Goal: Task Accomplishment & Management: Complete application form

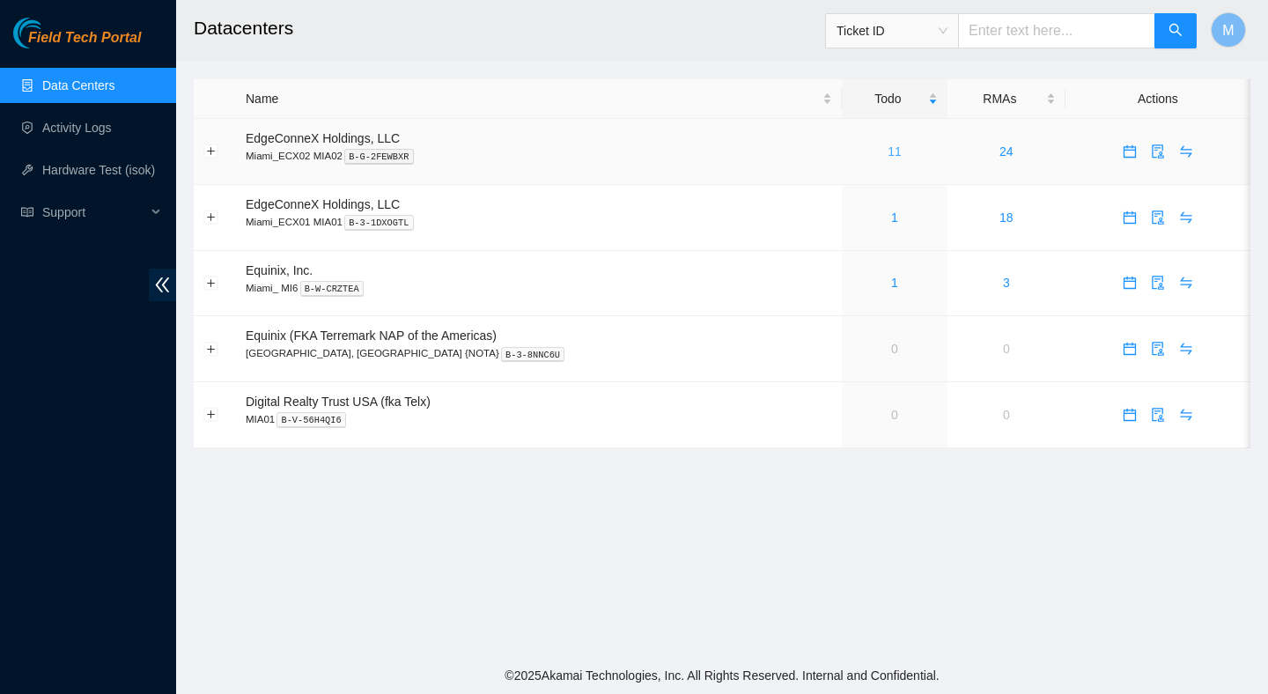
click at [888, 155] on link "11" at bounding box center [895, 151] width 14 height 14
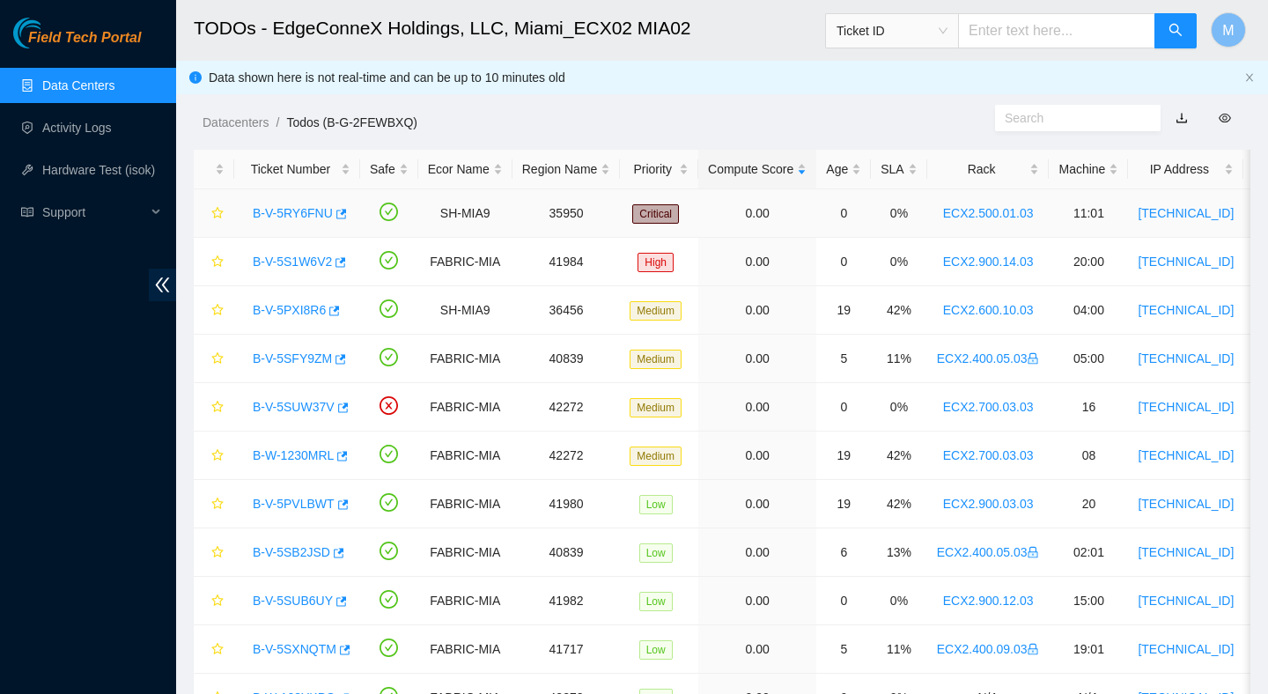
click at [293, 206] on link "B-V-5RY6FNU" at bounding box center [293, 213] width 80 height 14
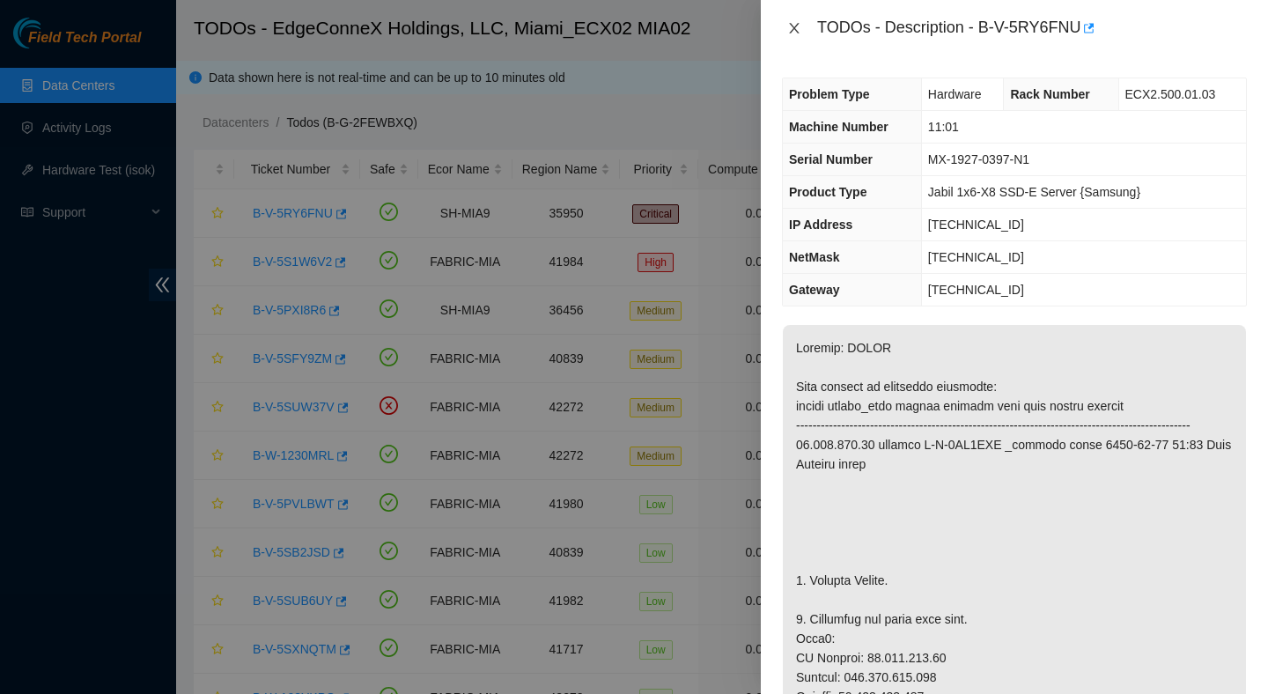
click at [794, 26] on icon "close" at bounding box center [794, 28] width 14 height 14
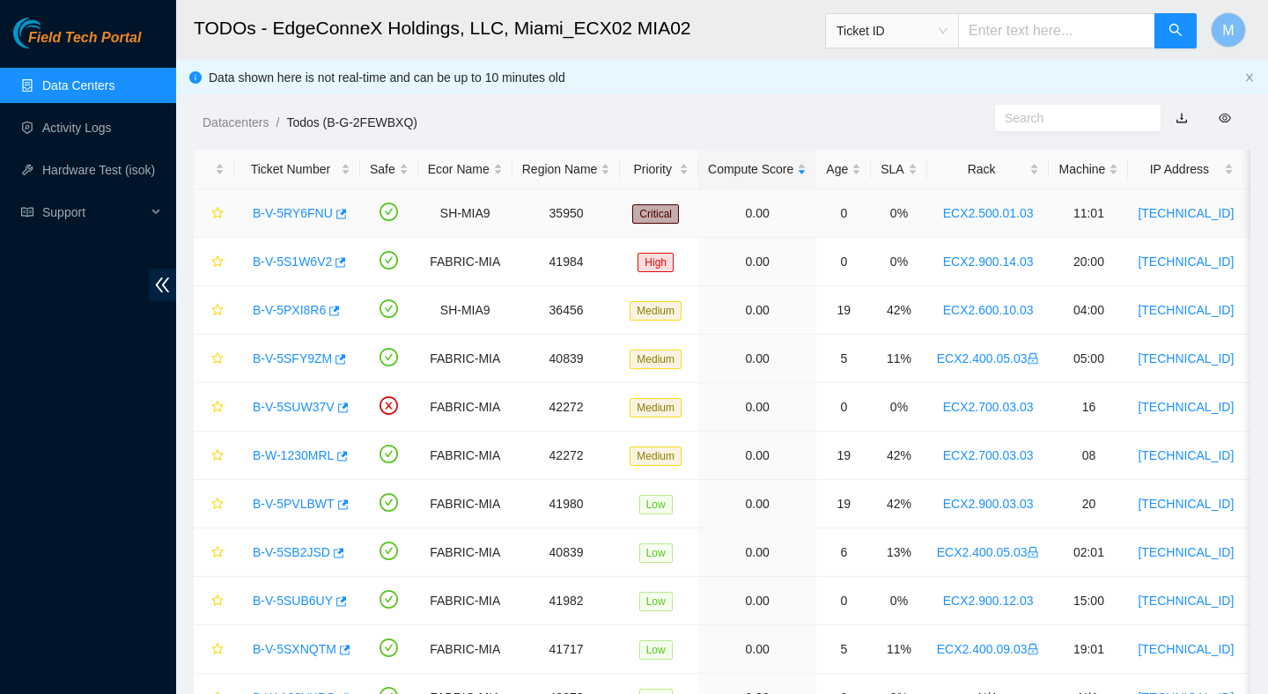
click at [302, 210] on link "B-V-5RY6FNU" at bounding box center [293, 213] width 80 height 14
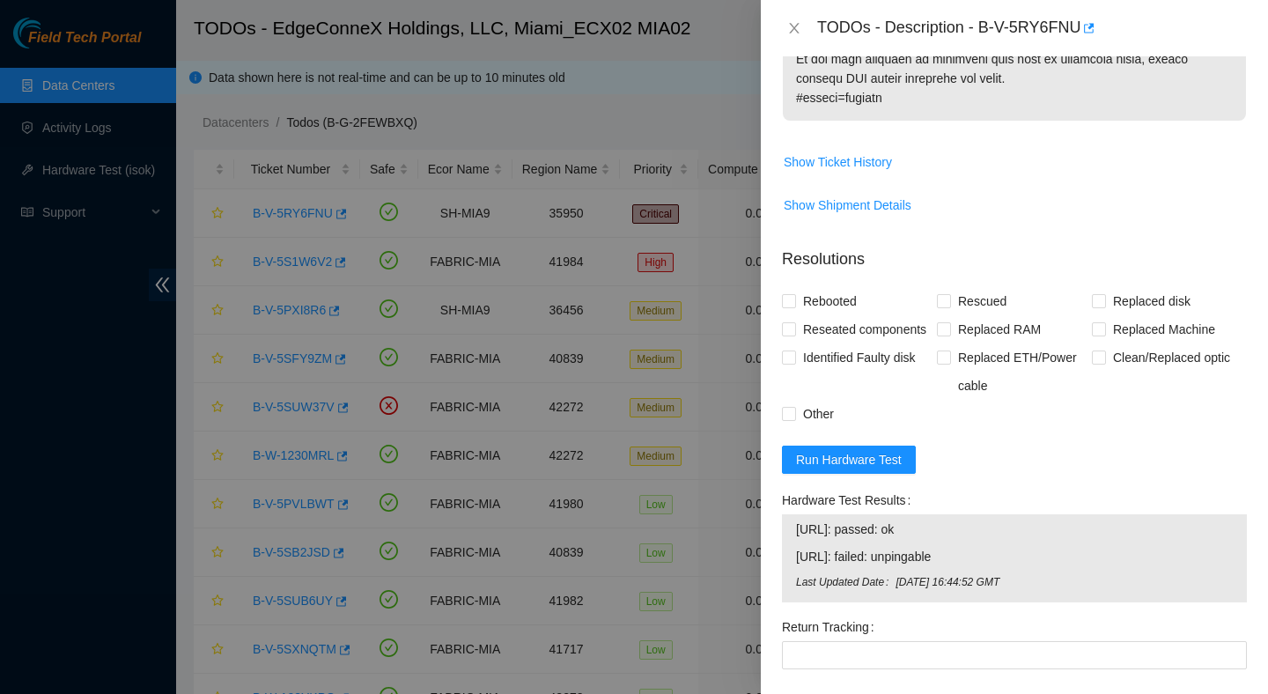
scroll to position [1409, 0]
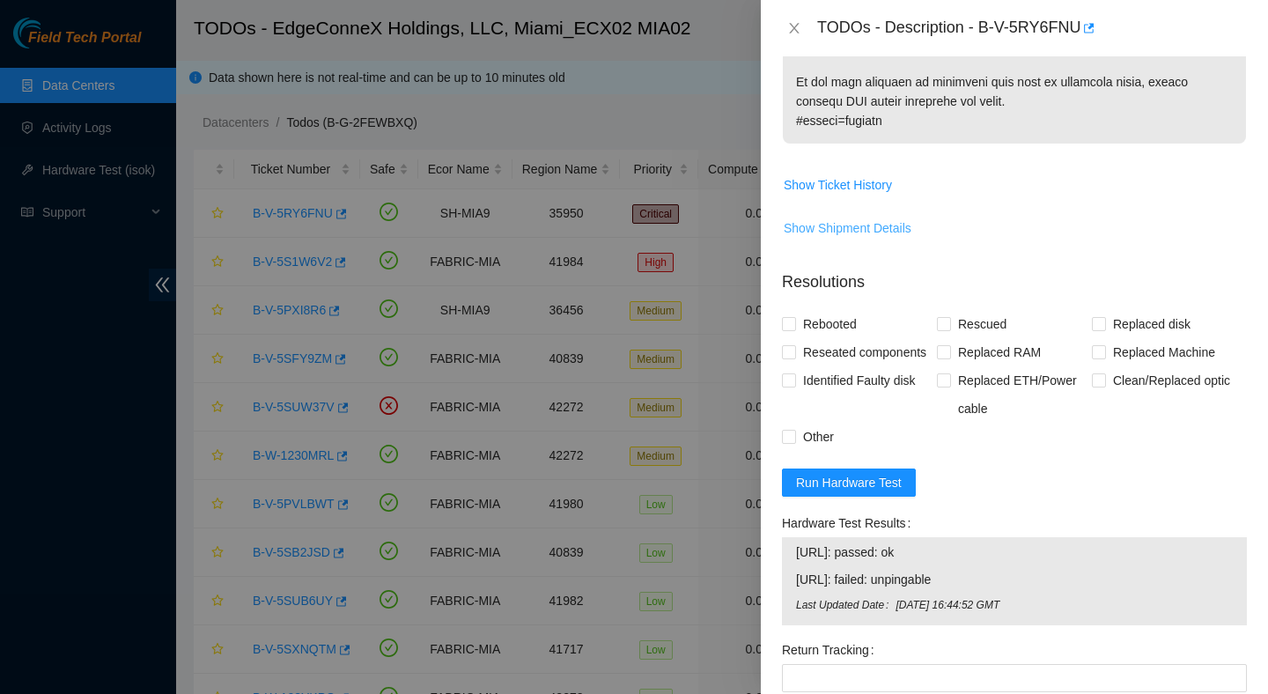
click at [864, 238] on span "Show Shipment Details" at bounding box center [848, 227] width 128 height 19
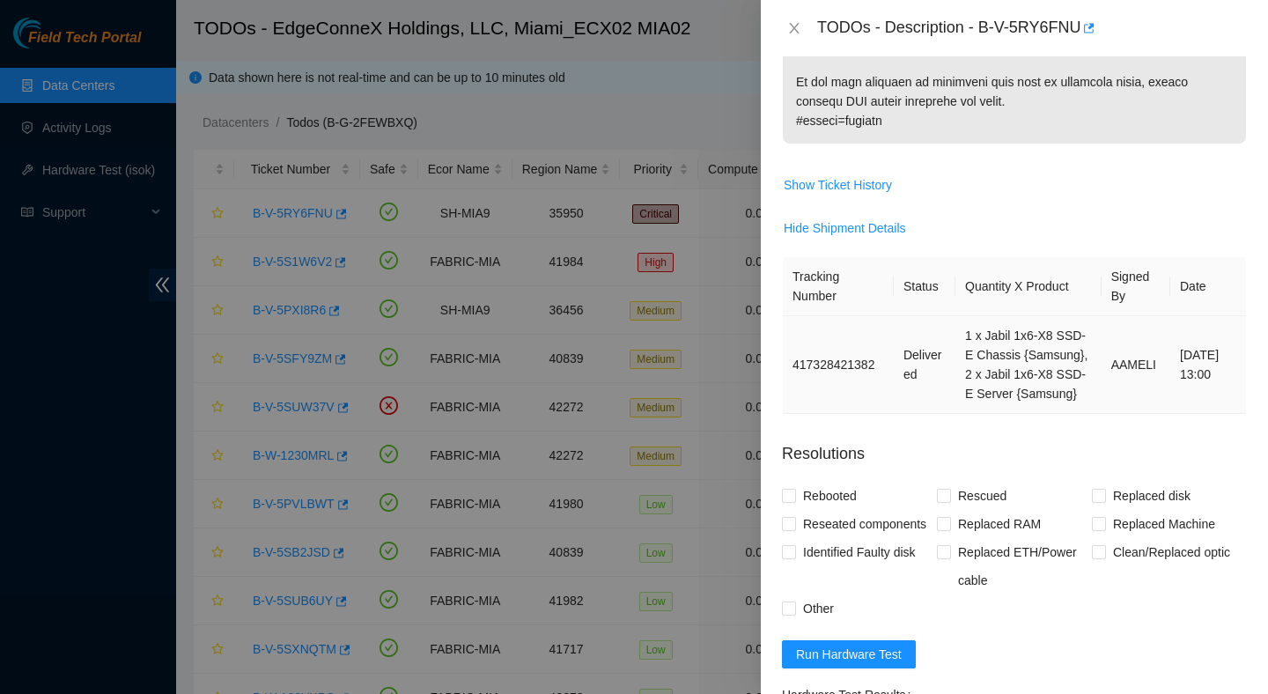
click at [831, 396] on td "417328421382" at bounding box center [838, 365] width 111 height 98
click at [834, 390] on td "417328421382" at bounding box center [838, 365] width 111 height 98
copy td "417328421382"
click at [799, 26] on icon "close" at bounding box center [794, 28] width 14 height 14
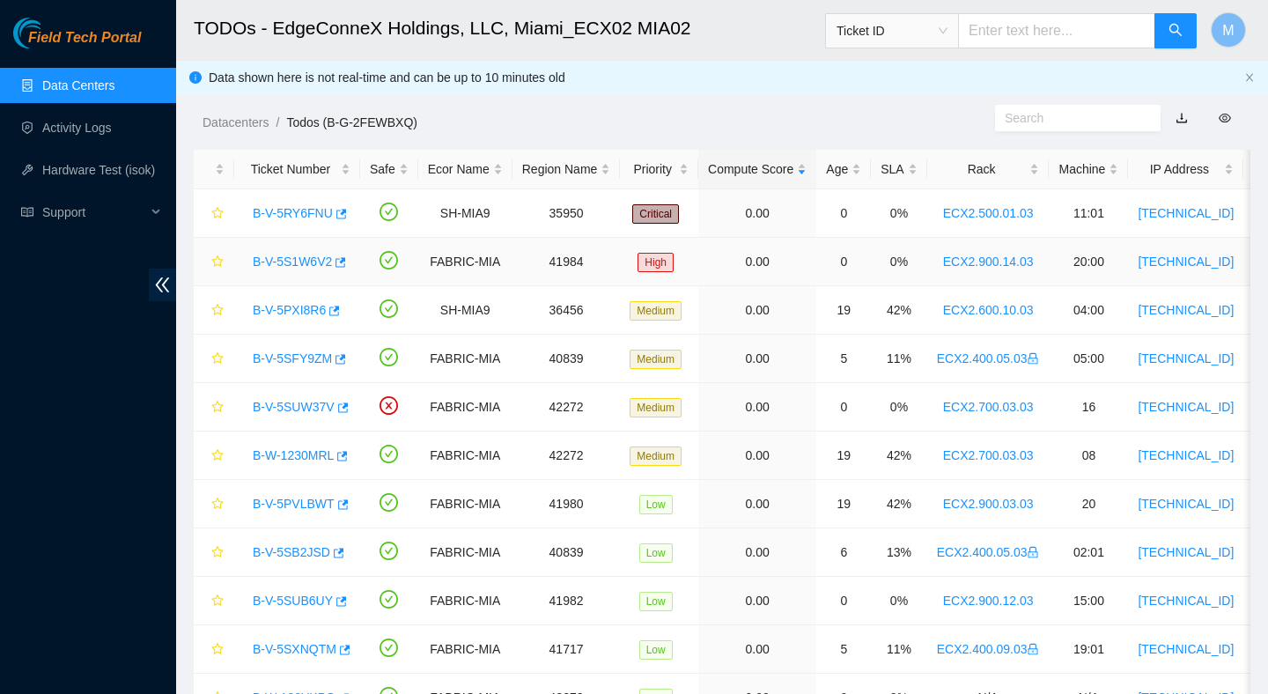
click at [306, 264] on link "B-V-5S1W6V2" at bounding box center [292, 262] width 79 height 14
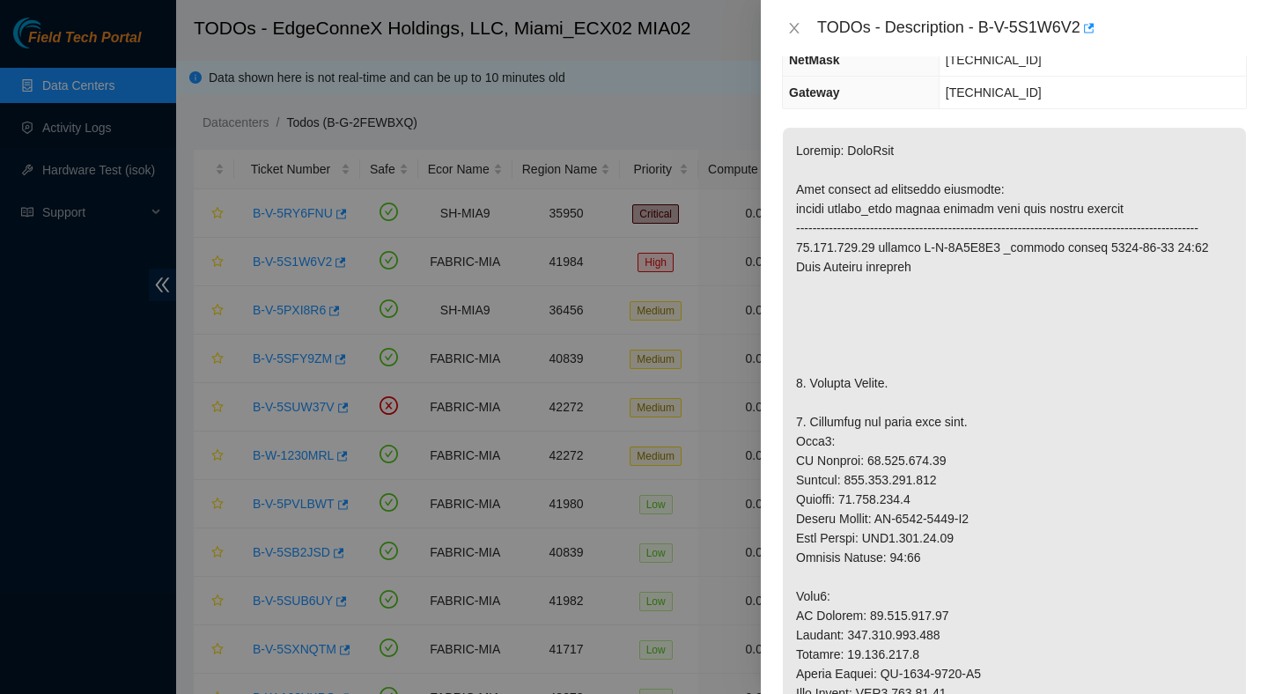
scroll to position [220, 0]
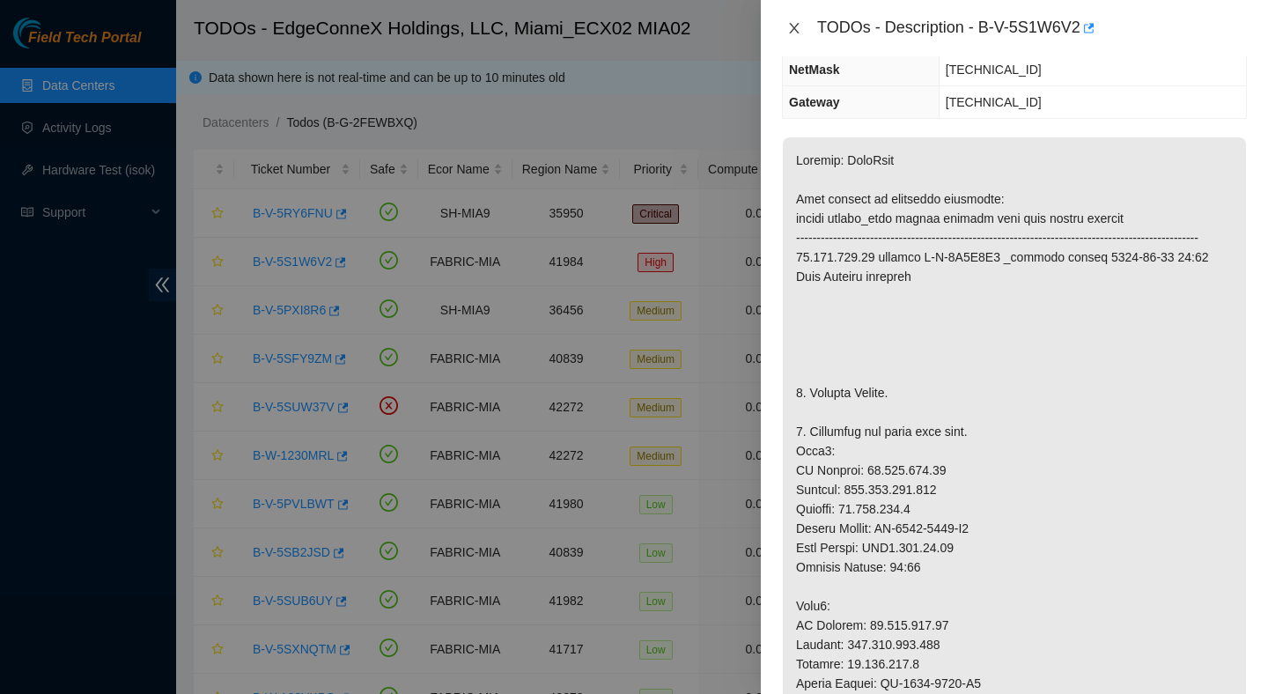
click at [788, 26] on icon "close" at bounding box center [794, 28] width 14 height 14
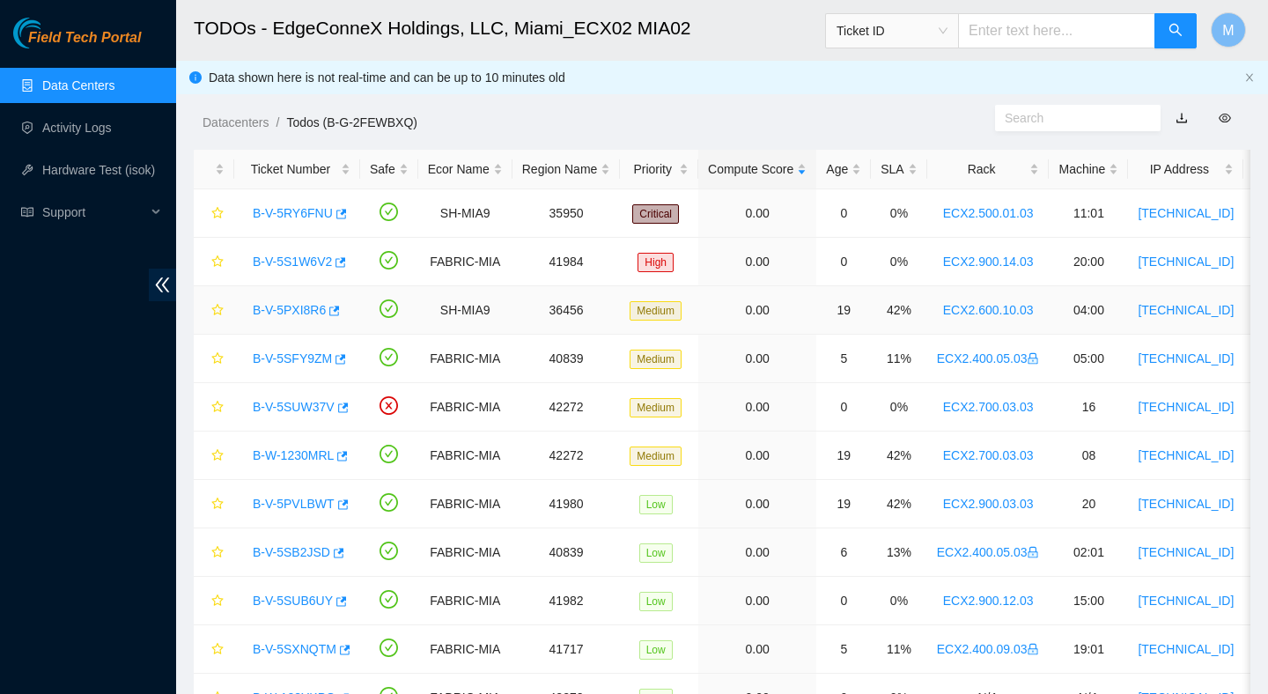
scroll to position [278, 0]
click at [314, 402] on link "B-V-5SUW37V" at bounding box center [294, 407] width 82 height 14
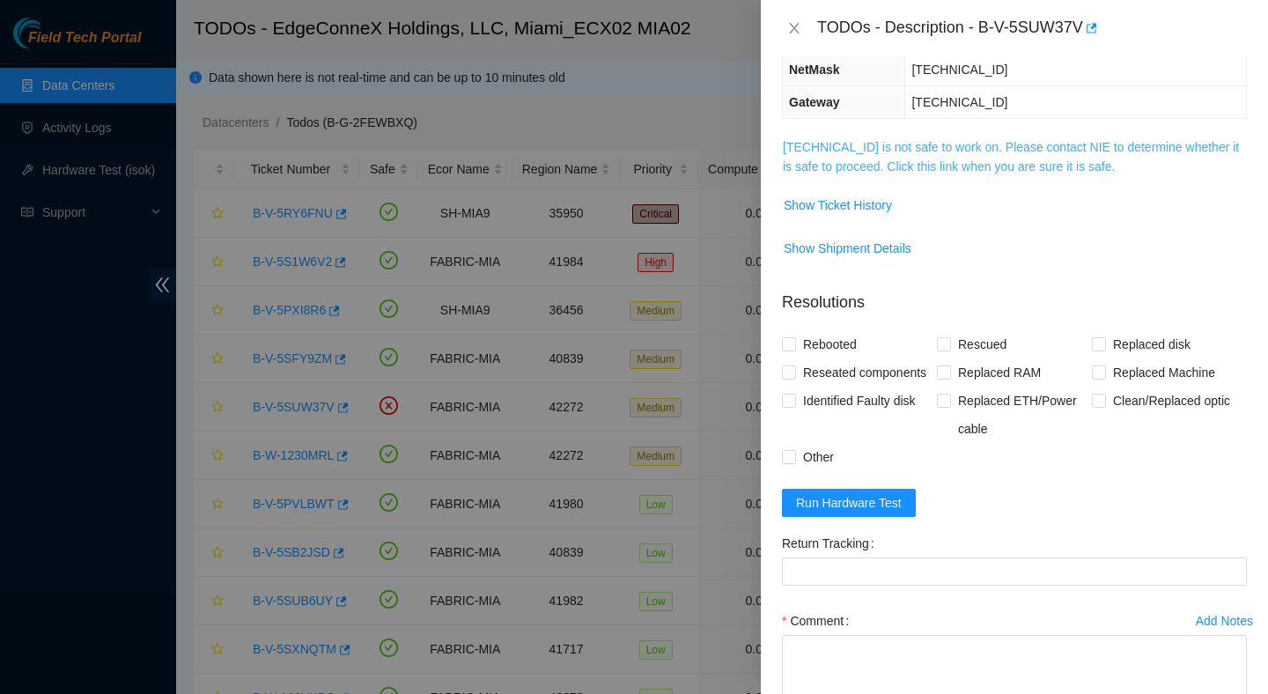
click at [1039, 146] on link "23.193.107.83 is not safe to work on. Please contact NIE to determine whether i…" at bounding box center [1011, 156] width 456 height 33
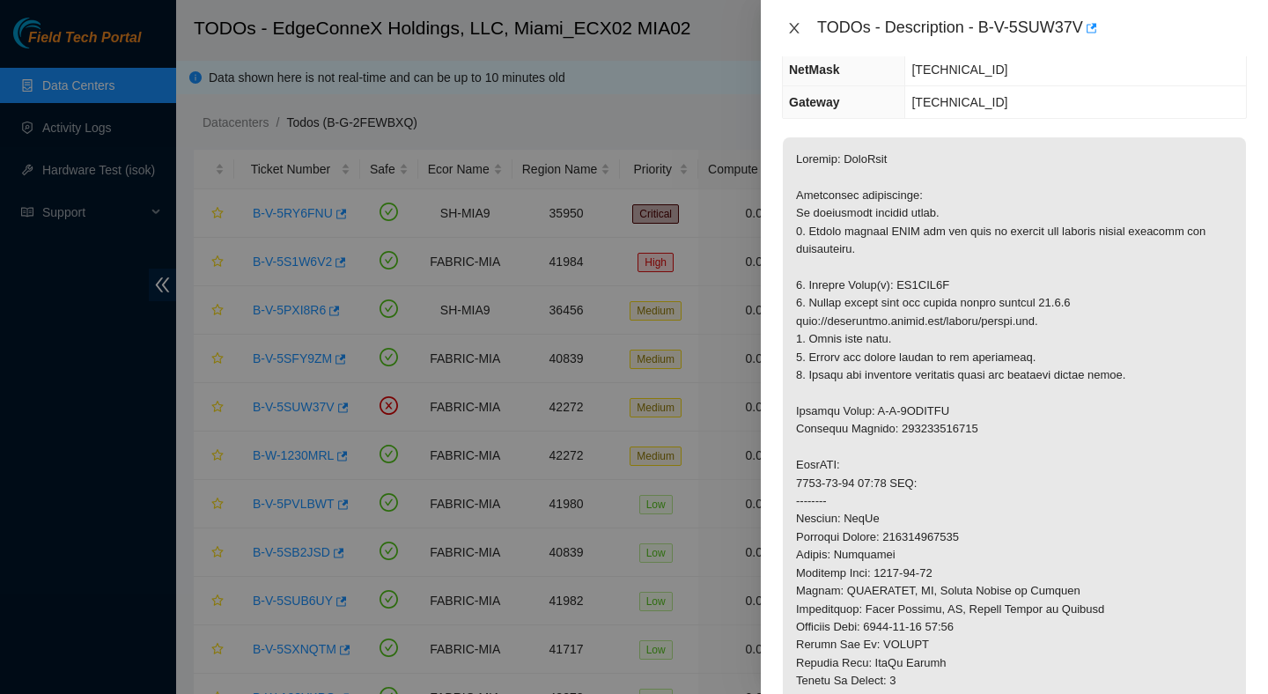
click at [801, 28] on button "Close" at bounding box center [794, 28] width 25 height 17
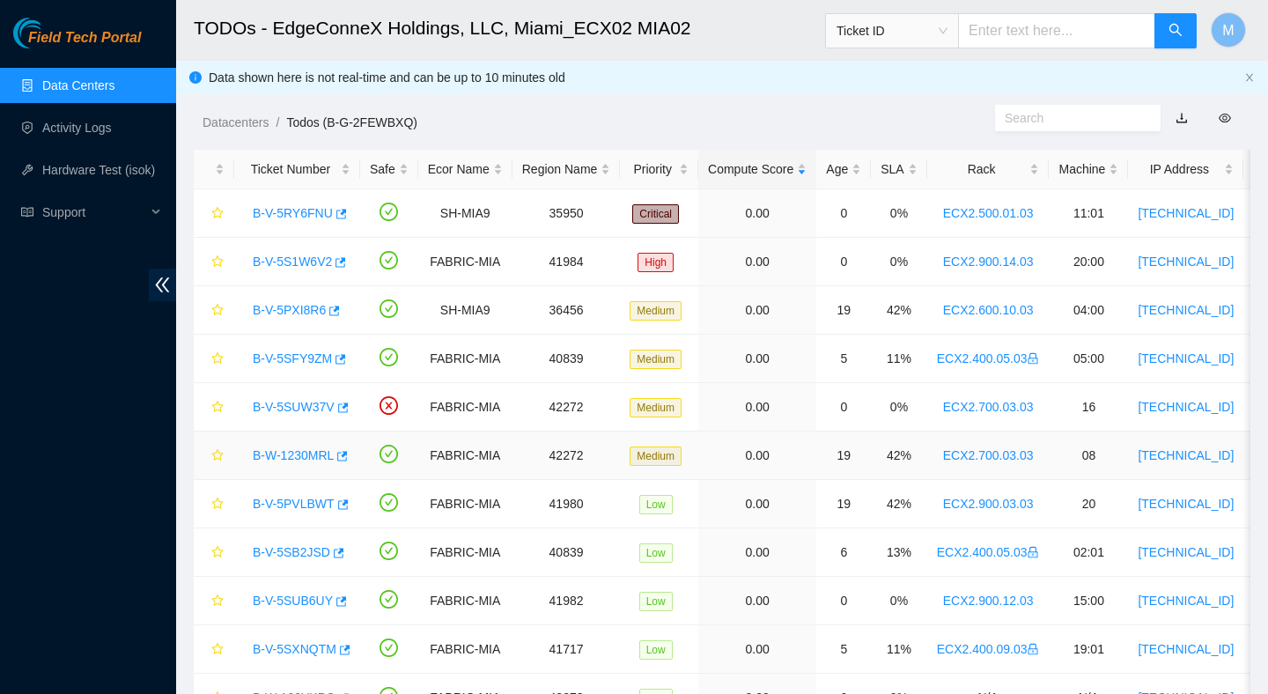
scroll to position [83, 0]
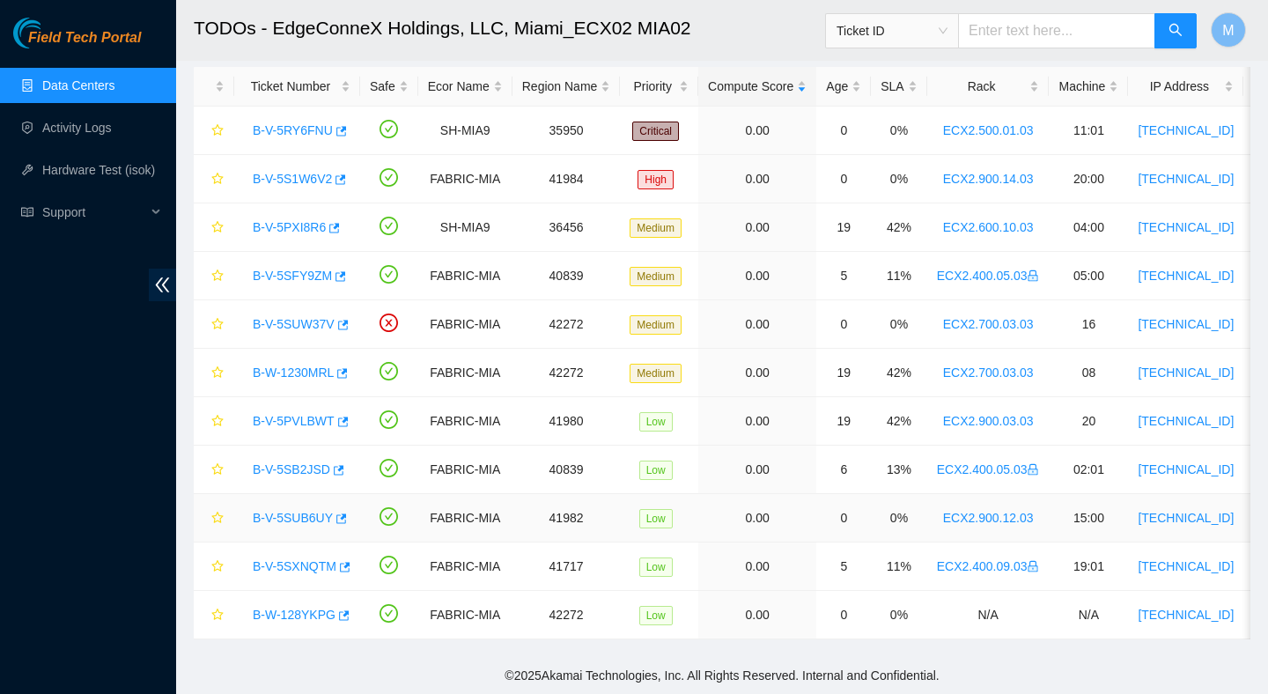
click at [306, 524] on link "B-V-5SUB6UY" at bounding box center [293, 518] width 80 height 14
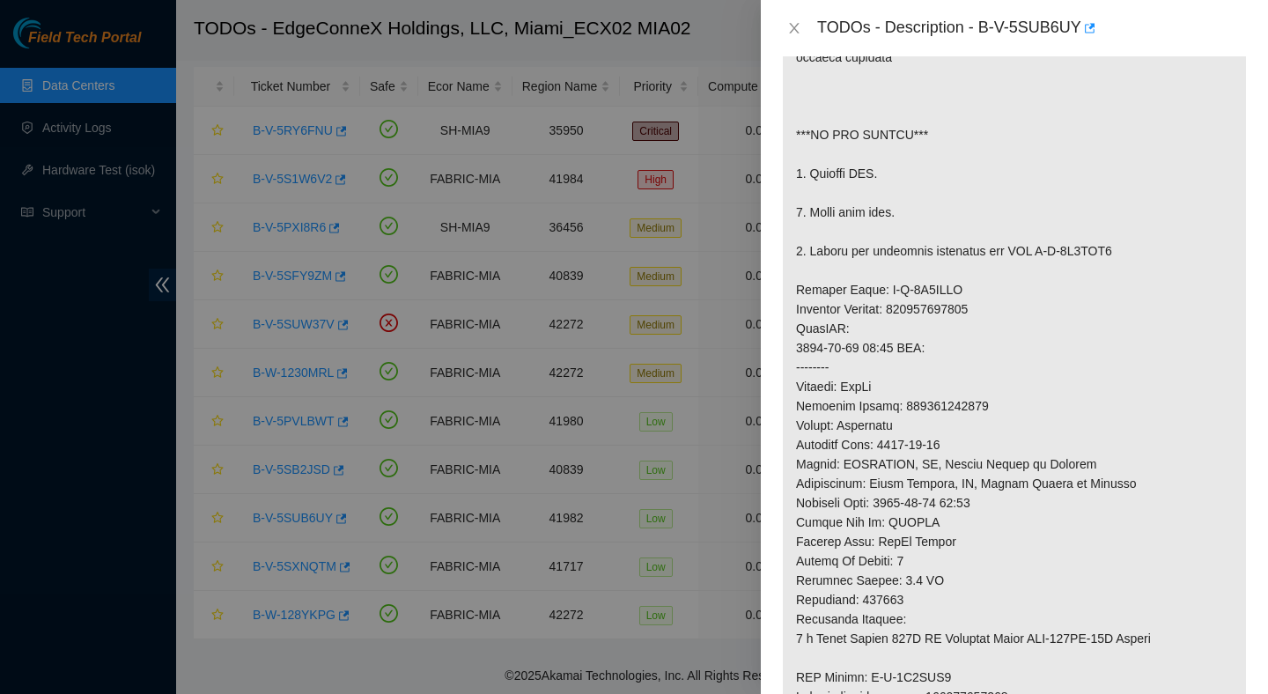
scroll to position [485, 0]
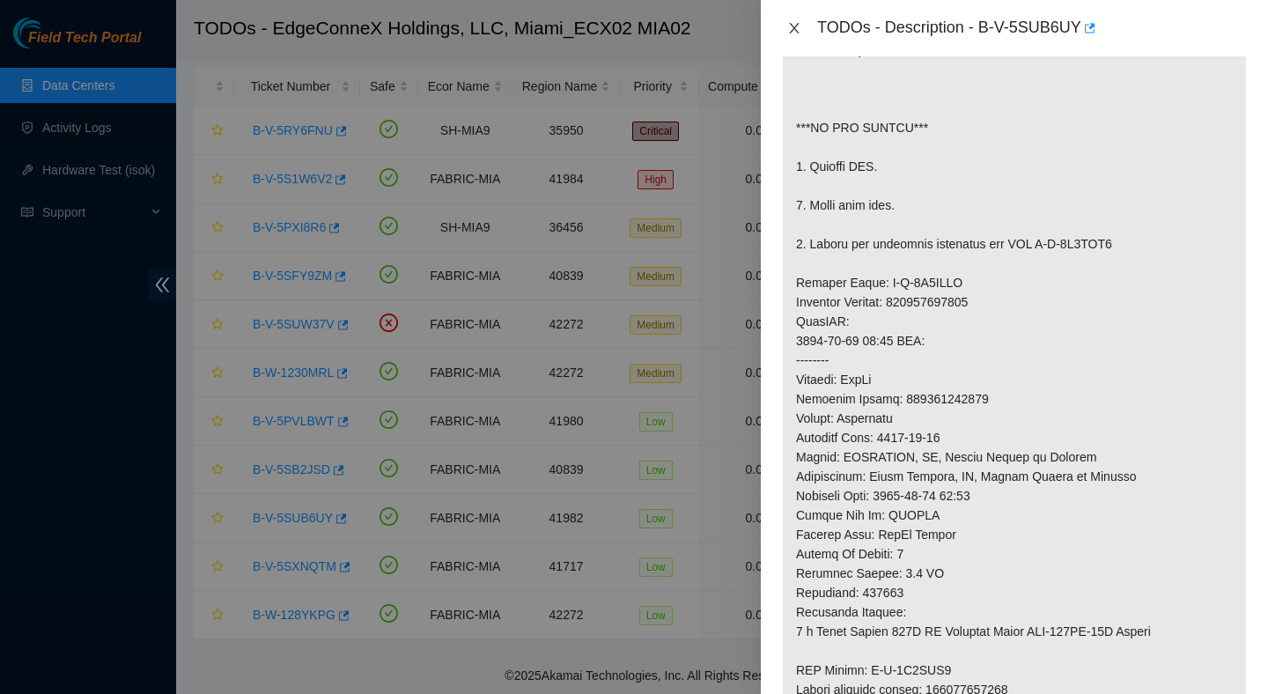
click at [798, 31] on icon "close" at bounding box center [794, 28] width 14 height 14
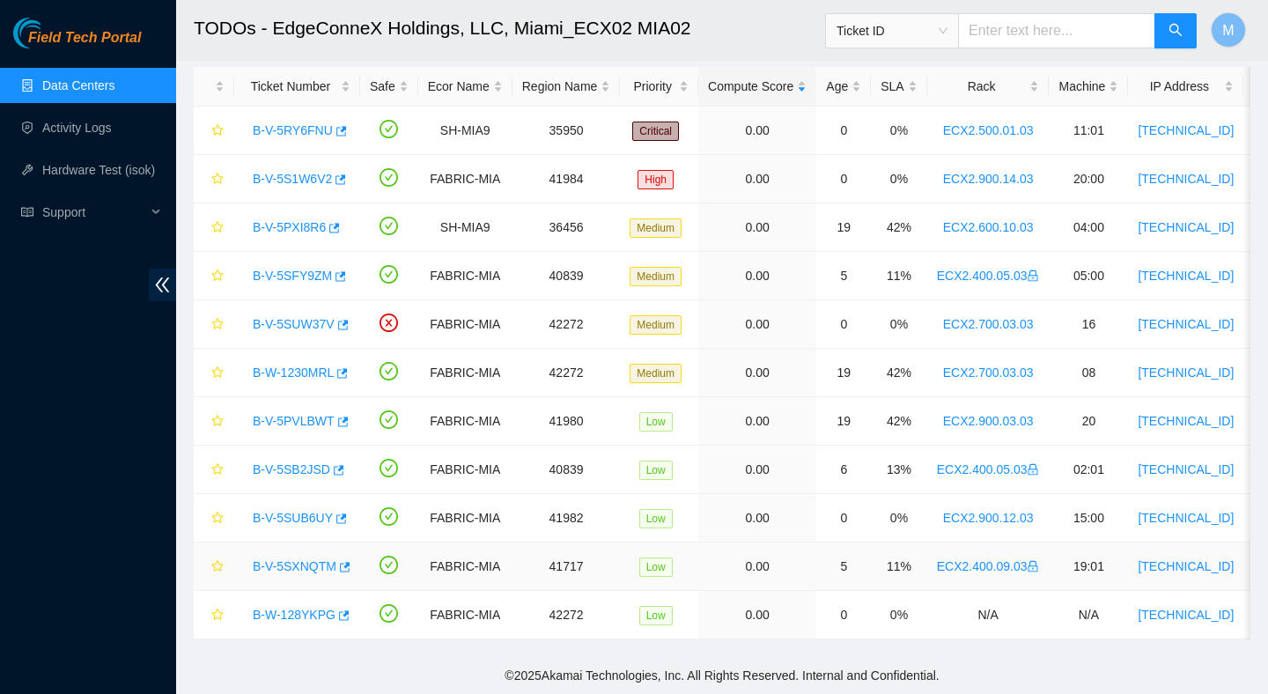
scroll to position [442, 0]
click at [288, 608] on link "B-W-128YKPG" at bounding box center [294, 615] width 83 height 14
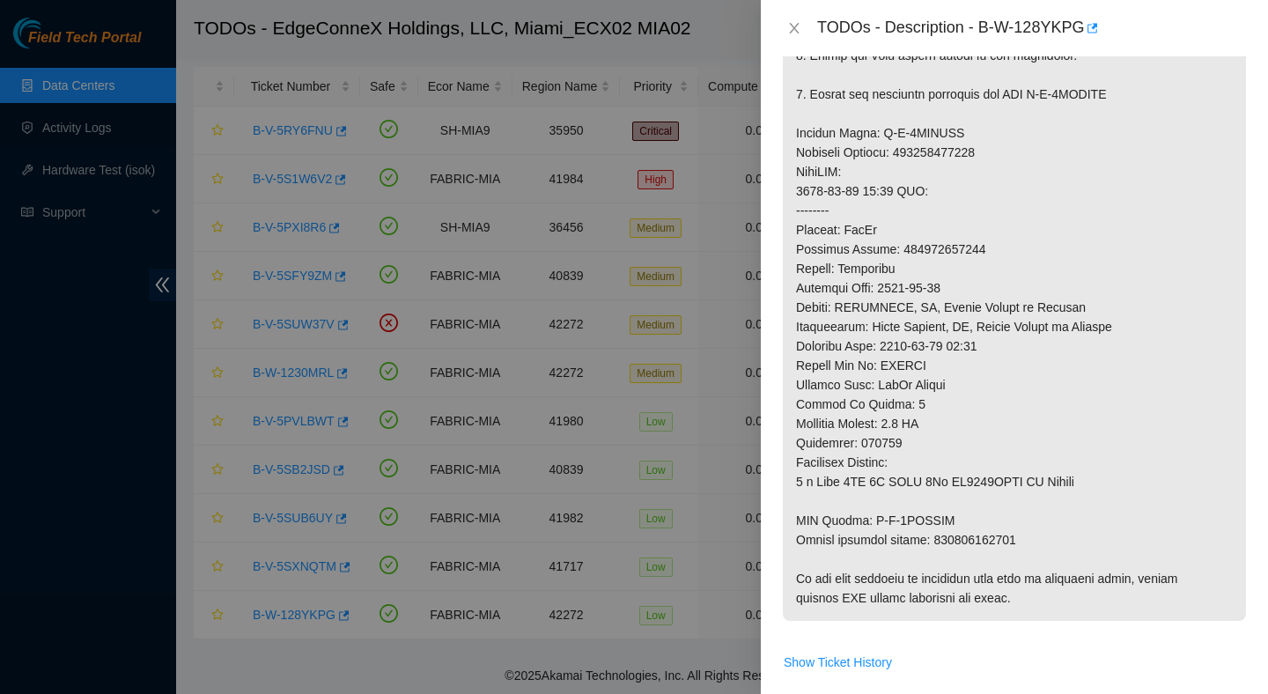
scroll to position [868, 0]
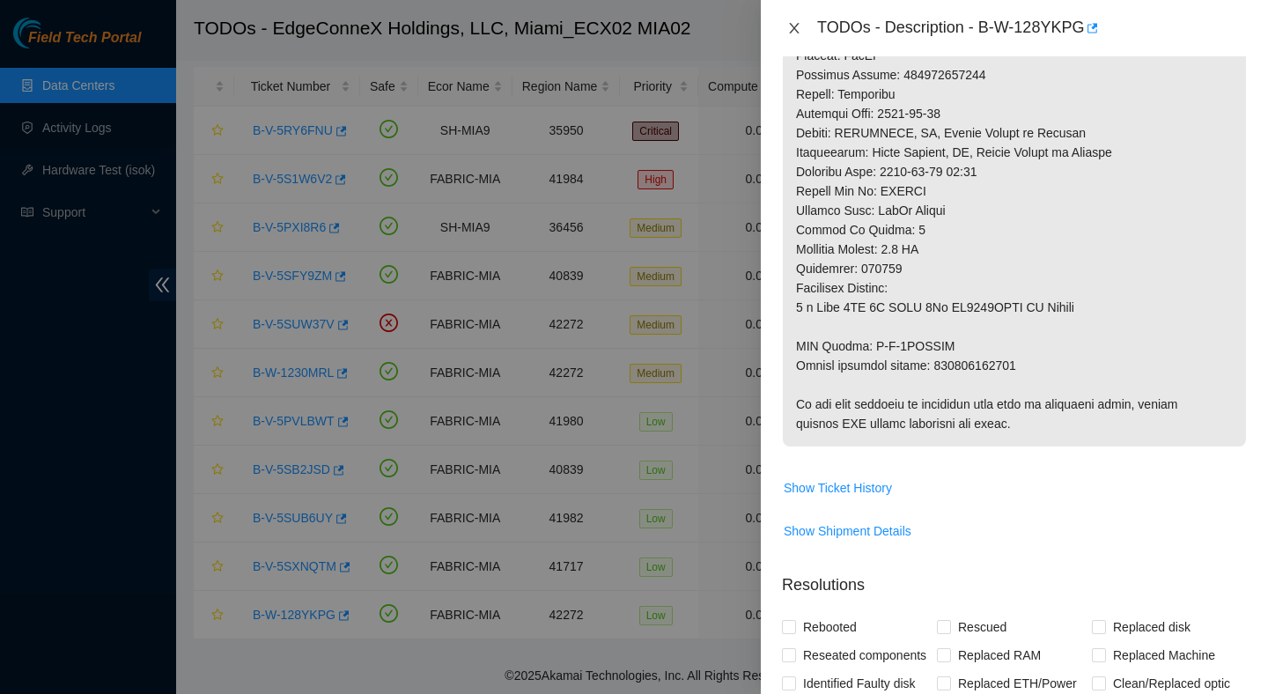
click at [803, 28] on button "Close" at bounding box center [794, 28] width 25 height 17
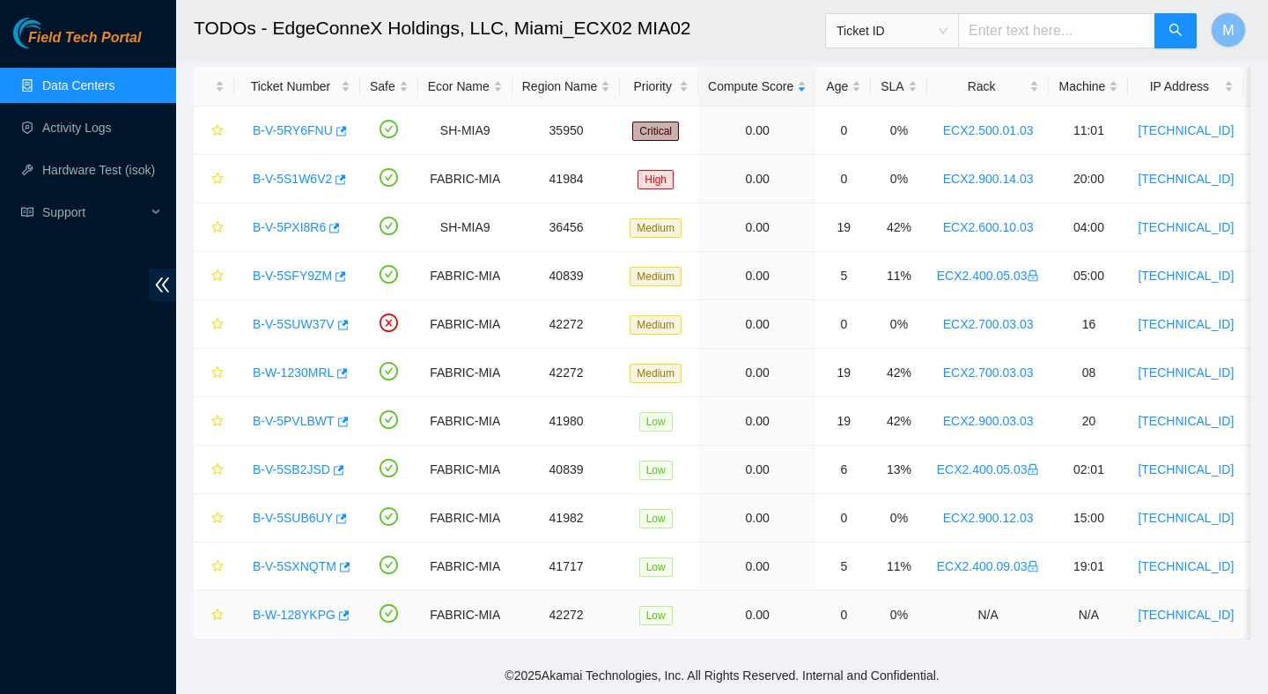
scroll to position [442, 0]
click at [304, 619] on link "B-W-128YKPG" at bounding box center [294, 615] width 83 height 14
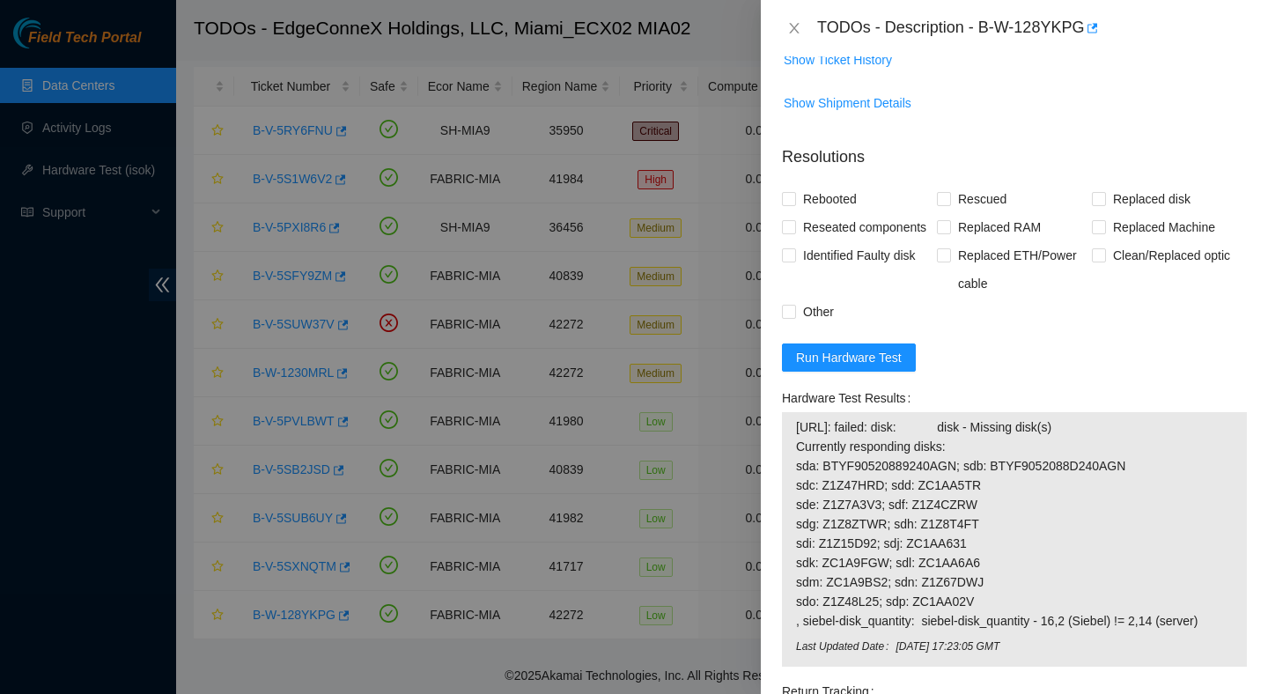
scroll to position [1297, 0]
drag, startPoint x: 881, startPoint y: 472, endPoint x: 786, endPoint y: 472, distance: 94.2
click at [786, 472] on div "23.193.107.93: failed: disk: disk - Missing disk(s) Currently responding disks:…" at bounding box center [1014, 537] width 465 height 255
copy tbody "[TECHNICAL_ID]"
click at [798, 25] on icon "close" at bounding box center [794, 28] width 14 height 14
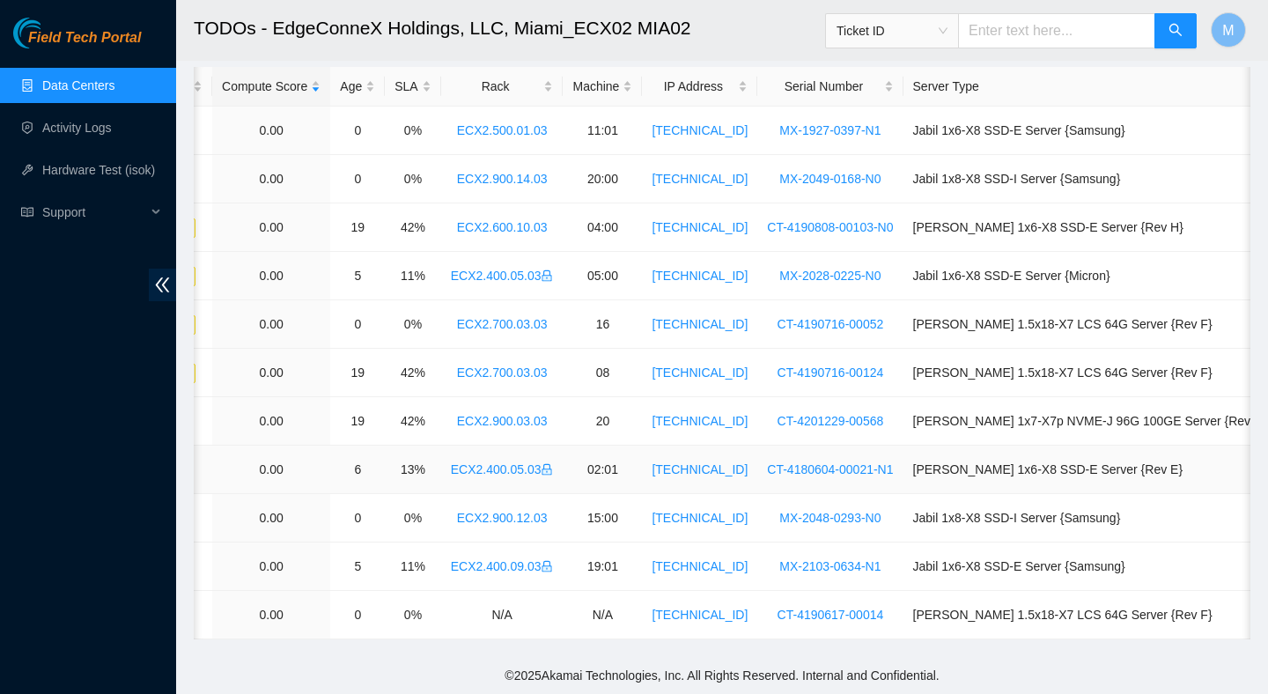
scroll to position [0, 499]
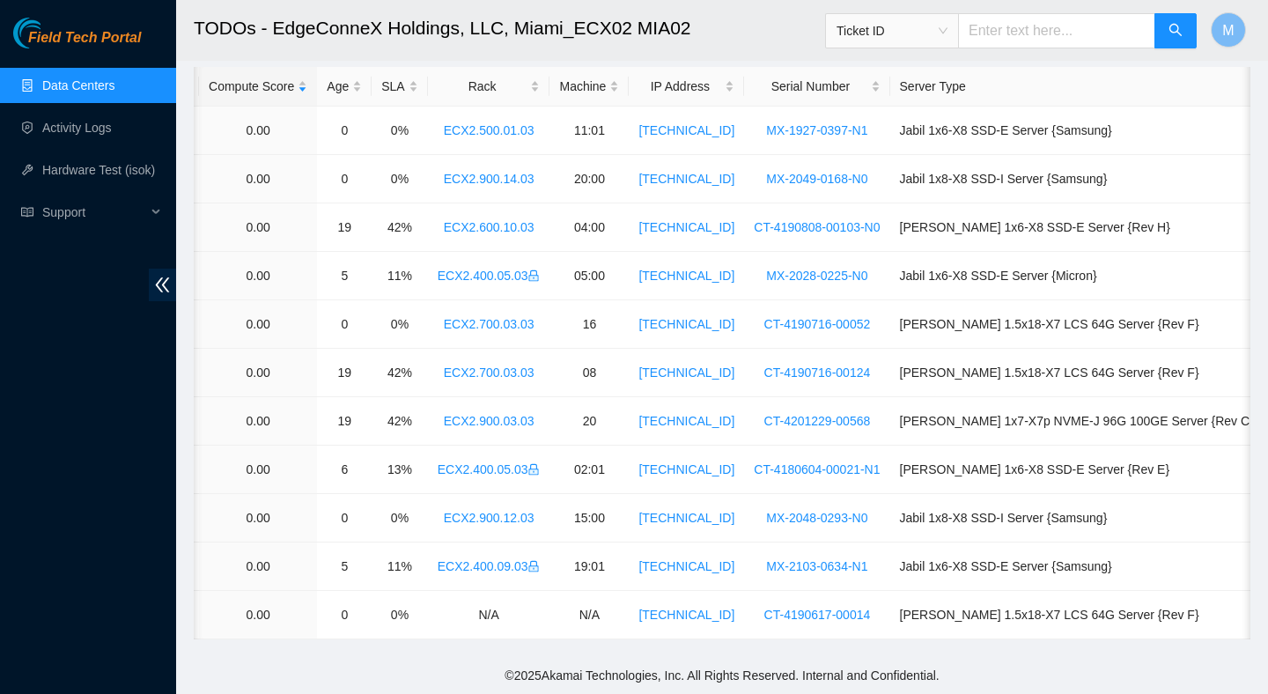
click at [71, 82] on link "Data Centers" at bounding box center [78, 85] width 72 height 14
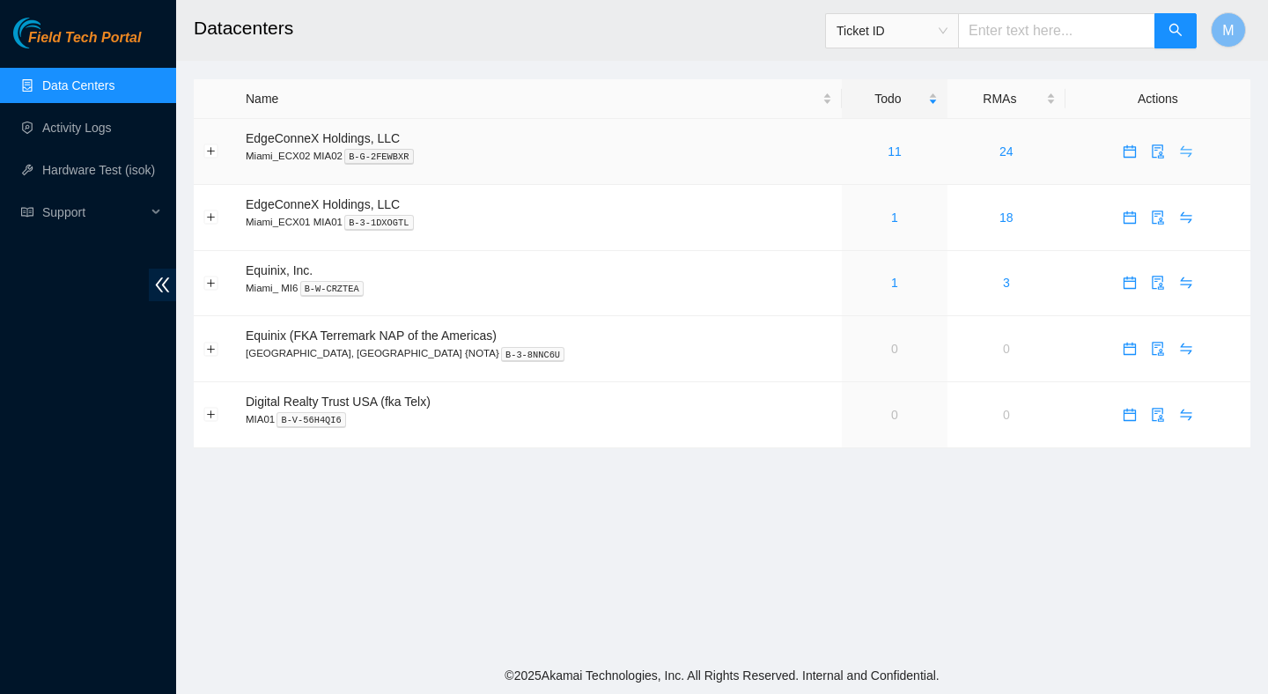
click at [1180, 155] on icon "swap" at bounding box center [1185, 151] width 11 height 11
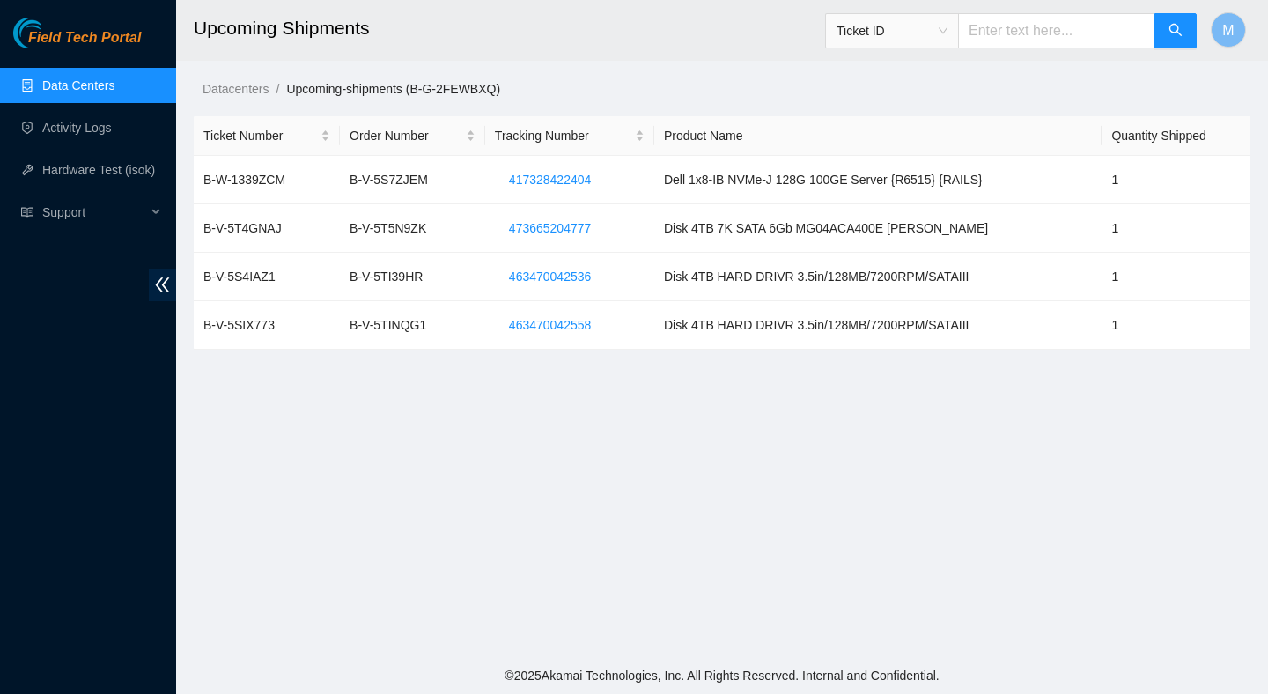
click at [55, 82] on link "Data Centers" at bounding box center [78, 85] width 72 height 14
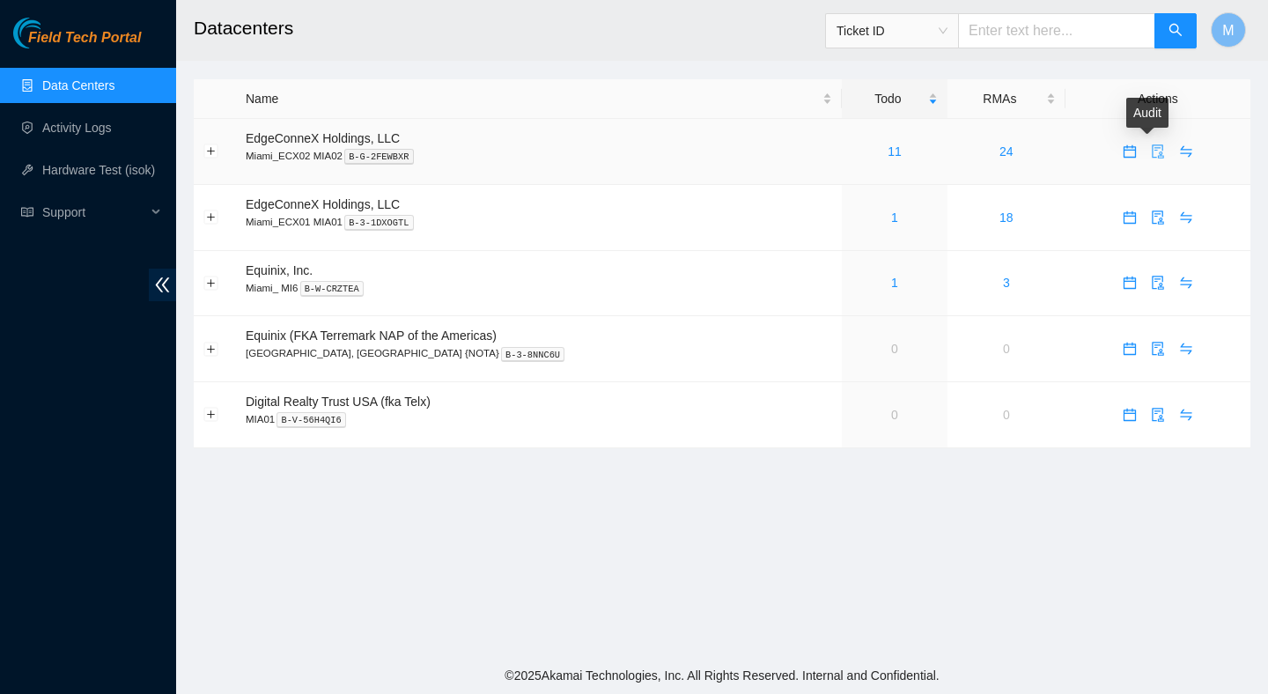
click at [1151, 150] on icon "audit" at bounding box center [1158, 151] width 14 height 14
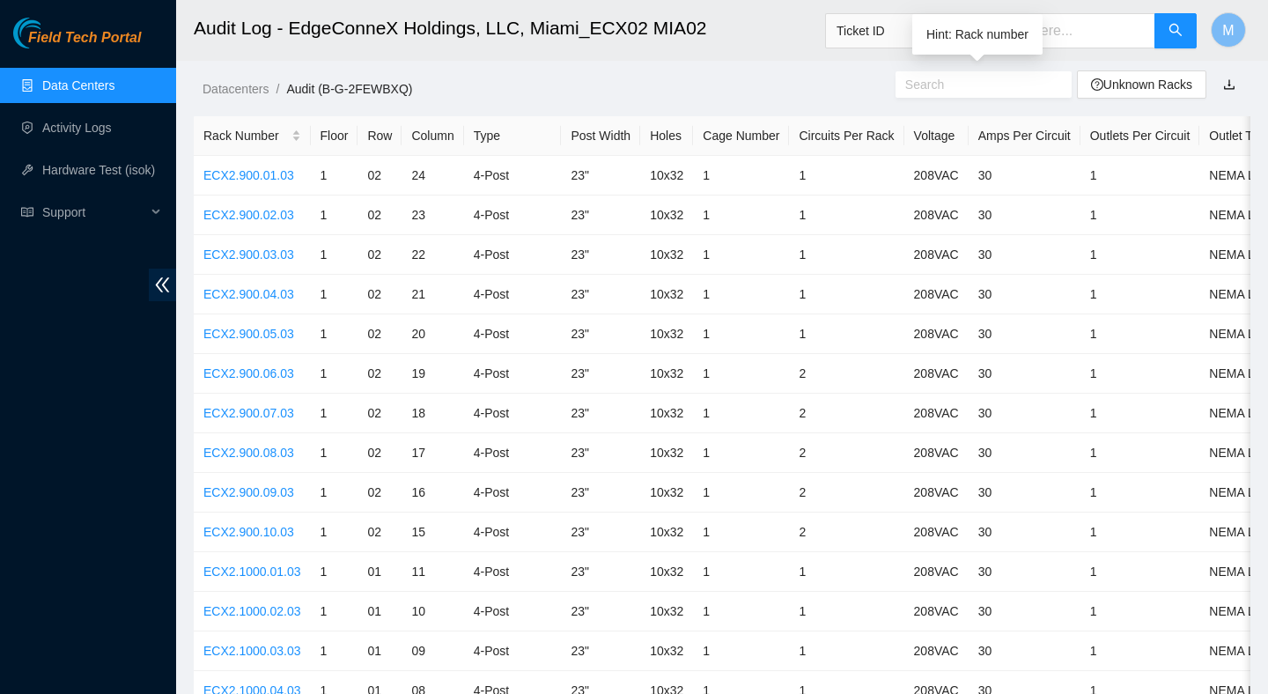
click at [1015, 91] on input "text" at bounding box center [976, 84] width 143 height 19
paste input "[TECHNICAL_ID]"
type input "[TECHNICAL_ID]"
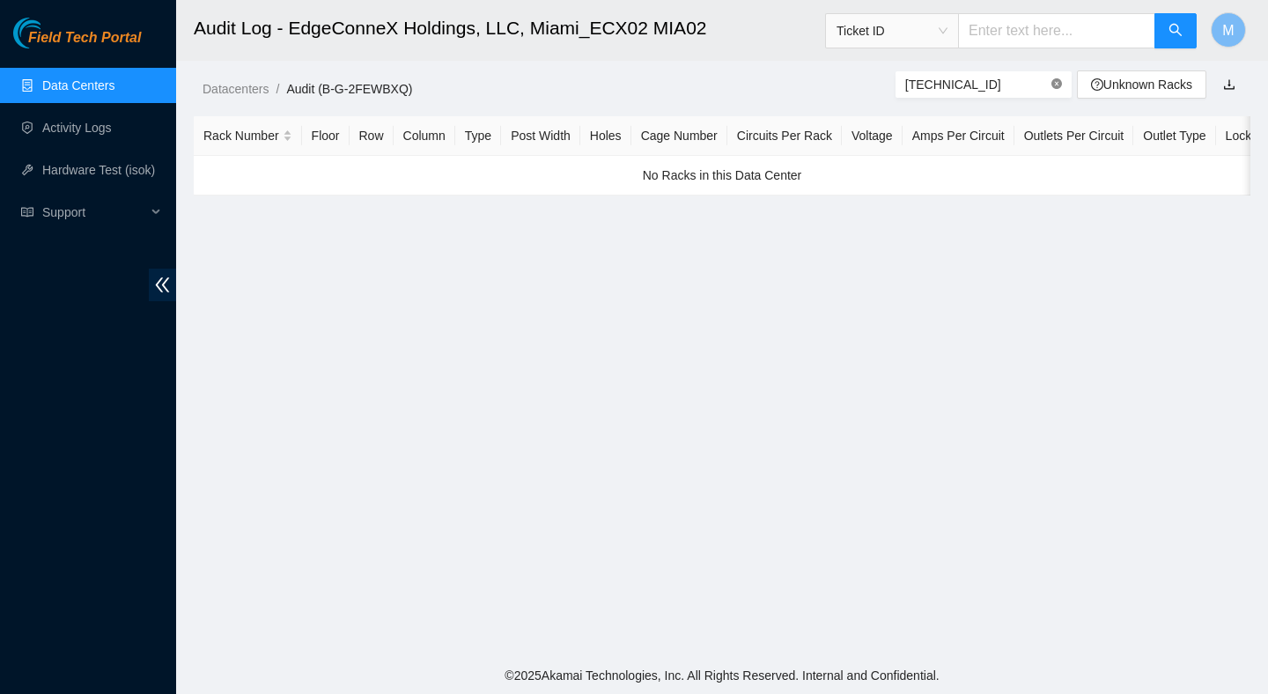
click at [1053, 80] on icon "close-circle" at bounding box center [1057, 83] width 11 height 11
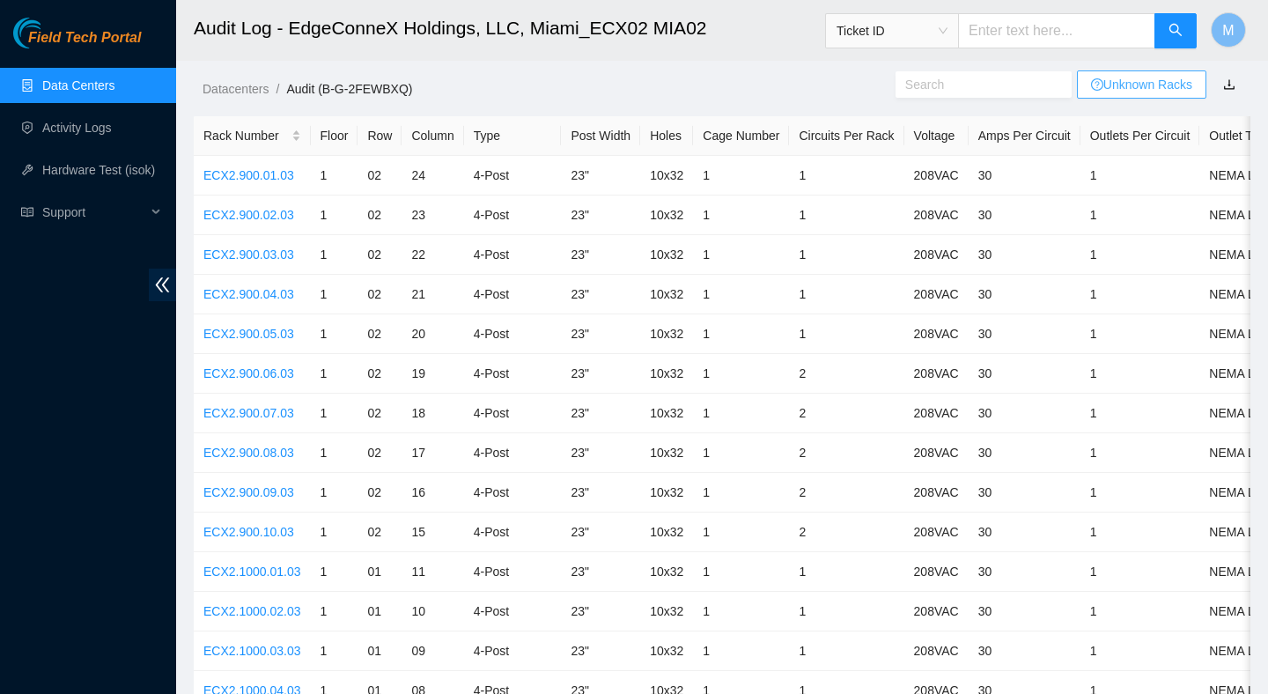
click at [1109, 84] on link "Unknown Racks" at bounding box center [1141, 85] width 101 height 14
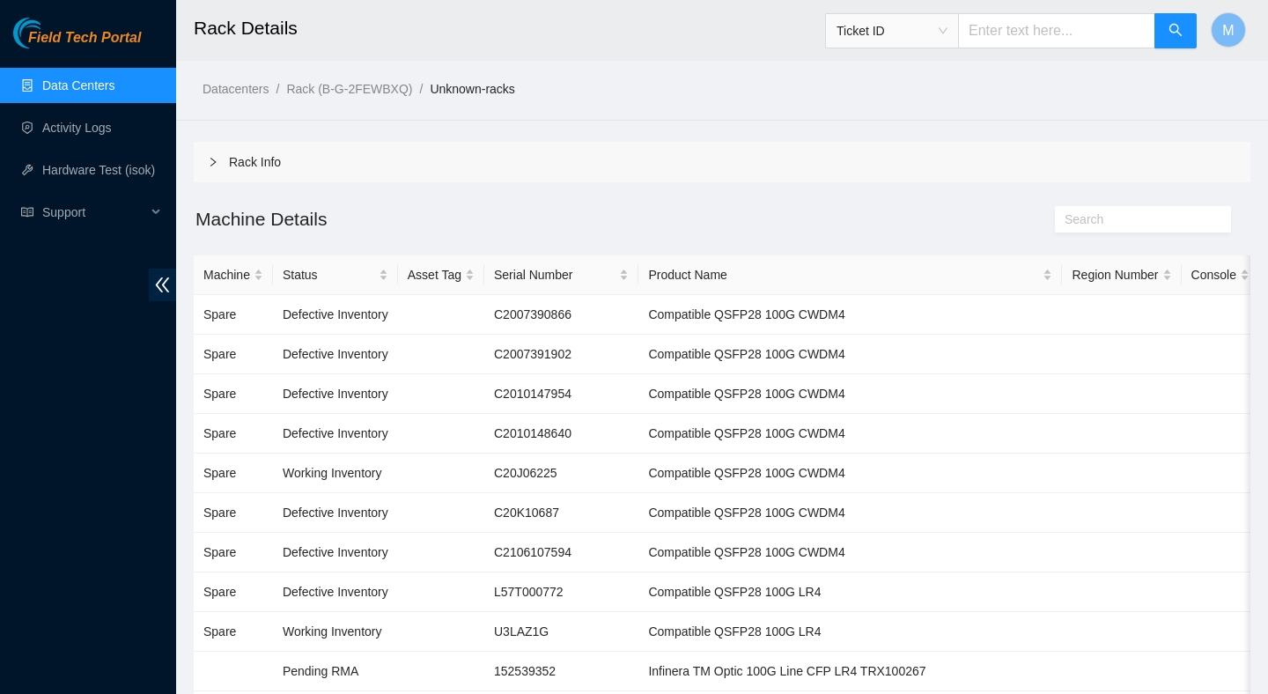
click at [238, 164] on div "Rack Info" at bounding box center [722, 162] width 1057 height 41
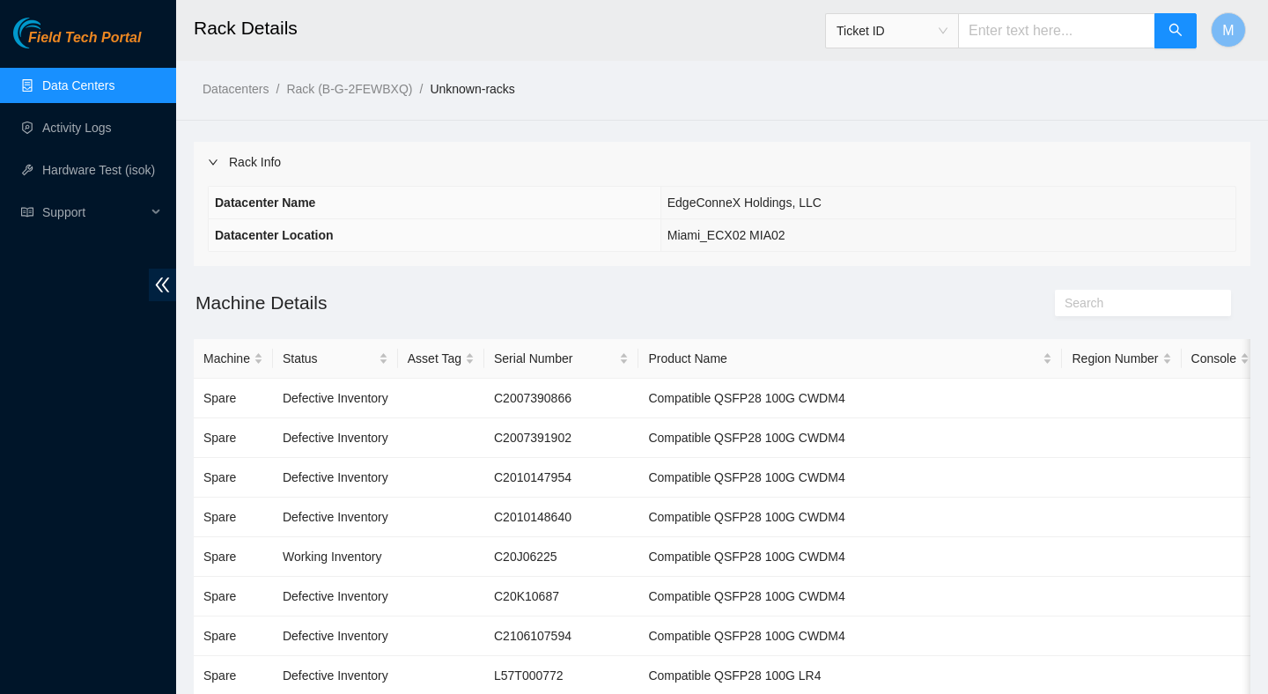
click at [238, 164] on div "Rack Info" at bounding box center [722, 162] width 1057 height 41
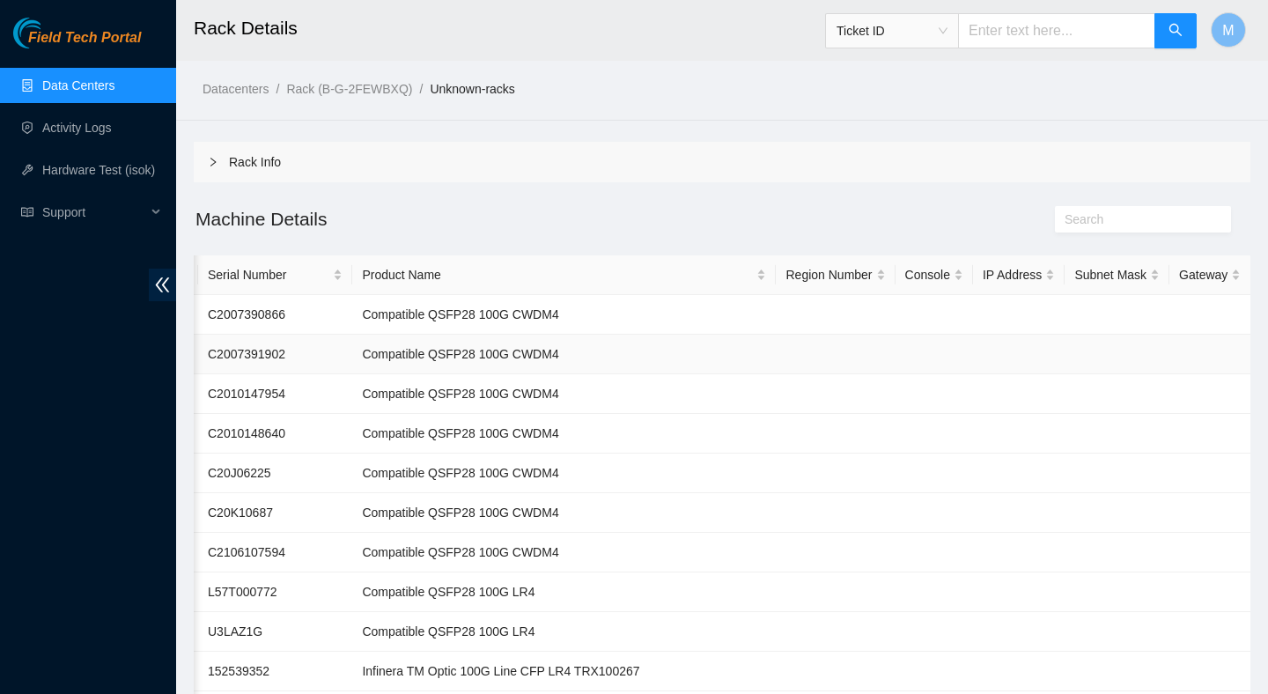
scroll to position [1, 0]
click at [114, 92] on link "Data Centers" at bounding box center [78, 85] width 72 height 14
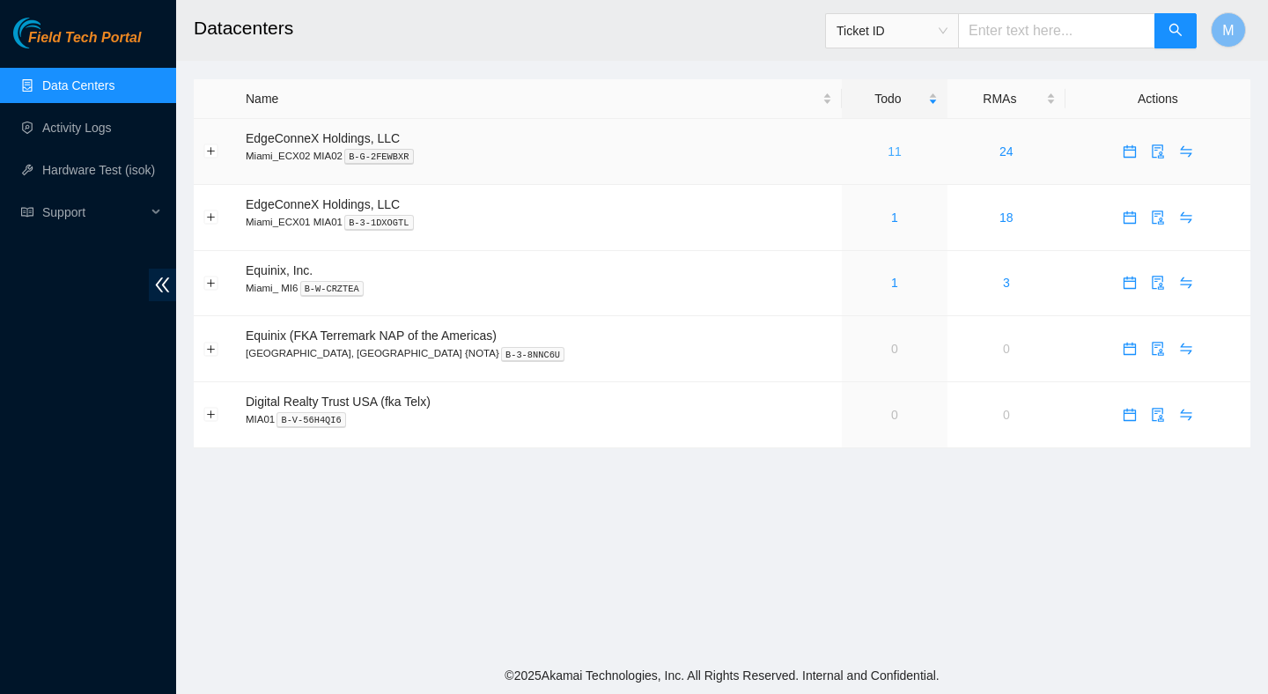
click at [888, 151] on link "11" at bounding box center [895, 151] width 14 height 14
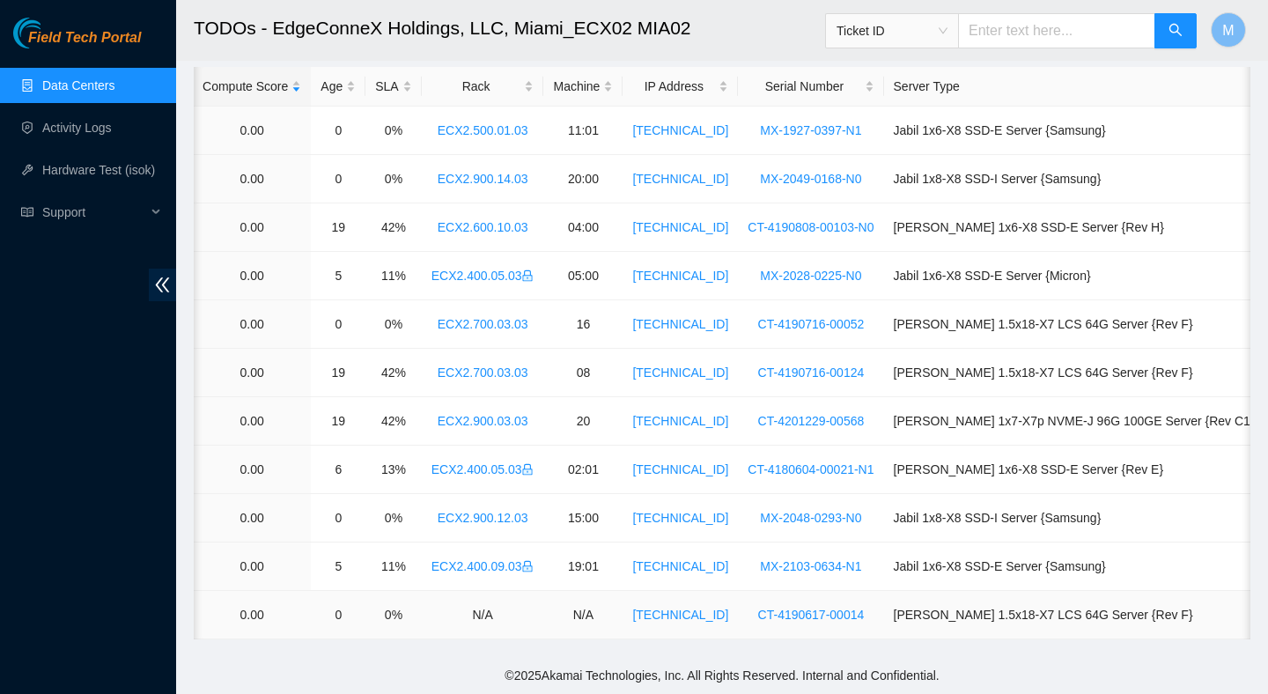
scroll to position [0, 528]
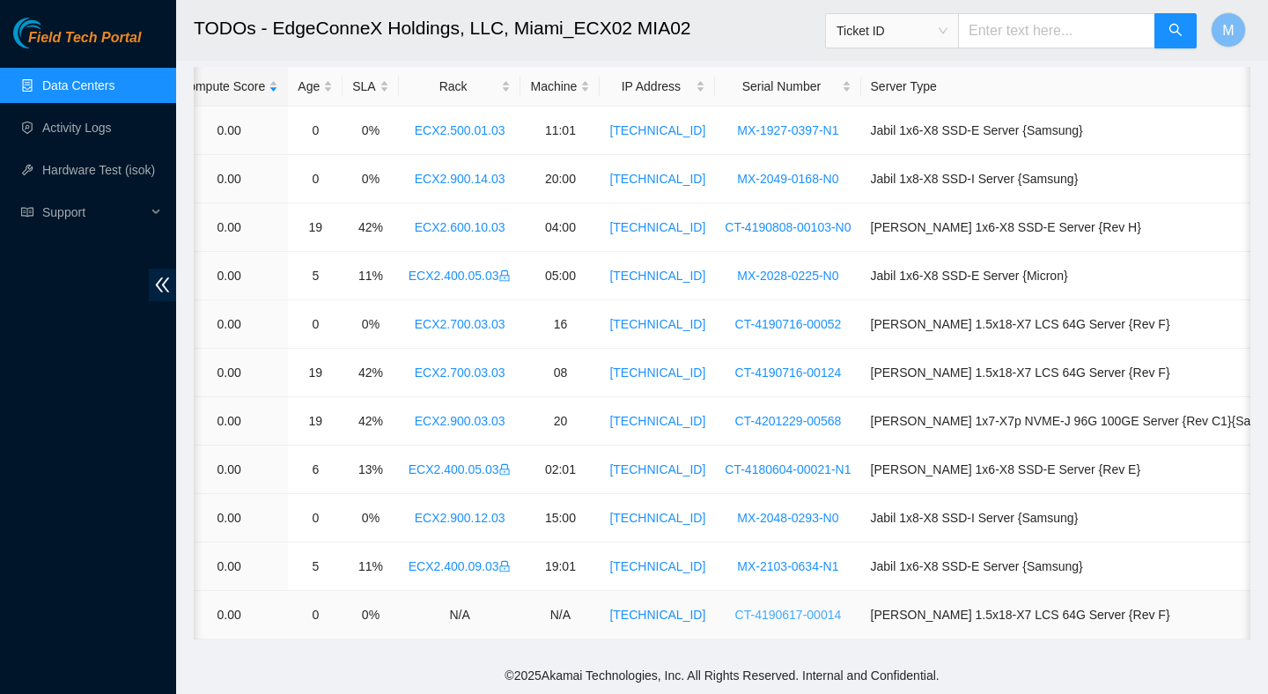
click at [839, 616] on link "CT-4190617-00014" at bounding box center [788, 615] width 107 height 14
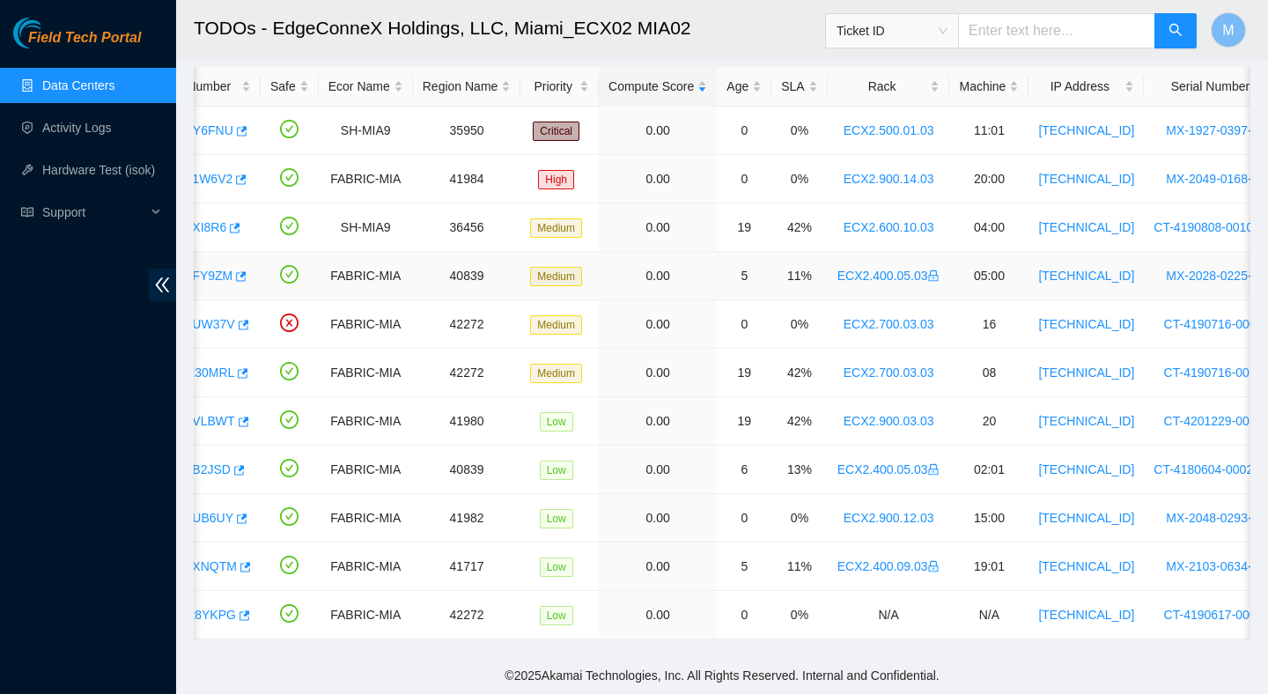
scroll to position [0, 0]
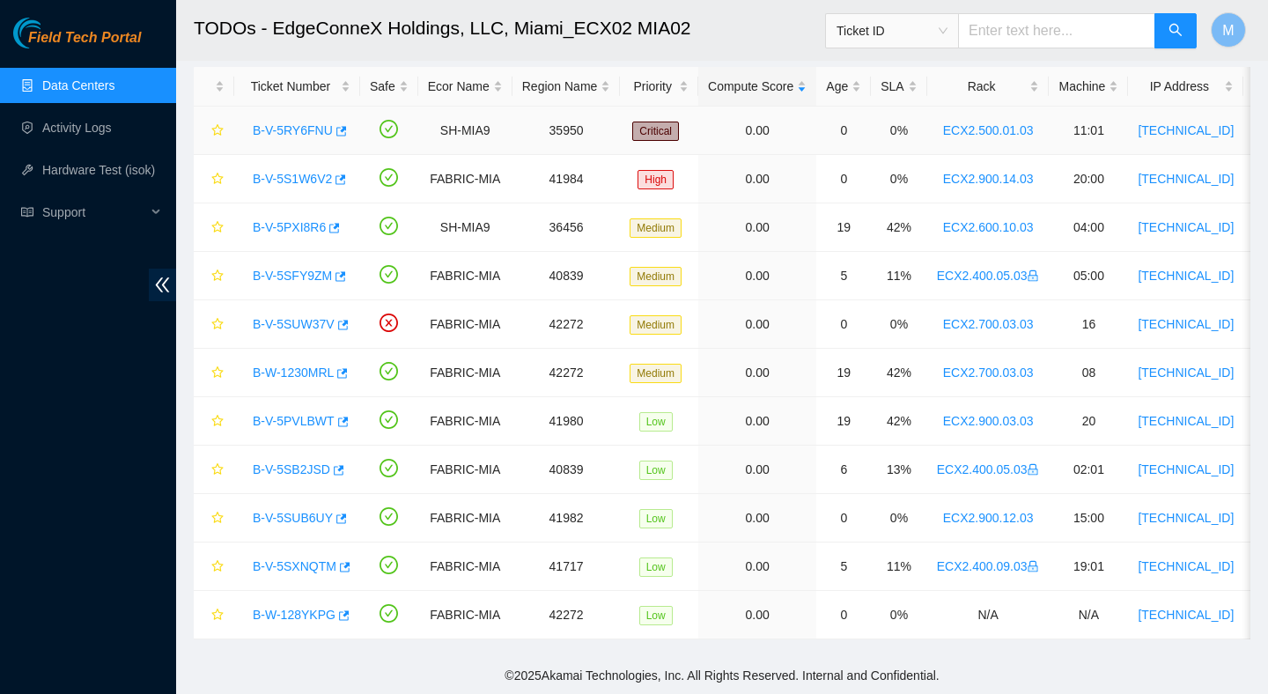
click at [317, 129] on link "B-V-5RY6FNU" at bounding box center [293, 130] width 80 height 14
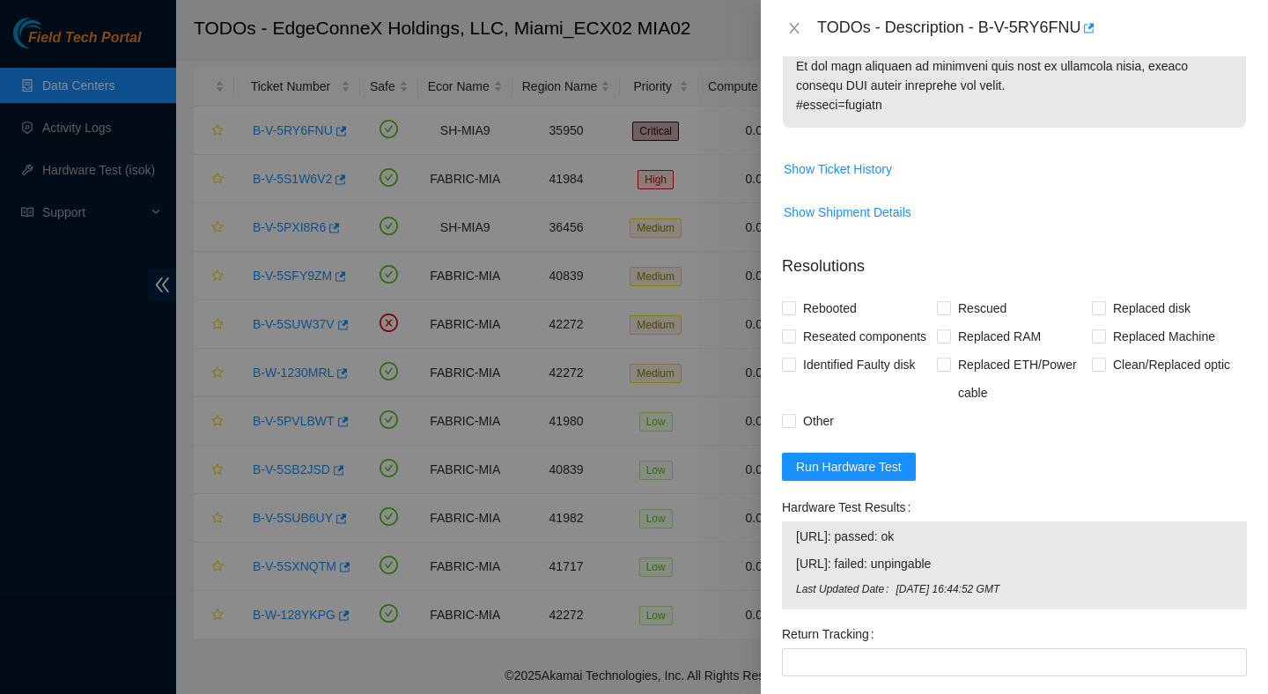
scroll to position [1442, 0]
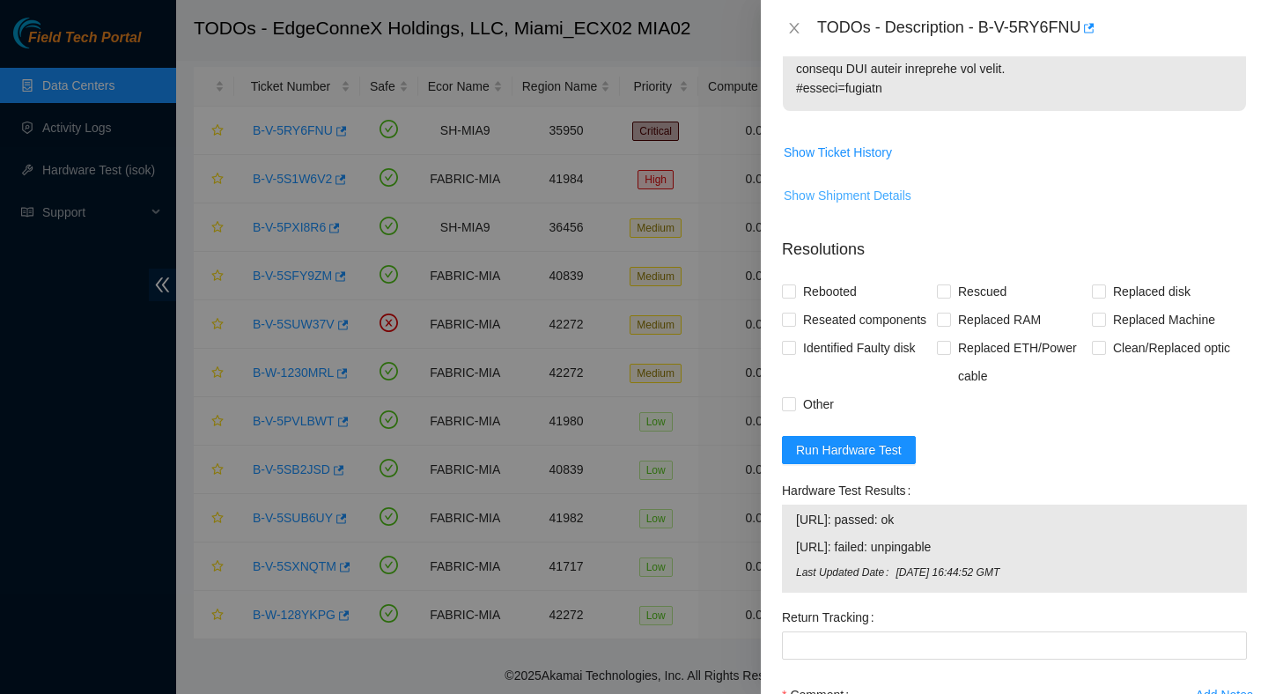
click at [865, 205] on span "Show Shipment Details" at bounding box center [848, 195] width 128 height 19
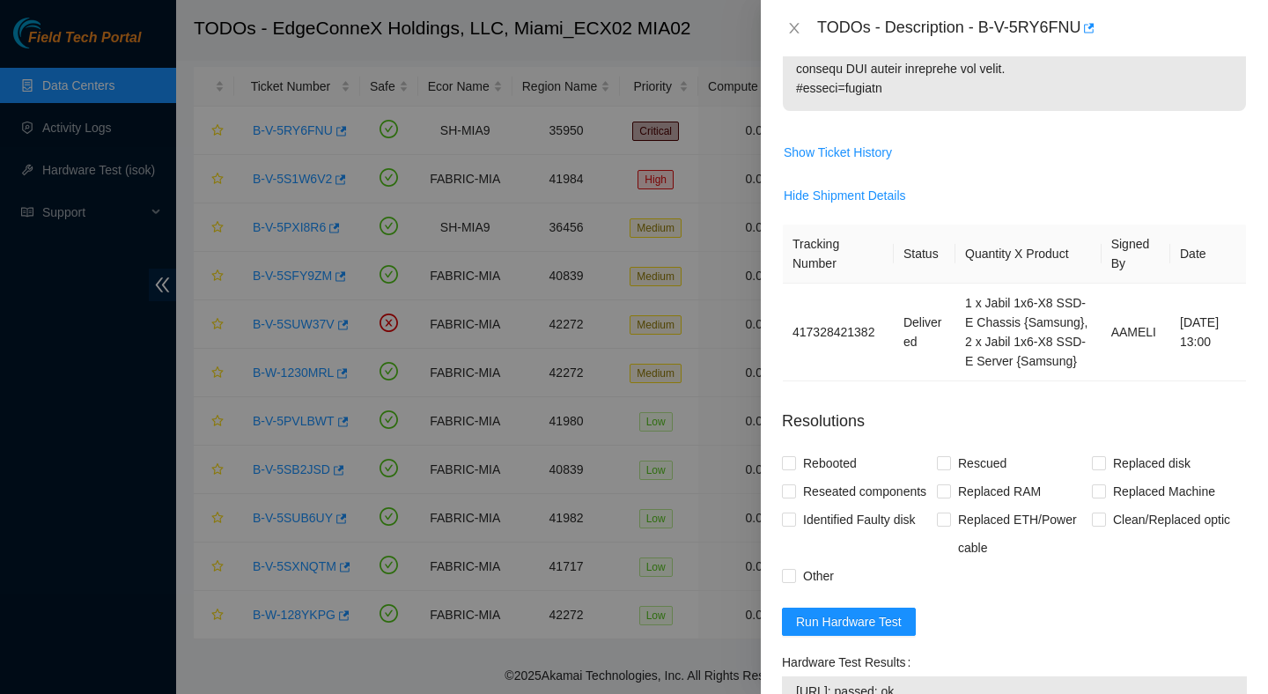
scroll to position [1845, 0]
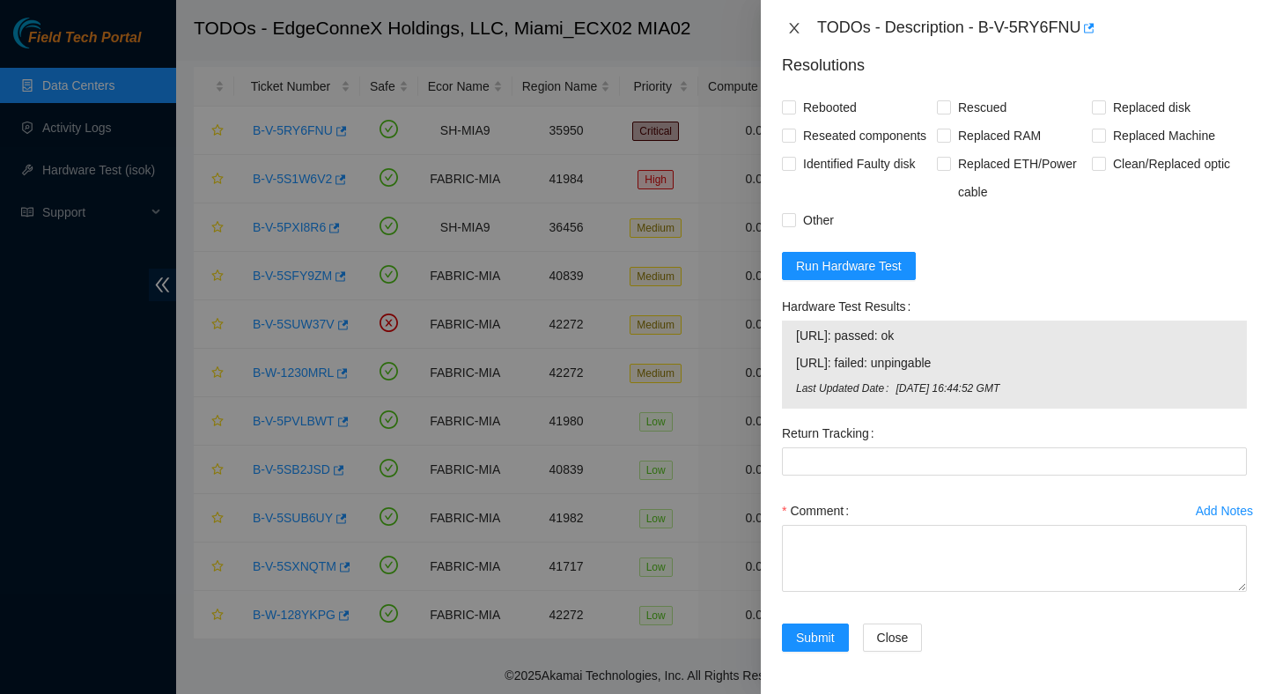
click at [791, 26] on icon "close" at bounding box center [794, 28] width 14 height 14
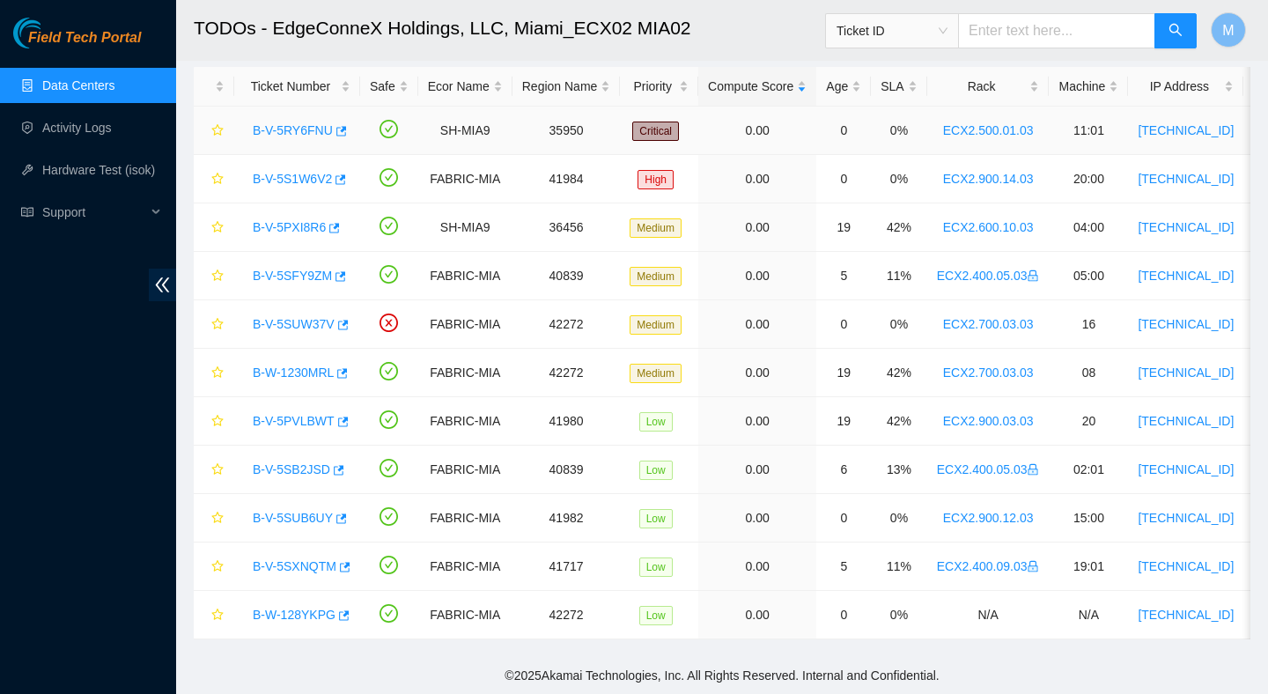
scroll to position [403, 0]
click at [297, 176] on link "B-V-5S1W6V2" at bounding box center [292, 179] width 79 height 14
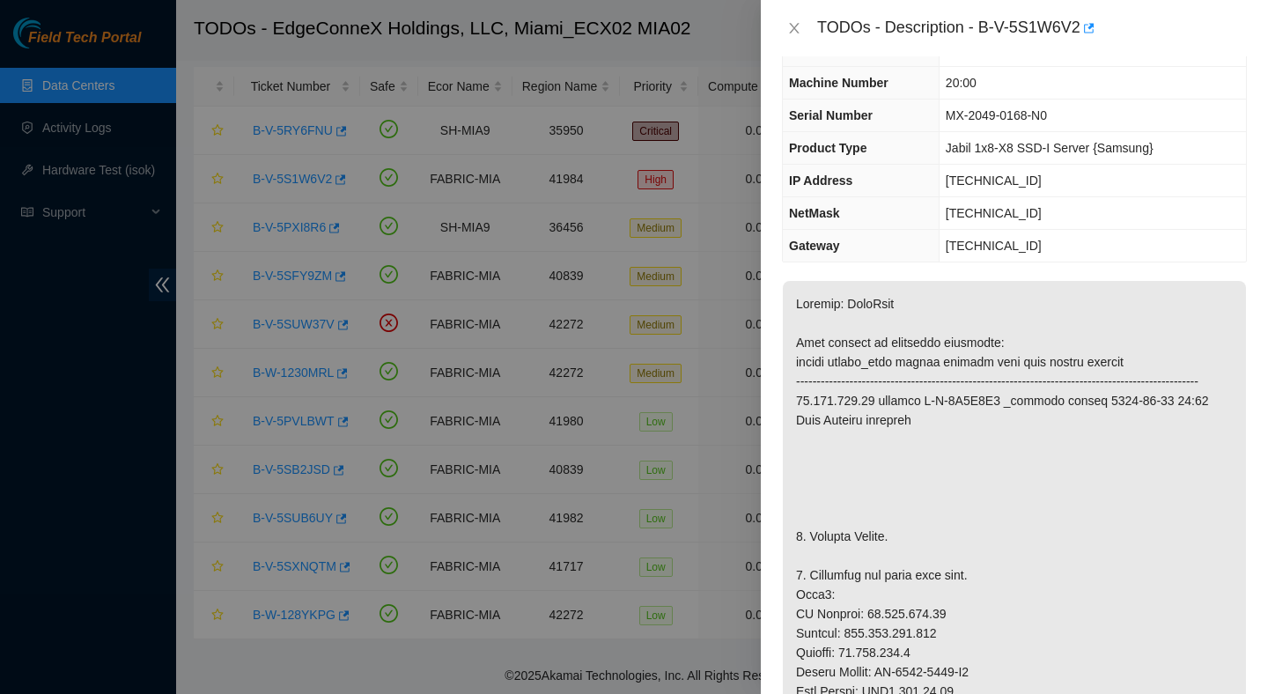
scroll to position [0, 0]
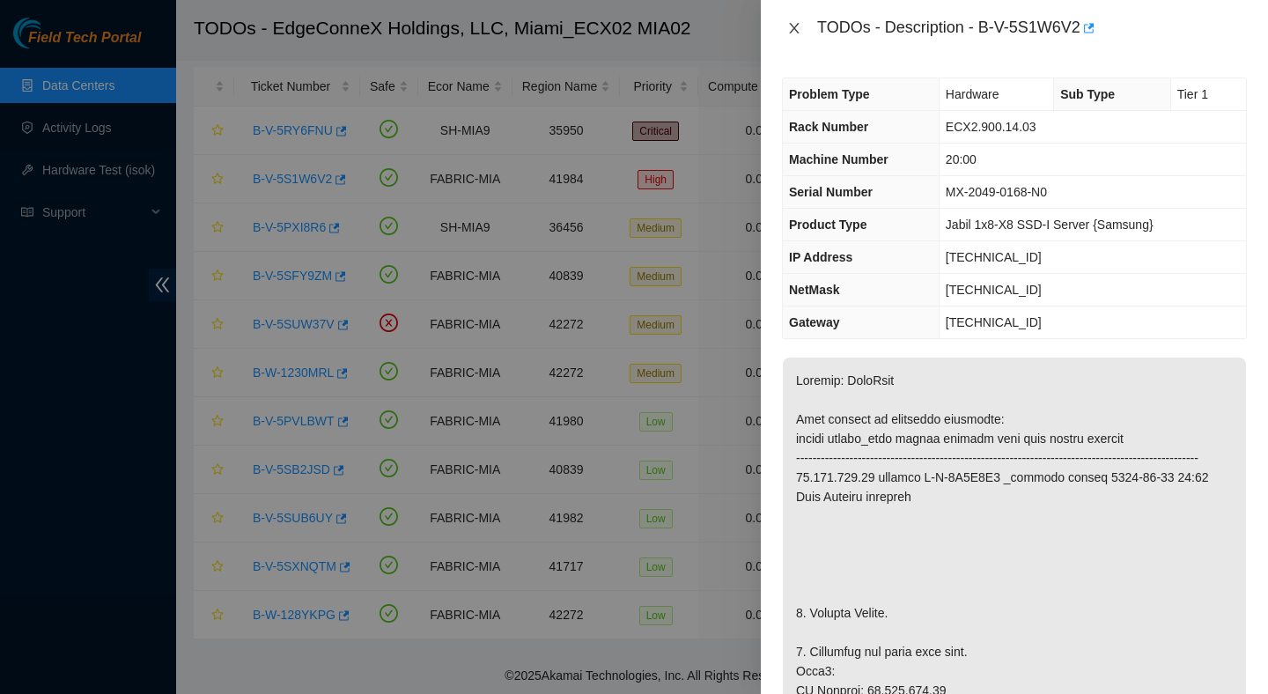
click at [797, 27] on icon "close" at bounding box center [794, 28] width 14 height 14
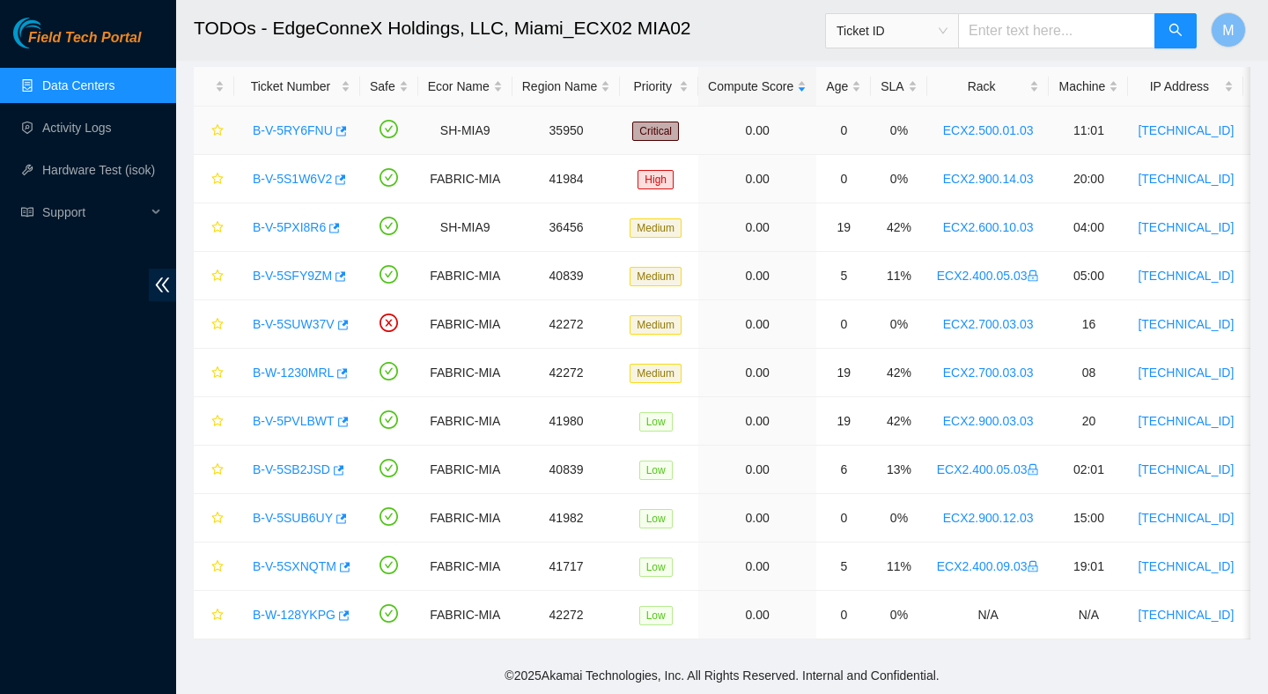
click at [308, 136] on link "B-V-5RY6FNU" at bounding box center [293, 130] width 80 height 14
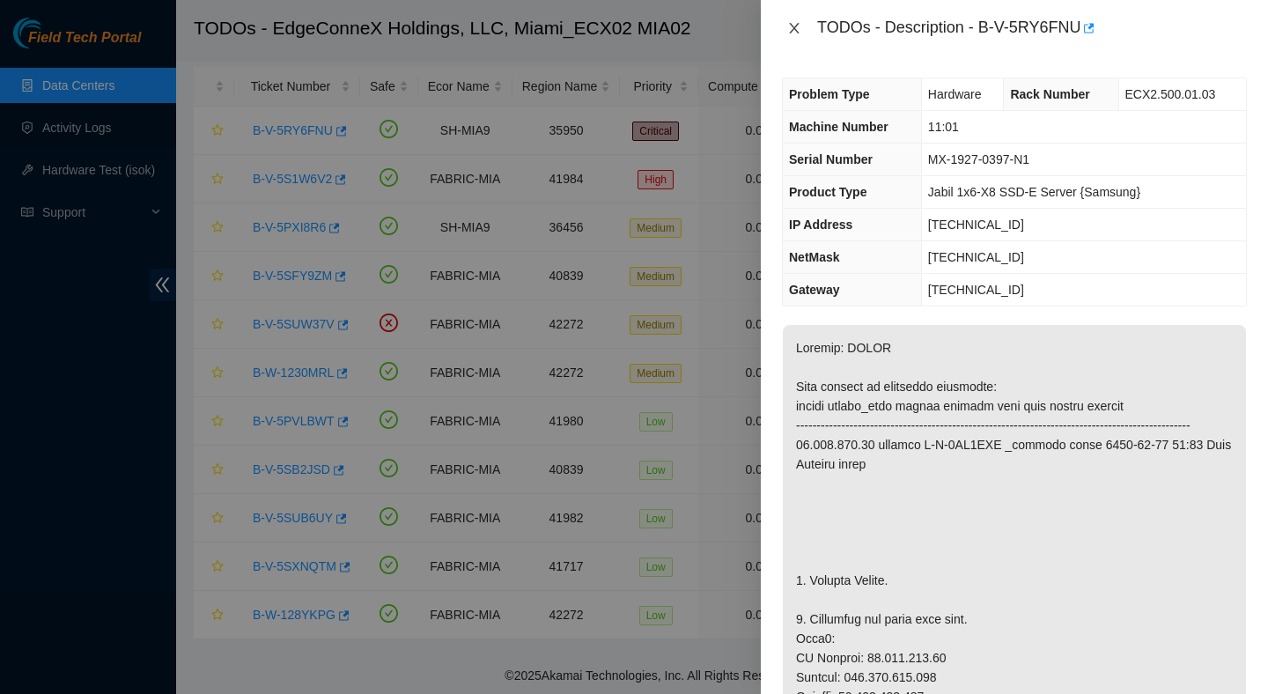
click at [800, 25] on icon "close" at bounding box center [794, 28] width 14 height 14
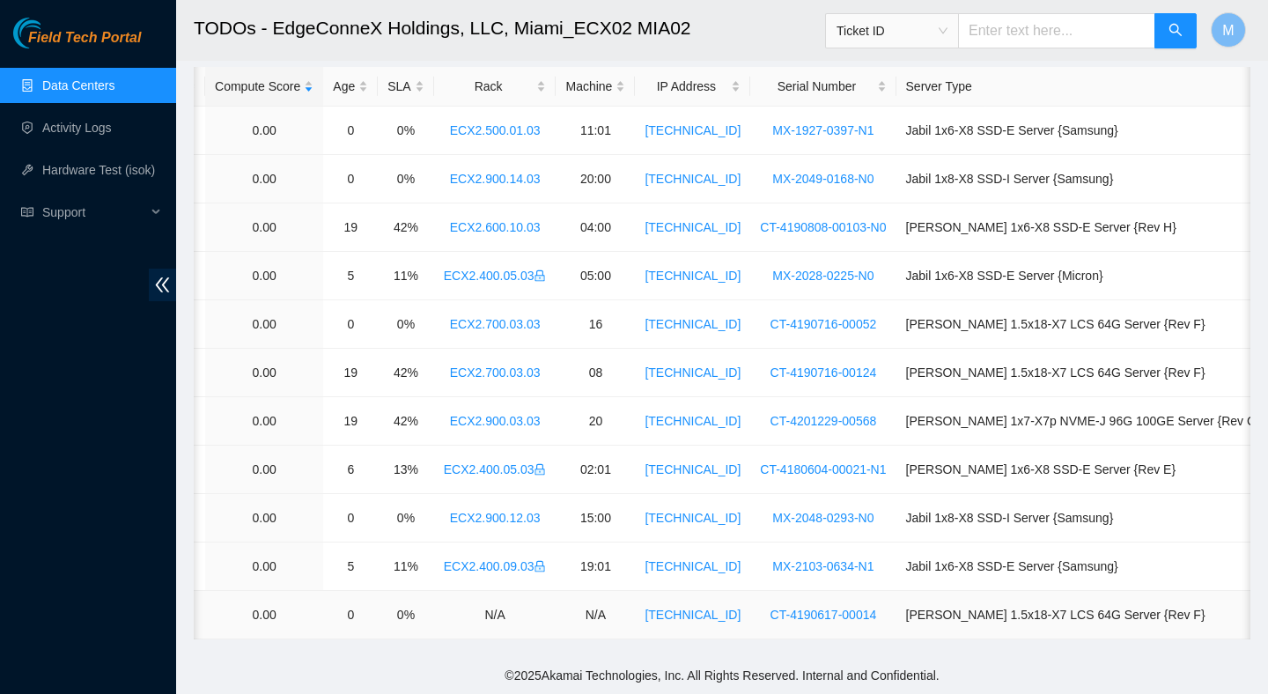
scroll to position [0, 495]
click at [875, 612] on link "CT-4190617-00014" at bounding box center [822, 615] width 107 height 14
click at [846, 130] on link "MX-1927-0397-N1" at bounding box center [821, 130] width 101 height 14
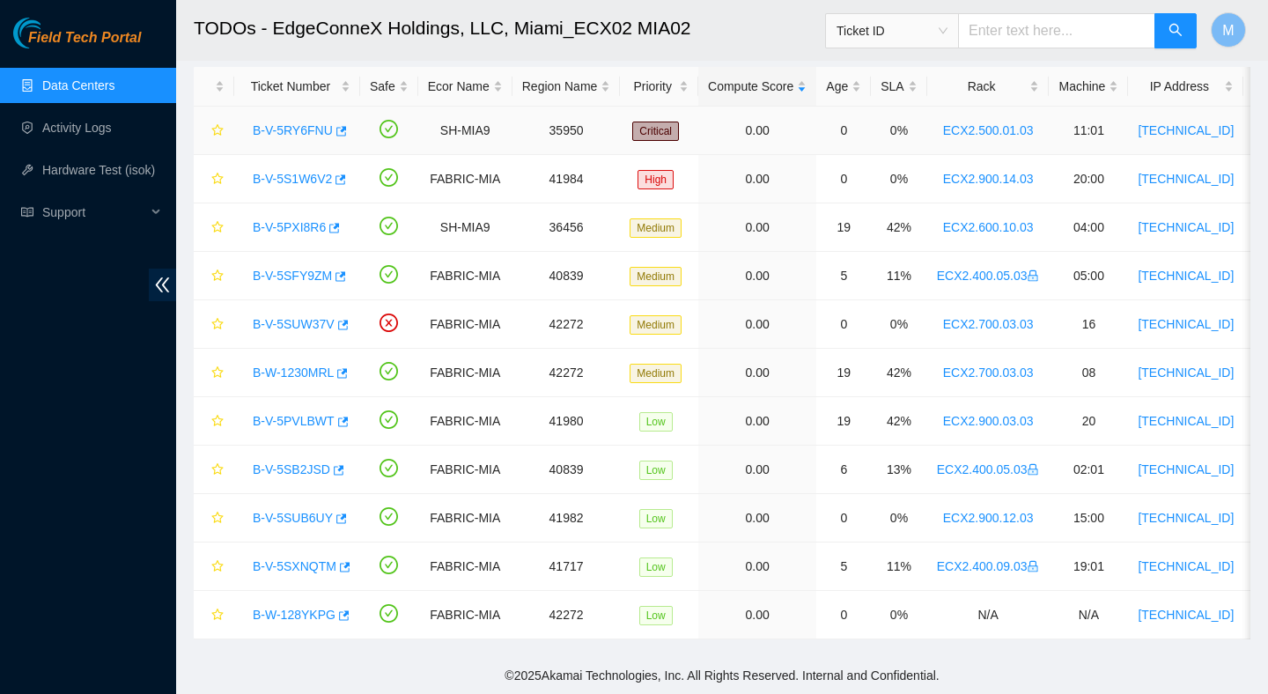
click at [299, 123] on link "B-V-5RY6FNU" at bounding box center [293, 130] width 80 height 14
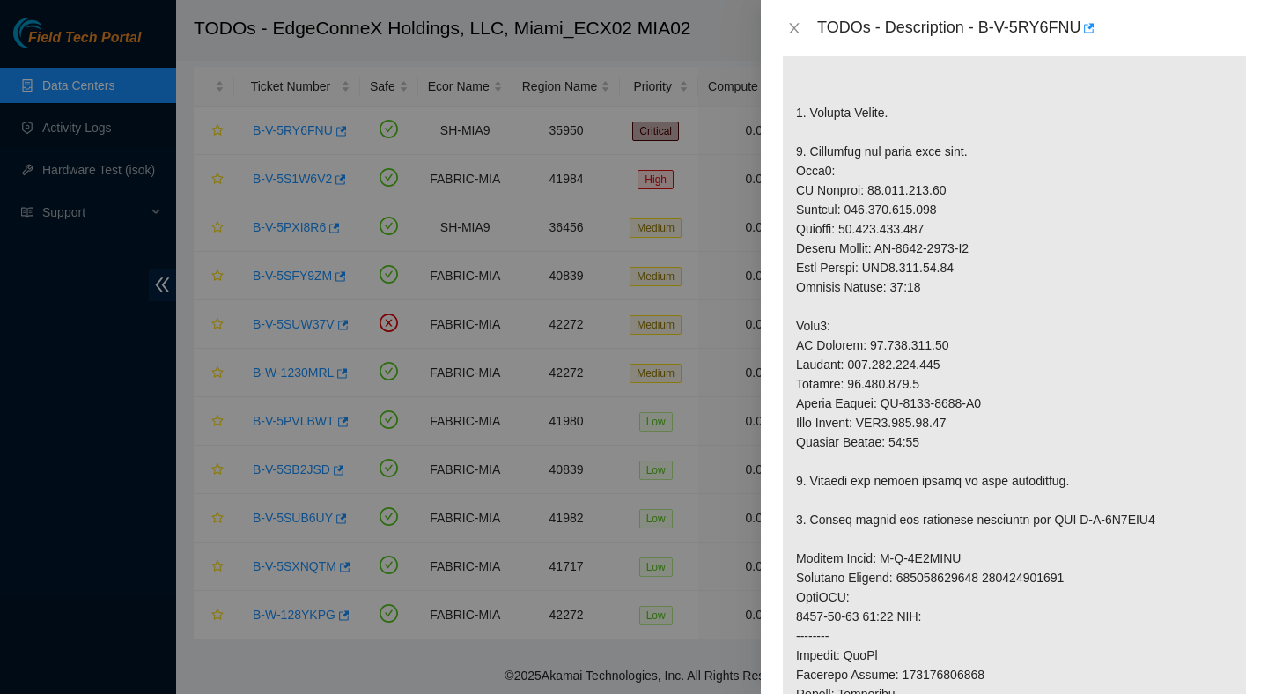
scroll to position [477, 0]
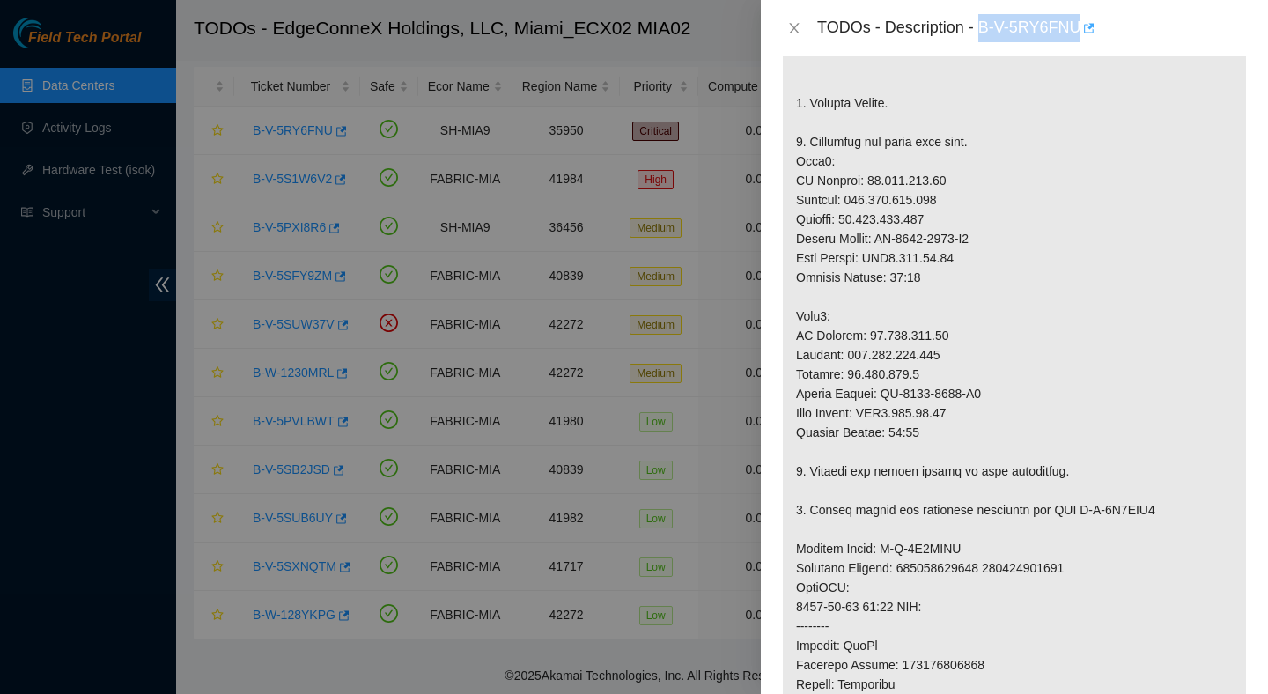
drag, startPoint x: 985, startPoint y: 31, endPoint x: 1099, endPoint y: 32, distance: 114.5
click at [1099, 33] on div "TODOs - Description - B-V-5RY6FNU" at bounding box center [1032, 28] width 430 height 28
copy div "B-V-5RY6FNU"
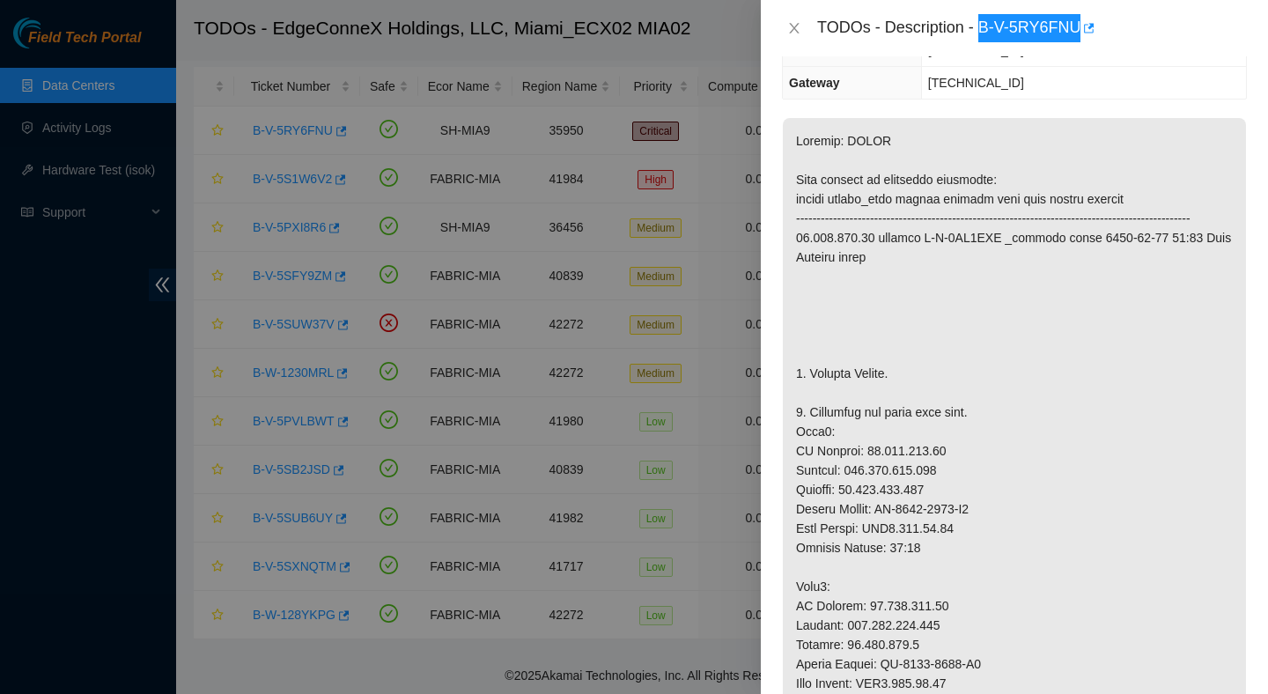
scroll to position [0, 0]
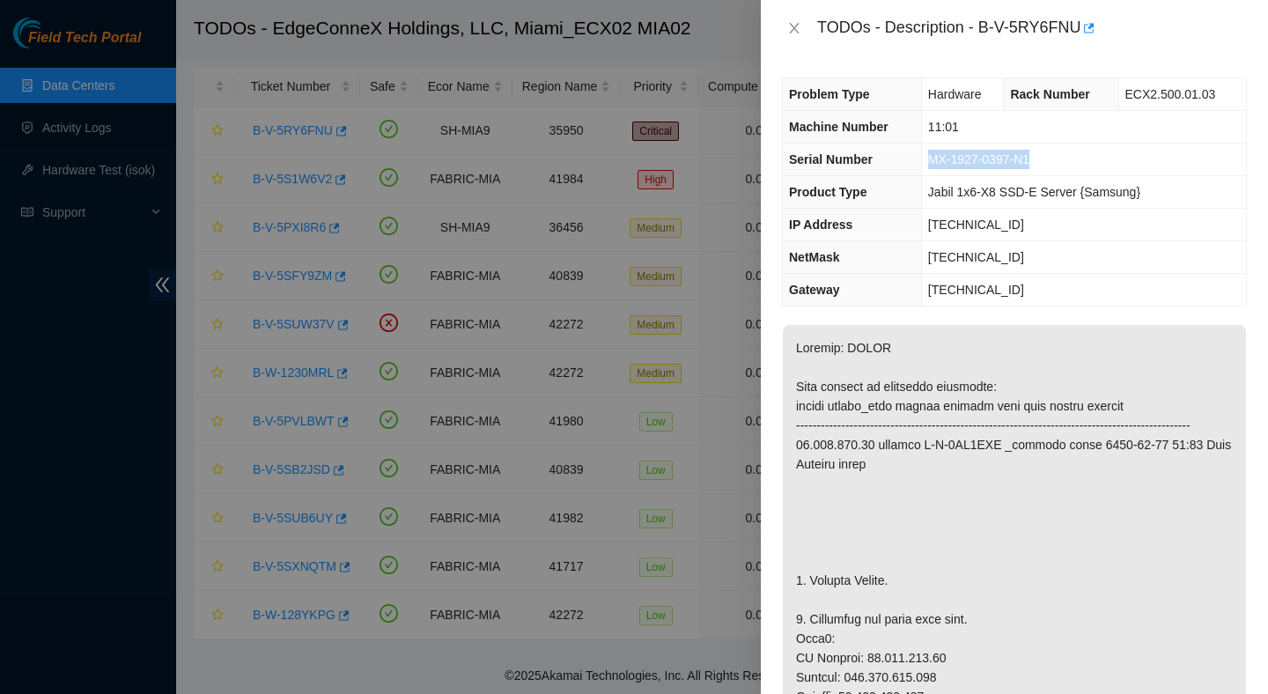
drag, startPoint x: 1054, startPoint y: 157, endPoint x: 929, endPoint y: 152, distance: 125.1
click at [929, 152] on td "MX-1927-0397-N1" at bounding box center [1083, 160] width 325 height 33
copy span "MX-1927-0397-N1"
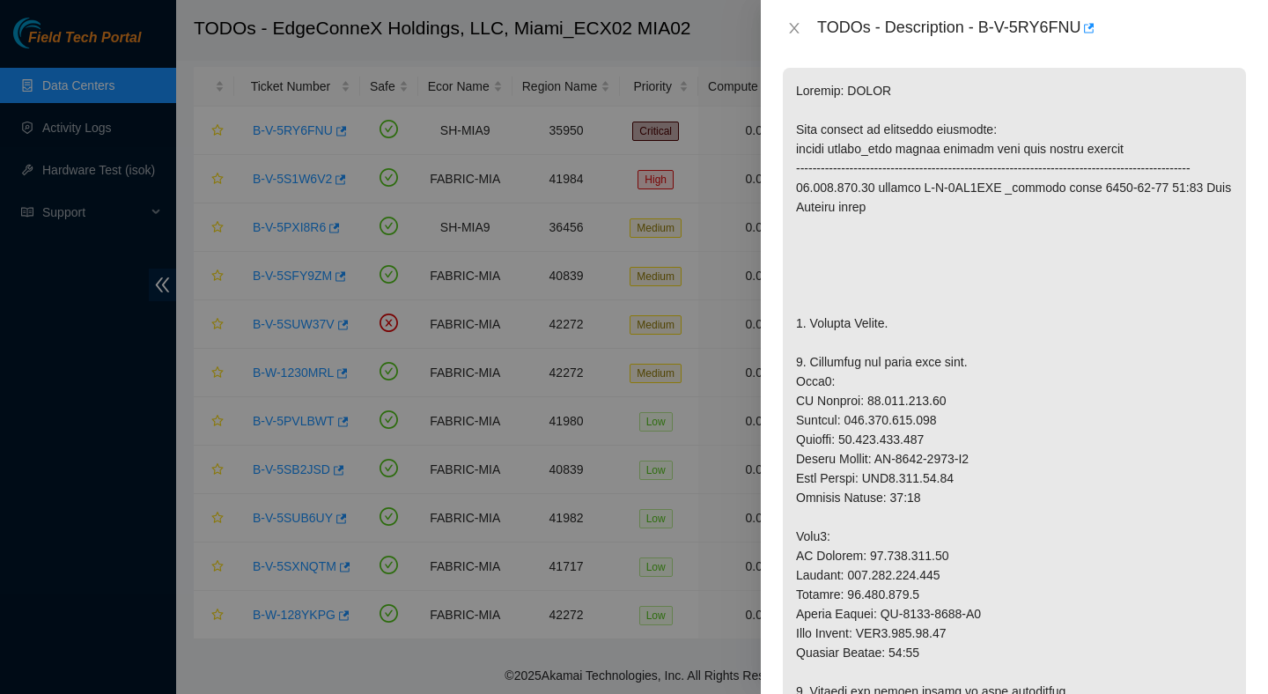
scroll to position [331, 0]
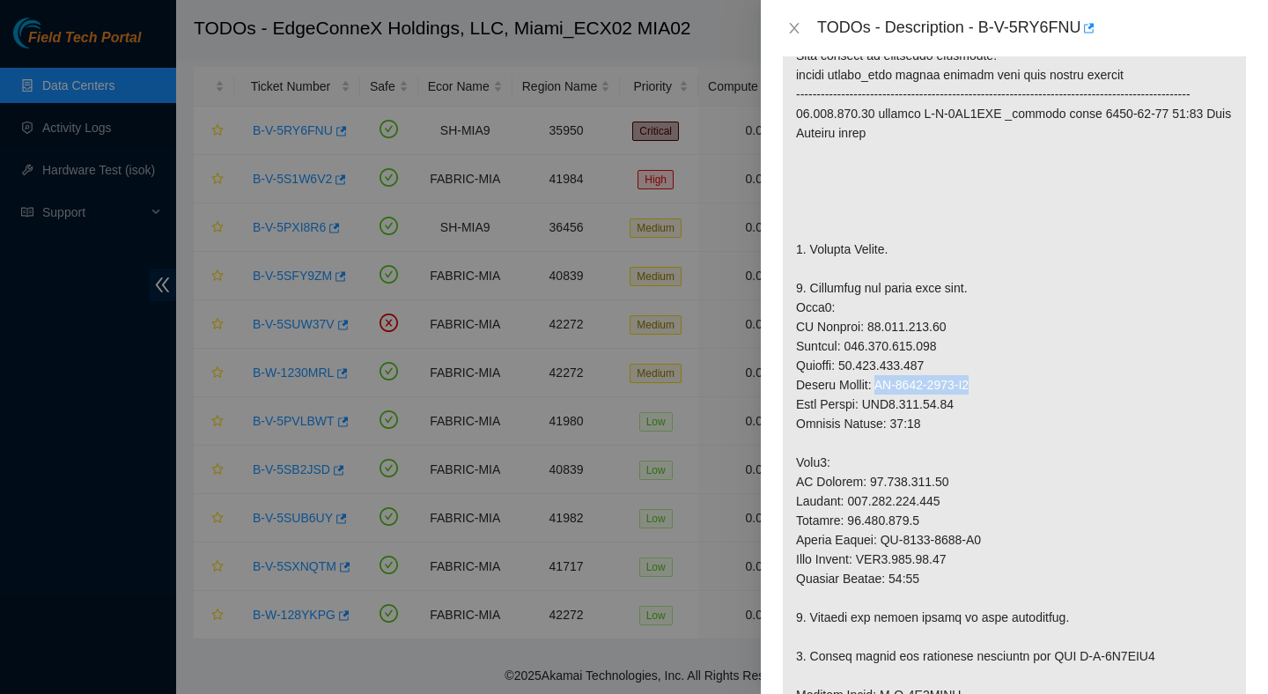
drag, startPoint x: 1000, startPoint y: 405, endPoint x: 883, endPoint y: 405, distance: 116.3
click at [883, 405] on p at bounding box center [1014, 608] width 463 height 1228
click at [976, 514] on p at bounding box center [1014, 608] width 463 height 1228
drag, startPoint x: 999, startPoint y: 559, endPoint x: 886, endPoint y: 560, distance: 112.7
click at [886, 560] on p at bounding box center [1014, 608] width 463 height 1228
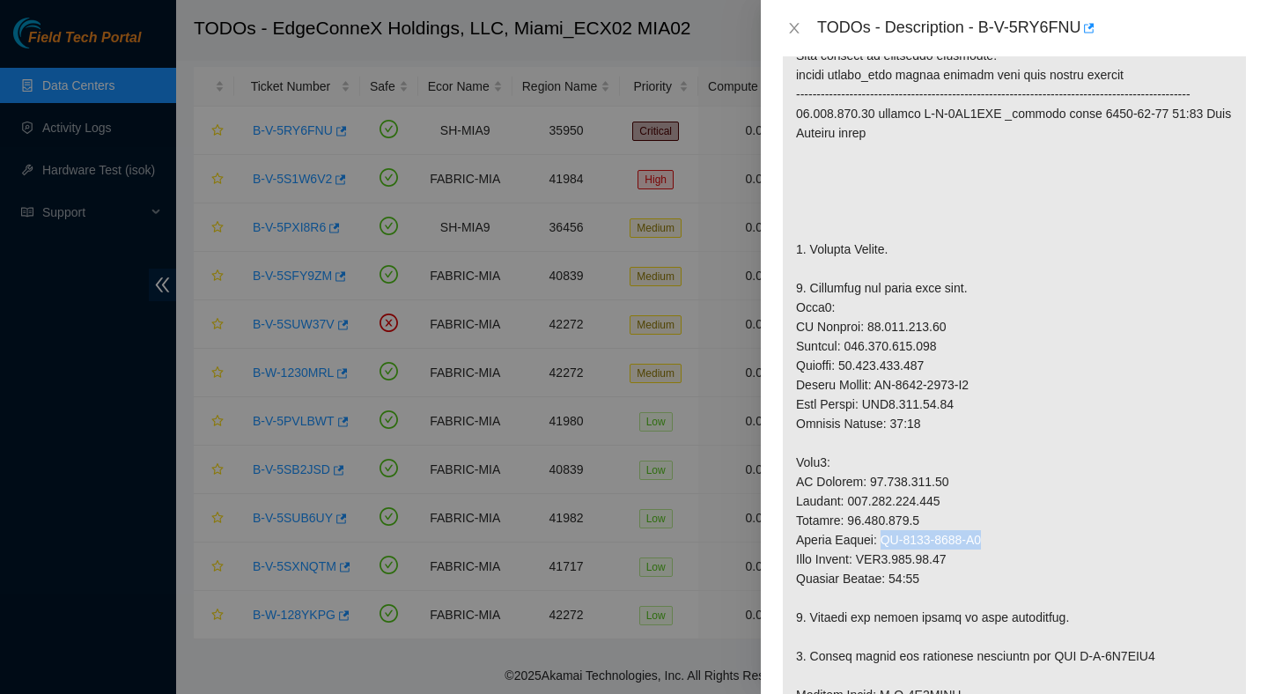
copy p "MX-1931-0329-N1"
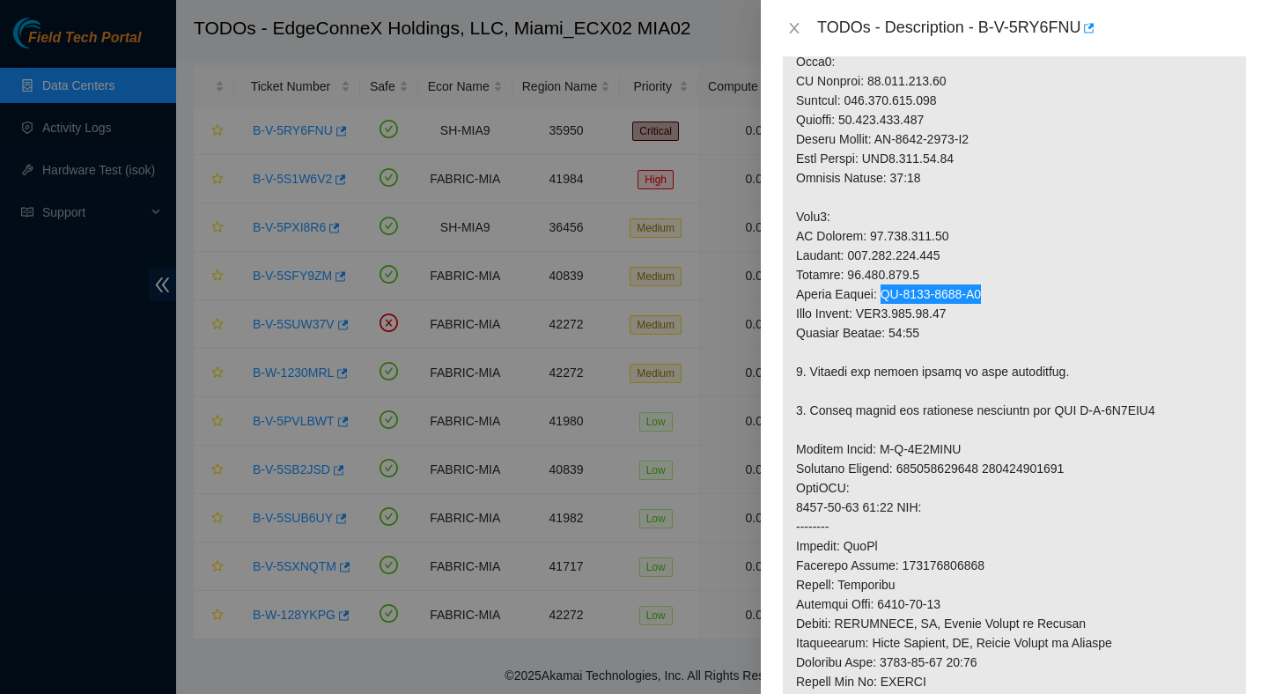
scroll to position [610, 0]
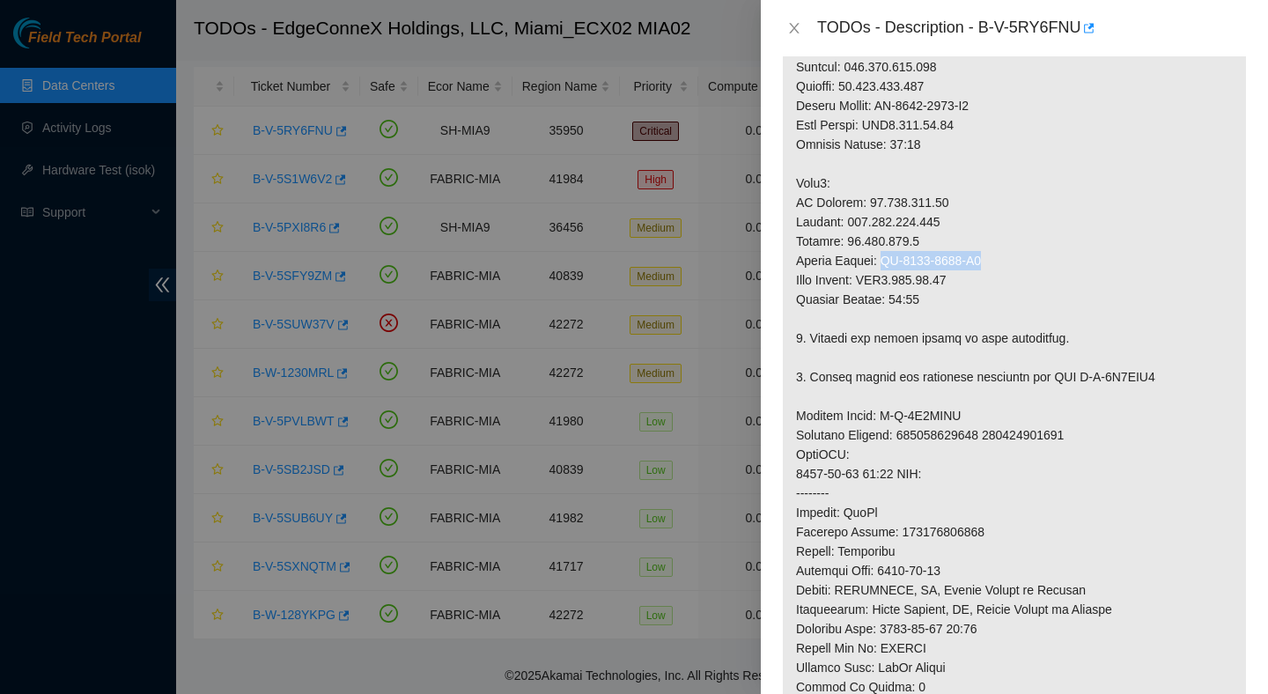
click at [967, 454] on p at bounding box center [1014, 329] width 463 height 1228
copy p "417328421382"
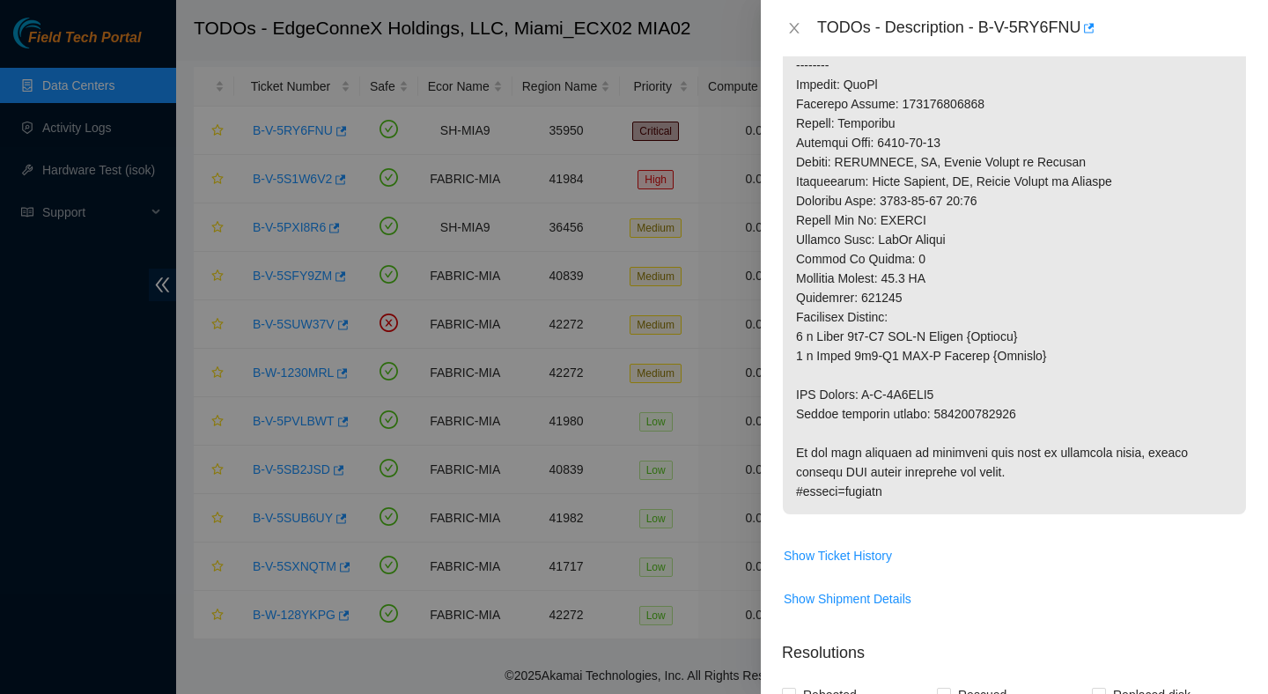
scroll to position [1064, 0]
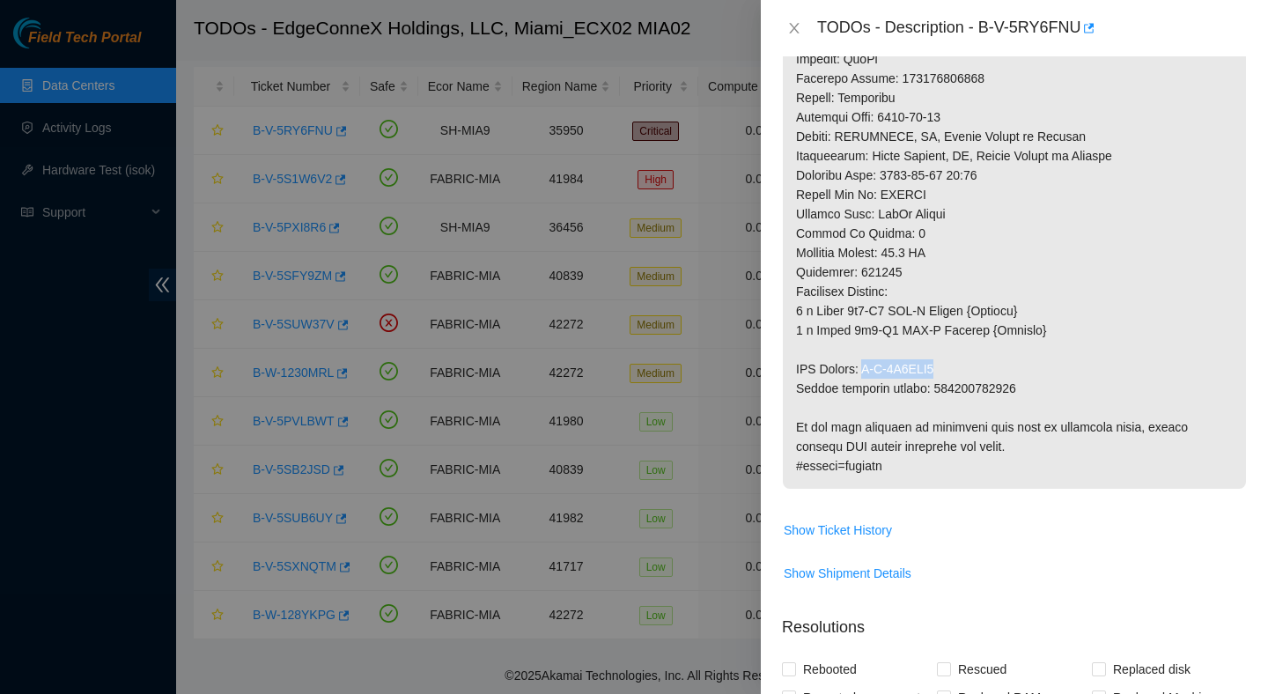
drag, startPoint x: 955, startPoint y: 387, endPoint x: 872, endPoint y: 388, distance: 82.8
copy p "B-V-5S4BDM9"
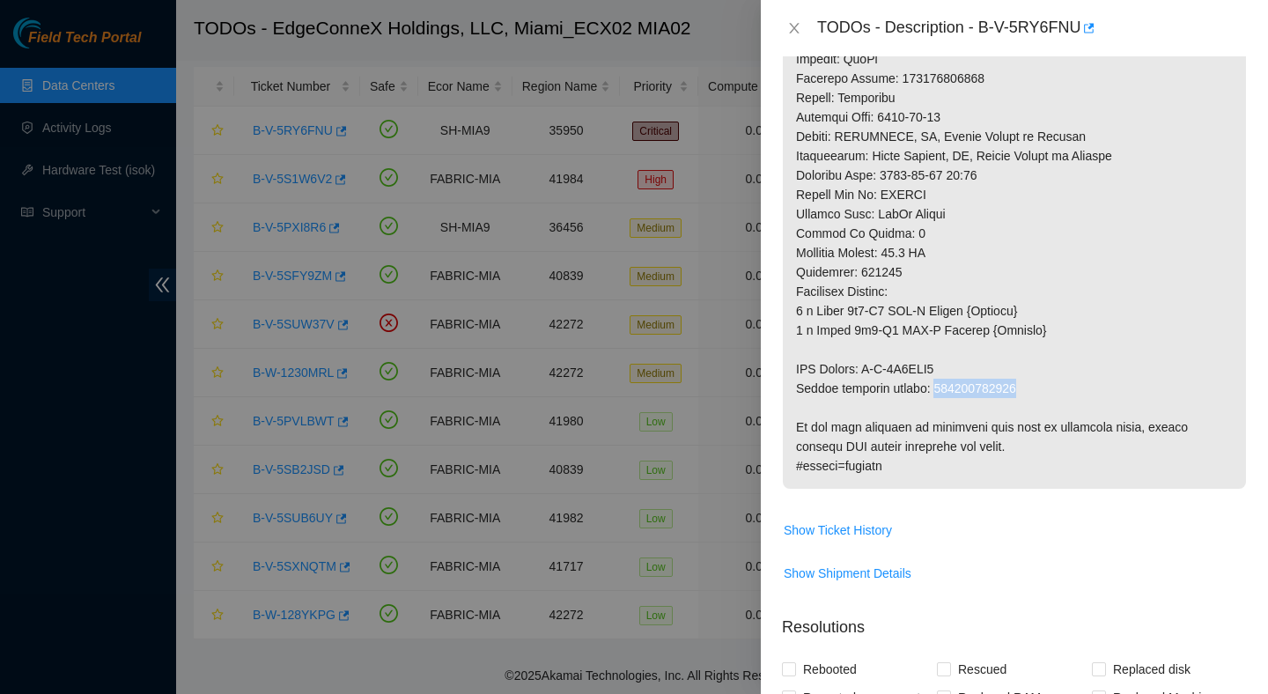
copy p "417328421393"
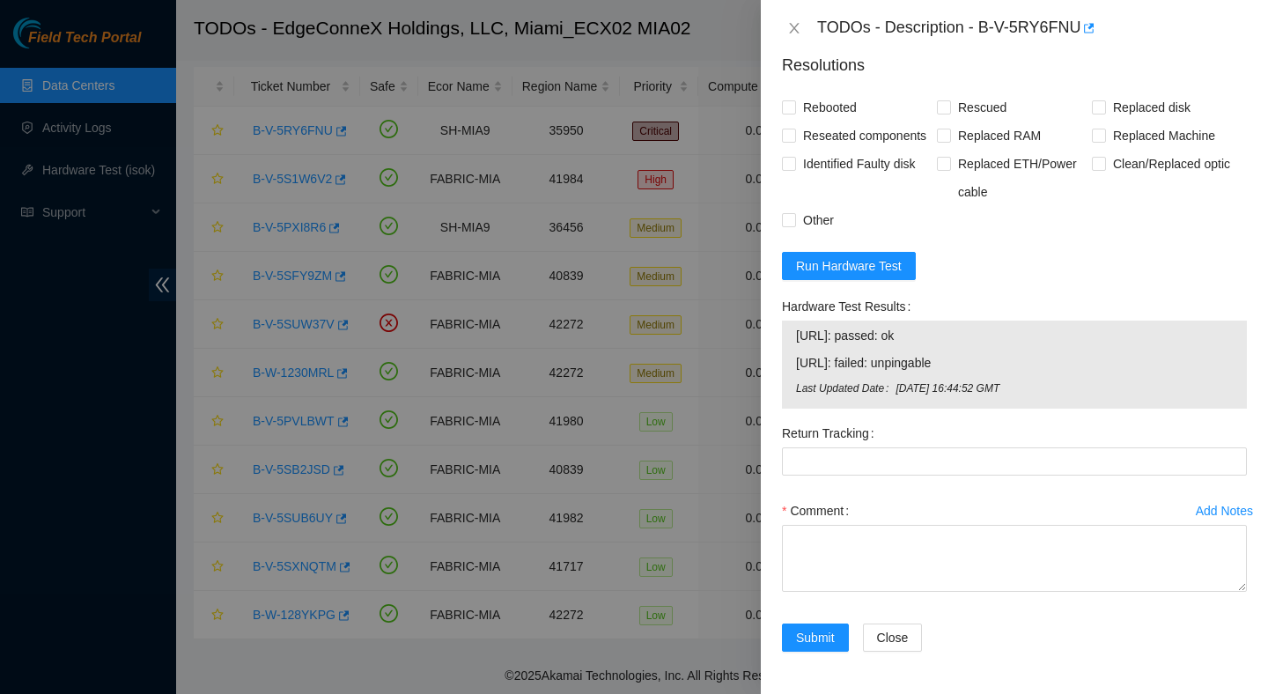
scroll to position [1649, 0]
click at [868, 276] on span "Run Hardware Test" at bounding box center [849, 265] width 106 height 19
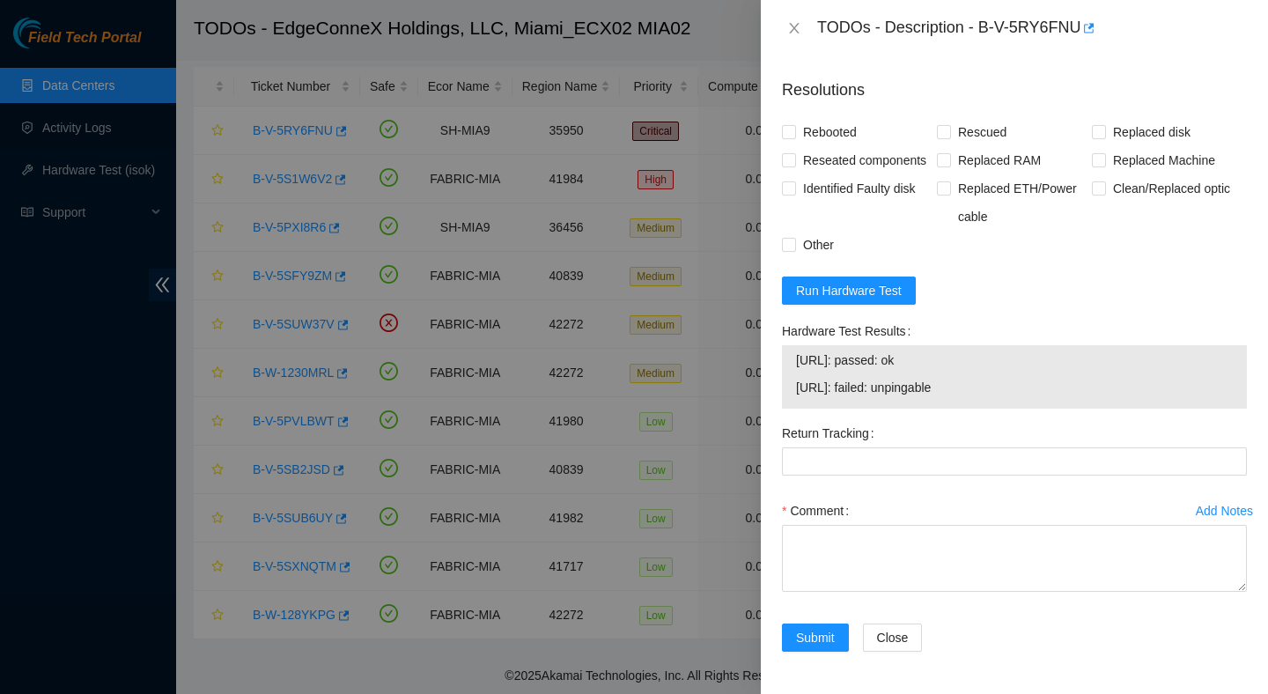
drag, startPoint x: 1022, startPoint y: 386, endPoint x: 784, endPoint y: 366, distance: 238.6
click at [783, 365] on div "23.193.160.24: passed: ok 23.193.160.25: failed: unpingable" at bounding box center [1014, 376] width 465 height 63
copy tbody "23.193.160.24: passed: ok 23.193.160.25: failed: unpingable"
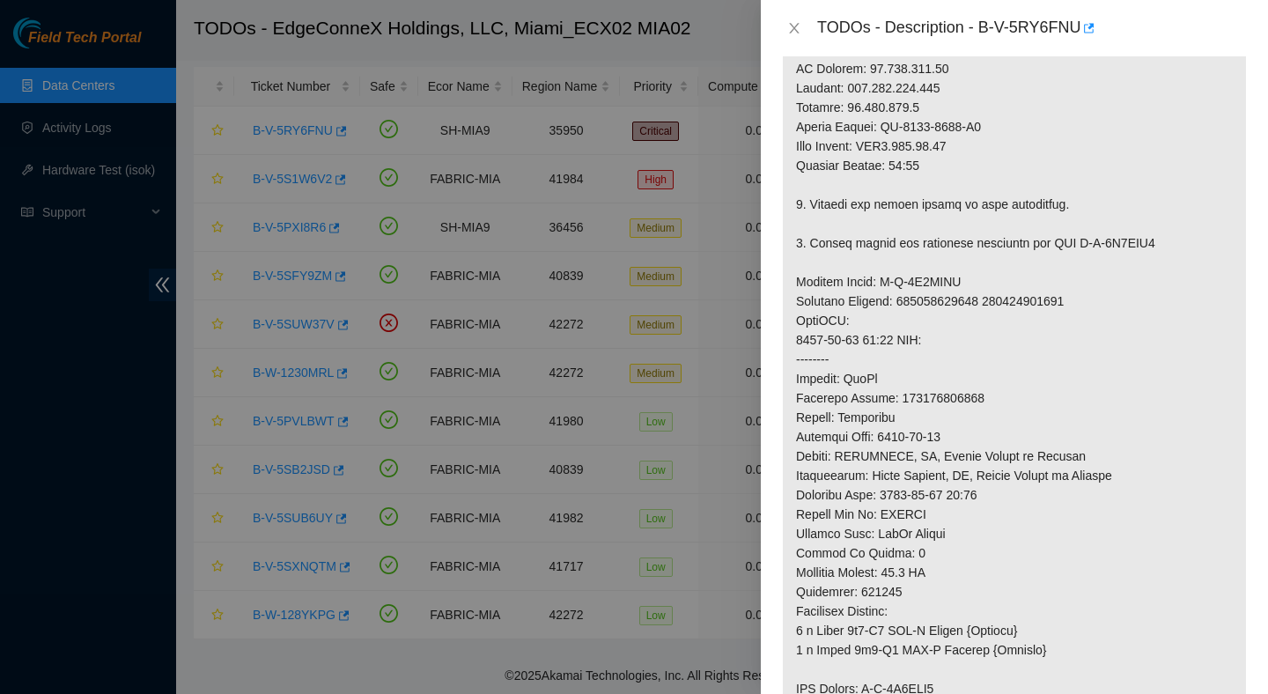
scroll to position [741, 0]
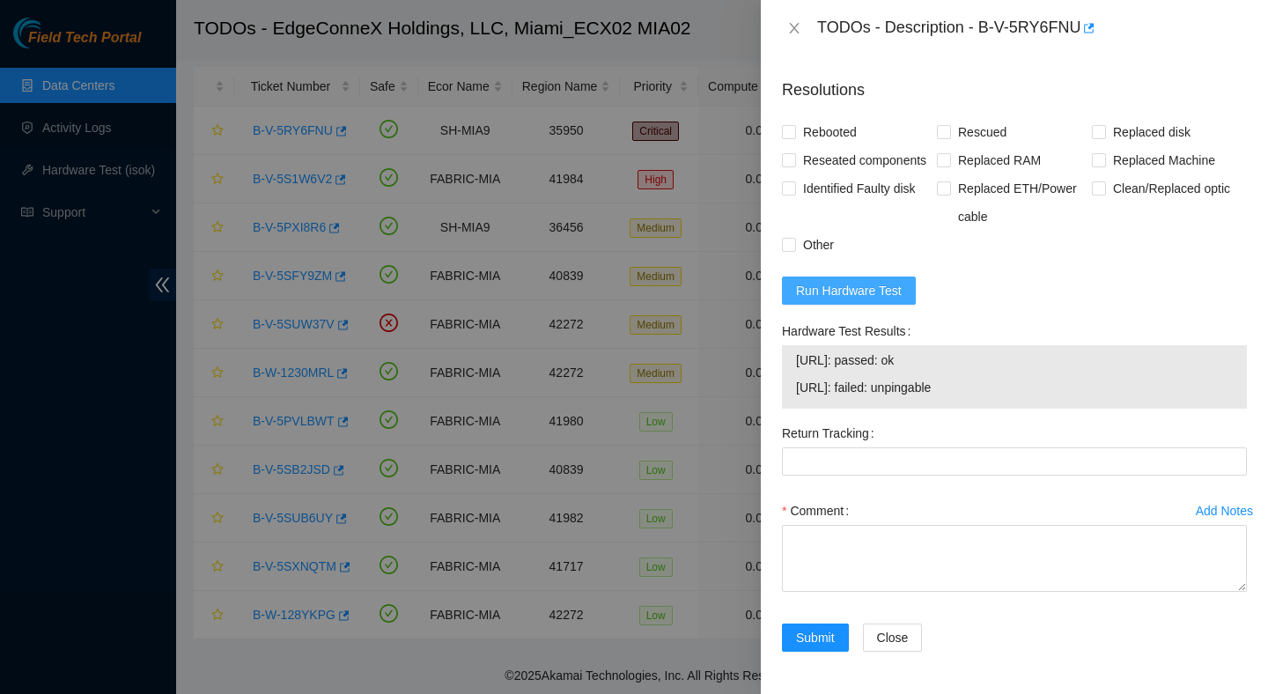
click at [889, 297] on span "Run Hardware Test" at bounding box center [849, 290] width 106 height 19
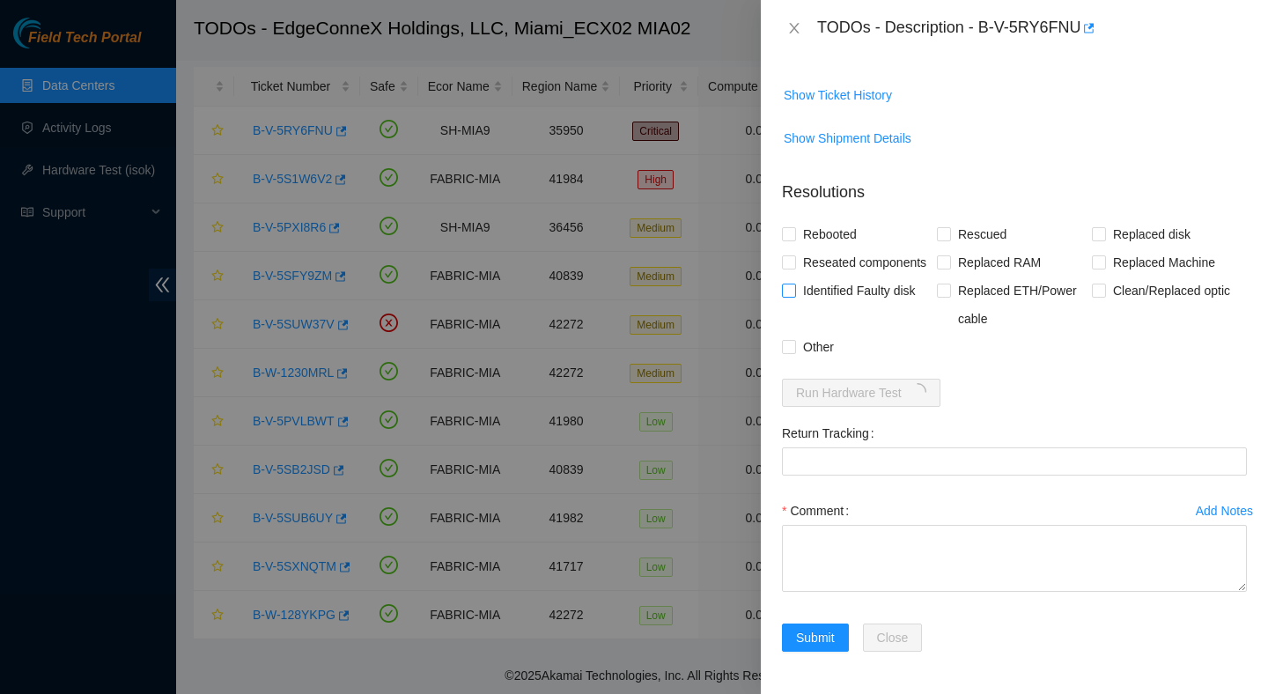
scroll to position [1547, 0]
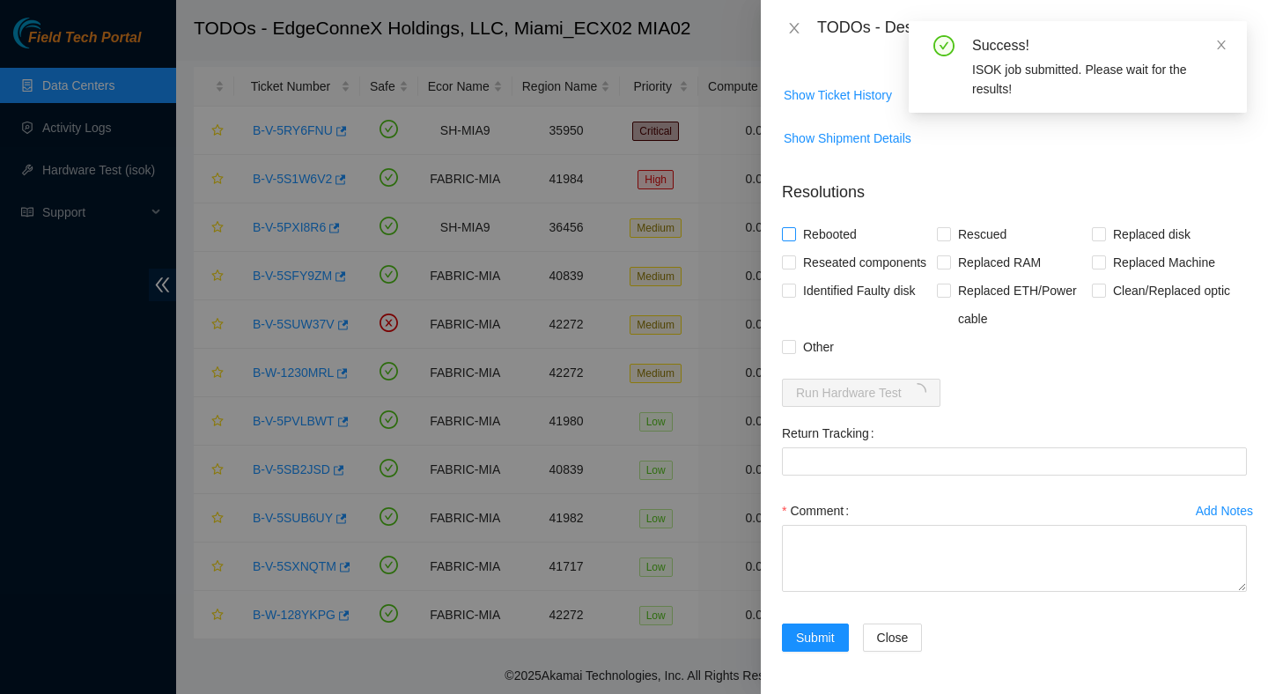
click at [844, 220] on span "Rebooted" at bounding box center [830, 234] width 68 height 28
click at [794, 227] on input "Rebooted" at bounding box center [788, 233] width 12 height 12
checkbox input "true"
click at [969, 220] on span "Rescued" at bounding box center [982, 234] width 63 height 28
click at [949, 227] on input "Rescued" at bounding box center [943, 233] width 12 height 12
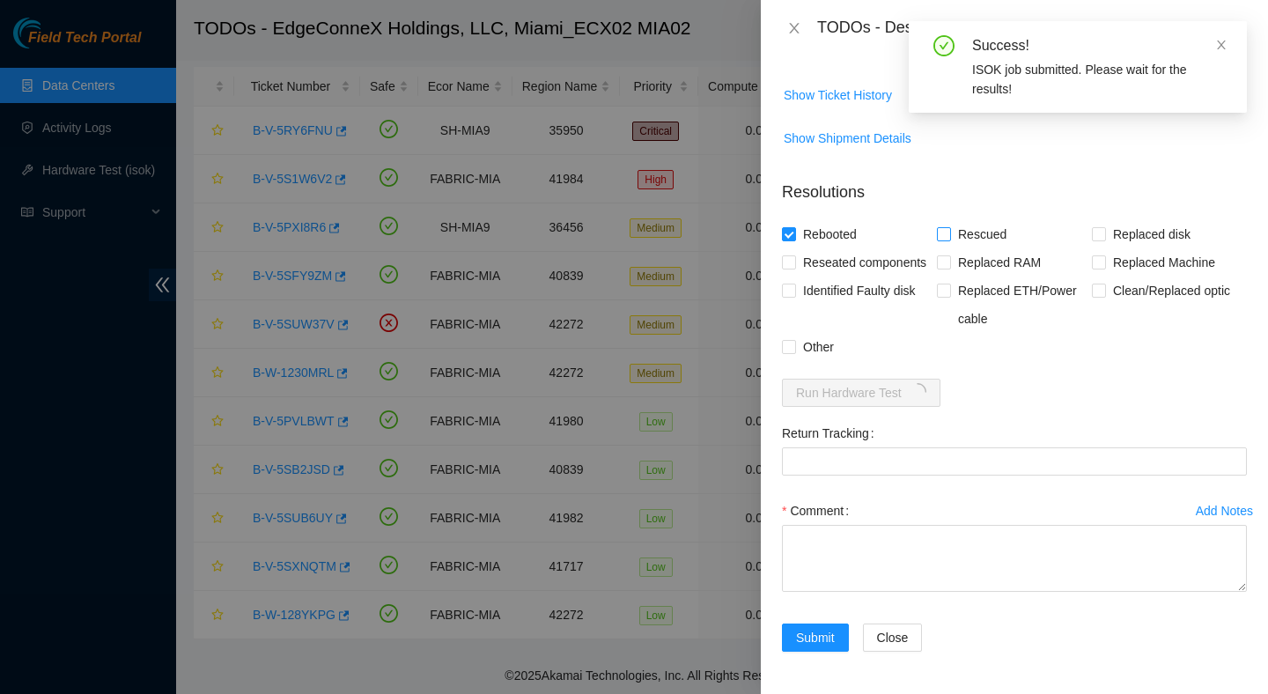
checkbox input "true"
click at [1139, 248] on span "Replaced Machine" at bounding box center [1164, 262] width 116 height 28
click at [1104, 255] on input "Replaced Machine" at bounding box center [1098, 261] width 12 height 12
checkbox input "true"
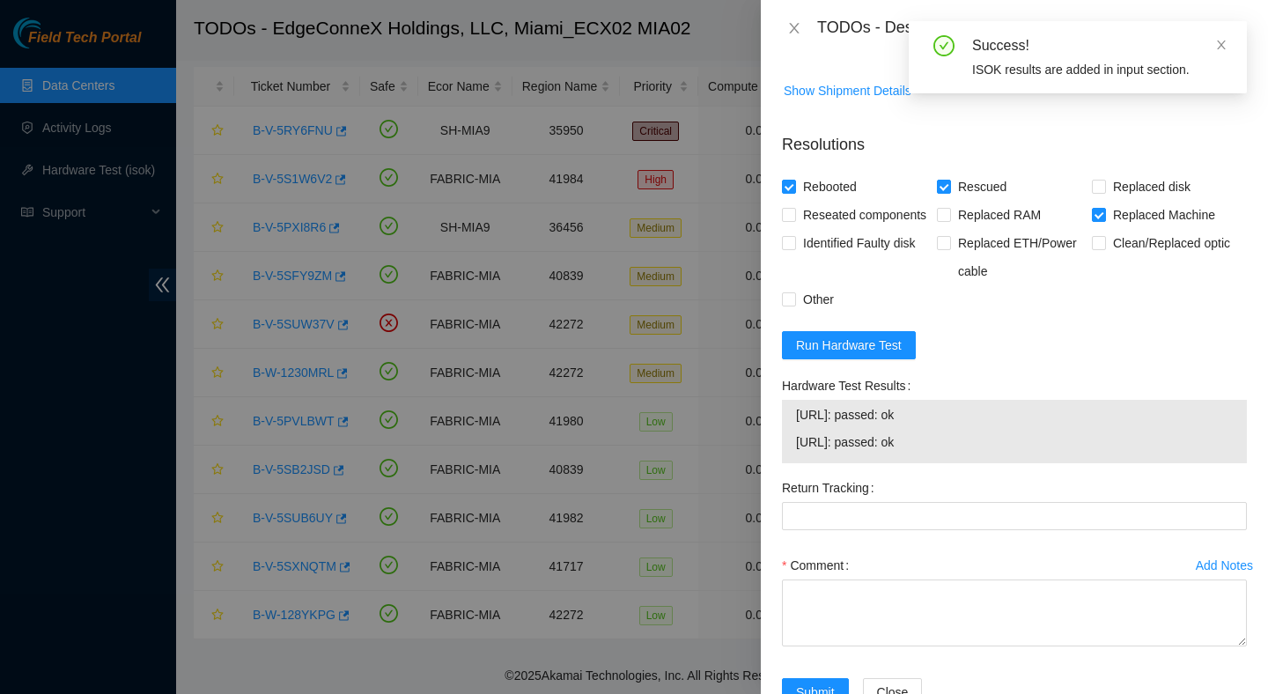
click at [980, 452] on span "23.193.160.25: passed: ok" at bounding box center [1014, 441] width 437 height 19
drag, startPoint x: 967, startPoint y: 495, endPoint x: 784, endPoint y: 476, distance: 184.2
click at [784, 463] on div "23.193.160.24: passed: ok 23.193.160.25: passed: ok" at bounding box center [1014, 431] width 465 height 63
copy tbody "23.193.160.24: passed: ok 23.193.160.25: passed: ok"
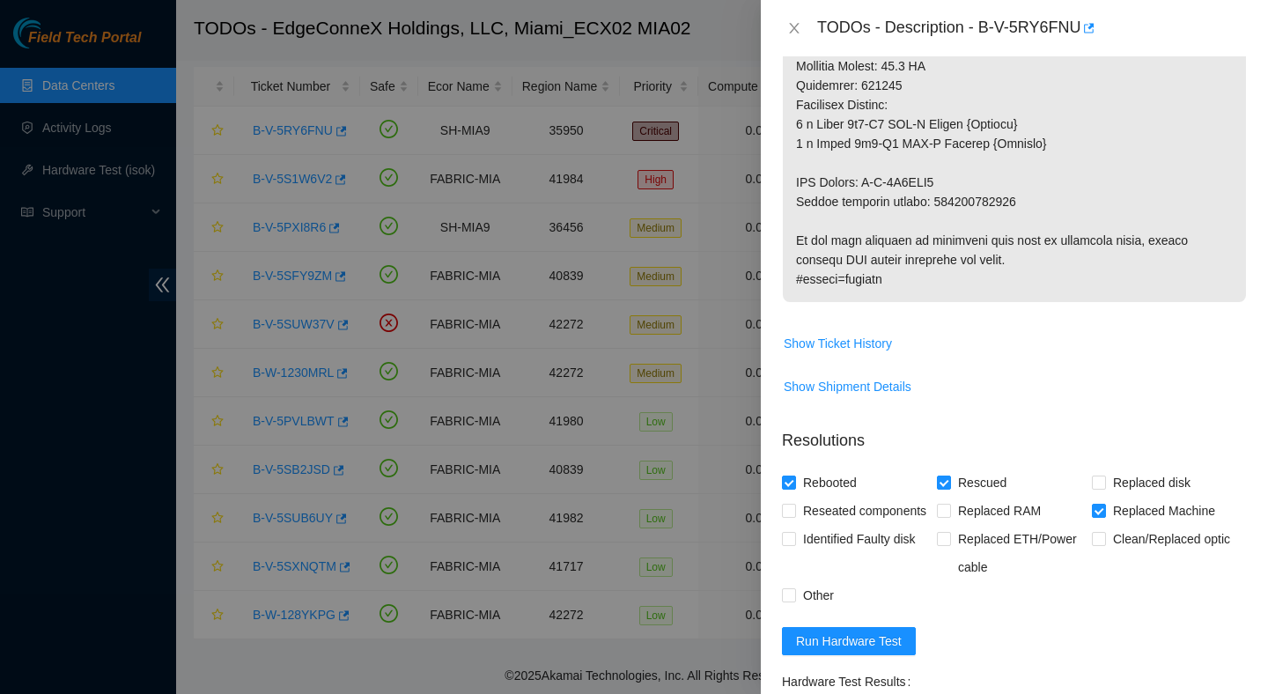
scroll to position [1290, 0]
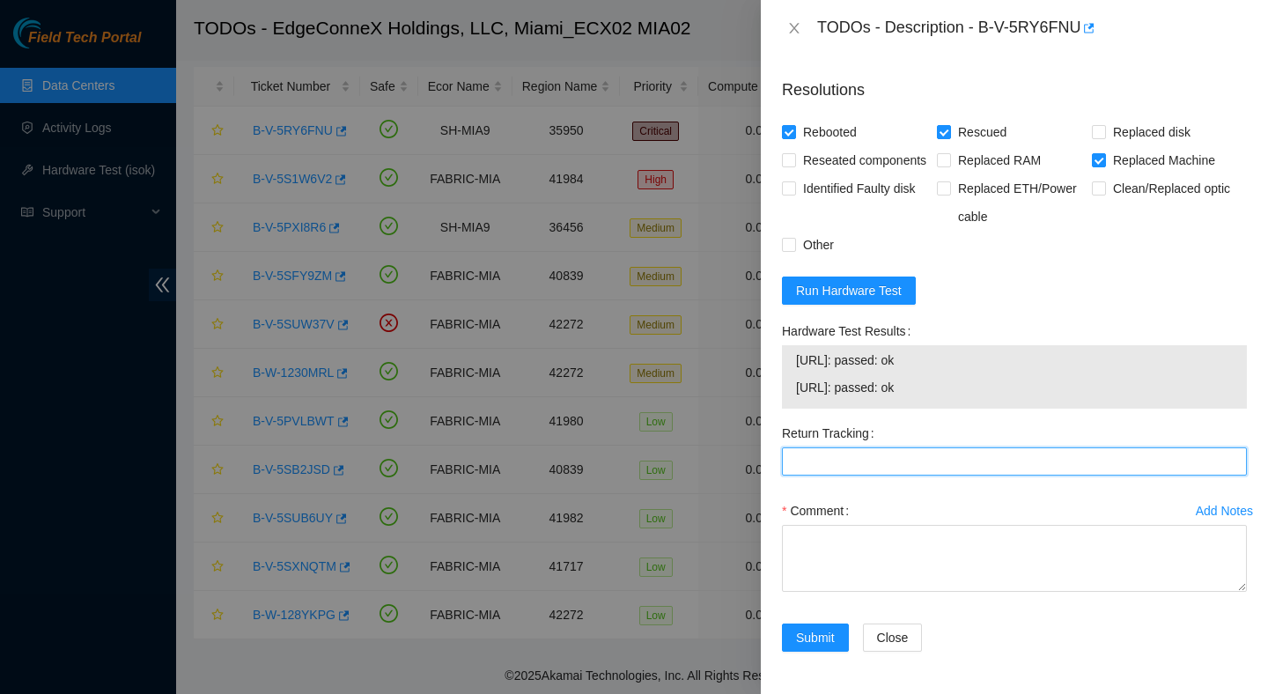
click at [861, 474] on Tracking "Return Tracking" at bounding box center [1014, 461] width 465 height 28
paste Tracking "417328421393"
type Tracking "417328421393"
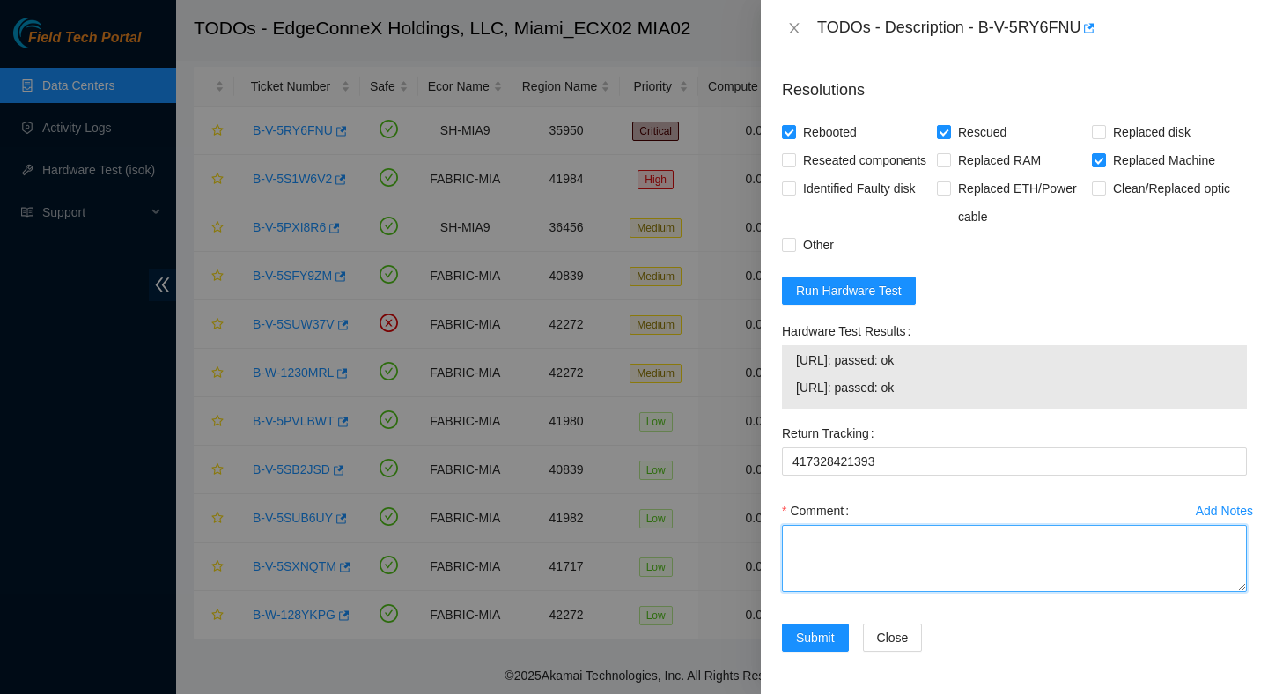
click at [905, 556] on textarea "Comment" at bounding box center [1014, 558] width 465 height 67
paste textarea "Verified ticket is safe to work on : Yes NOCC Authorized: Yes Located server co…"
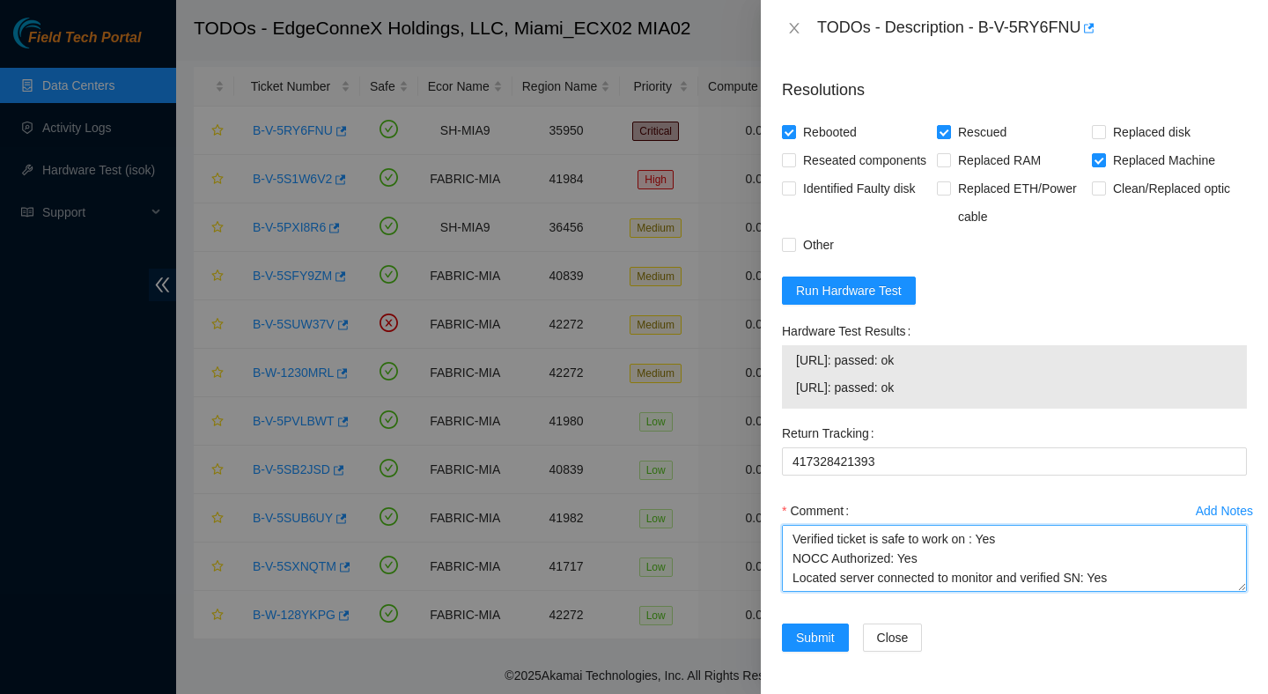
scroll to position [381, 0]
type textarea "Verified ticket is safe to work on : Yes NOCC Authorized: Yes Located server co…"
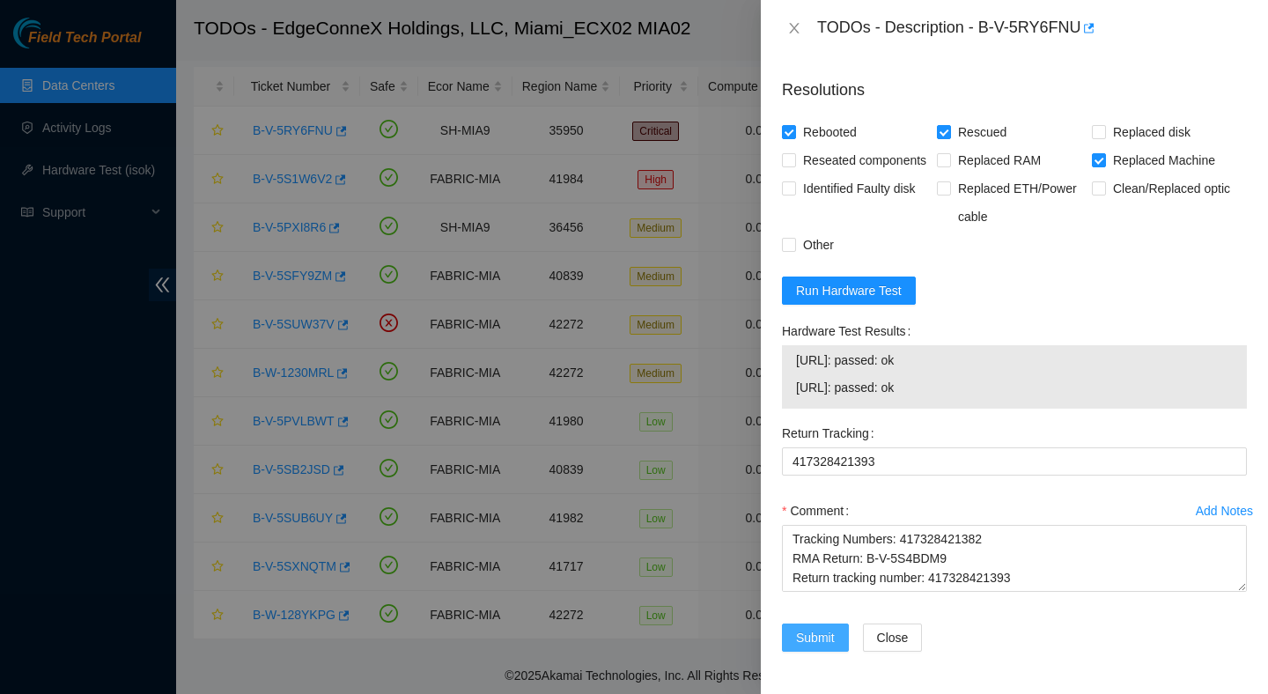
click at [804, 637] on span "Submit" at bounding box center [815, 637] width 39 height 19
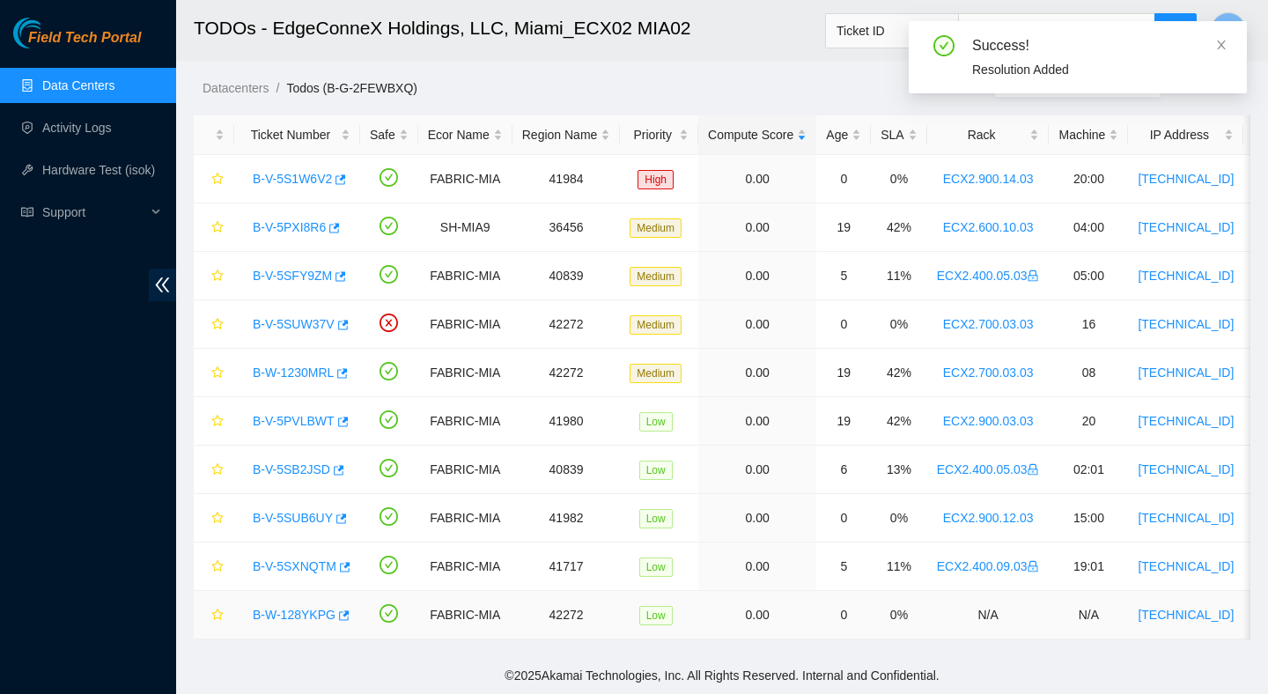
scroll to position [34, 0]
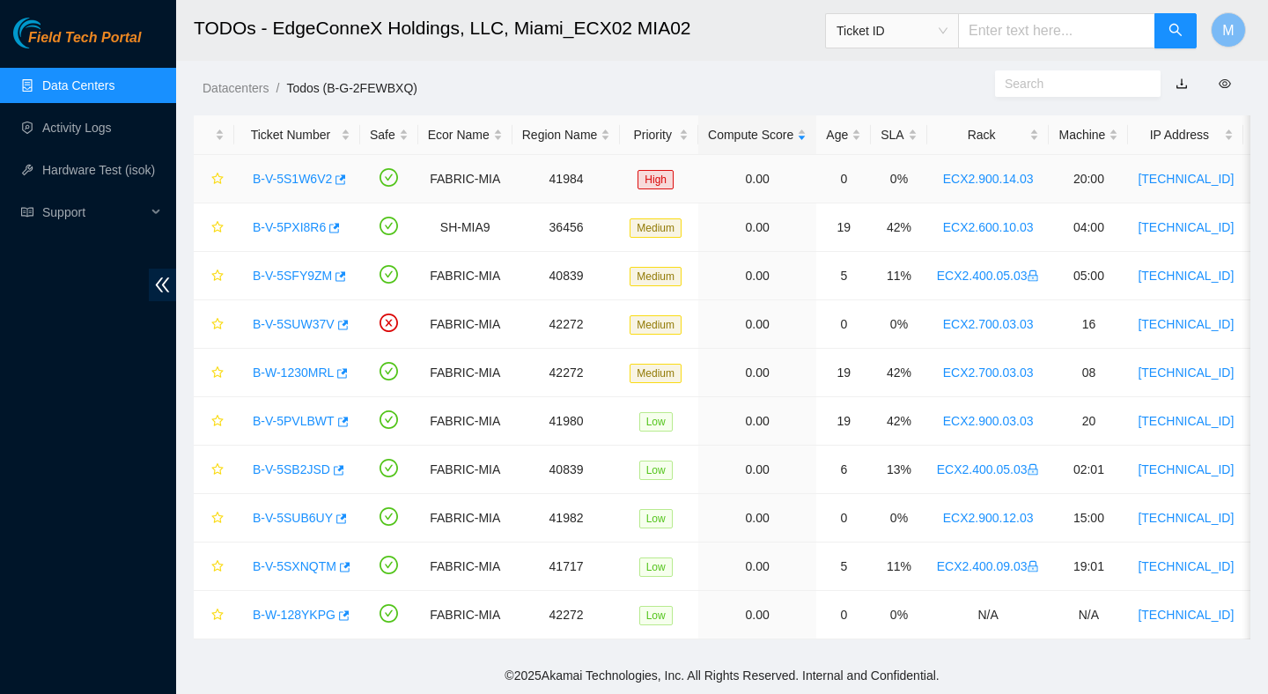
click at [319, 182] on link "B-V-5S1W6V2" at bounding box center [292, 179] width 79 height 14
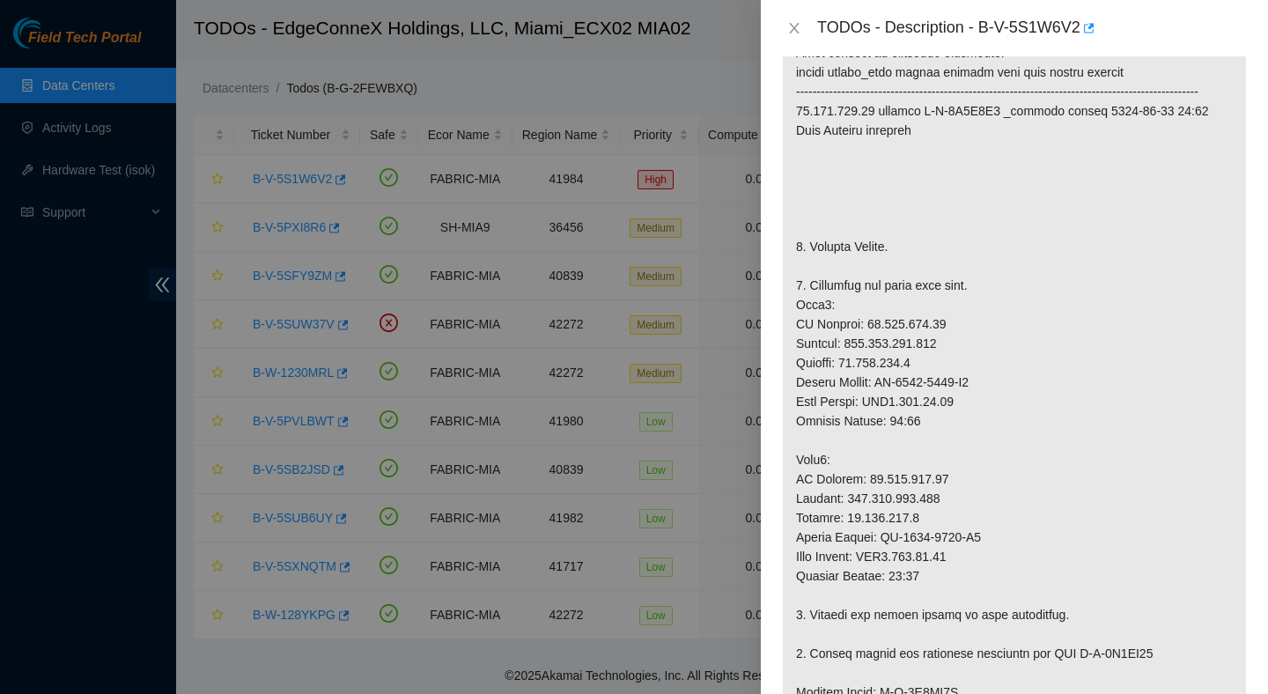
scroll to position [370, 0]
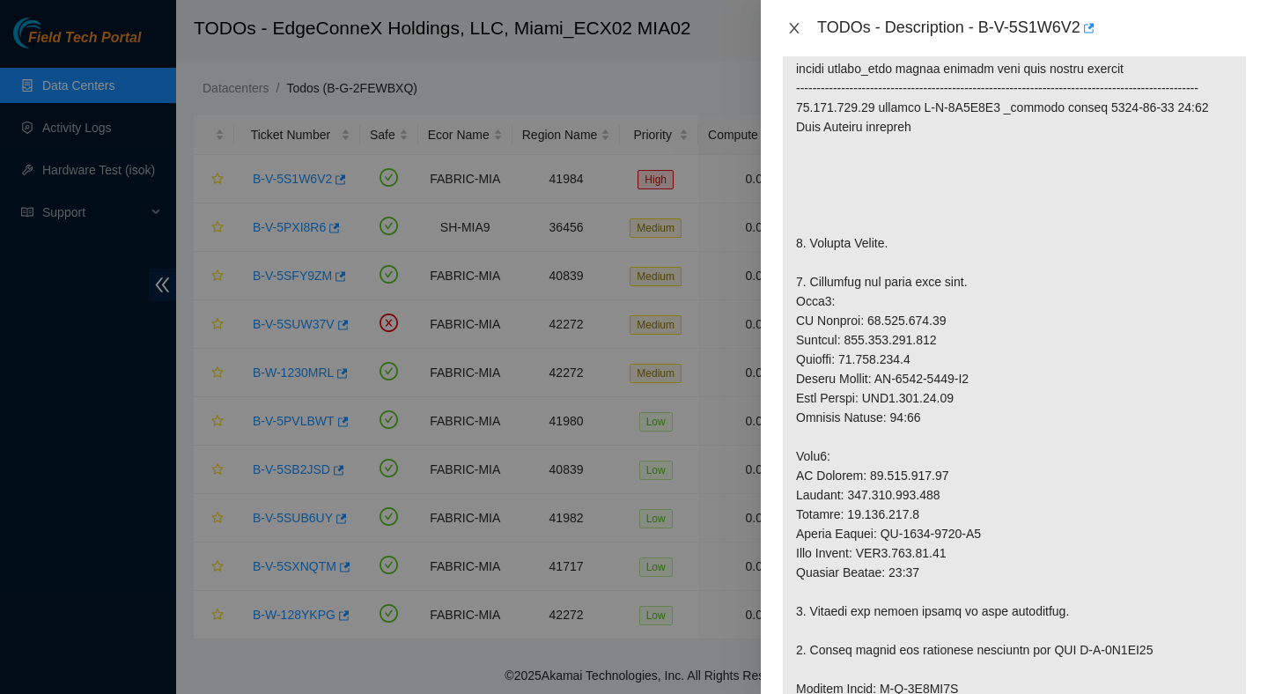
click at [799, 30] on icon "close" at bounding box center [794, 28] width 14 height 14
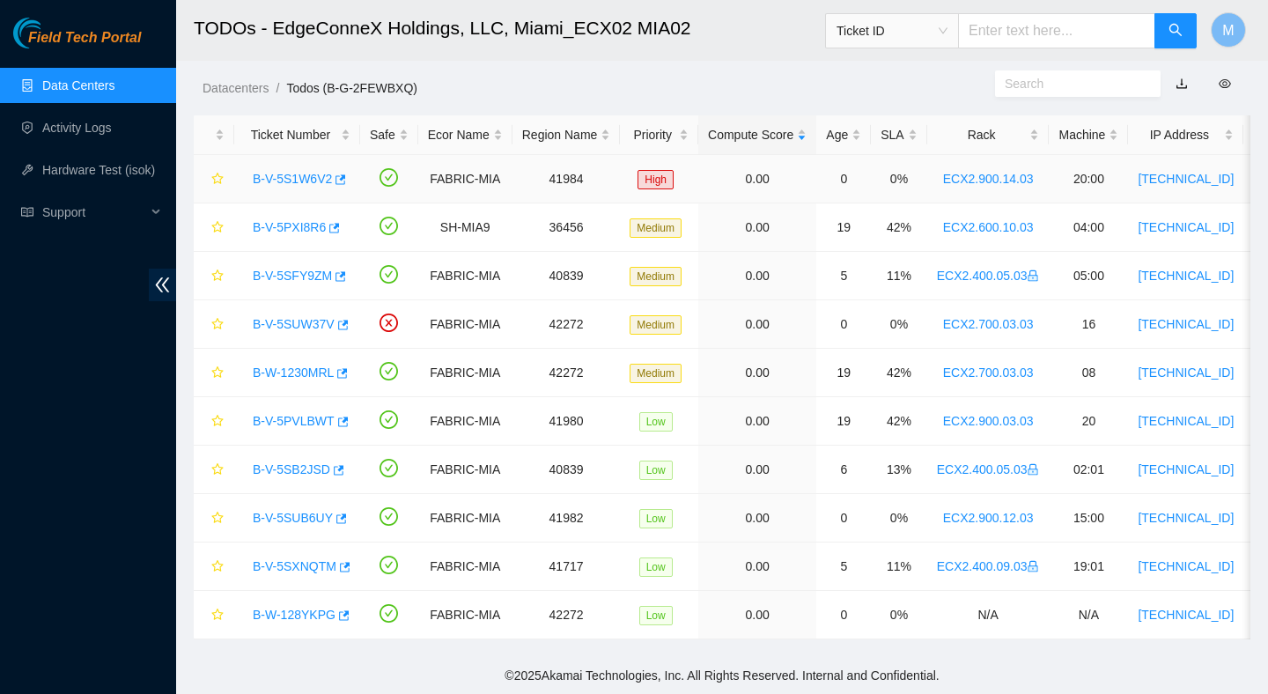
scroll to position [395, 0]
click at [303, 321] on link "B-V-5SUW37V" at bounding box center [294, 324] width 82 height 14
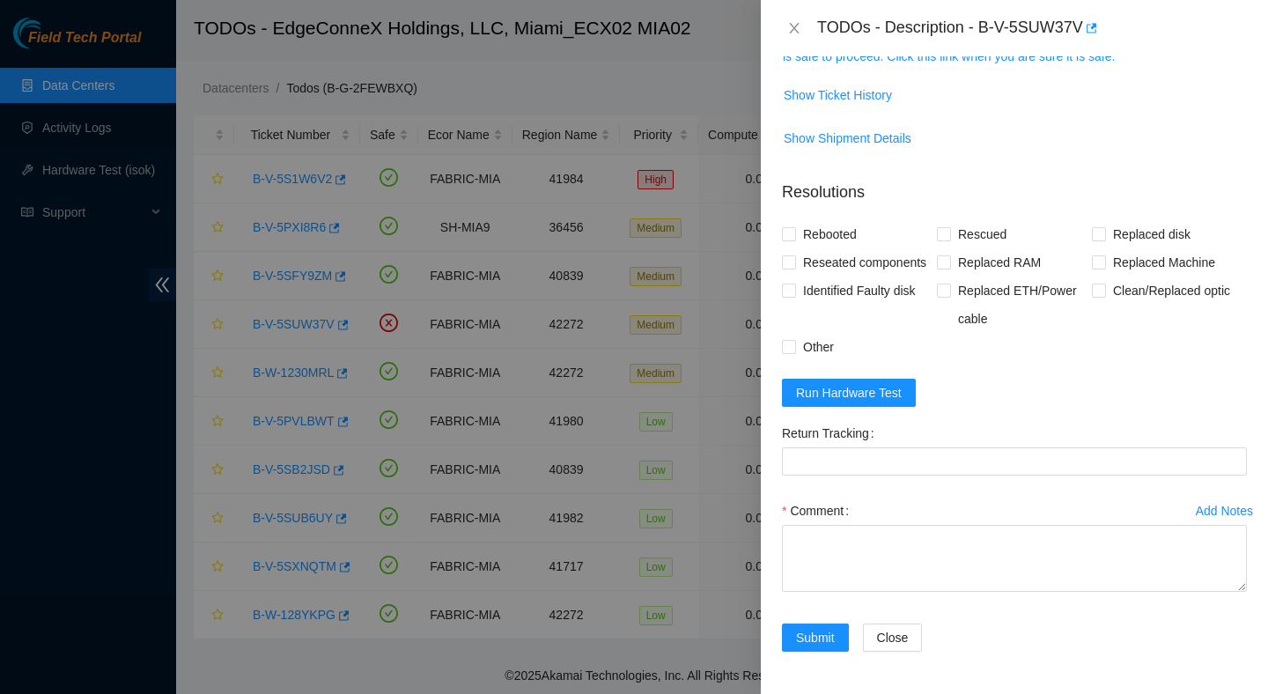
scroll to position [215, 0]
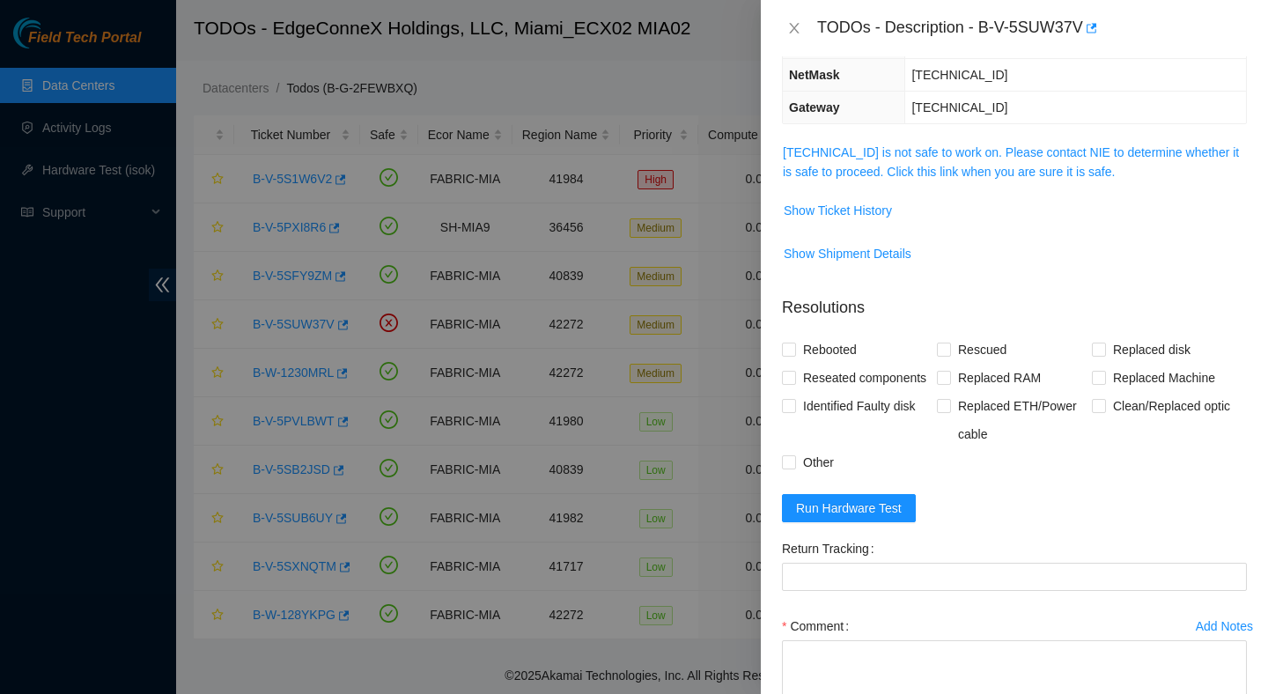
click at [887, 177] on link "23.193.107.83 is not safe to work on. Please contact NIE to determine whether i…" at bounding box center [1011, 161] width 456 height 33
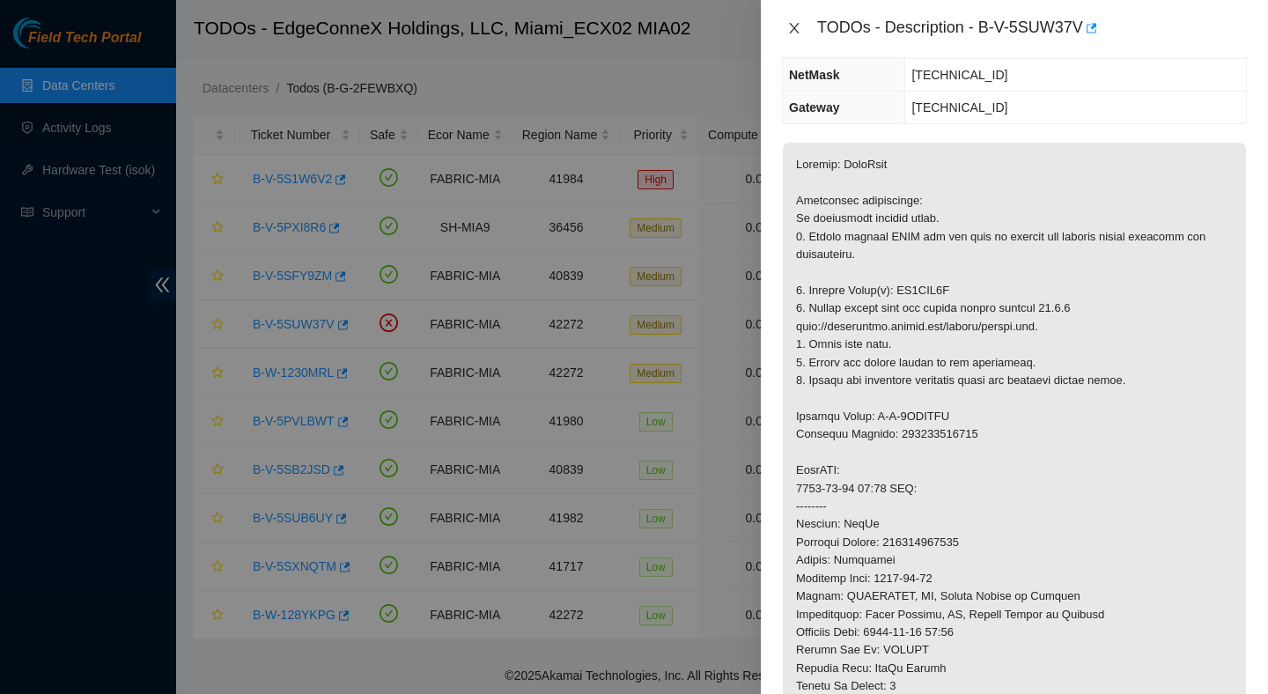
click at [795, 22] on icon "close" at bounding box center [794, 28] width 14 height 14
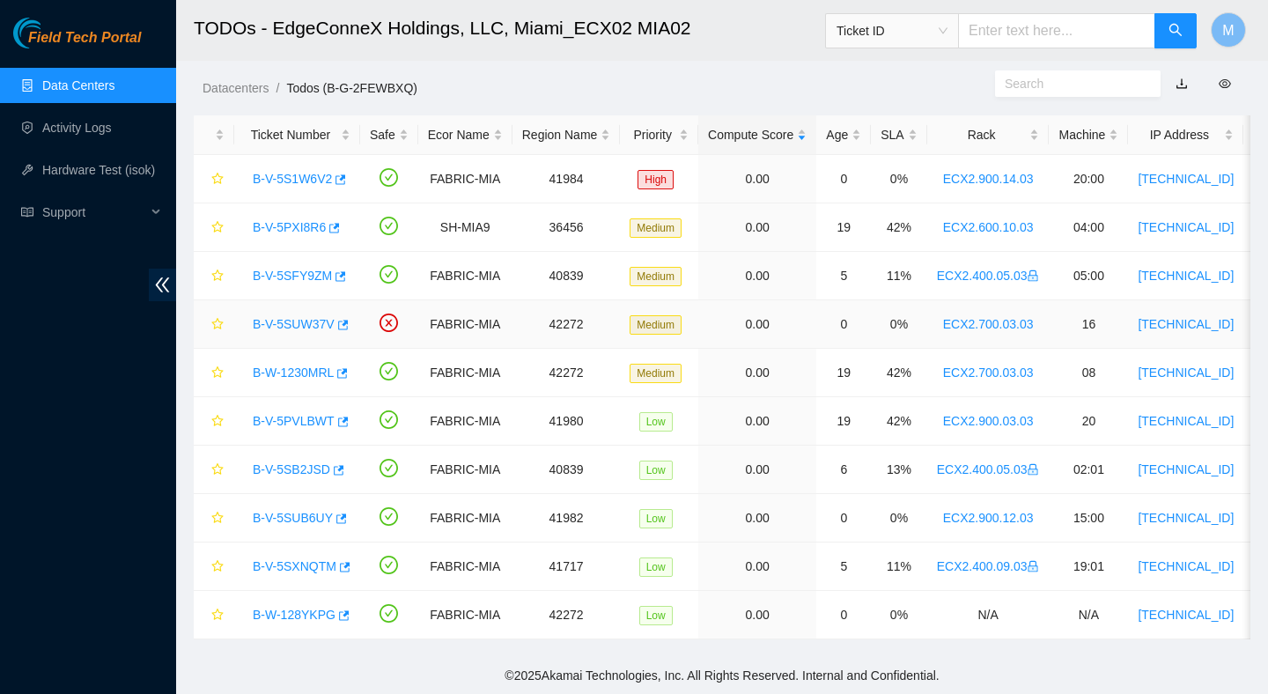
scroll to position [273, 0]
click at [322, 525] on div "B-V-5SUB6UY" at bounding box center [297, 518] width 107 height 28
click at [322, 518] on link "B-V-5SUB6UY" at bounding box center [293, 518] width 80 height 14
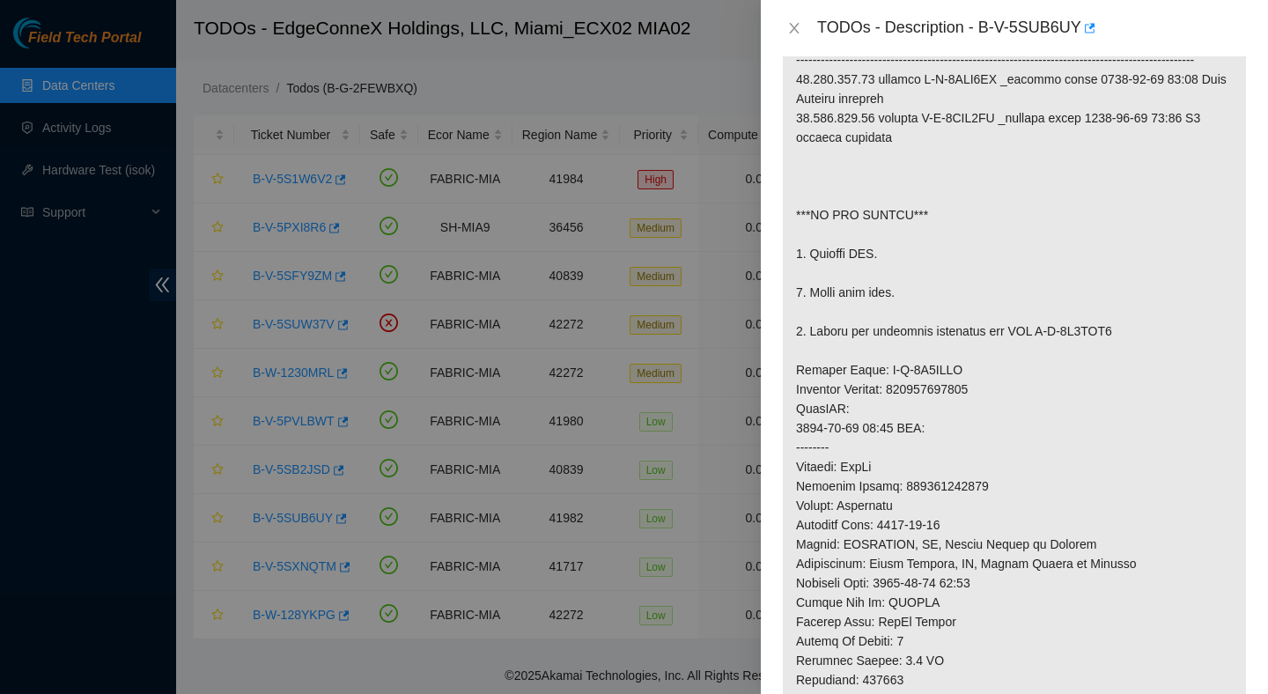
scroll to position [403, 0]
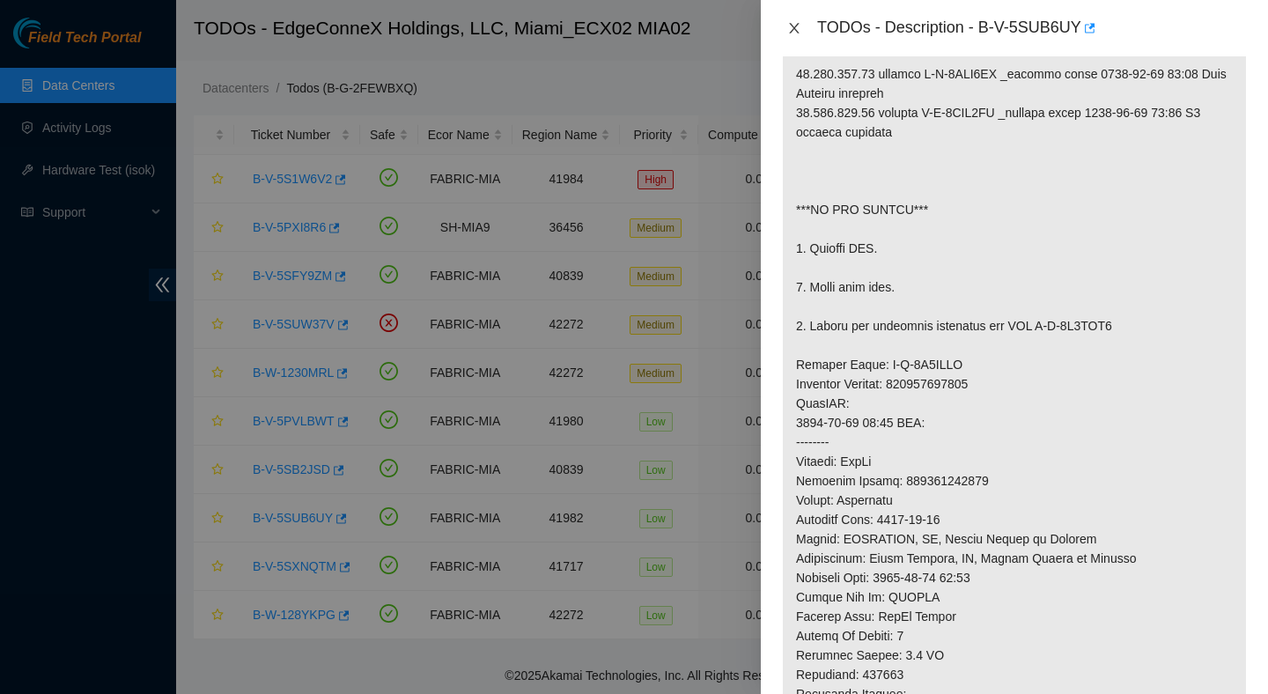
click at [799, 27] on icon "close" at bounding box center [794, 28] width 14 height 14
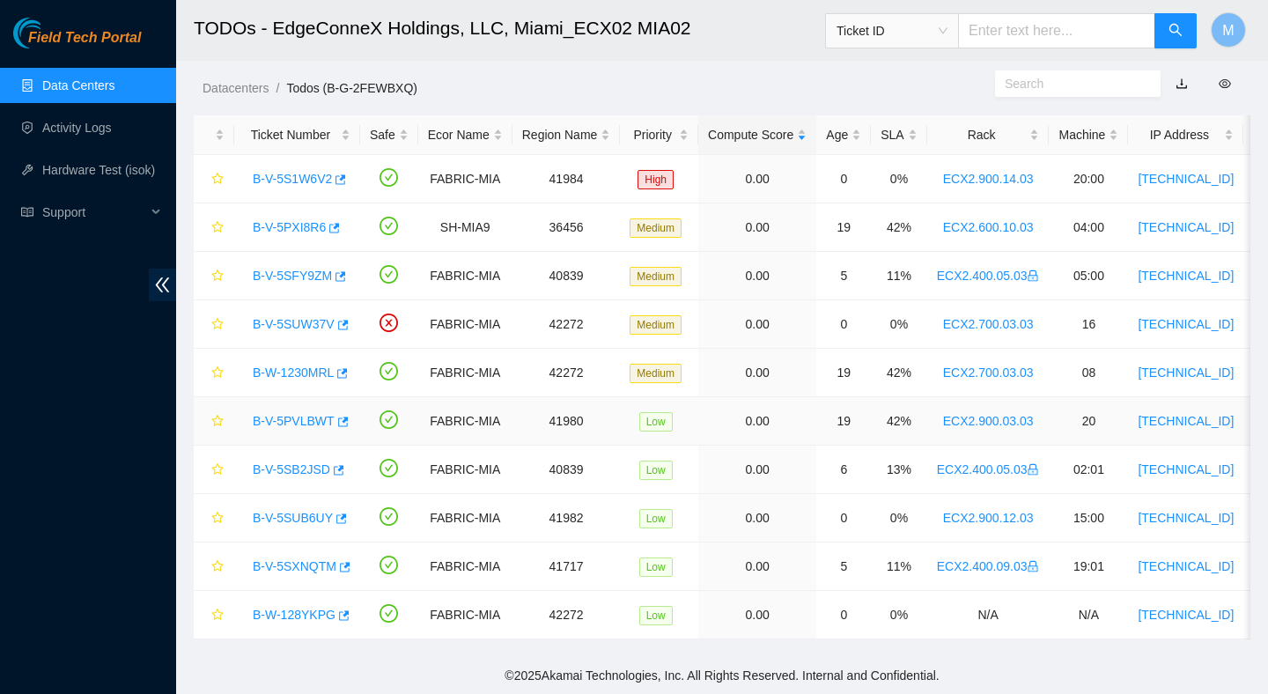
scroll to position [429, 0]
click at [324, 604] on div "B-W-128YKPG" at bounding box center [297, 615] width 107 height 28
click at [324, 609] on link "B-W-128YKPG" at bounding box center [294, 615] width 83 height 14
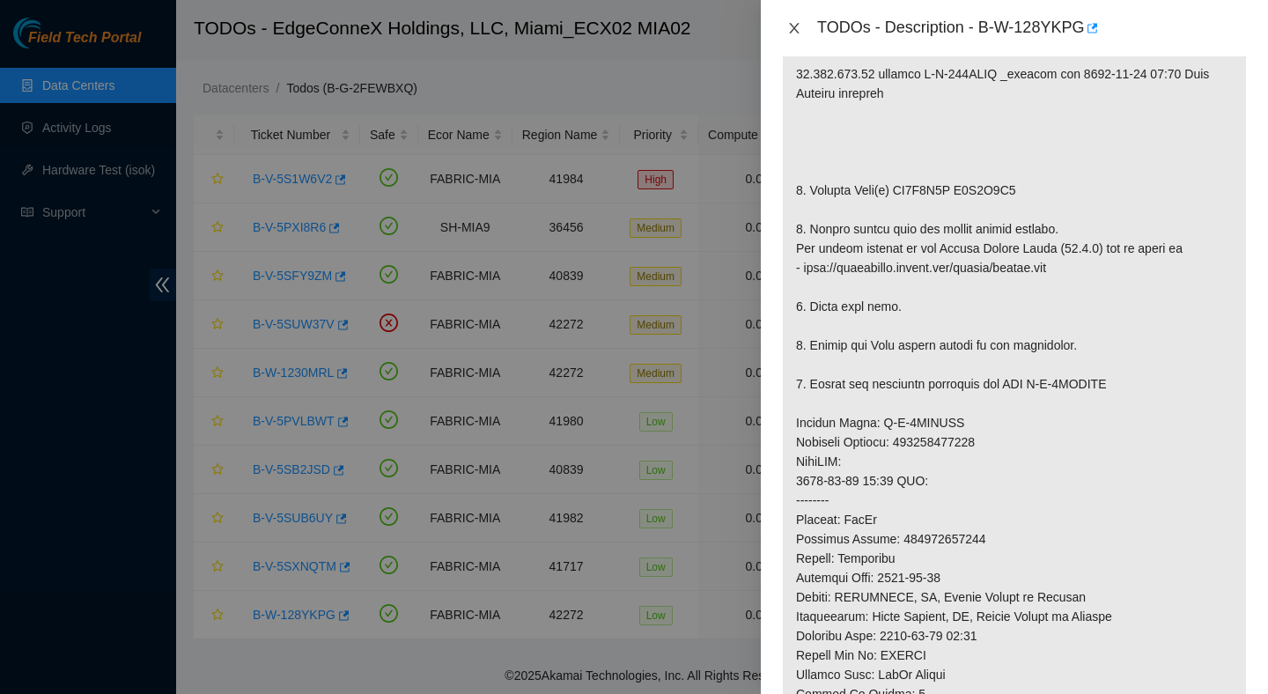
click at [800, 32] on icon "close" at bounding box center [794, 28] width 14 height 14
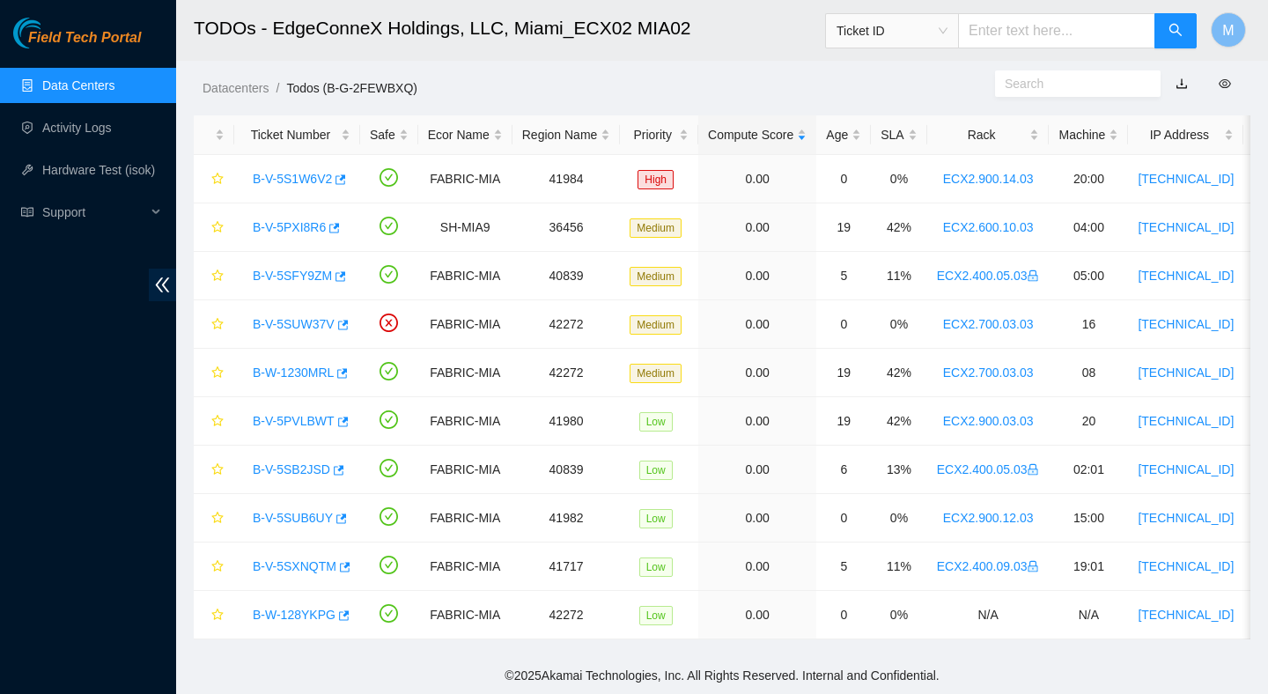
scroll to position [429, 0]
click at [292, 233] on div "B-V-5PXI8R6" at bounding box center [297, 227] width 107 height 28
click at [303, 225] on link "B-V-5PXI8R6" at bounding box center [289, 227] width 73 height 14
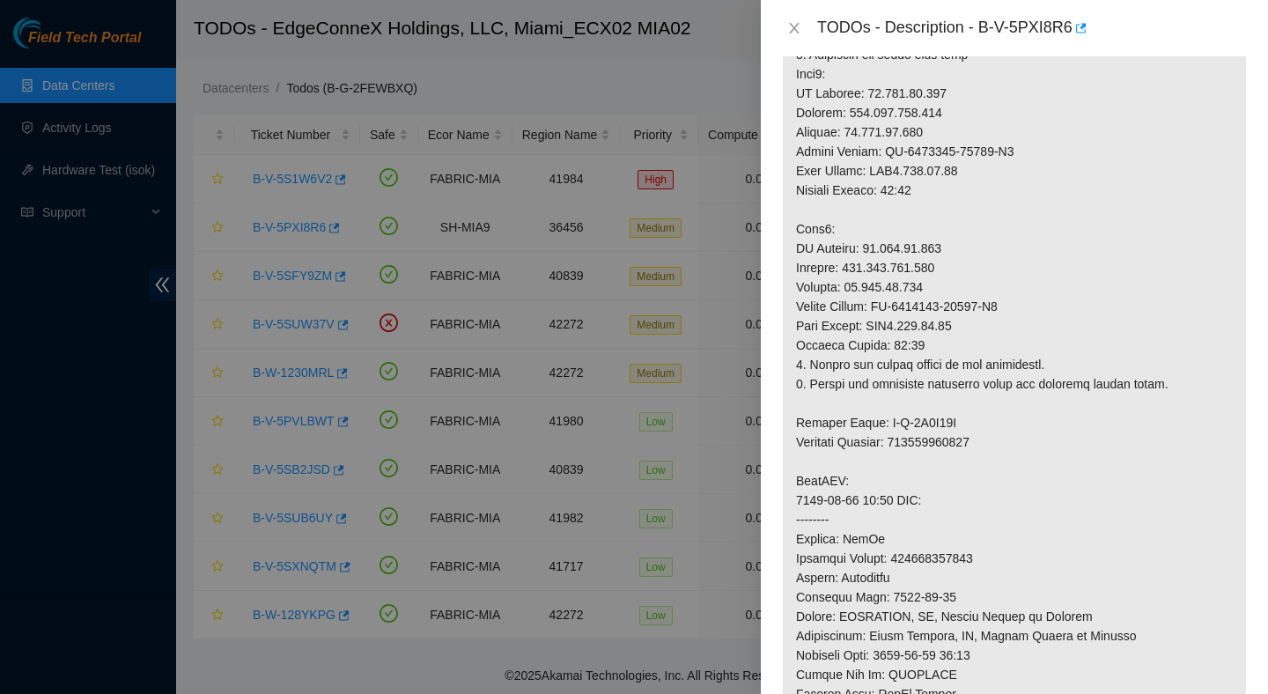
scroll to position [395, 0]
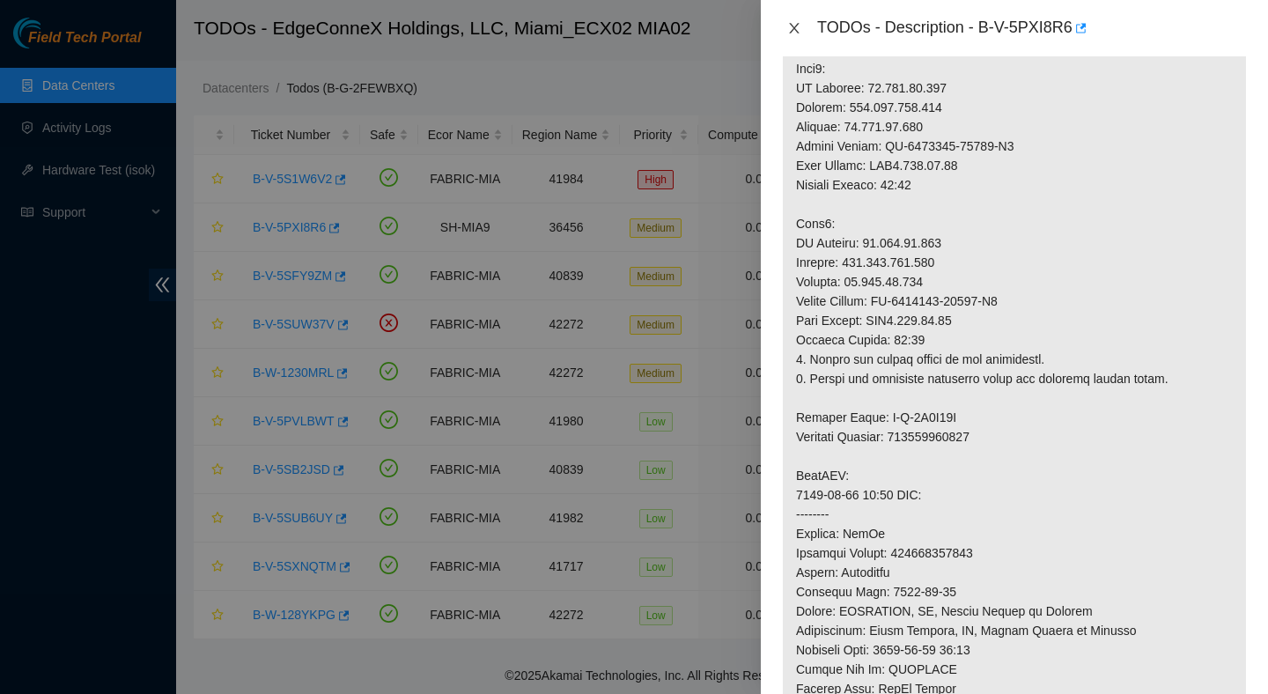
click at [800, 33] on icon "close" at bounding box center [794, 28] width 14 height 14
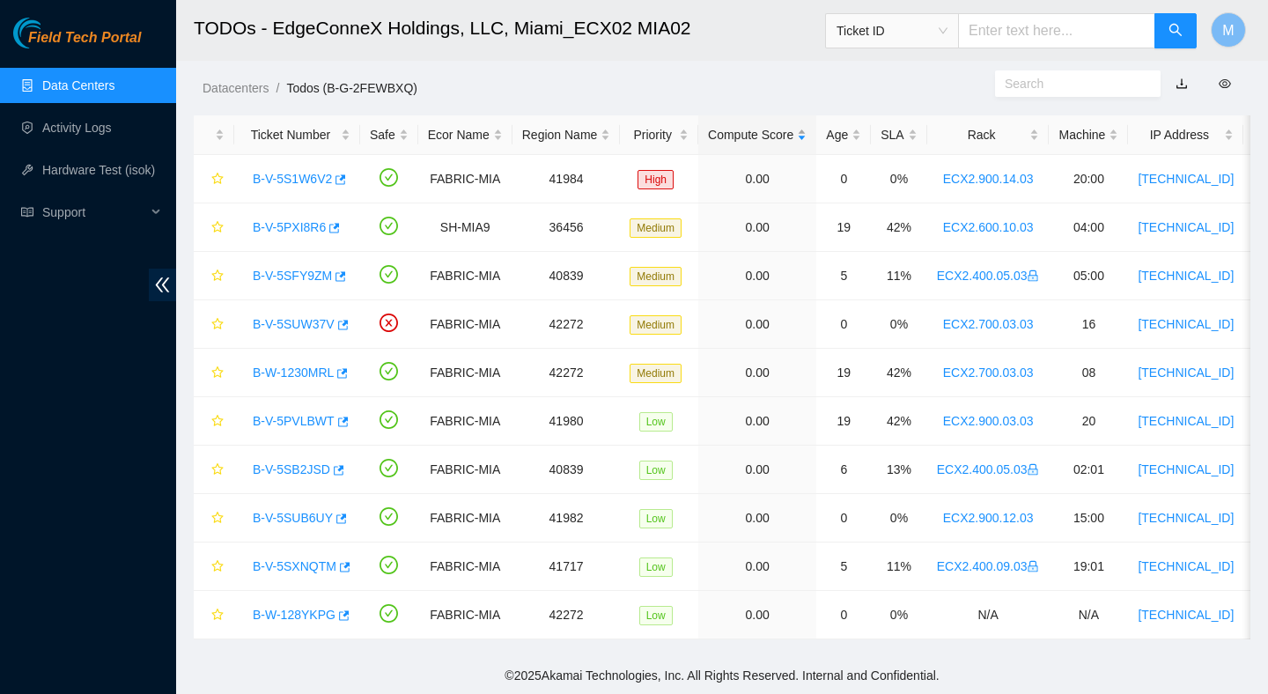
scroll to position [442, 0]
click at [298, 373] on link "B-W-1230MRL" at bounding box center [293, 372] width 81 height 14
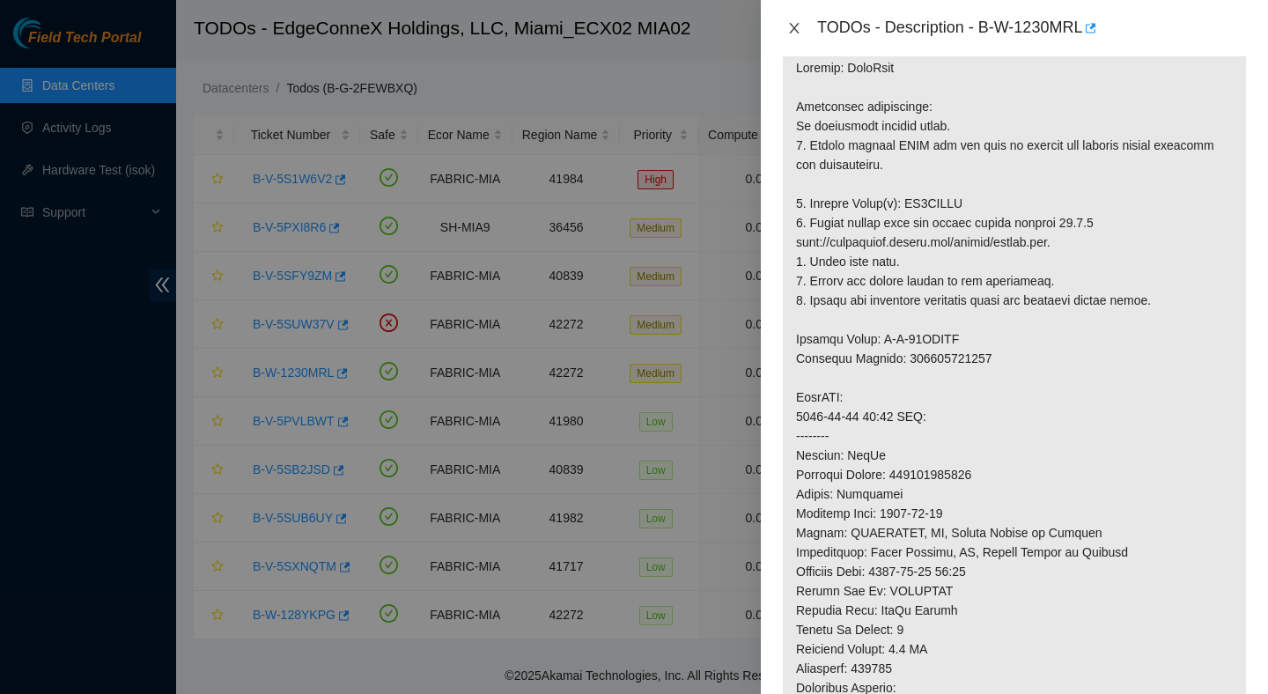
click at [795, 24] on icon "close" at bounding box center [794, 28] width 14 height 14
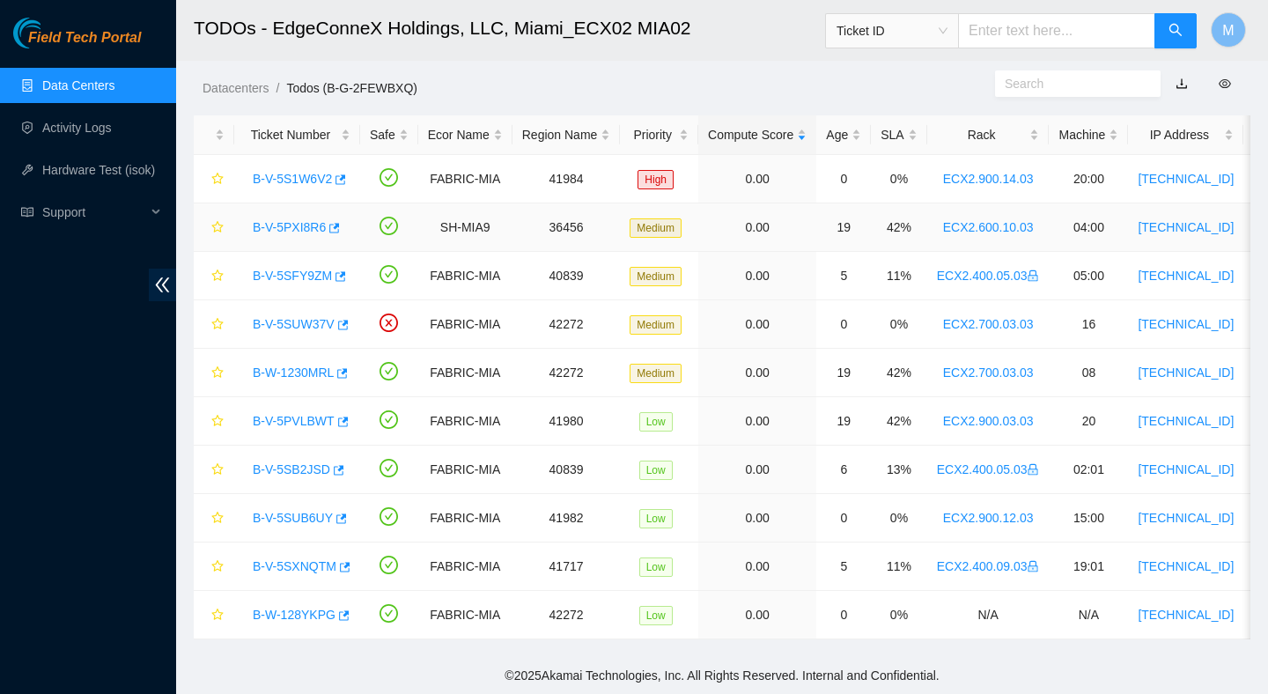
scroll to position [338, 0]
click at [315, 420] on link "B-V-5PVLBWT" at bounding box center [294, 421] width 82 height 14
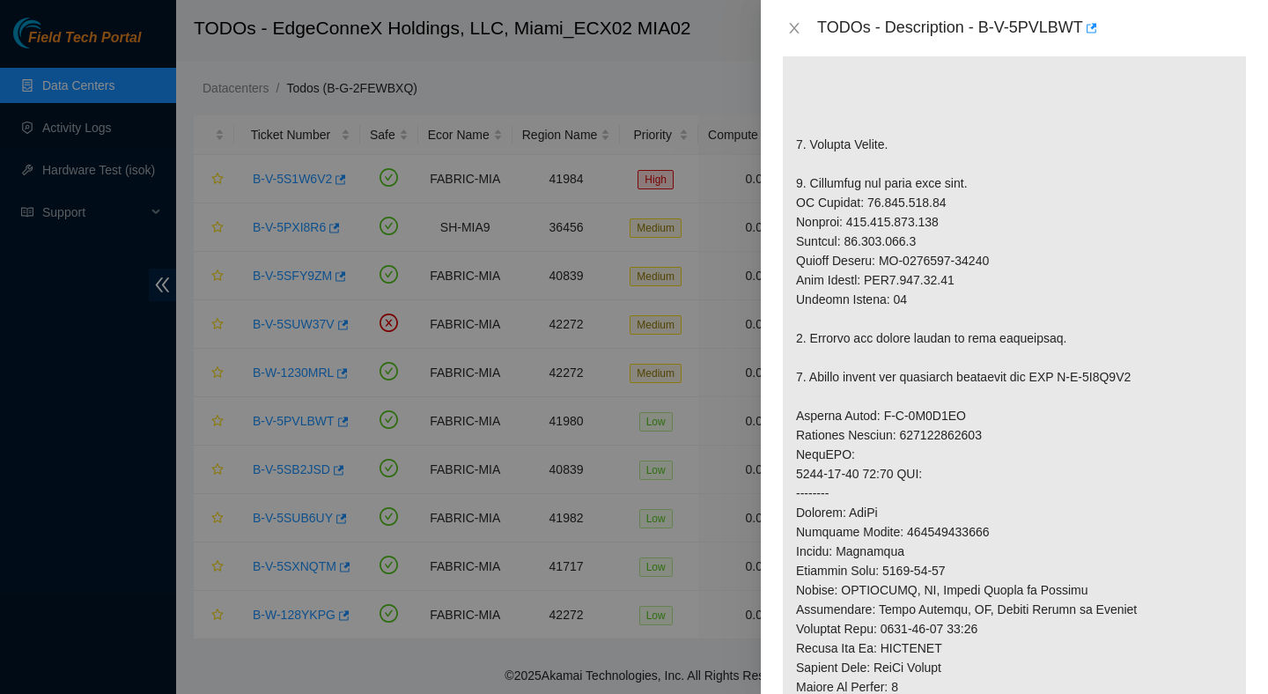
scroll to position [509, 0]
click at [798, 38] on div "TODOs - Description - B-V-5PVLBWT" at bounding box center [1014, 28] width 465 height 28
click at [793, 29] on icon "close" at bounding box center [794, 28] width 10 height 11
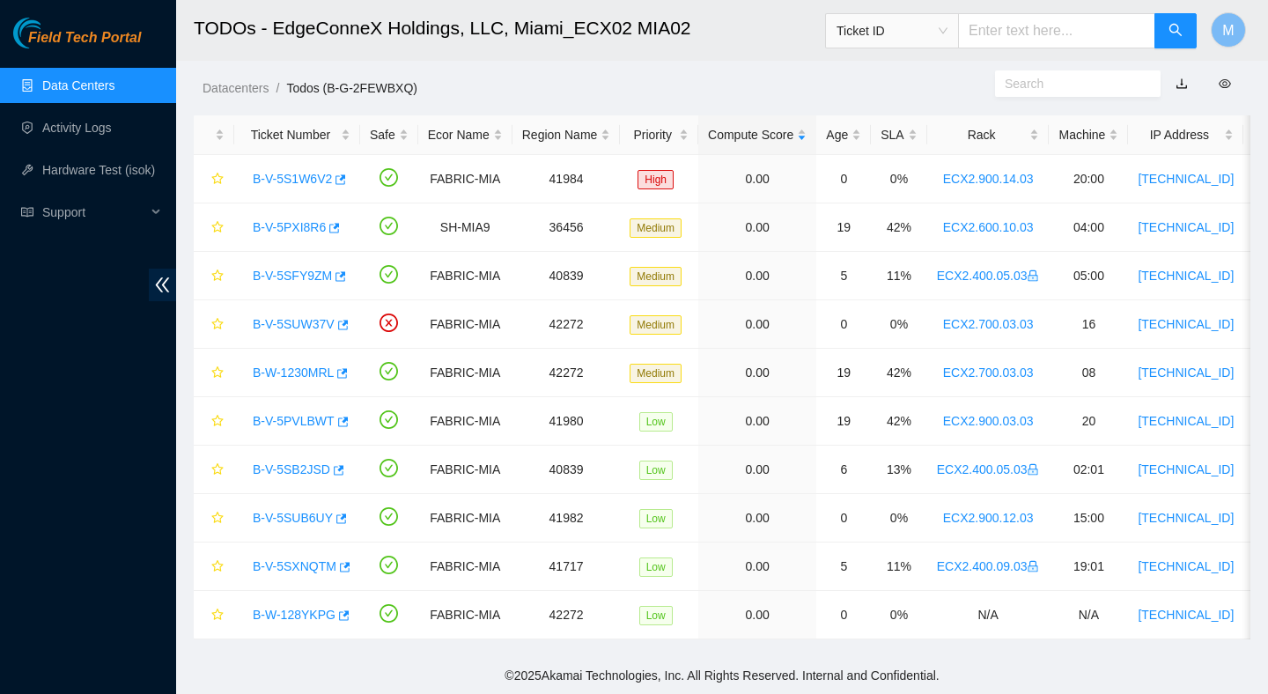
scroll to position [442, 0]
click at [313, 613] on link "B-W-128YKPG" at bounding box center [294, 615] width 83 height 14
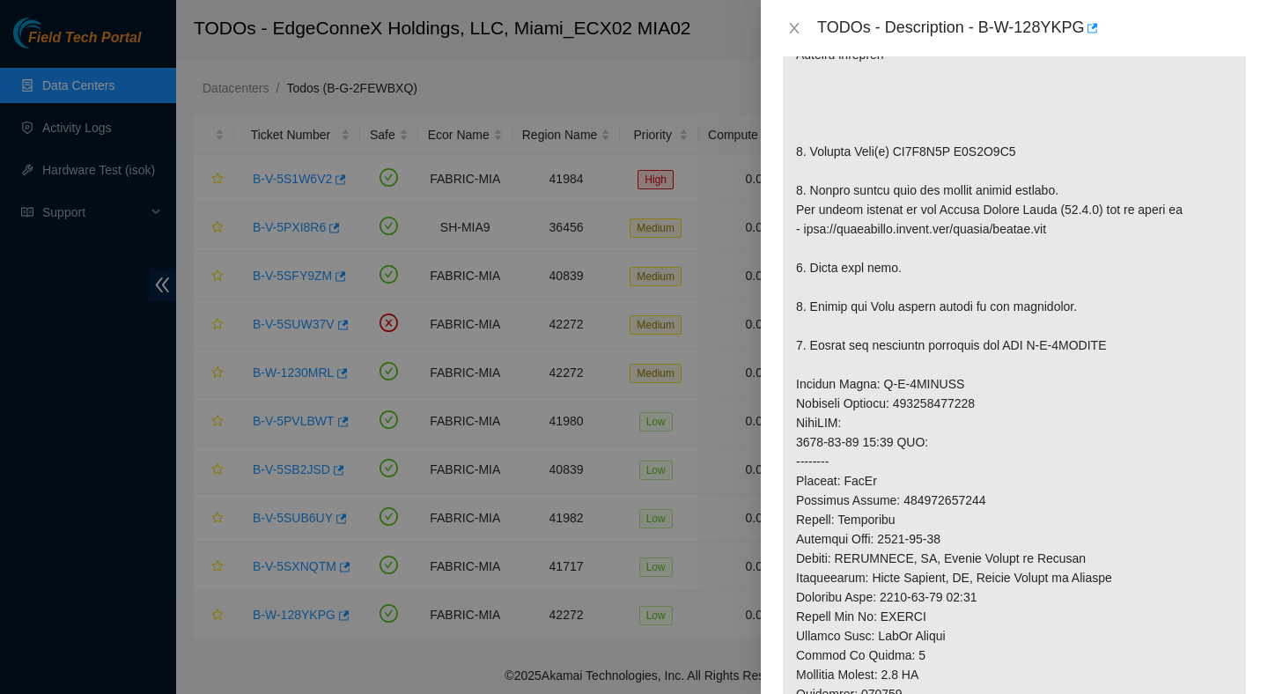
scroll to position [470, 0]
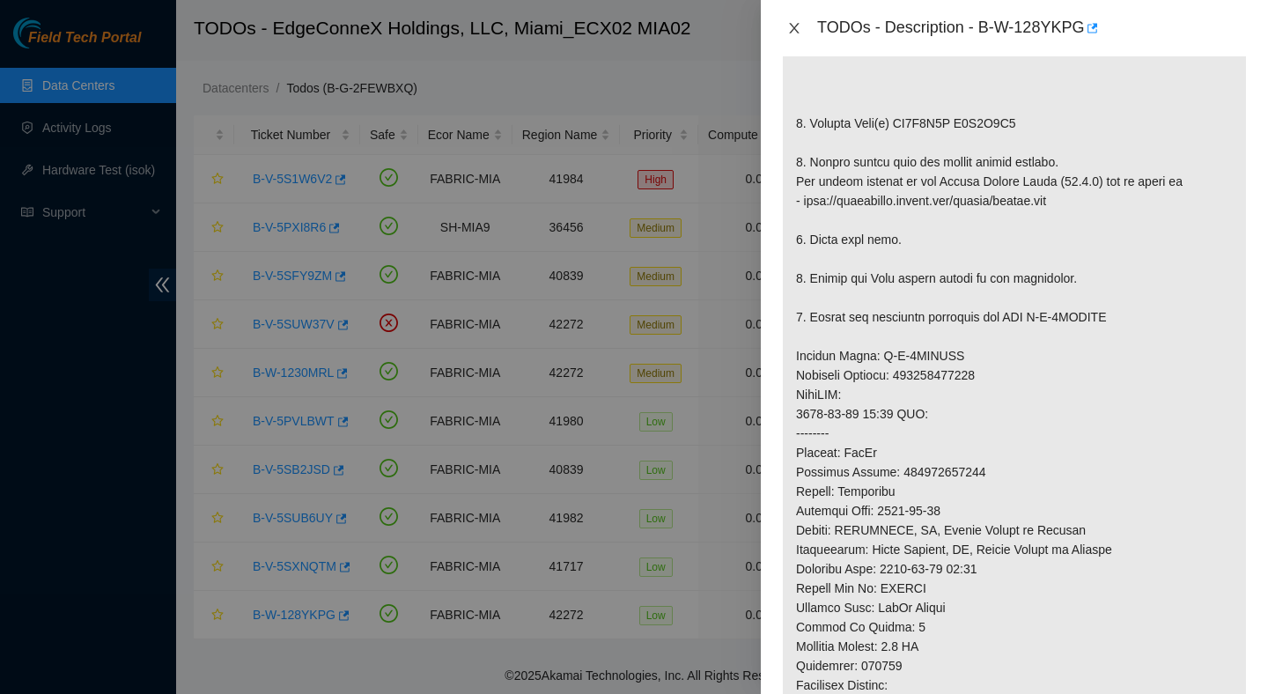
click at [800, 29] on icon "close" at bounding box center [794, 28] width 14 height 14
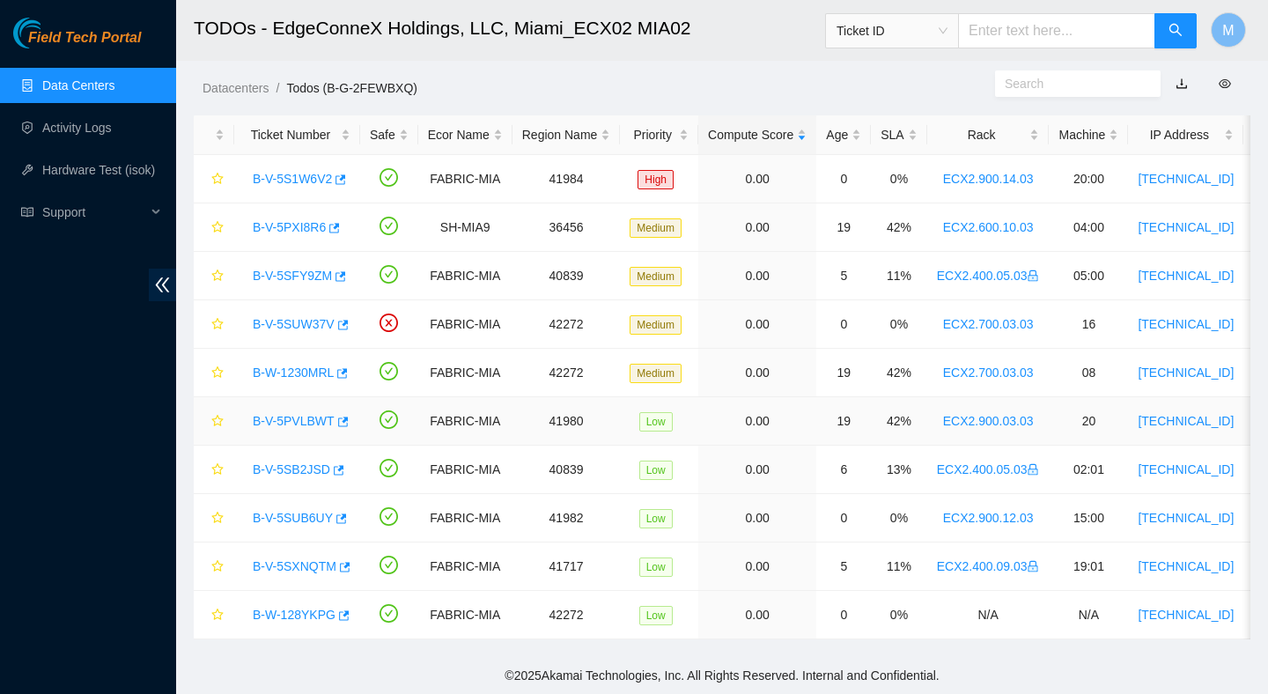
scroll to position [442, 0]
click at [321, 515] on link "B-V-5SUB6UY" at bounding box center [293, 518] width 80 height 14
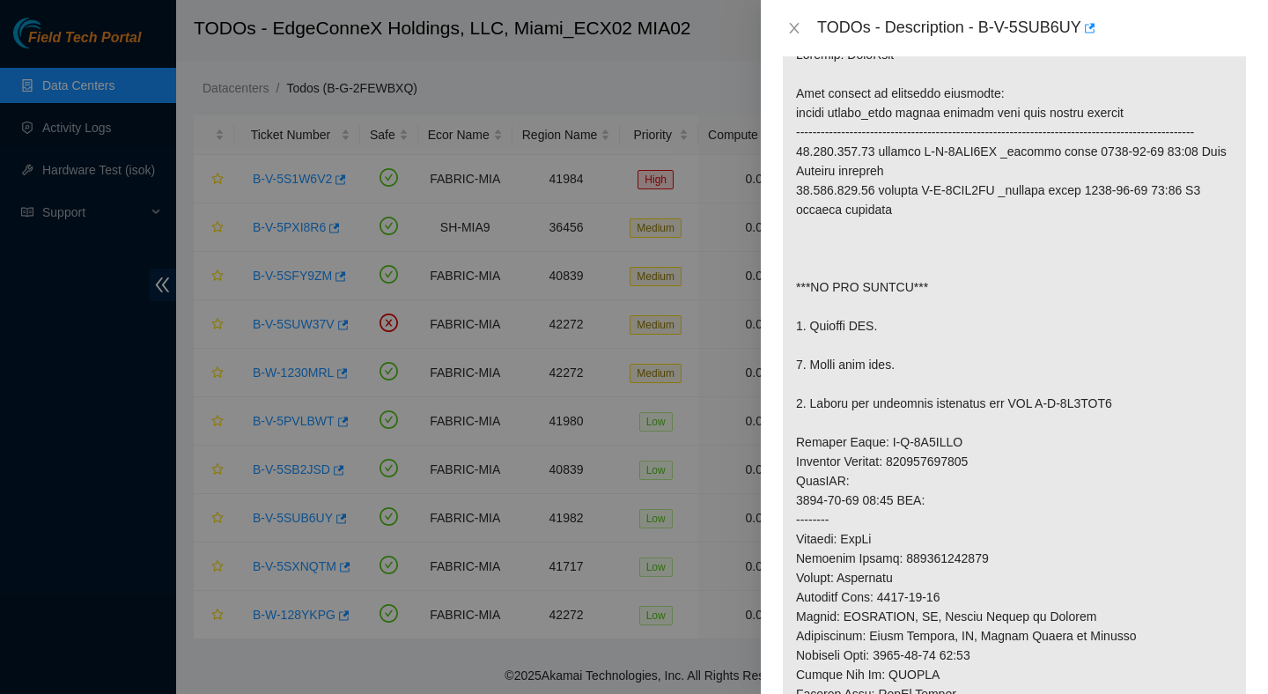
scroll to position [324, 0]
click at [795, 21] on icon "close" at bounding box center [794, 28] width 14 height 14
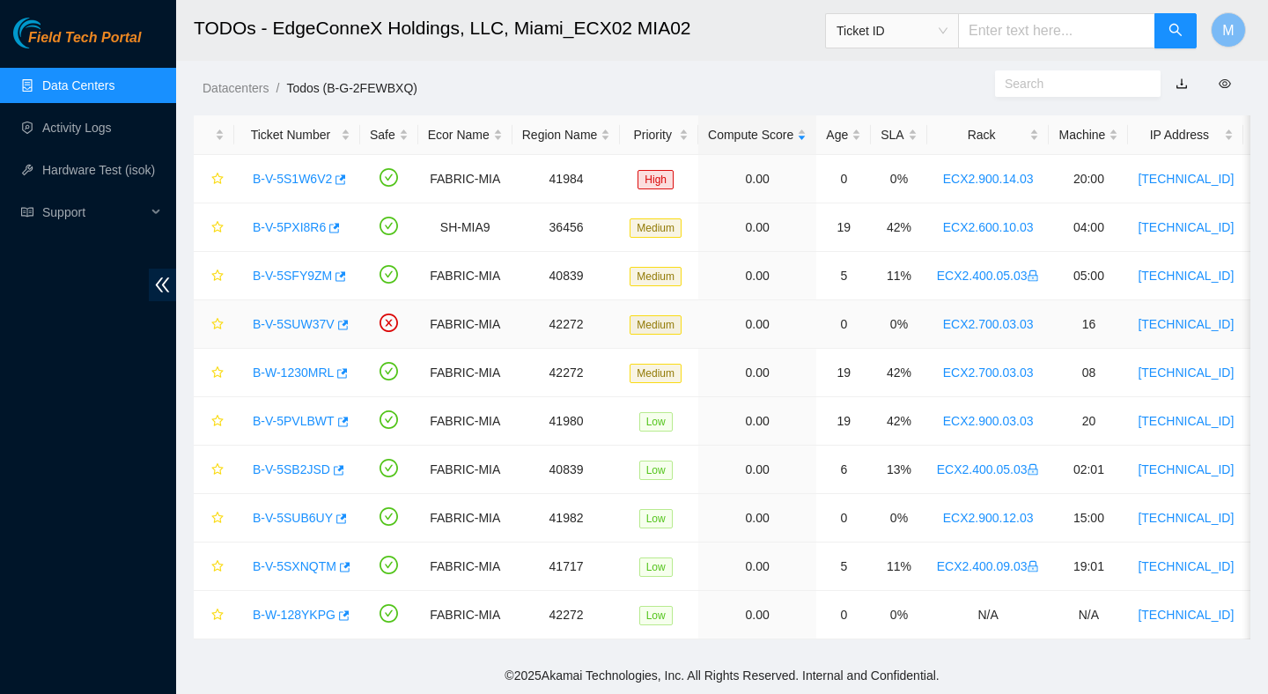
scroll to position [0, 0]
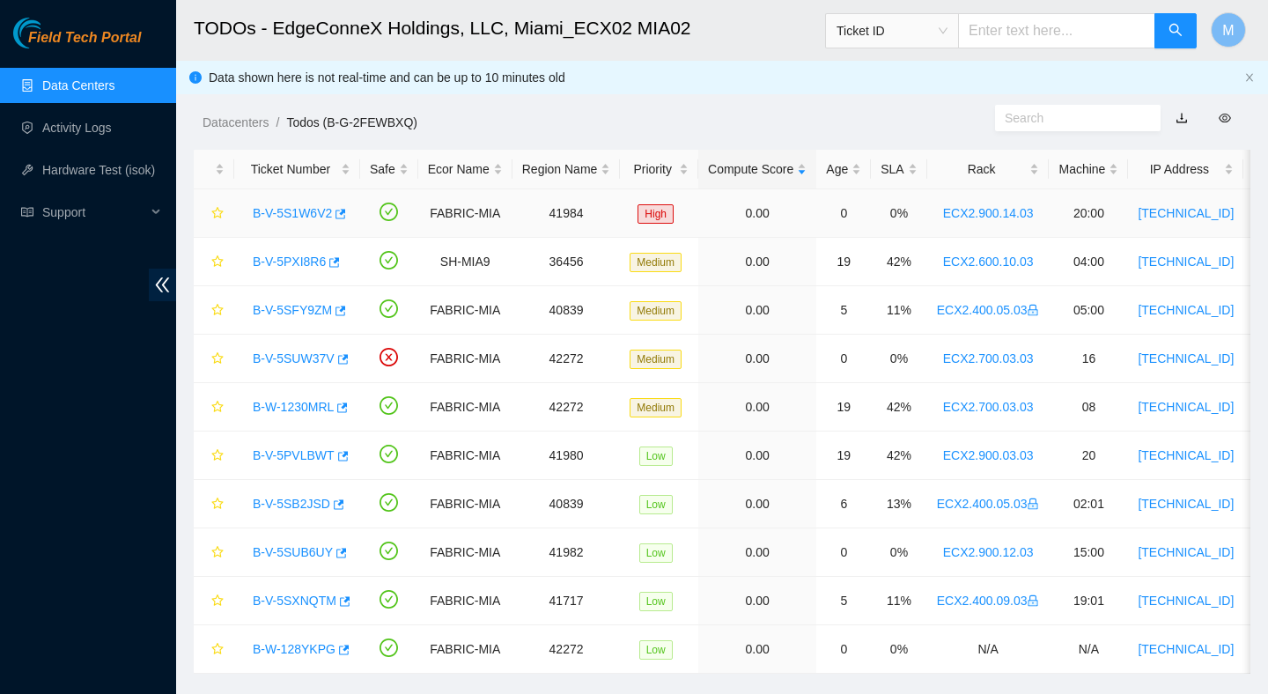
click at [292, 211] on link "B-V-5S1W6V2" at bounding box center [292, 213] width 79 height 14
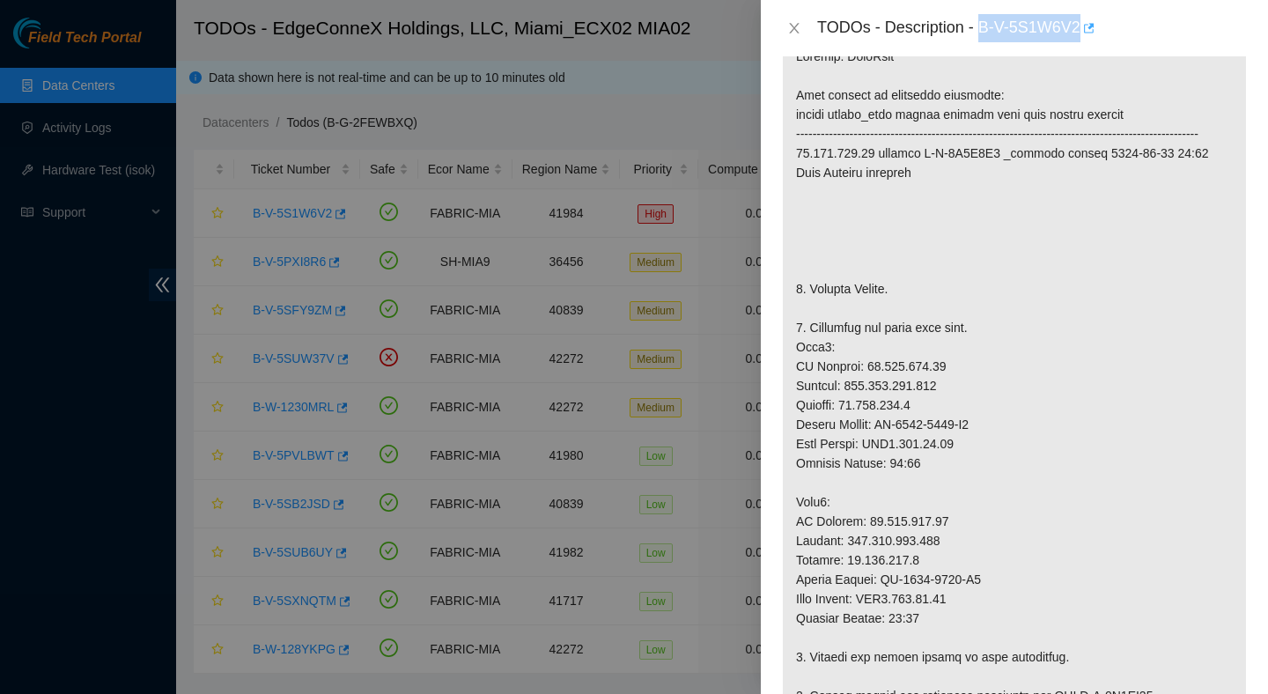
drag, startPoint x: 983, startPoint y: 30, endPoint x: 1091, endPoint y: 40, distance: 108.8
click at [1091, 40] on div "TODOs - Description - B-V-5S1W6V2" at bounding box center [1032, 28] width 430 height 28
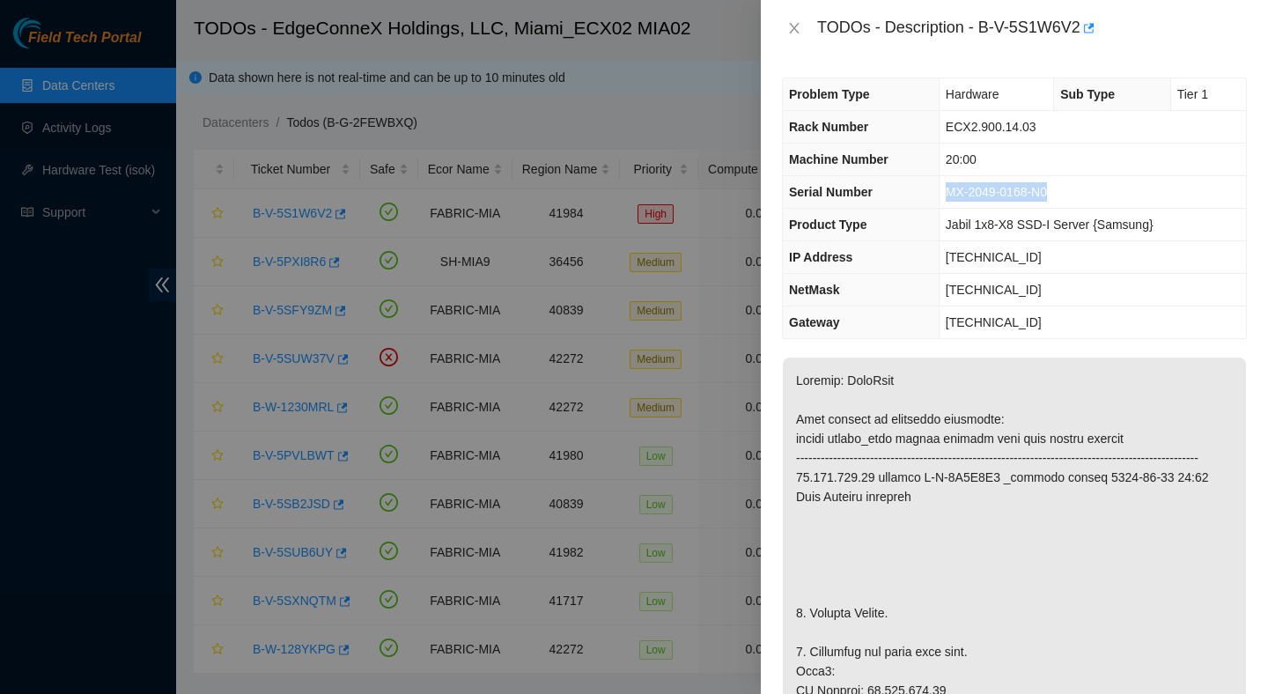
drag, startPoint x: 1060, startPoint y: 186, endPoint x: 941, endPoint y: 185, distance: 119.8
click at [941, 185] on td "MX-2049-0168-N0" at bounding box center [1092, 192] width 307 height 33
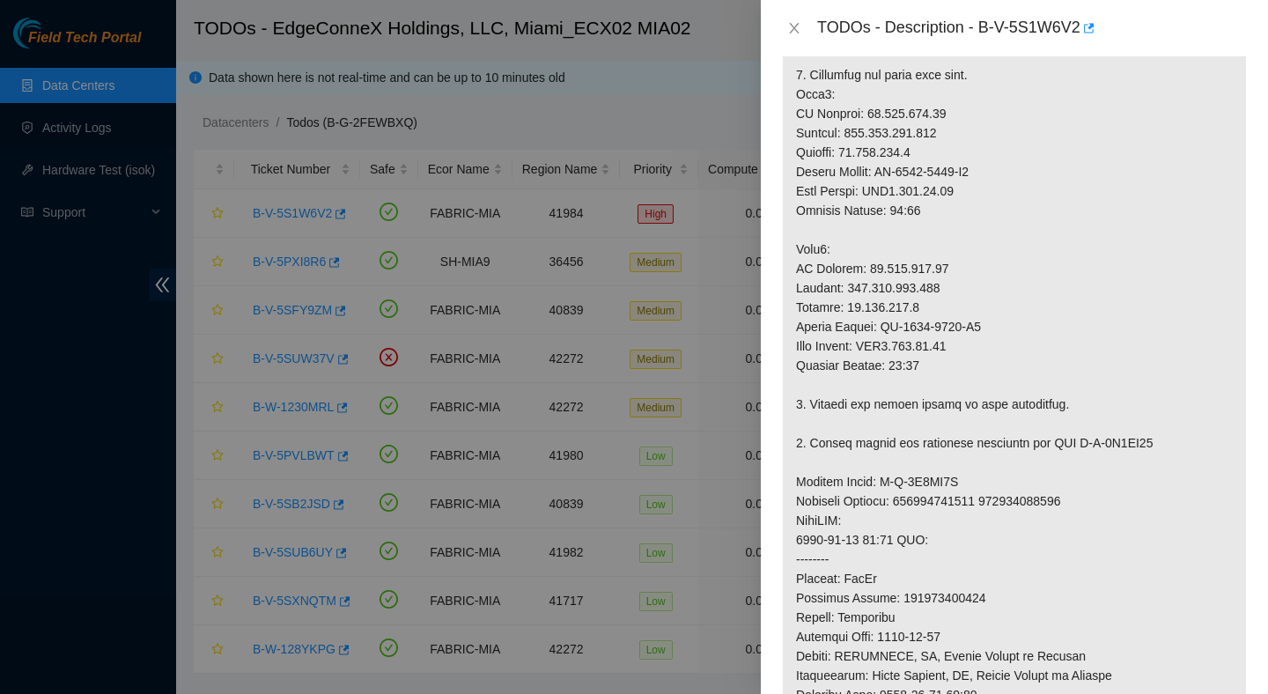
scroll to position [485, 0]
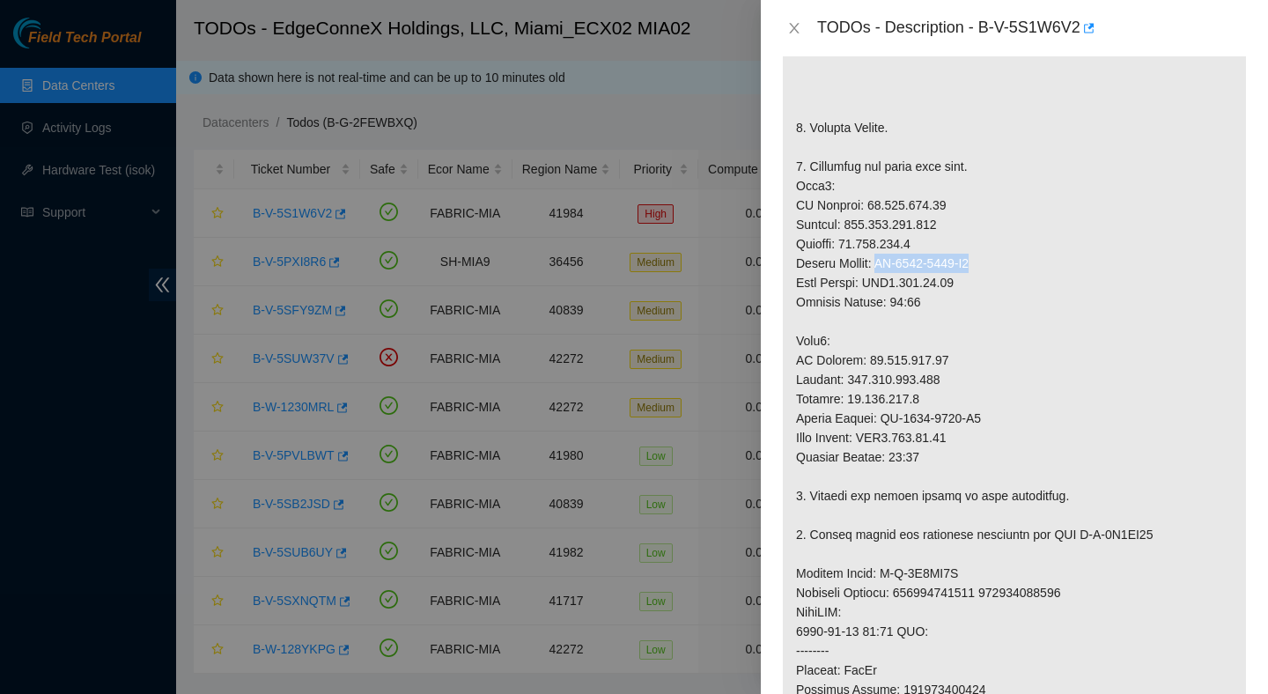
drag, startPoint x: 1004, startPoint y: 281, endPoint x: 884, endPoint y: 278, distance: 119.8
click at [884, 278] on p at bounding box center [1014, 486] width 463 height 1228
click at [949, 616] on p at bounding box center [1014, 486] width 463 height 1228
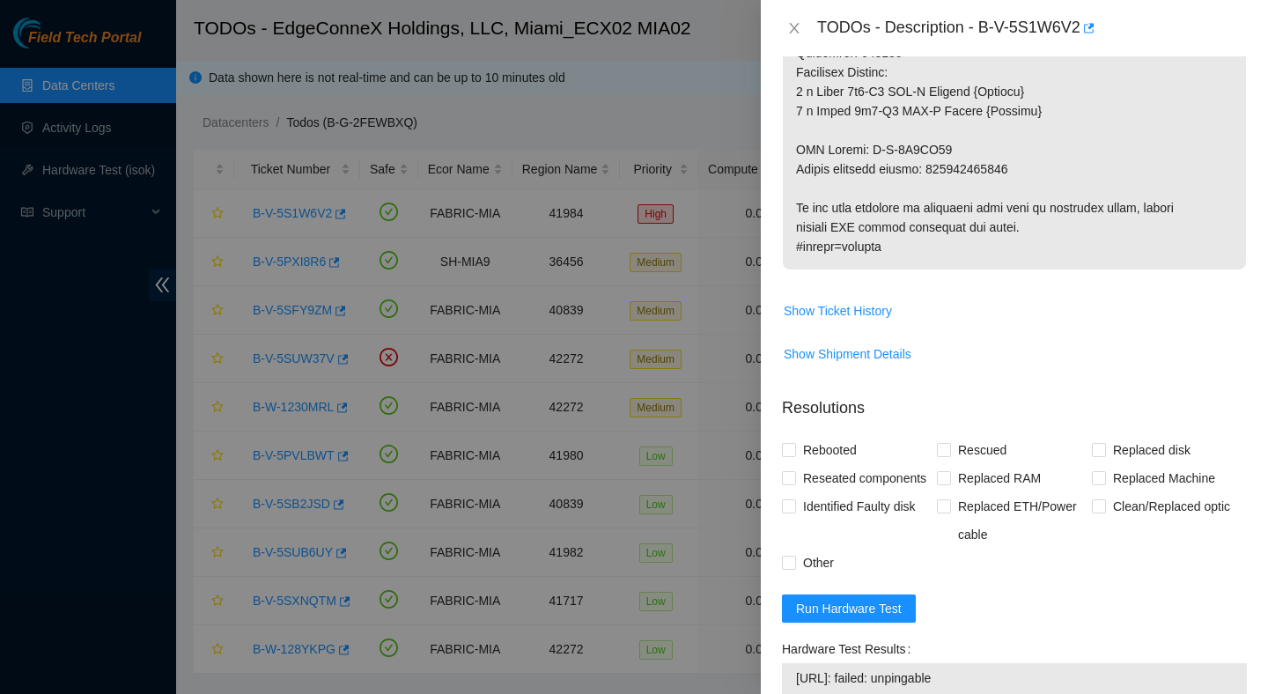
scroll to position [1344, 0]
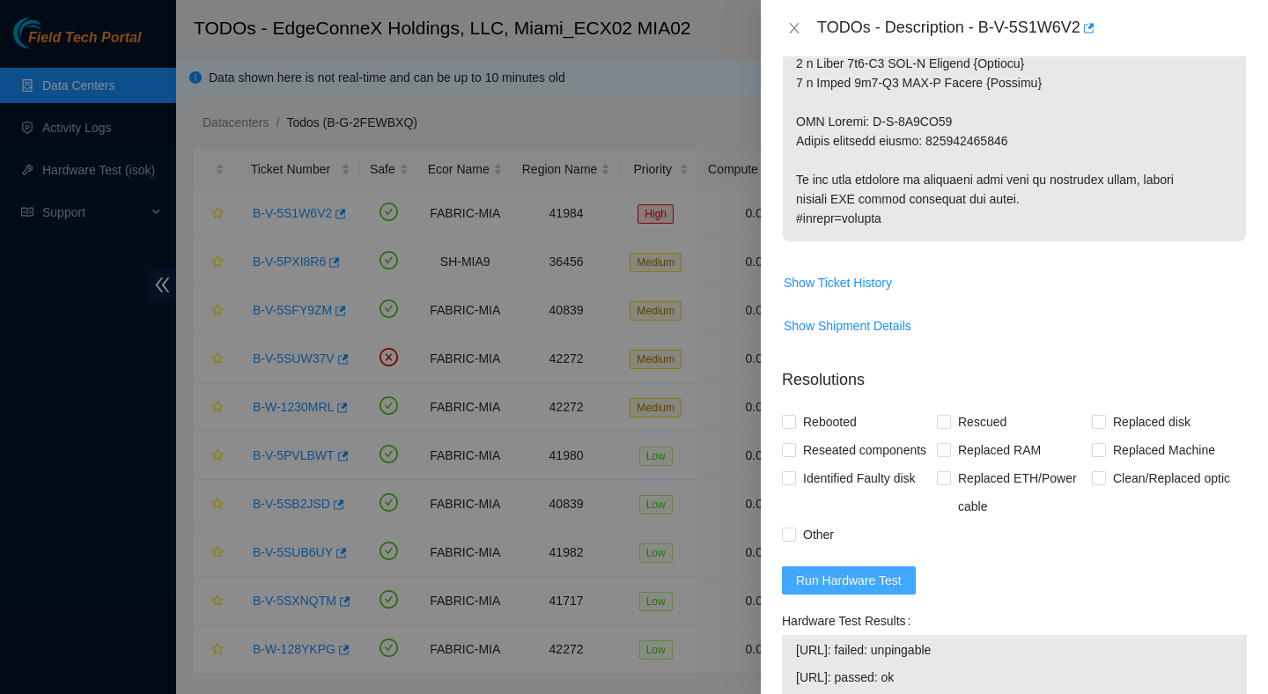
click at [853, 590] on span "Run Hardware Test" at bounding box center [849, 580] width 106 height 19
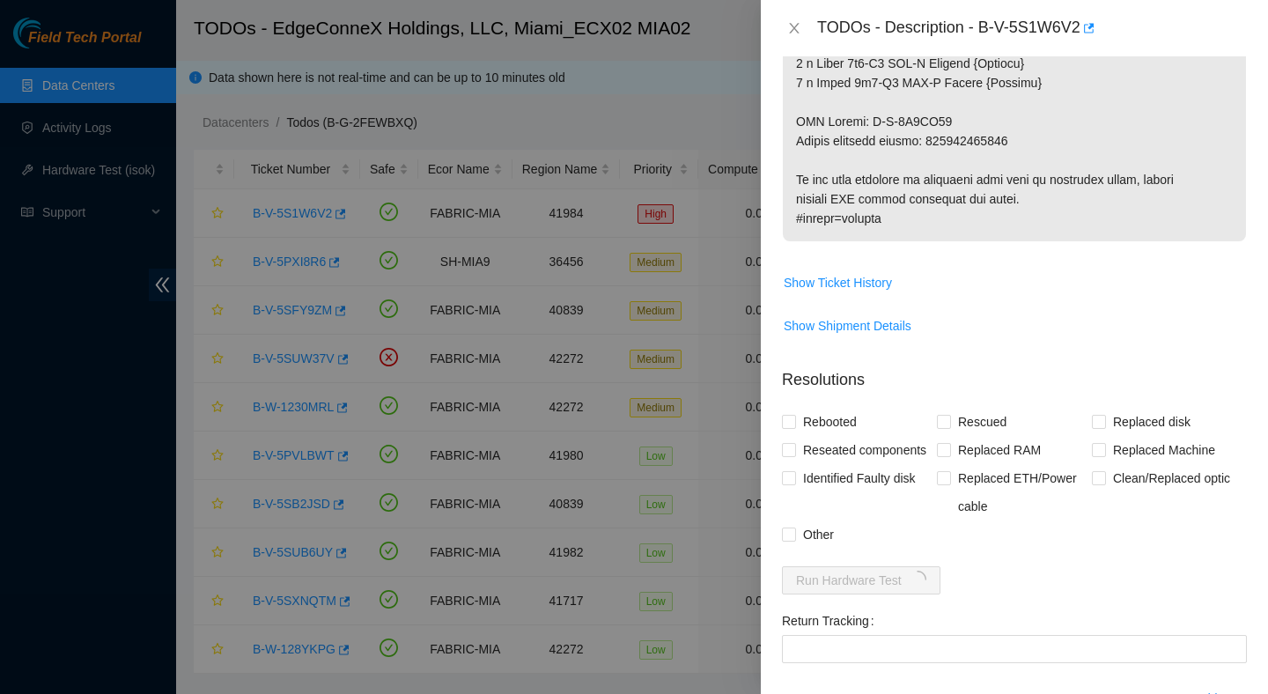
scroll to position [1193, 0]
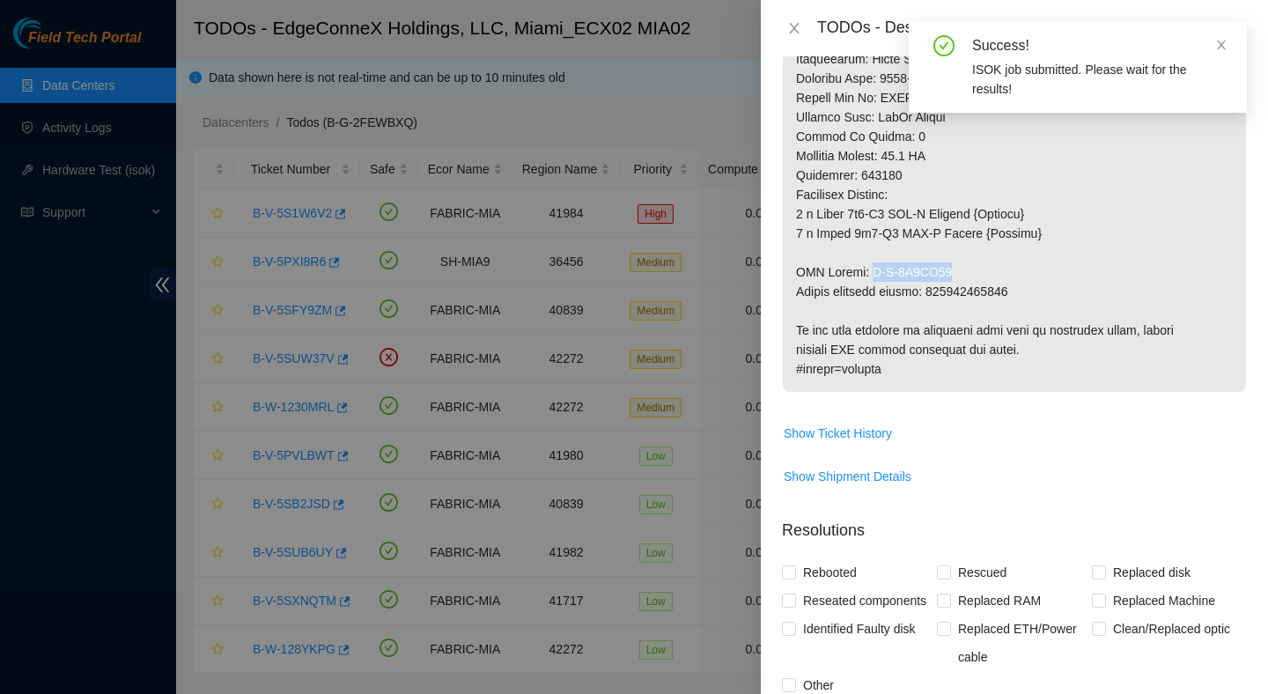
drag, startPoint x: 961, startPoint y: 293, endPoint x: 870, endPoint y: 290, distance: 90.8
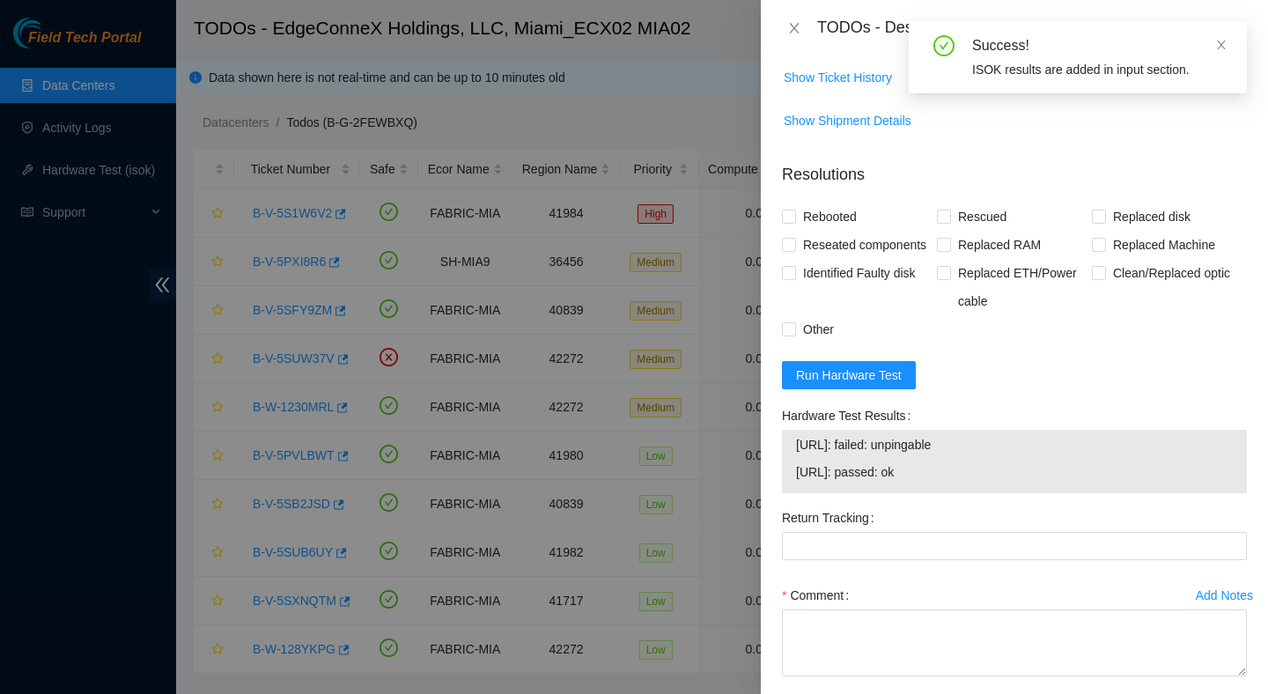
scroll to position [1681, 0]
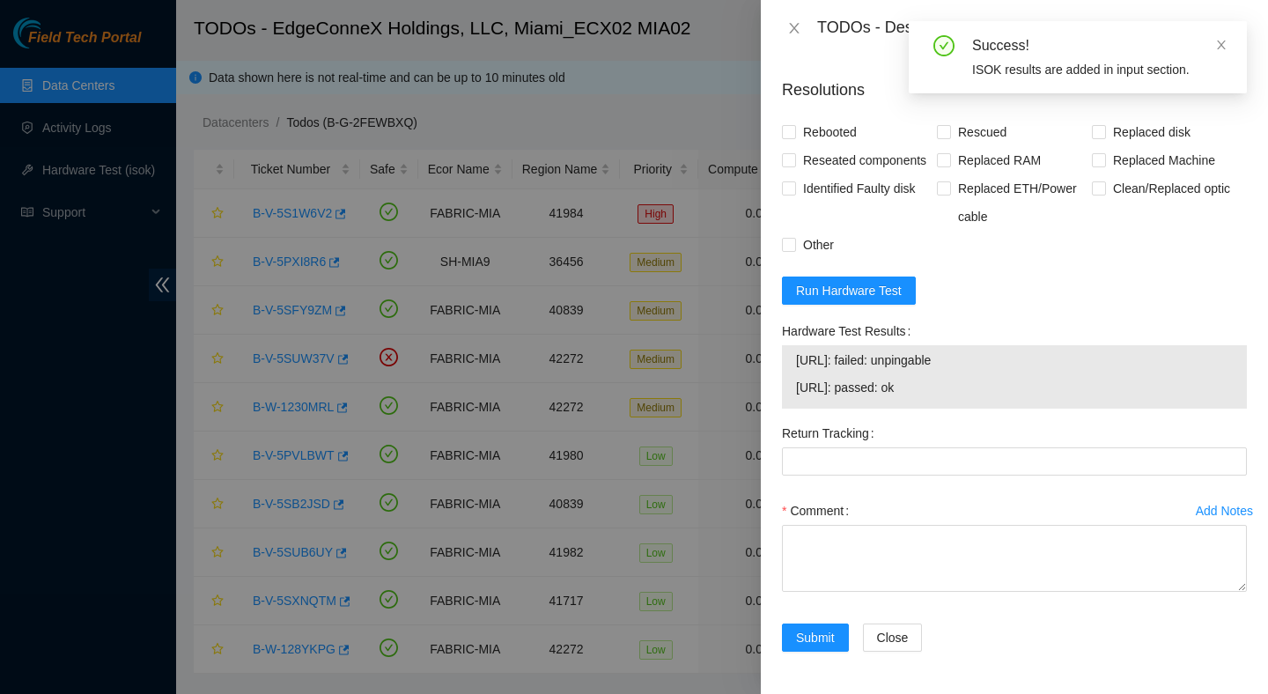
click at [970, 392] on span "23.218.255.43: passed: ok" at bounding box center [1014, 387] width 437 height 19
drag, startPoint x: 970, startPoint y: 392, endPoint x: 795, endPoint y: 357, distance: 177.9
click at [795, 357] on tbody "23.218.255.42: failed: unpingable 23.218.255.43: passed: ok" at bounding box center [1014, 377] width 439 height 55
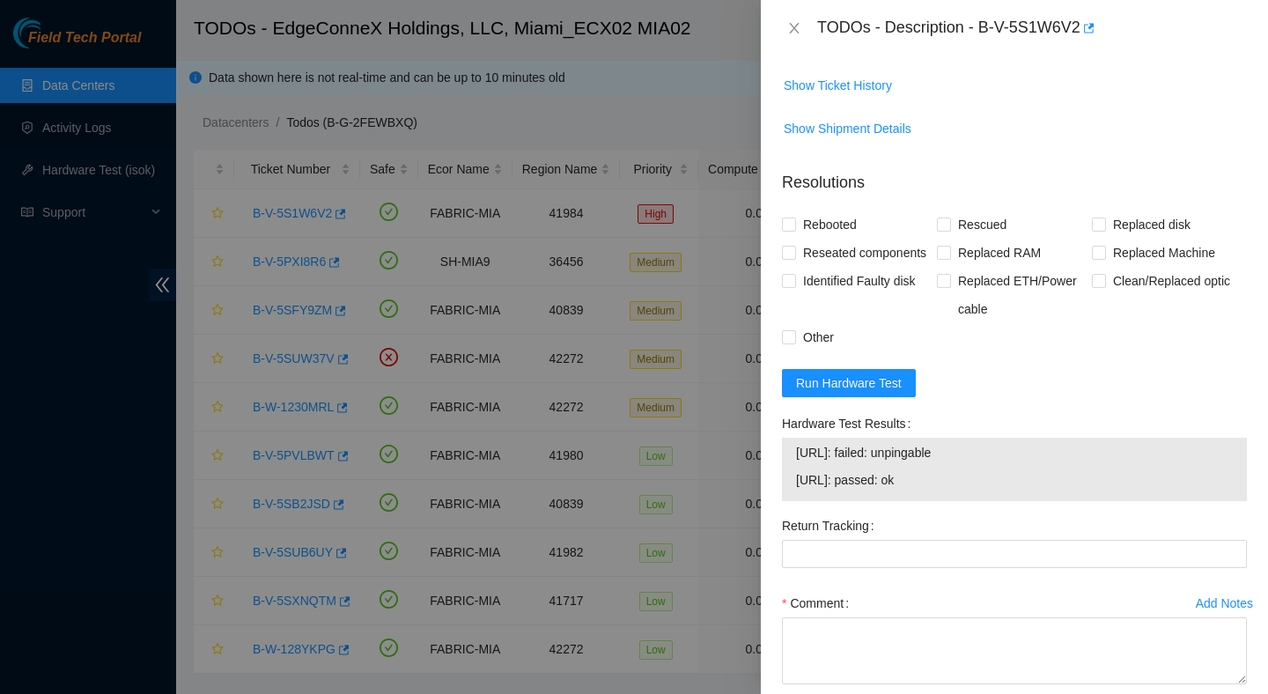
scroll to position [1562, 0]
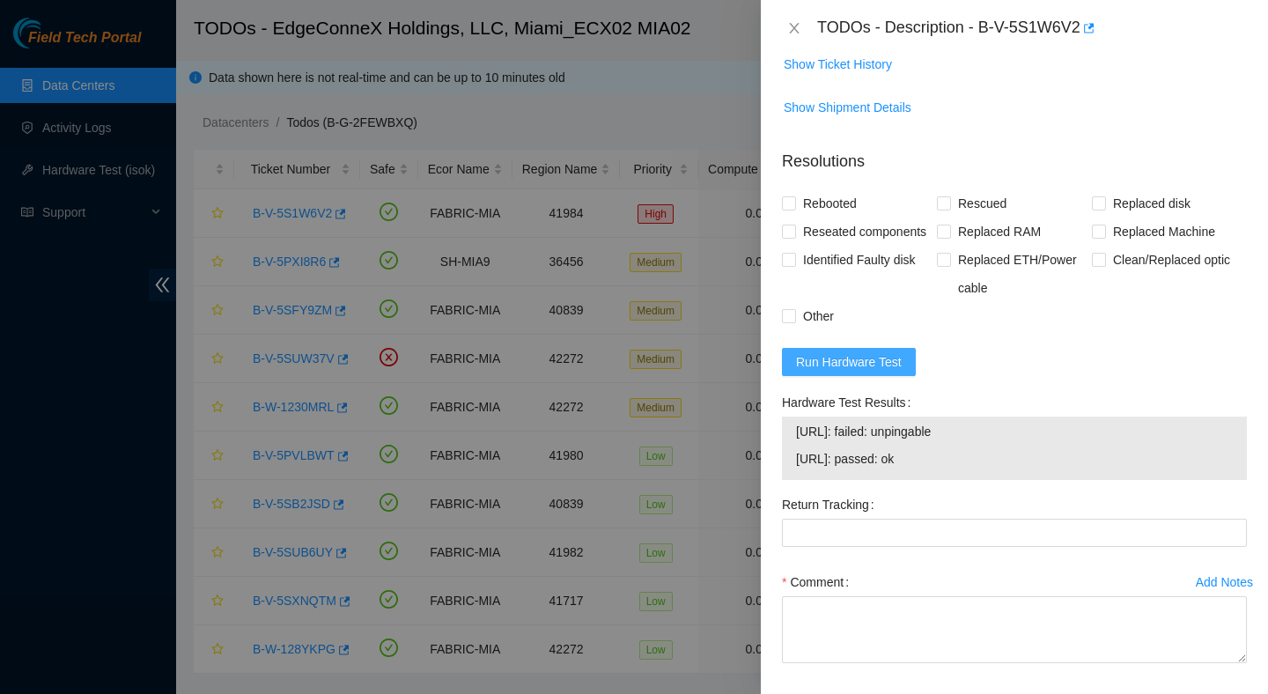
click at [882, 372] on span "Run Hardware Test" at bounding box center [849, 361] width 106 height 19
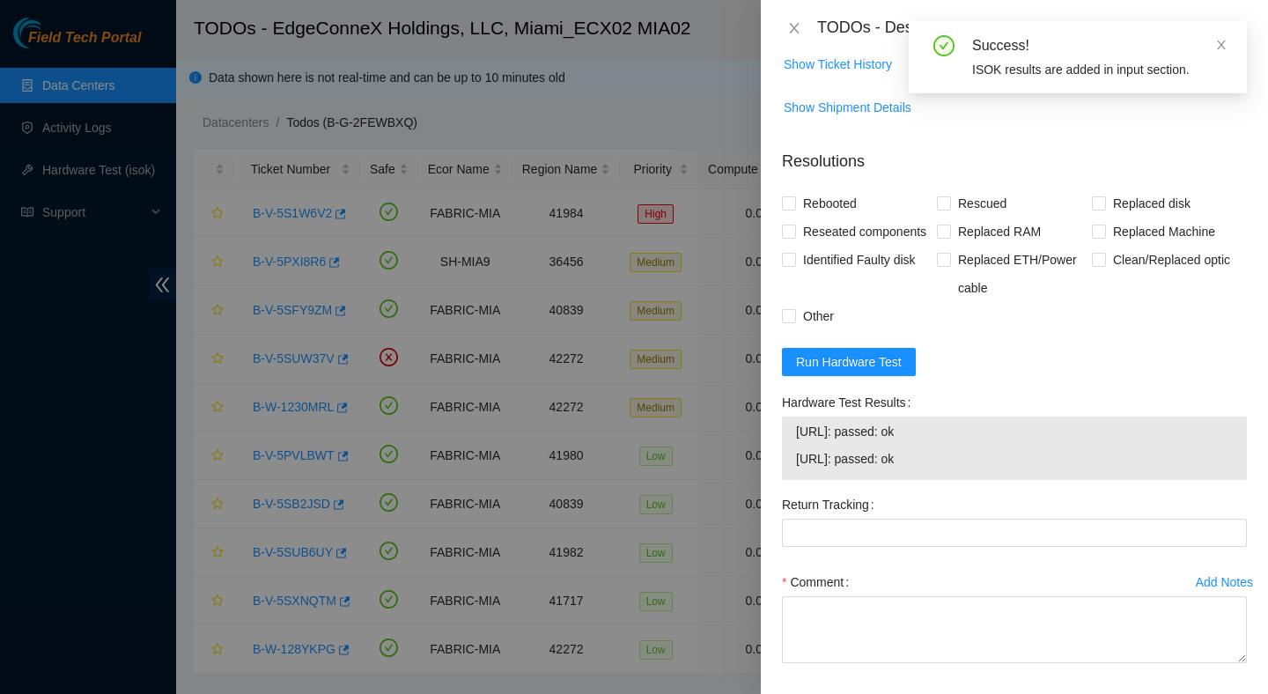
click at [978, 469] on span "23.218.255.43: passed: ok" at bounding box center [1014, 458] width 437 height 19
drag, startPoint x: 962, startPoint y: 507, endPoint x: 772, endPoint y: 479, distance: 192.3
click at [771, 479] on div "Problem Type Hardware Sub Type Tier 1 Rack Number ECX2.900.14.03 Machine Number…" at bounding box center [1014, 375] width 507 height 638
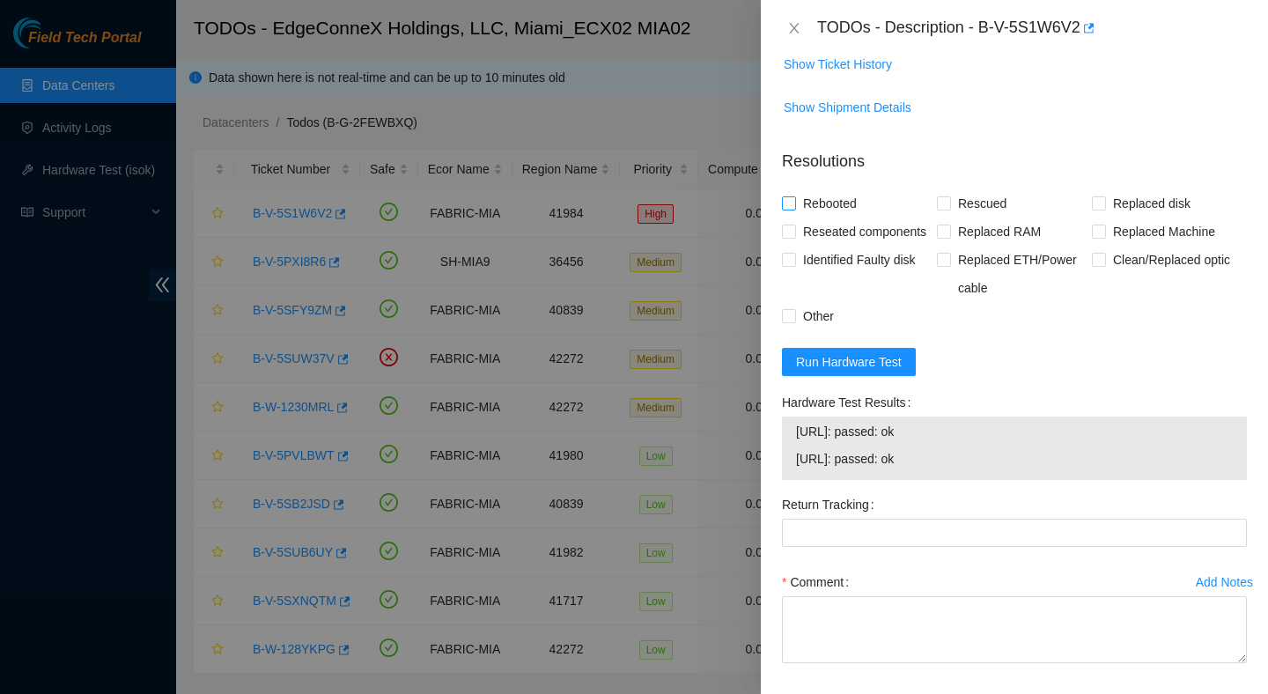
click at [833, 218] on span "Rebooted" at bounding box center [830, 203] width 68 height 28
click at [794, 209] on input "Rebooted" at bounding box center [788, 202] width 12 height 12
checkbox input "true"
click at [982, 218] on span "Rescued" at bounding box center [982, 203] width 63 height 28
click at [949, 209] on input "Rescued" at bounding box center [943, 202] width 12 height 12
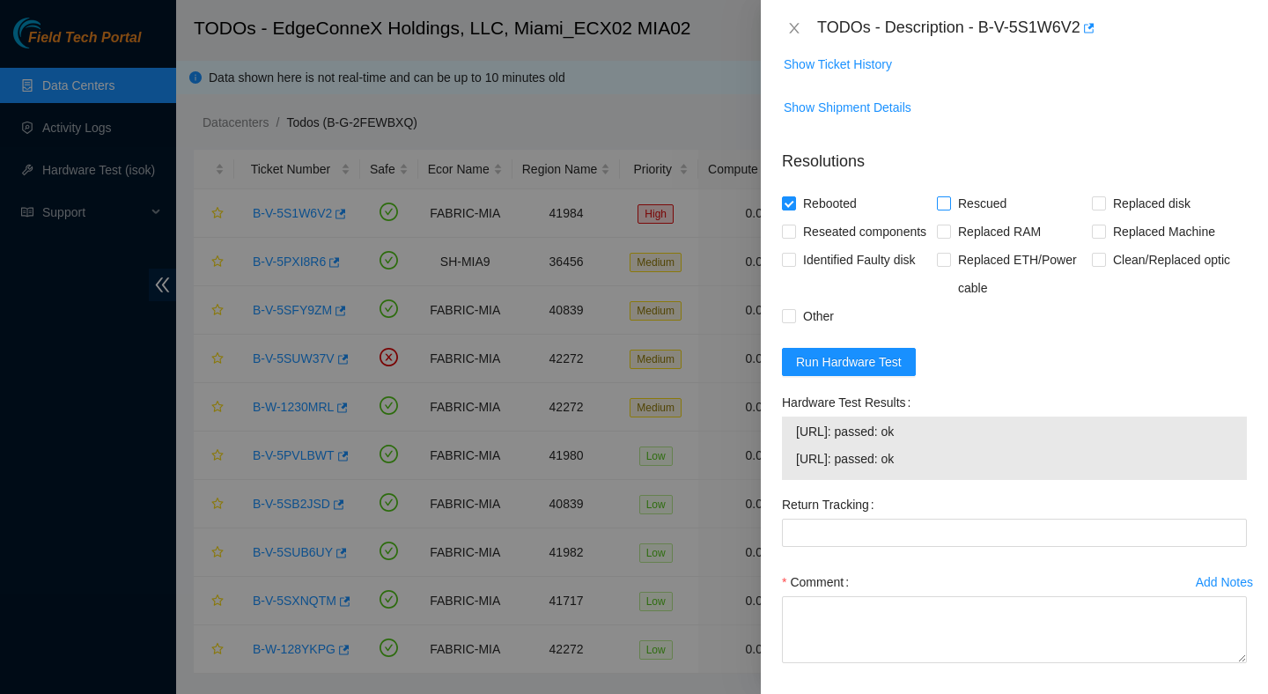
checkbox input "true"
click at [1120, 246] on span "Replaced Machine" at bounding box center [1164, 232] width 116 height 28
click at [1104, 237] on input "Replaced Machine" at bounding box center [1098, 231] width 12 height 12
checkbox input "true"
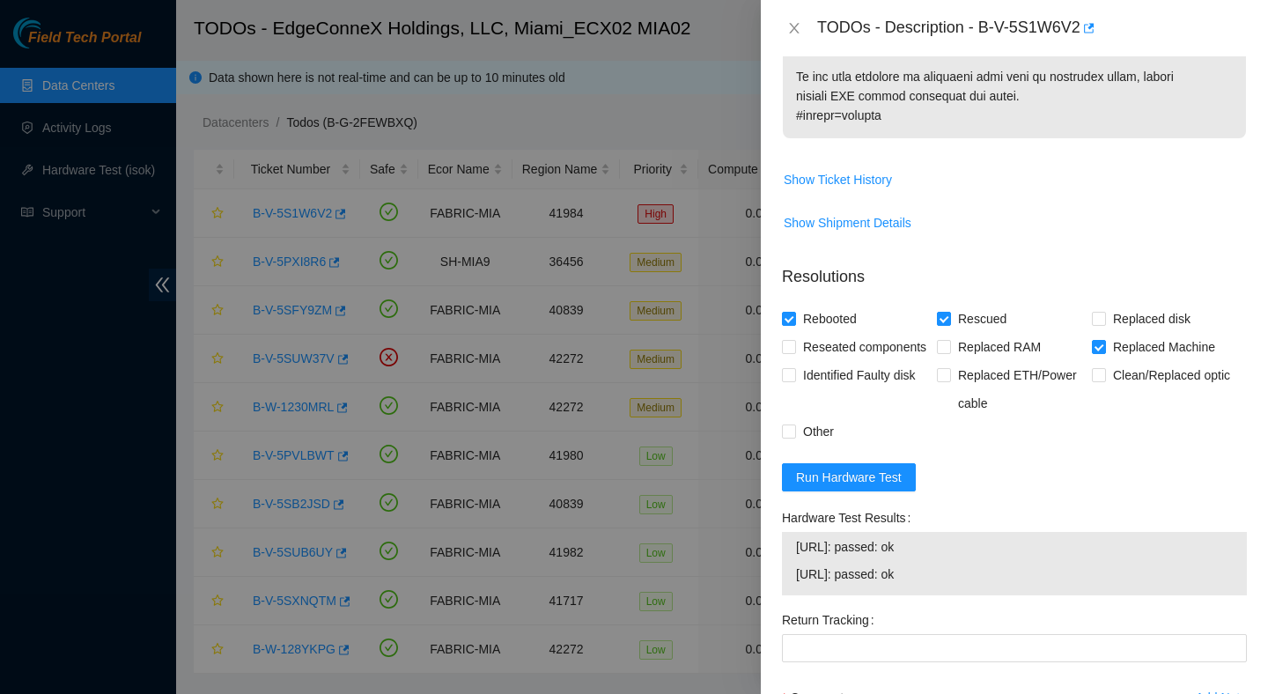
scroll to position [1424, 0]
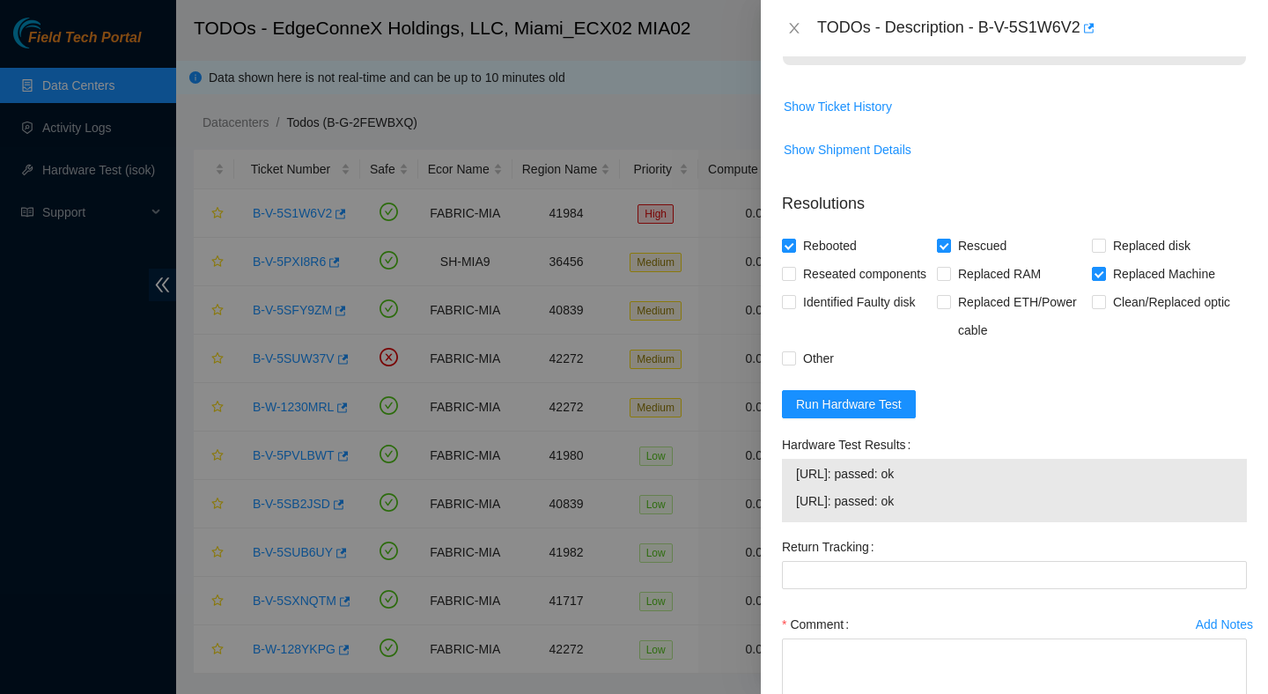
scroll to position [1670, 0]
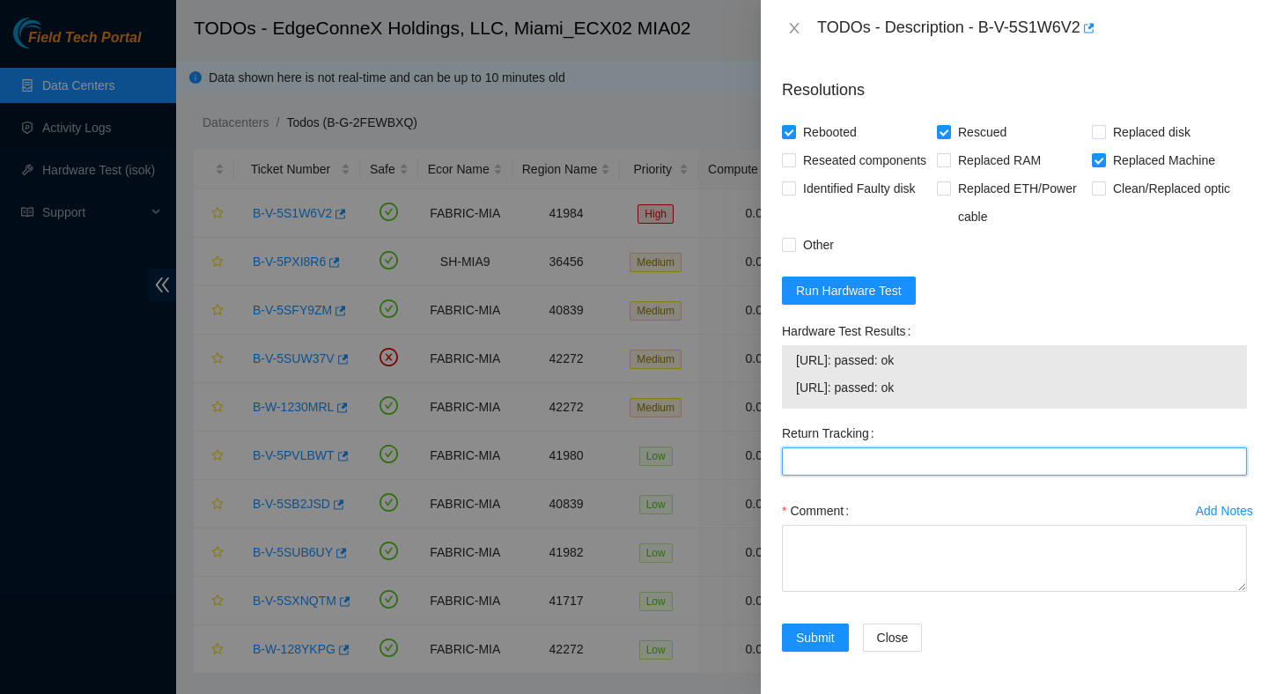
click at [885, 471] on Tracking "Return Tracking" at bounding box center [1014, 461] width 465 height 28
paste Tracking "417328420993"
type Tracking "417328420993"
click at [961, 551] on textarea "Comment" at bounding box center [1014, 558] width 465 height 67
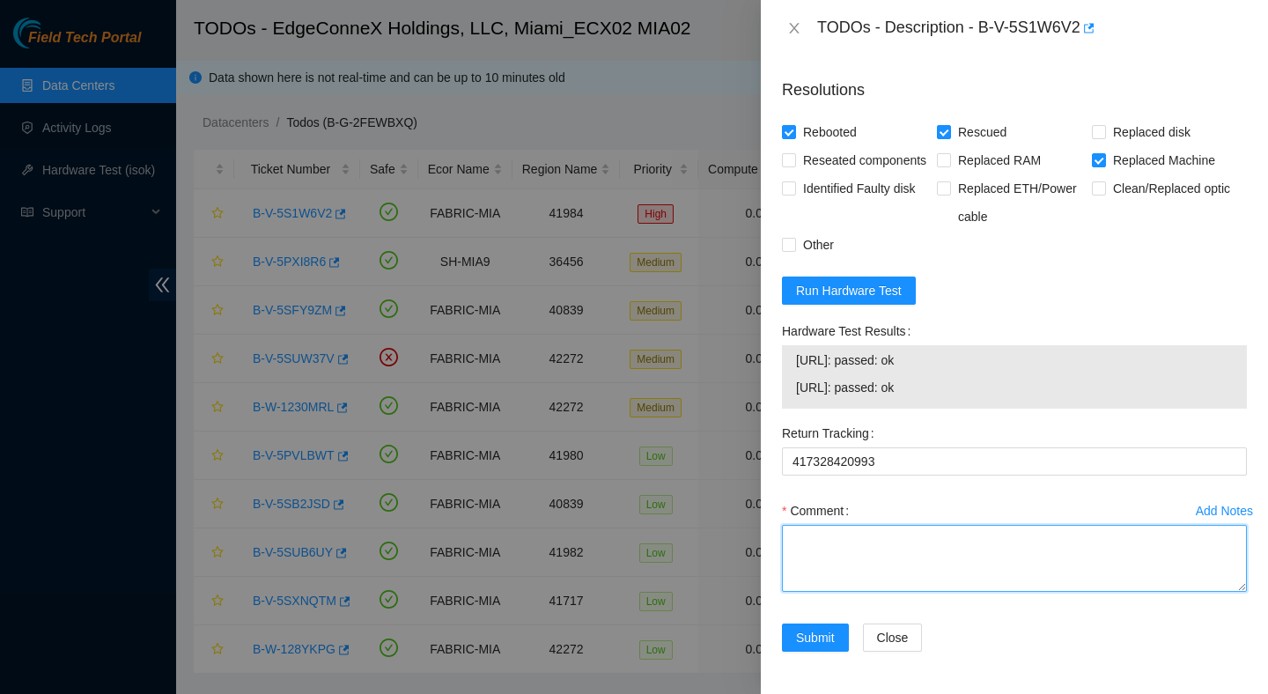
click at [961, 551] on textarea "Comment" at bounding box center [1014, 558] width 465 height 67
paste textarea "Verified ticket is safe to work on : Yes NOCC Authorized: Yes Located server co…"
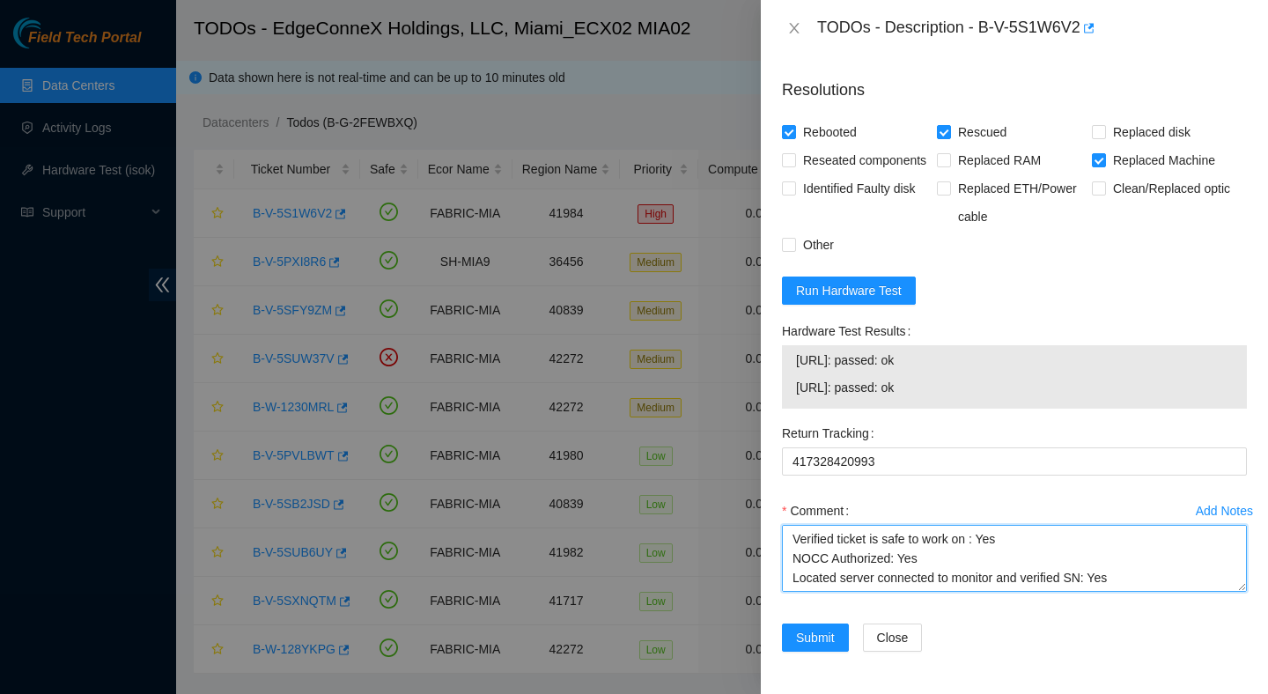
scroll to position [381, 0]
type textarea "Verified ticket is safe to work on : Yes NOCC Authorized: Yes Located server co…"
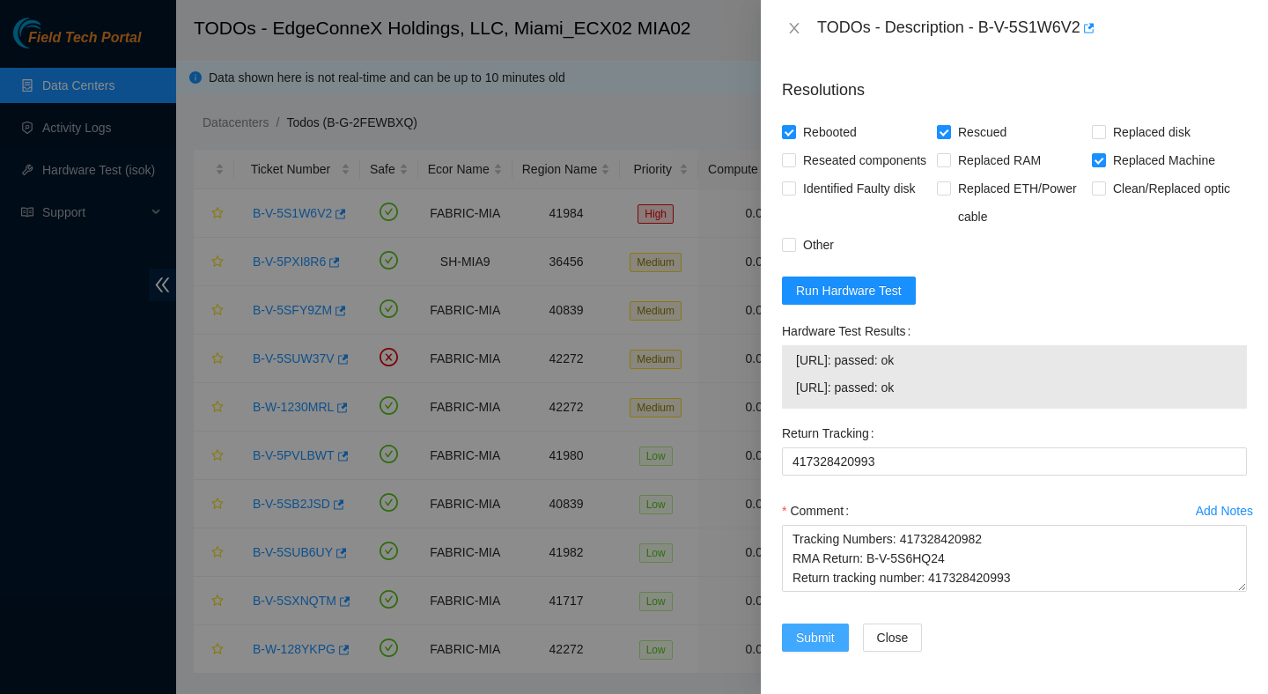
click at [812, 641] on span "Submit" at bounding box center [815, 637] width 39 height 19
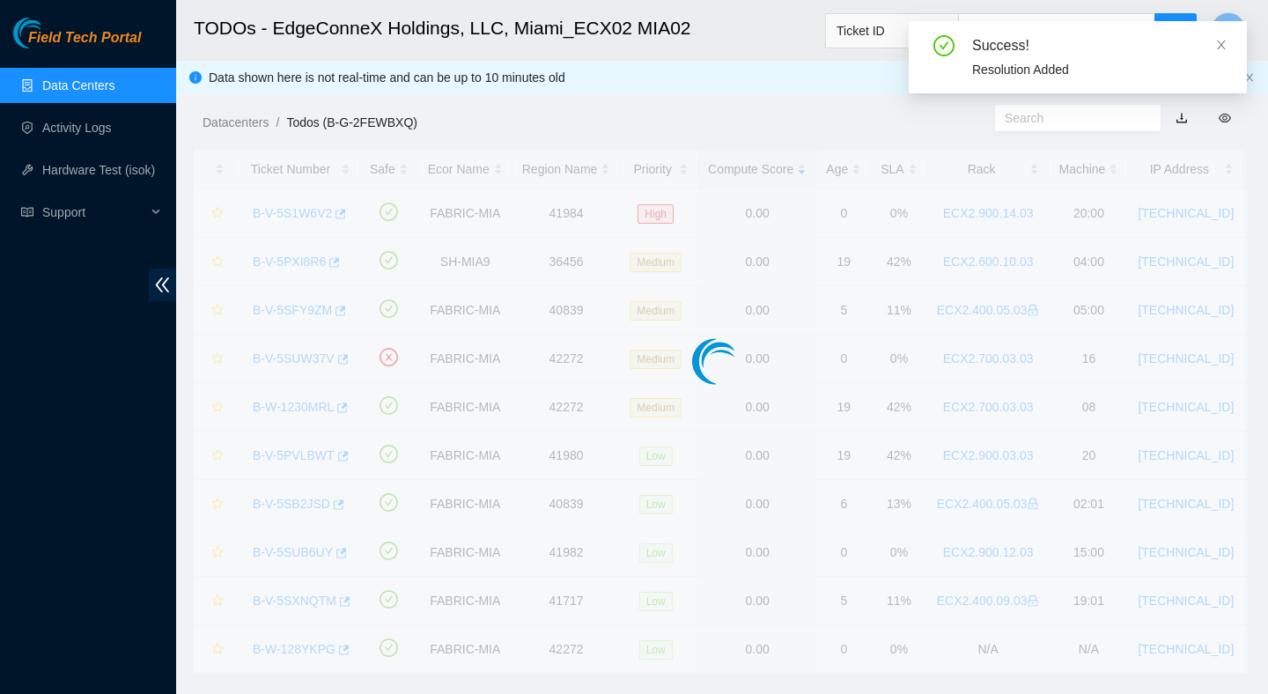
scroll to position [442, 0]
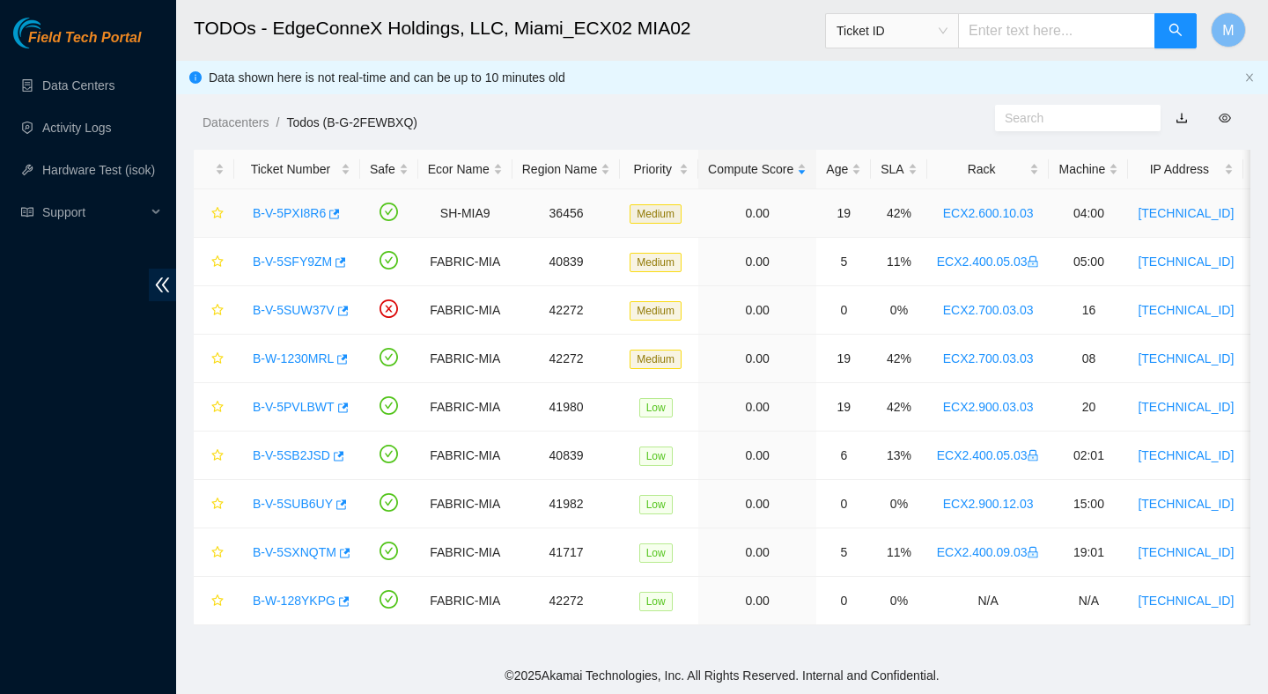
click at [312, 211] on link "B-V-5PXI8R6" at bounding box center [289, 213] width 73 height 14
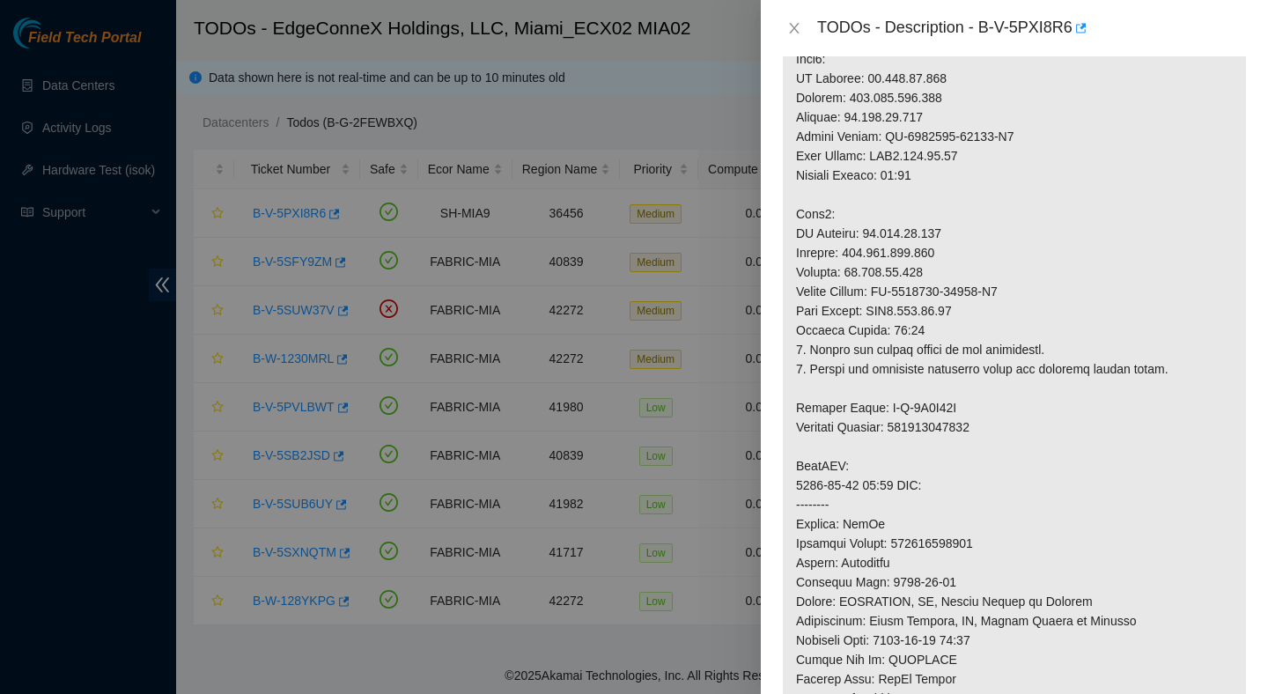
scroll to position [408, 0]
click at [801, 25] on icon "close" at bounding box center [794, 28] width 14 height 14
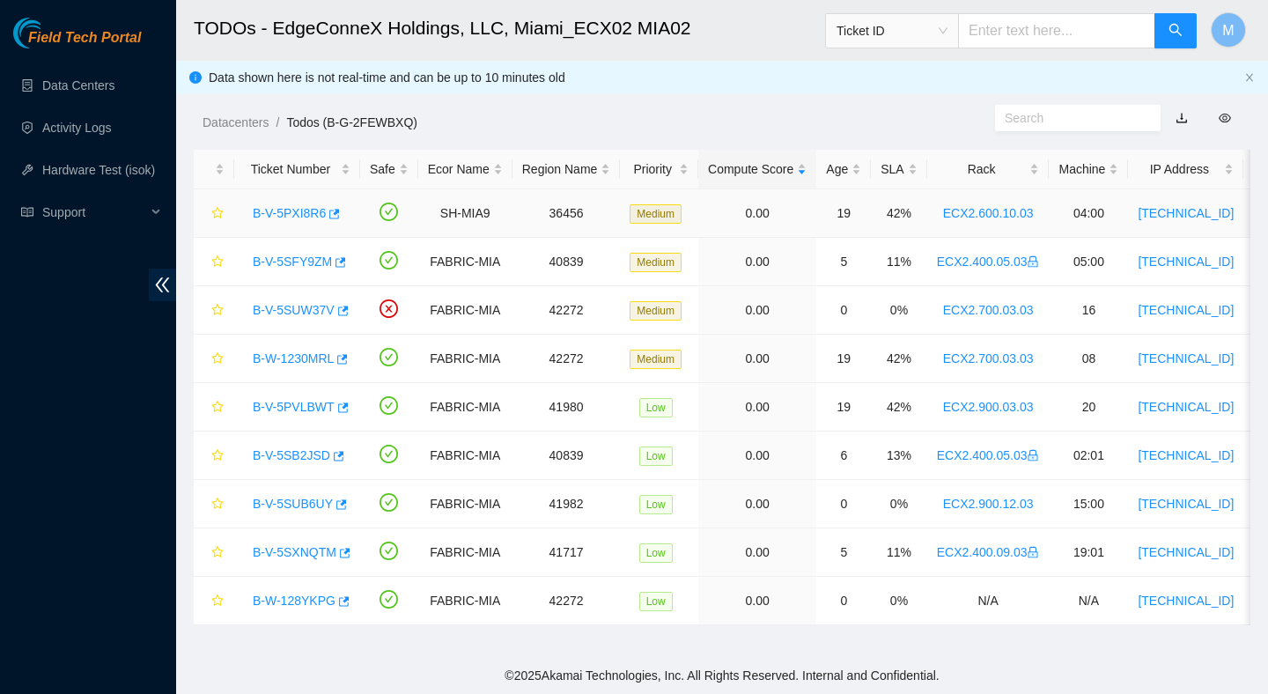
scroll to position [442, 0]
click at [317, 318] on div "B-V-5SUW37V" at bounding box center [297, 310] width 107 height 28
click at [316, 315] on link "B-V-5SUW37V" at bounding box center [294, 310] width 82 height 14
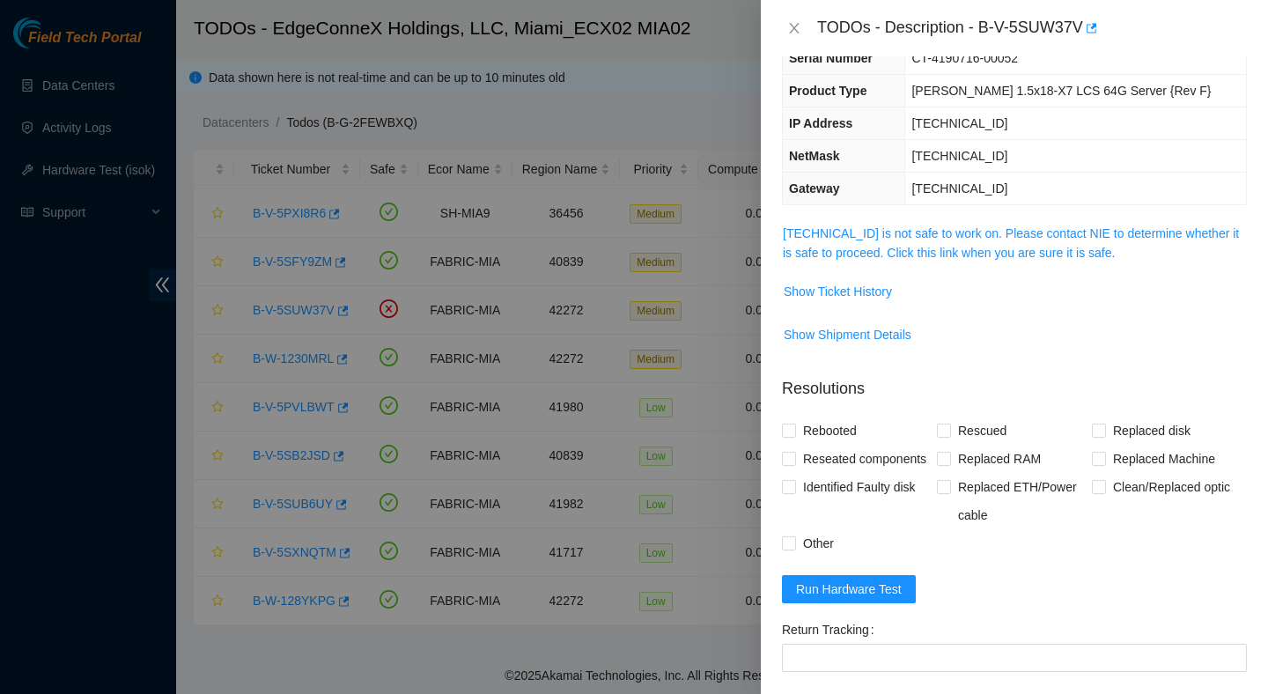
scroll to position [129, 0]
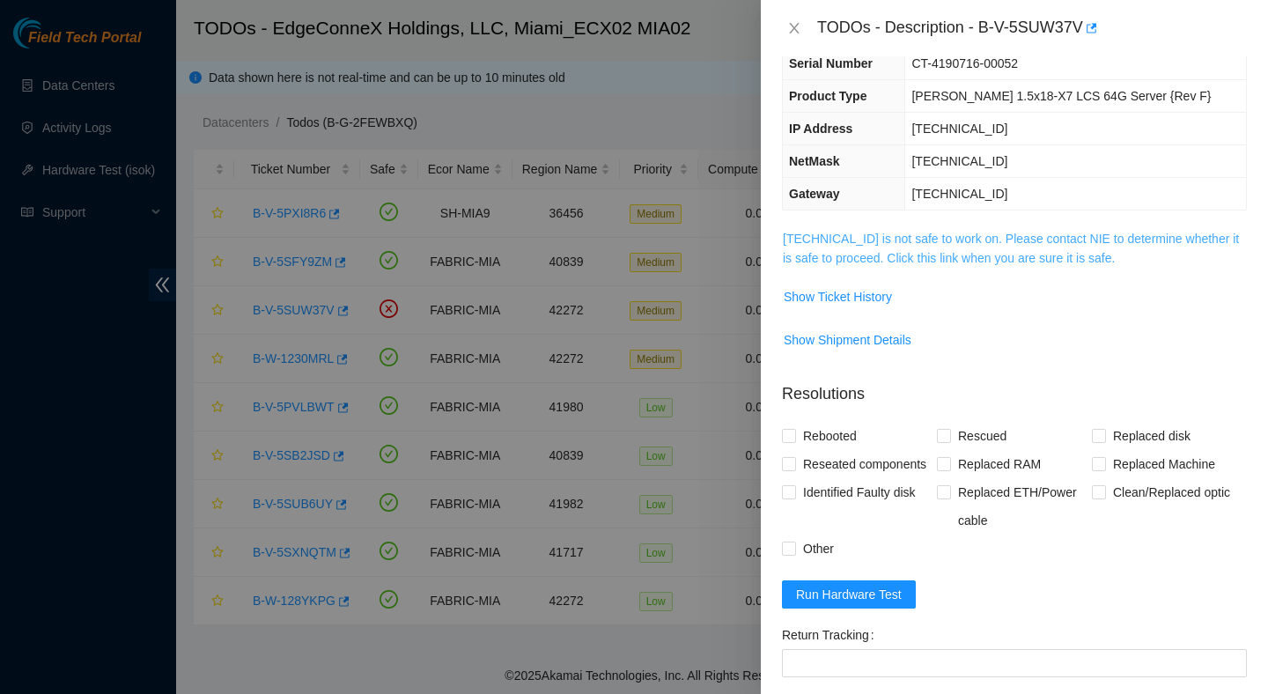
click at [876, 256] on link "23.193.107.83 is not safe to work on. Please contact NIE to determine whether i…" at bounding box center [1011, 248] width 456 height 33
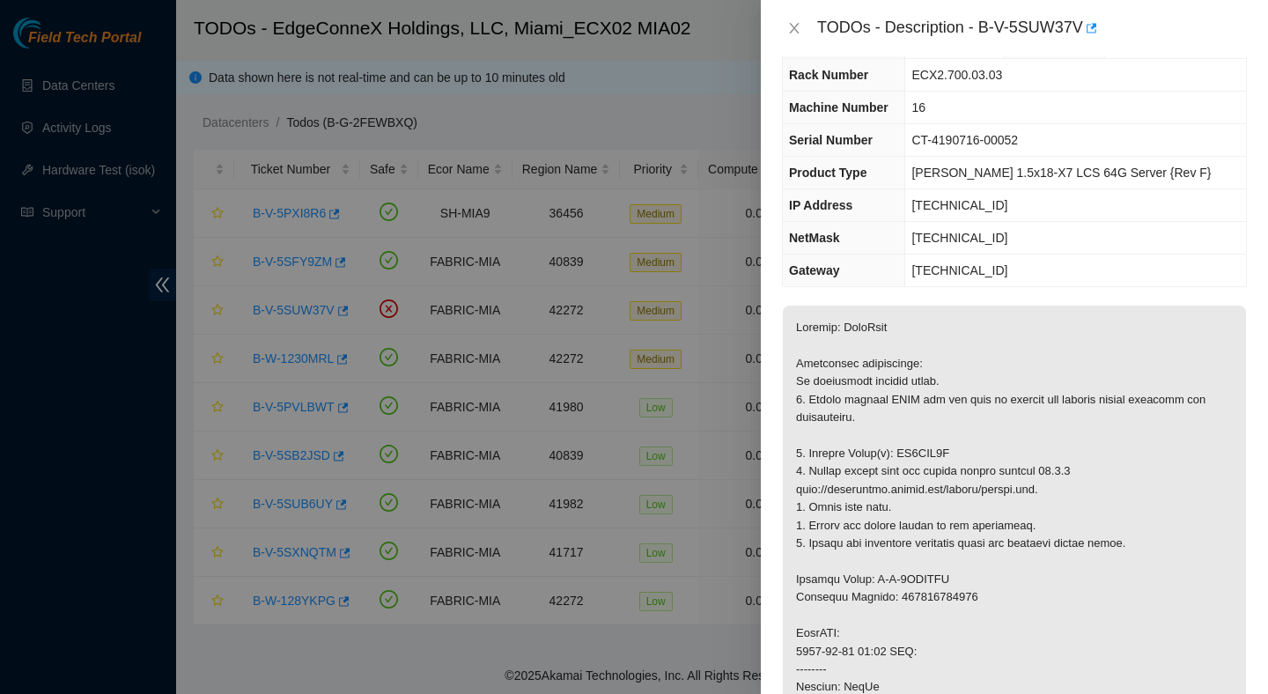
scroll to position [0, 0]
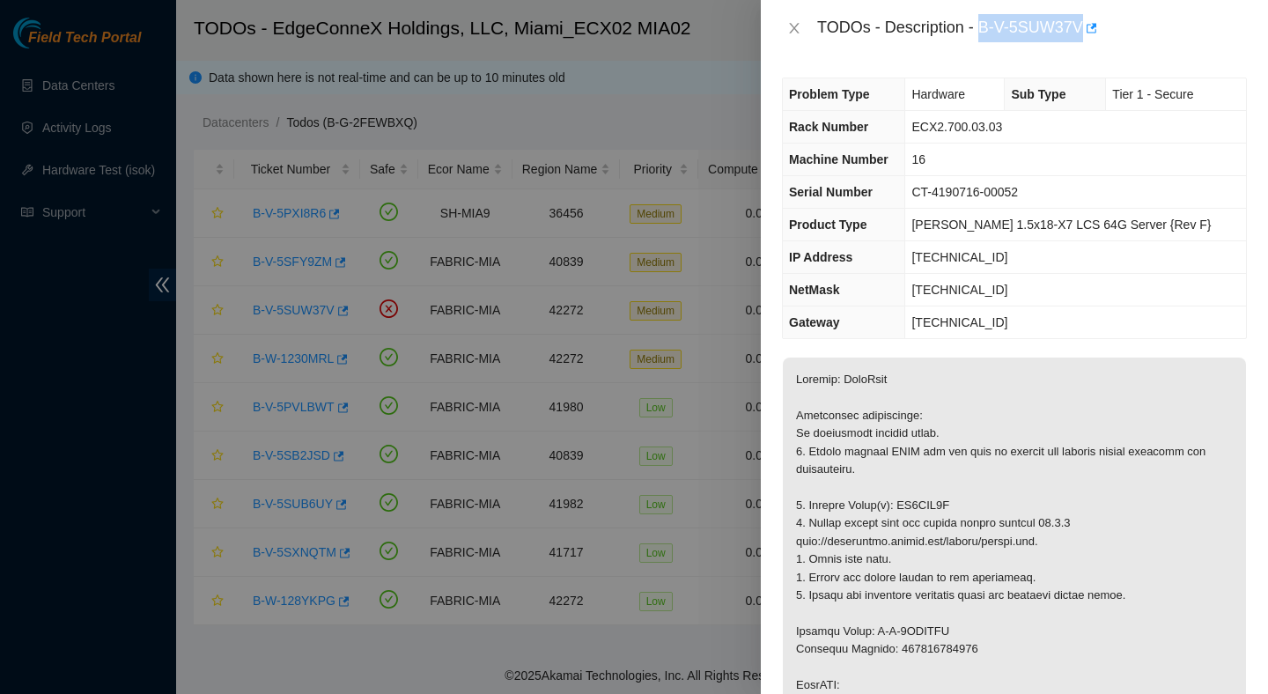
drag, startPoint x: 984, startPoint y: 23, endPoint x: 1089, endPoint y: 42, distance: 107.4
click at [1089, 42] on div "TODOs - Description - B-V-5SUW37V" at bounding box center [1014, 28] width 507 height 56
copy div "B-V-5SUW37V"
click at [789, 26] on icon "close" at bounding box center [794, 28] width 14 height 14
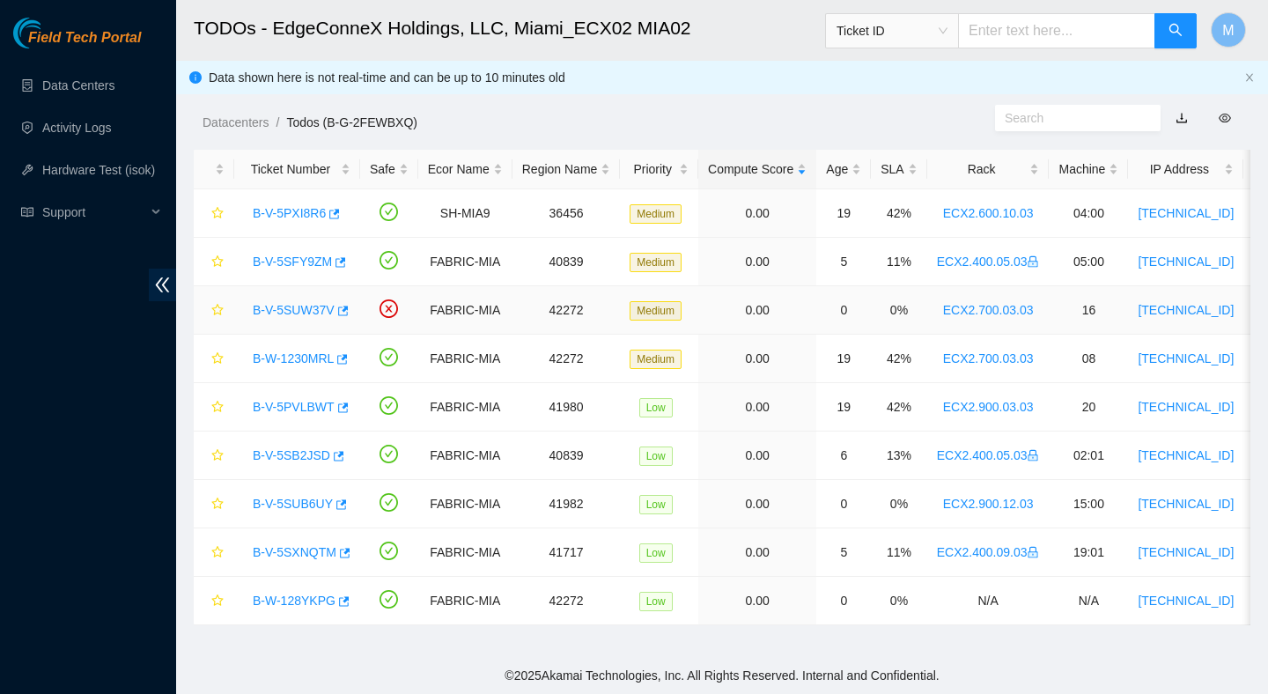
click at [287, 313] on link "B-V-5SUW37V" at bounding box center [294, 310] width 82 height 14
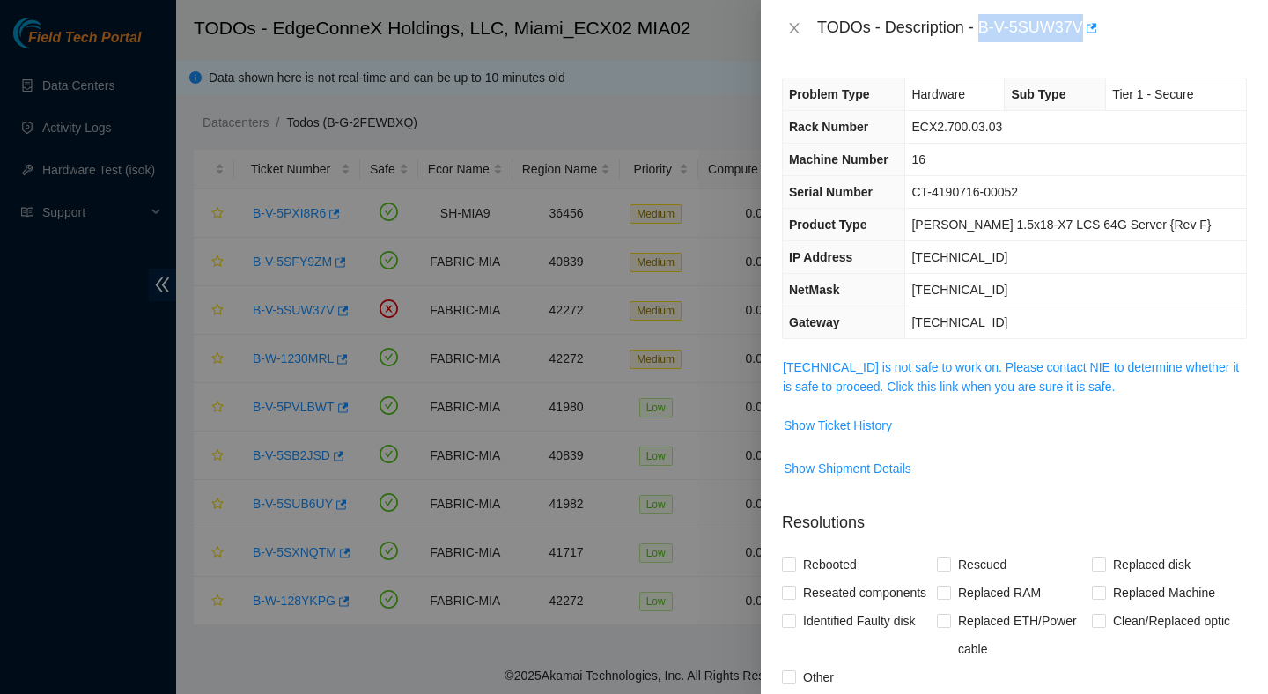
drag, startPoint x: 985, startPoint y: 21, endPoint x: 1074, endPoint y: 52, distance: 94.1
click at [1074, 52] on div "TODOs - Description - B-V-5SUW37V" at bounding box center [1014, 28] width 507 height 56
copy div "B-V-5SUW37V"
click at [1016, 373] on link "23.193.107.83 is not safe to work on. Please contact NIE to determine whether i…" at bounding box center [1011, 376] width 456 height 33
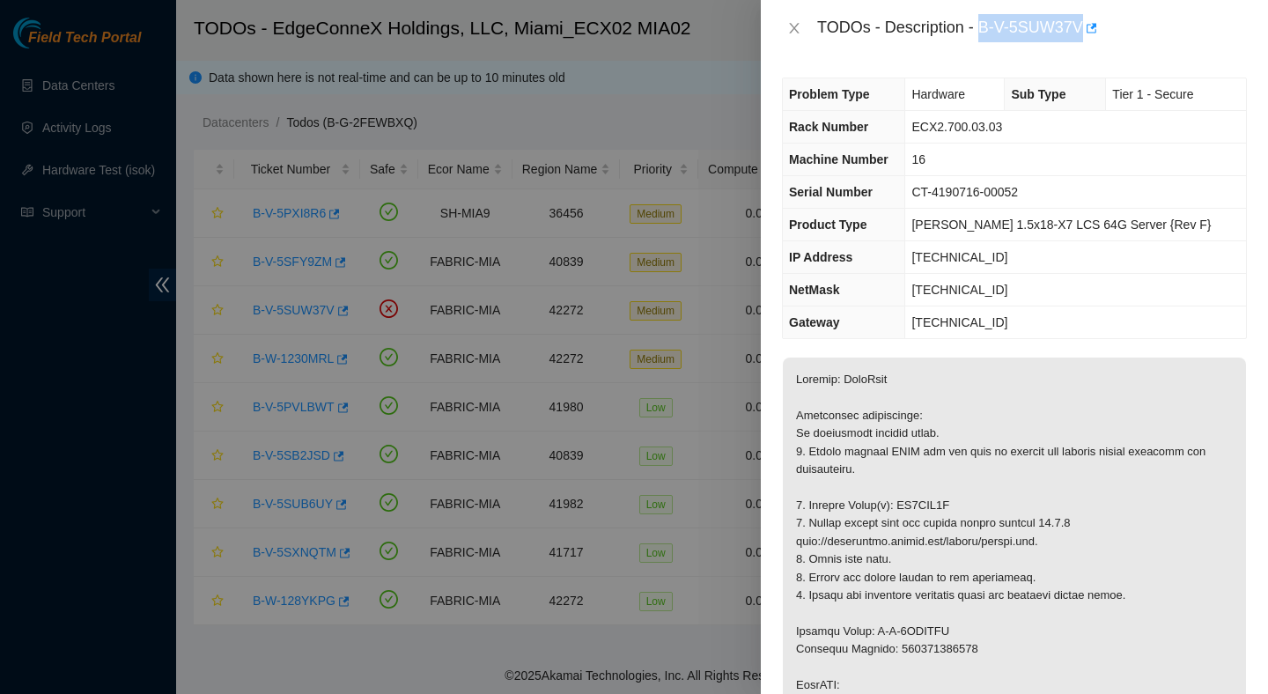
copy p "ZC1AMZ0A"
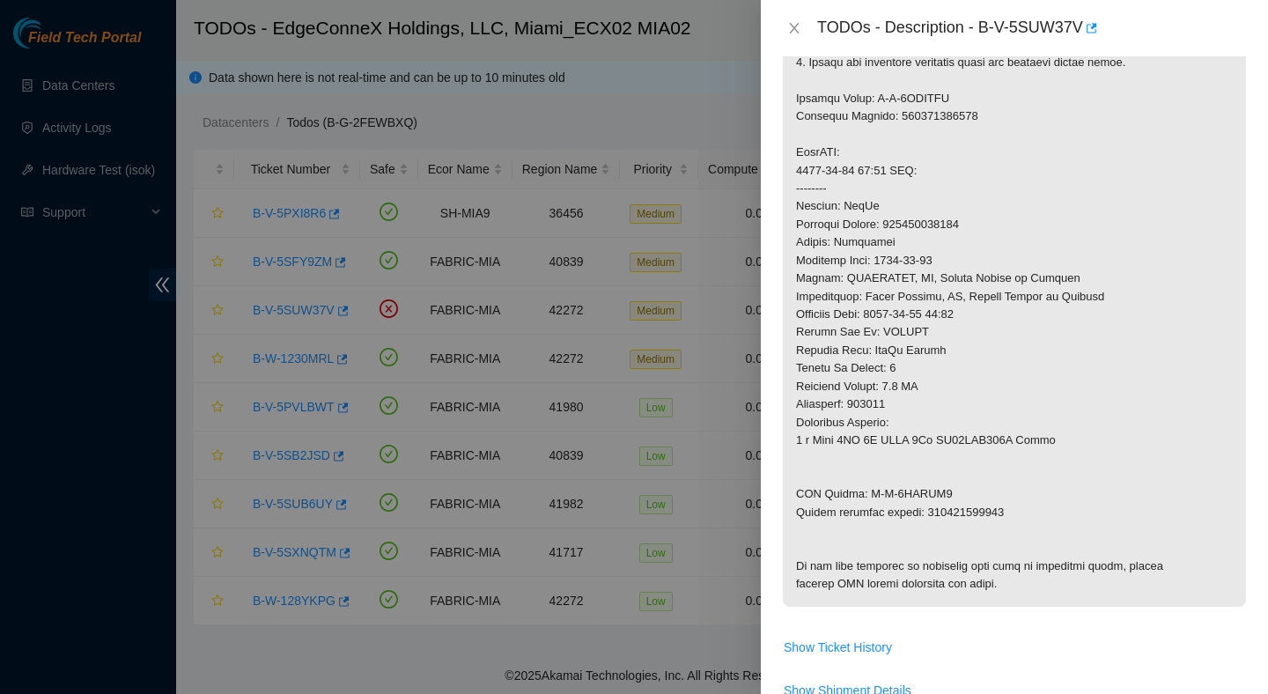
scroll to position [523, 0]
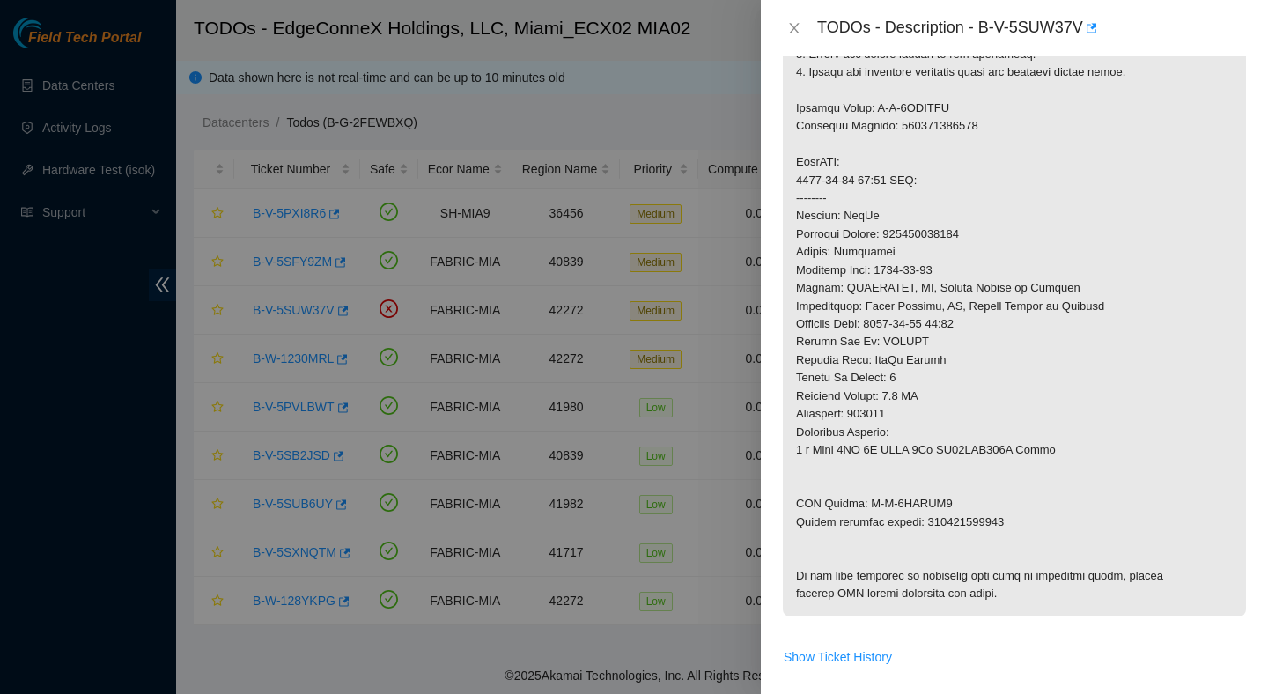
click at [941, 235] on p at bounding box center [1014, 225] width 463 height 782
copy p "425421605790"
drag, startPoint x: 948, startPoint y: 508, endPoint x: 868, endPoint y: 509, distance: 80.1
click at [868, 509] on p at bounding box center [1014, 225] width 463 height 782
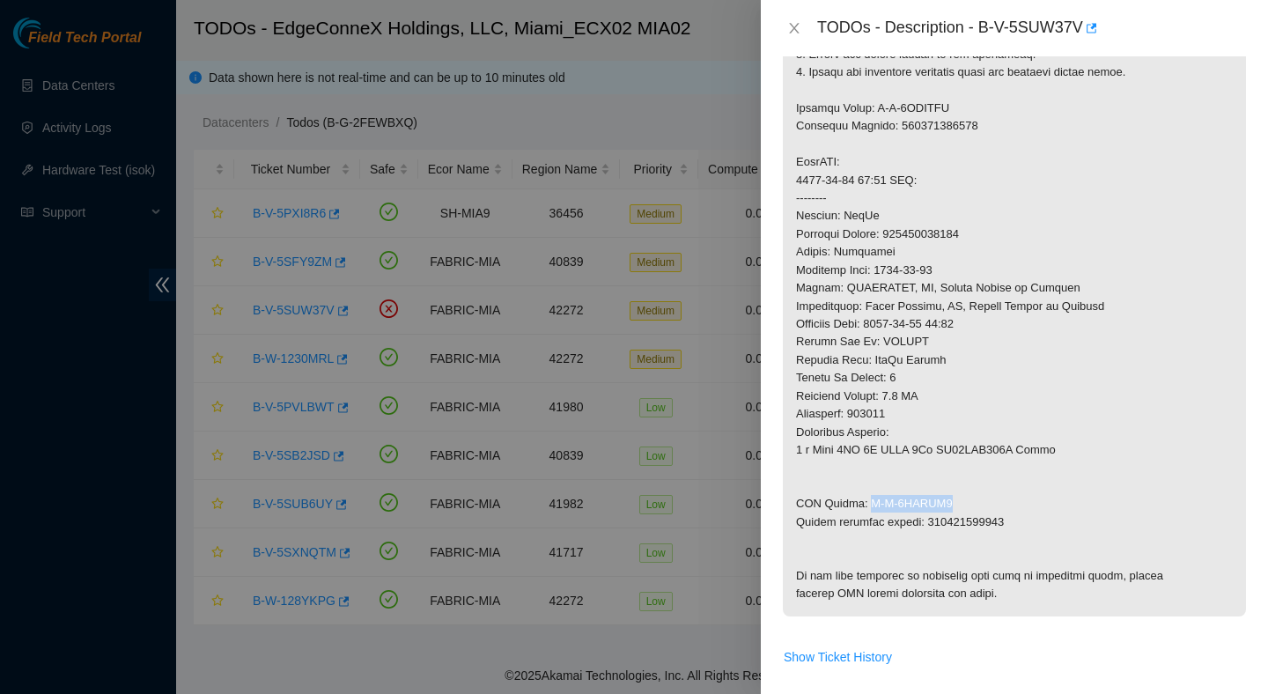
copy p "B-V-5SVTNU4"
click at [968, 524] on p at bounding box center [1014, 225] width 463 height 782
copy p "425421605804"
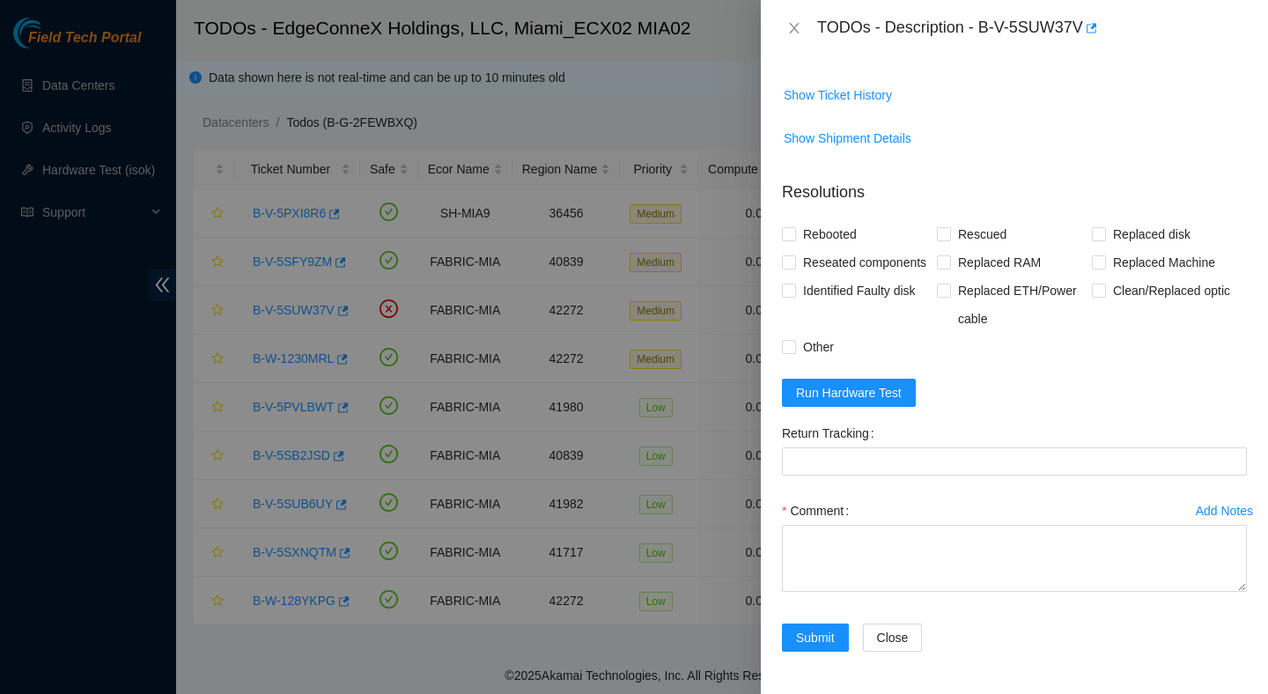
scroll to position [1185, 0]
click at [874, 393] on span "Run Hardware Test" at bounding box center [849, 392] width 106 height 19
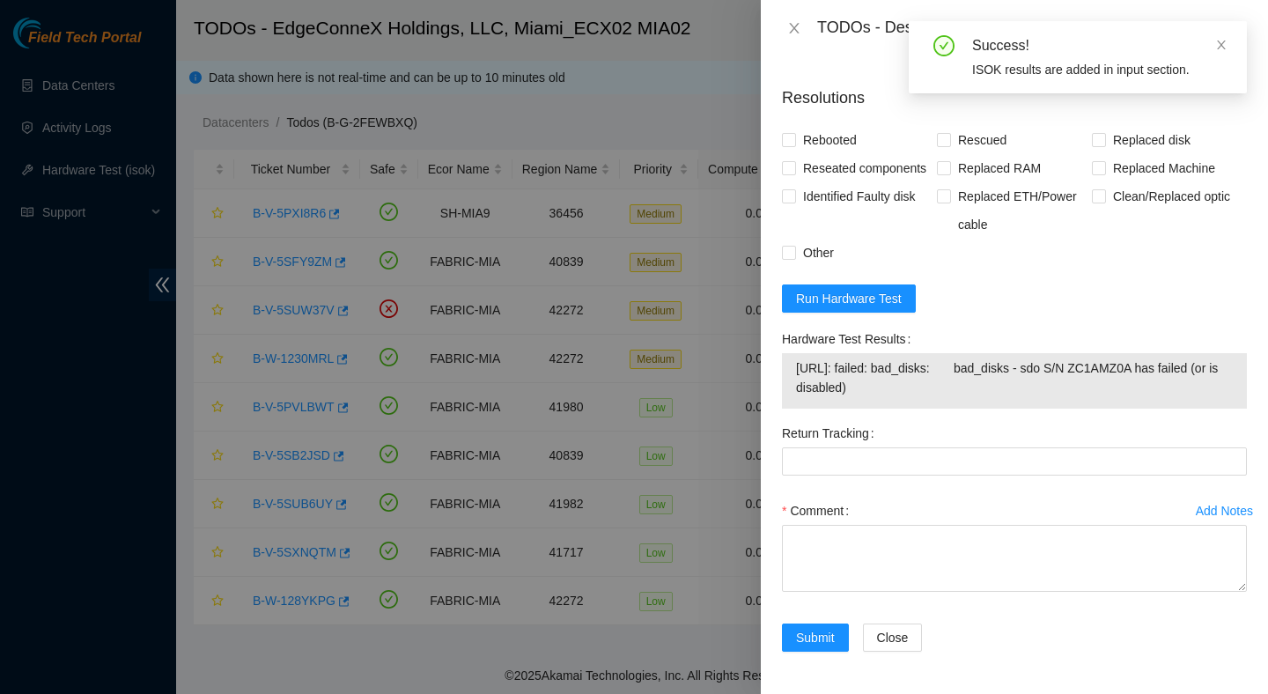
drag, startPoint x: 946, startPoint y: 487, endPoint x: 793, endPoint y: 456, distance: 156.3
click at [791, 409] on div "23.193.107.83: failed: bad_disks: bad_disks - sdo S/N ZC1AMZ0A has failed (or i…" at bounding box center [1014, 380] width 465 height 55
copy tbody "23.193.107.83: failed: bad_disks: bad_disks - sdo S/N ZC1AMZ0A has failed (or i…"
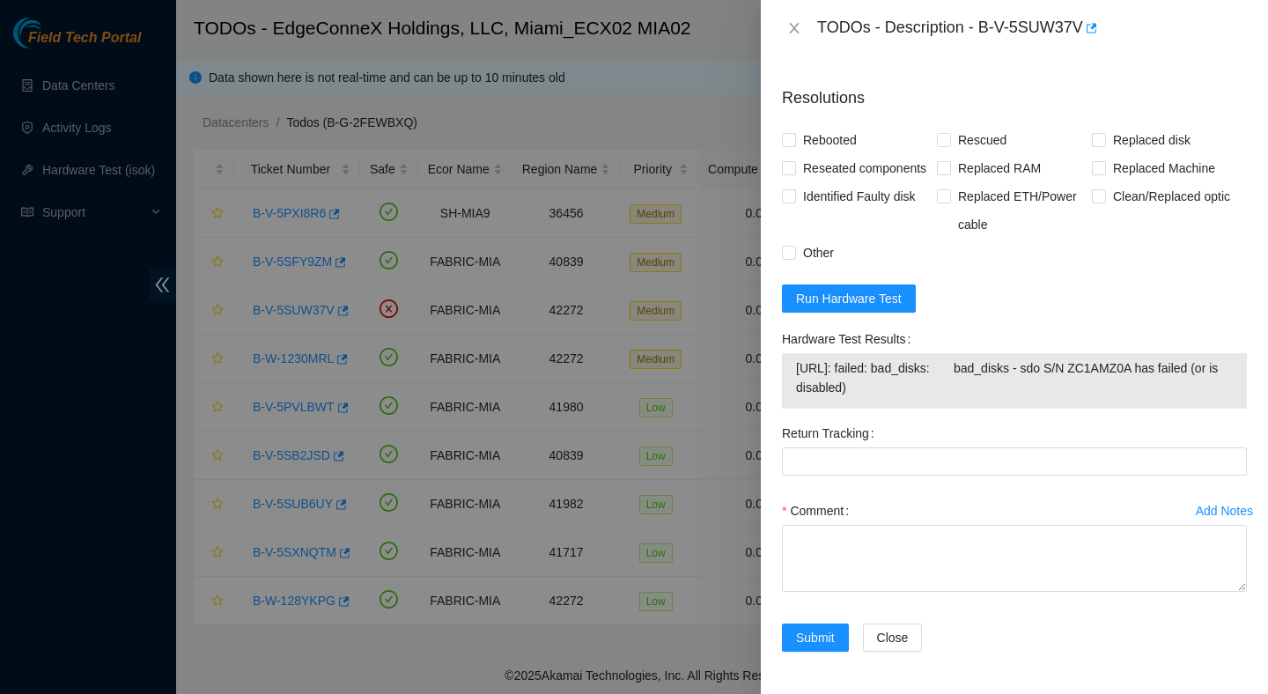
scroll to position [0, 0]
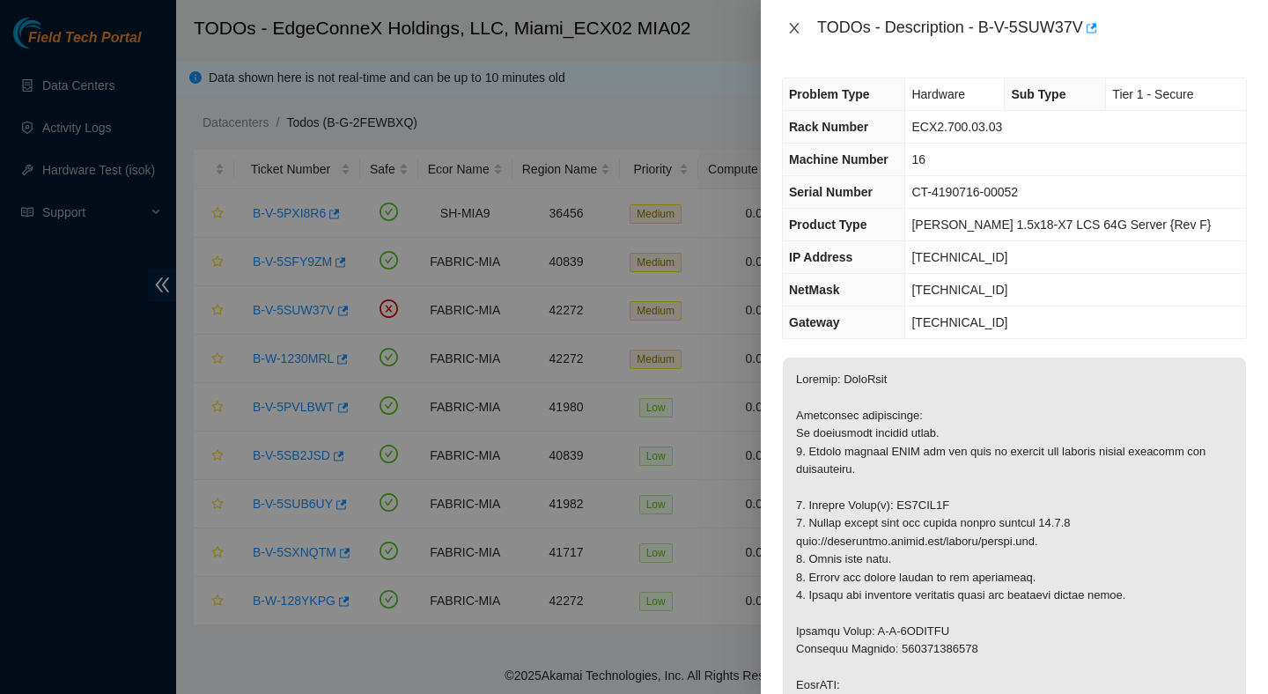
click at [800, 21] on icon "close" at bounding box center [794, 28] width 14 height 14
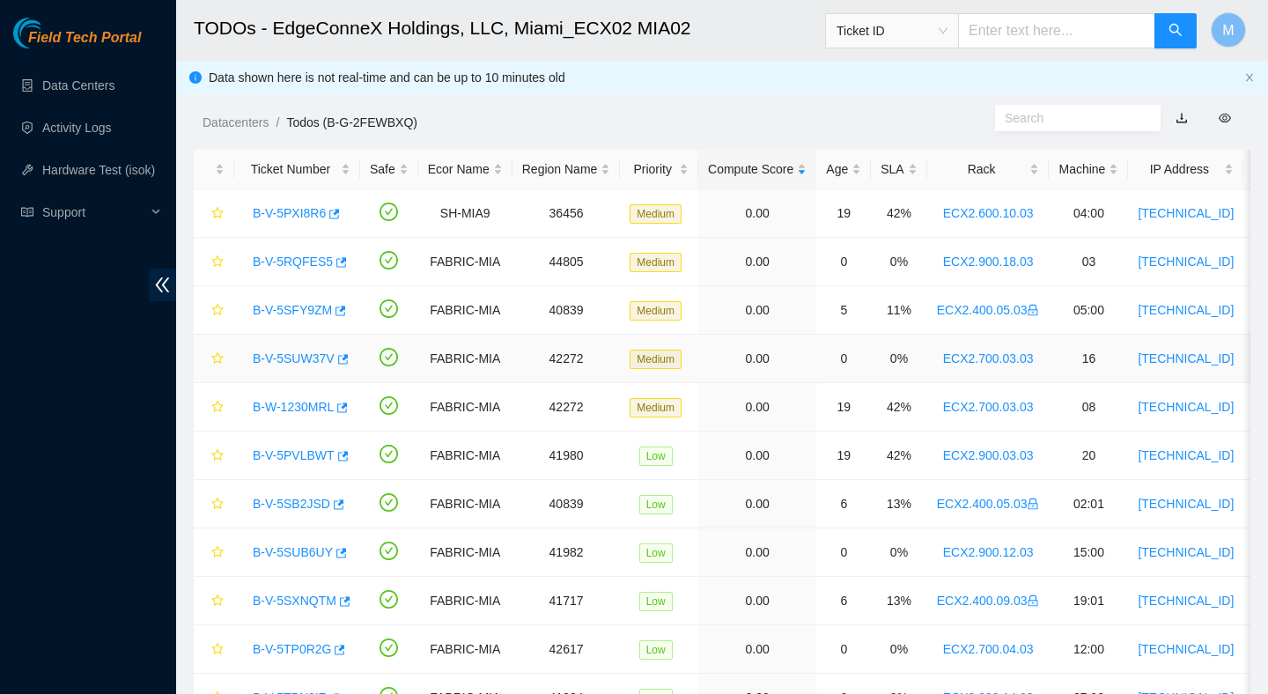
click at [315, 362] on link "B-V-5SUW37V" at bounding box center [294, 358] width 82 height 14
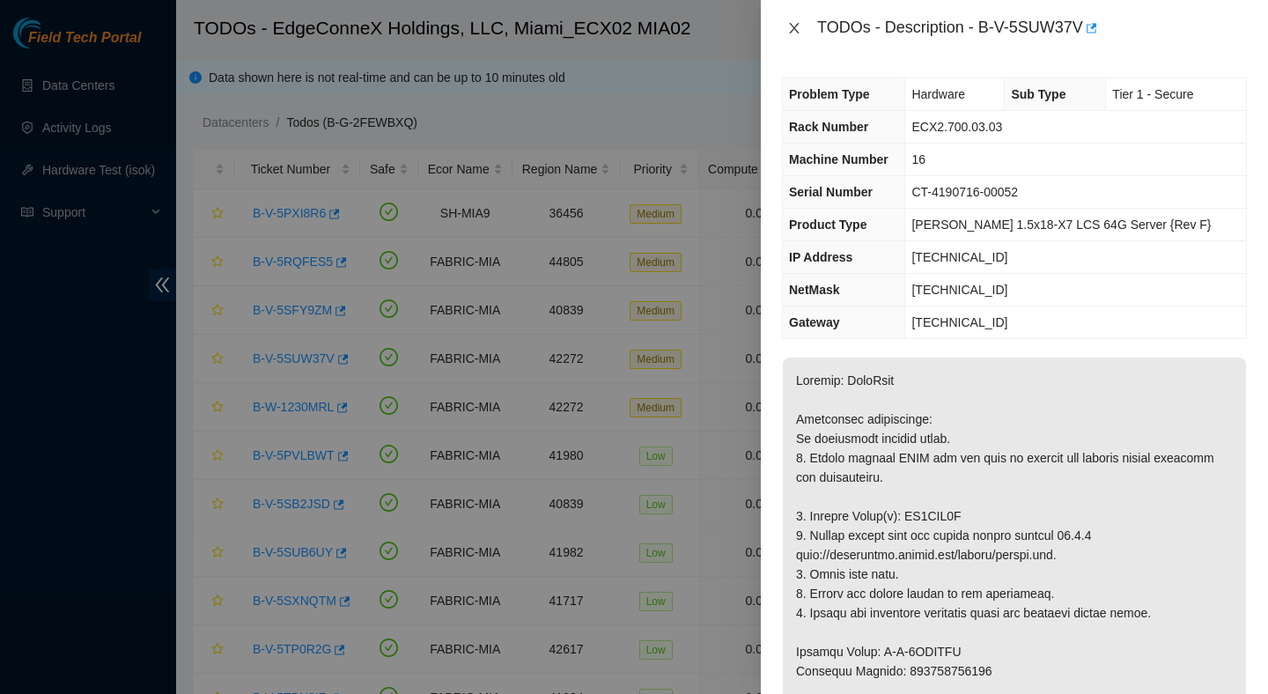
click at [792, 20] on button "Close" at bounding box center [794, 28] width 25 height 17
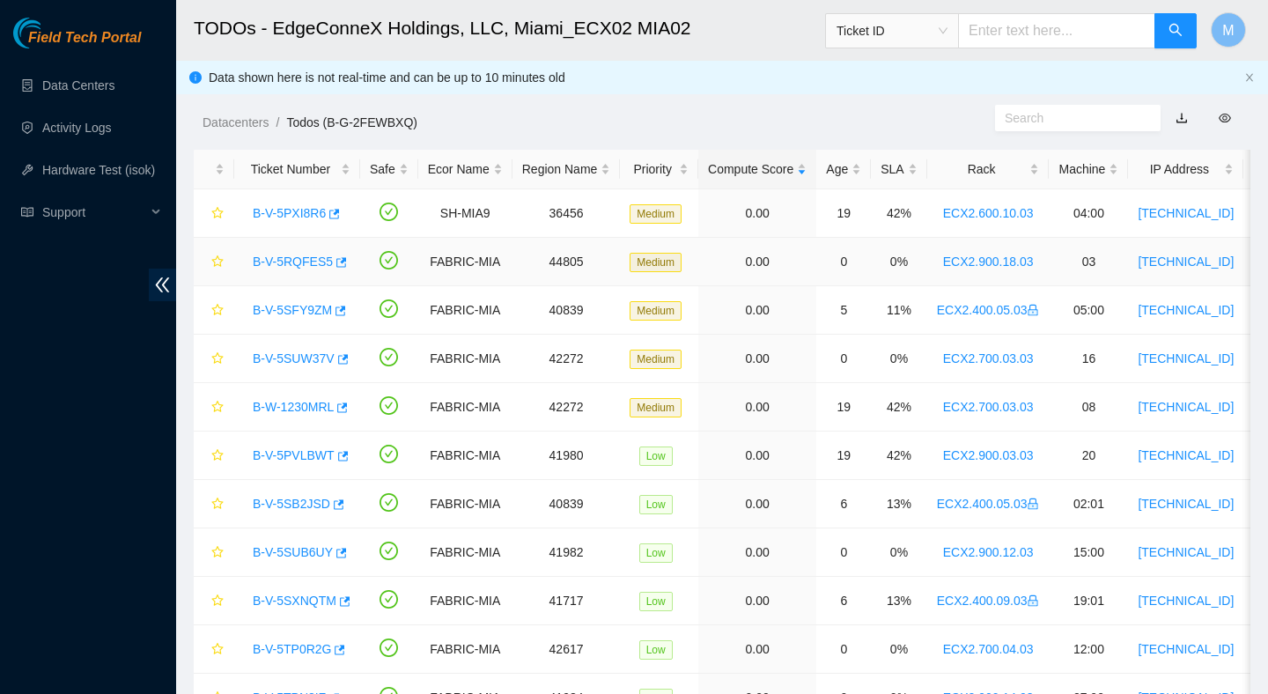
click at [294, 253] on div "B-V-5RQFES5" at bounding box center [297, 261] width 107 height 28
click at [294, 262] on link "B-V-5RQFES5" at bounding box center [293, 262] width 80 height 14
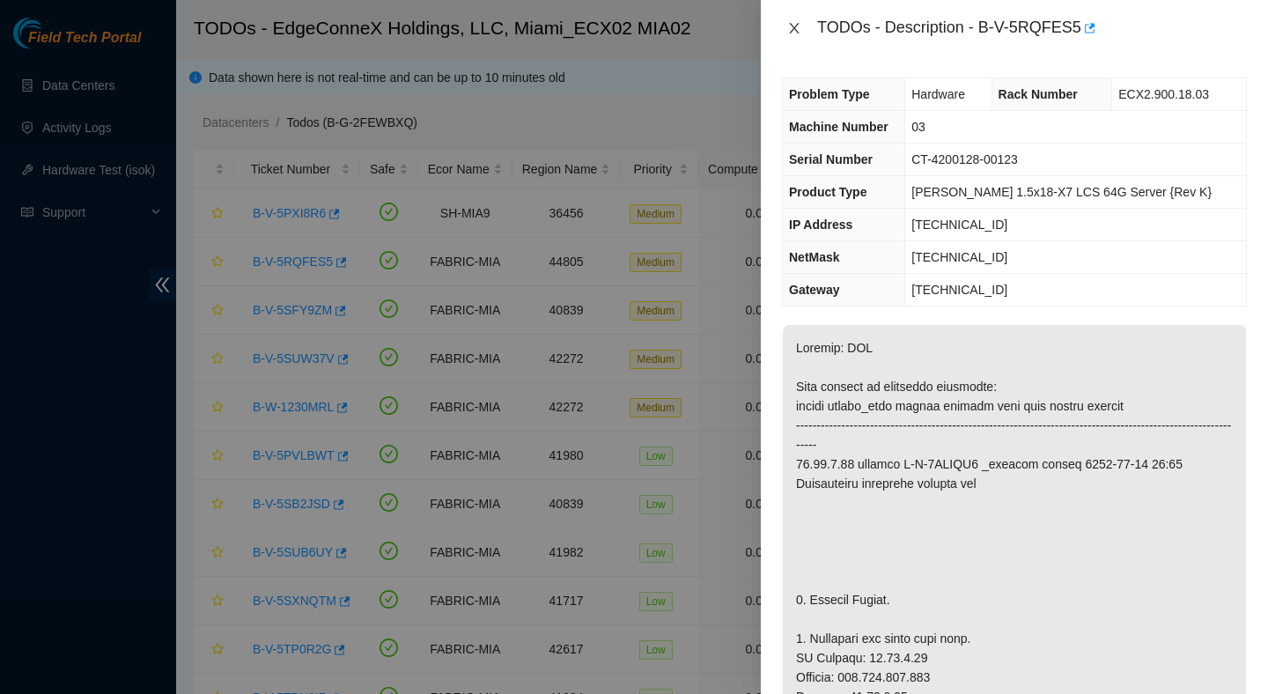
click at [802, 20] on button "Close" at bounding box center [794, 28] width 25 height 17
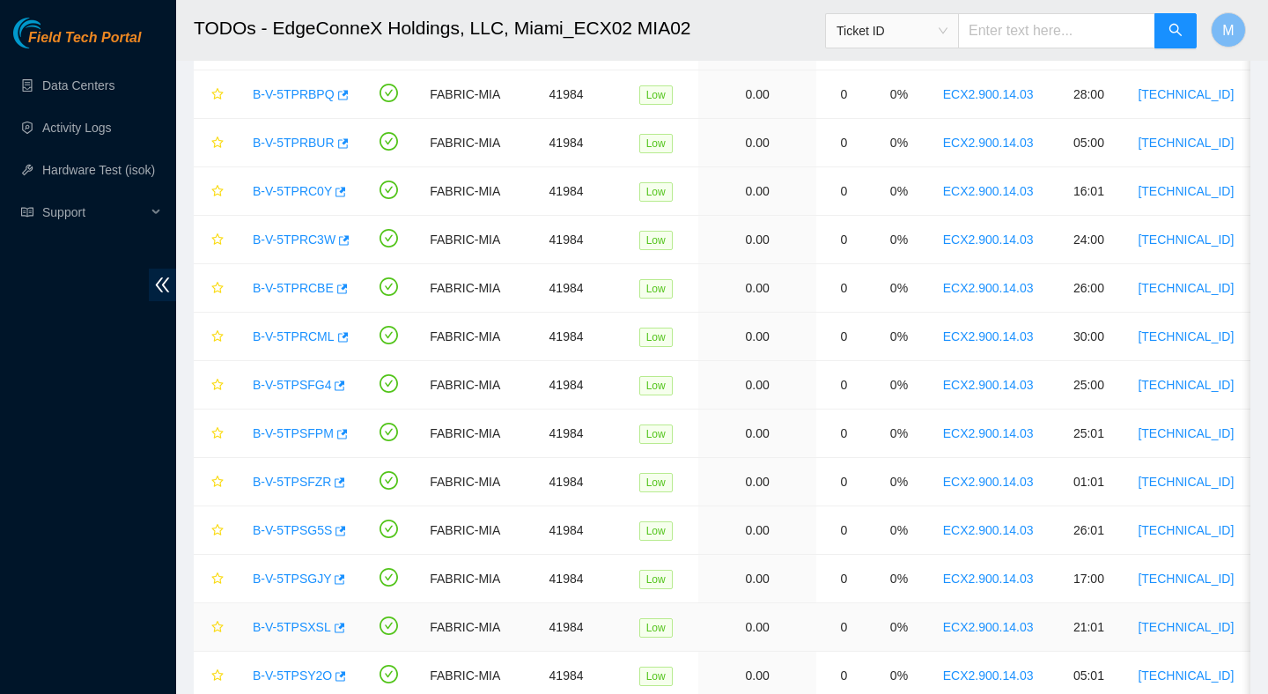
scroll to position [1003, 0]
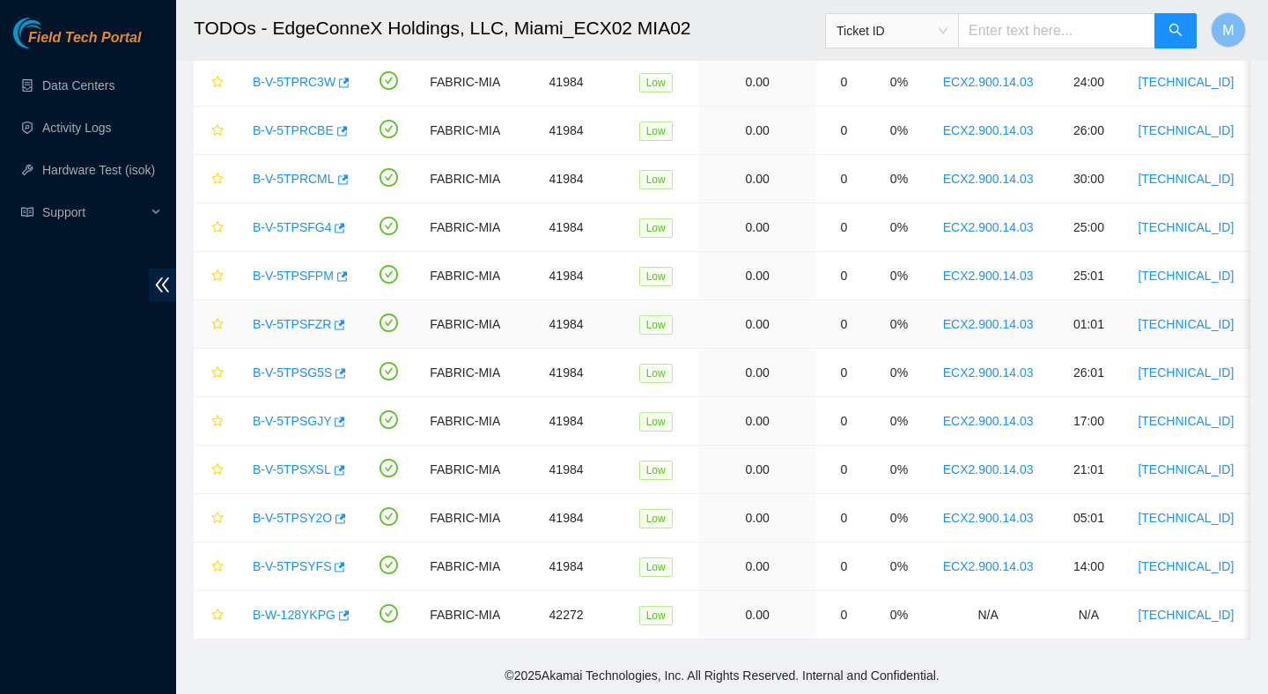
click at [320, 323] on link "B-V-5TPSFZR" at bounding box center [292, 324] width 78 height 14
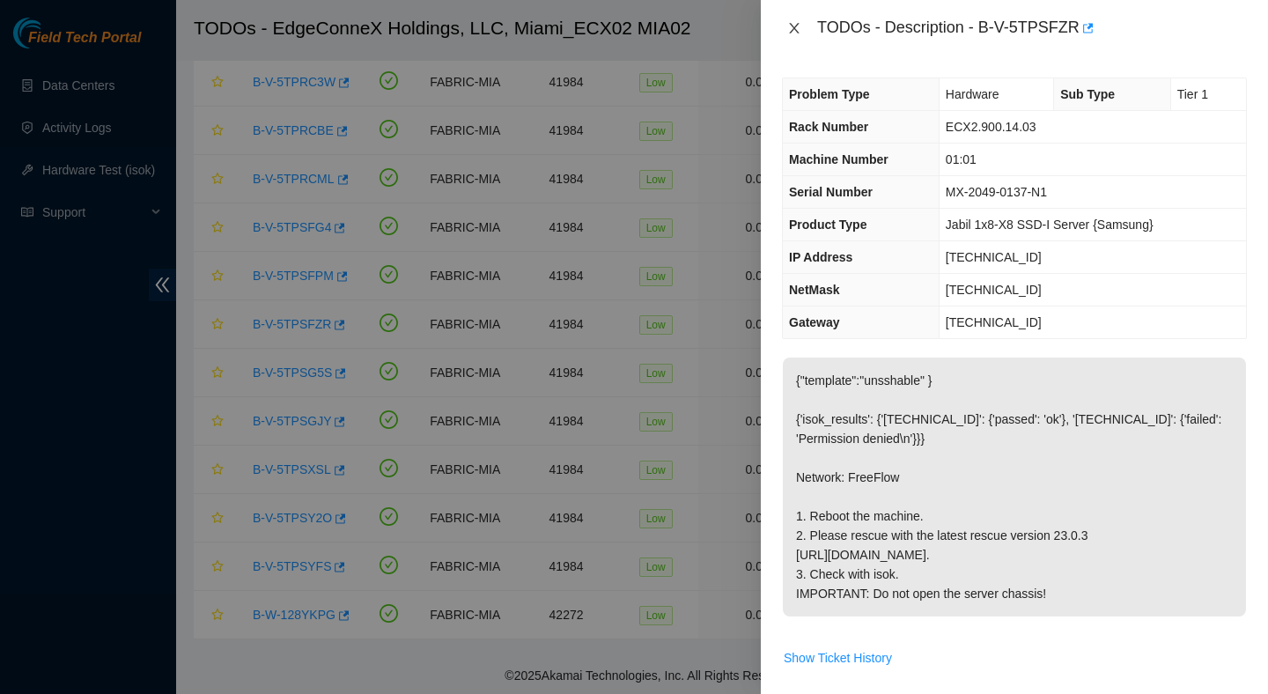
click at [791, 30] on icon "close" at bounding box center [794, 28] width 14 height 14
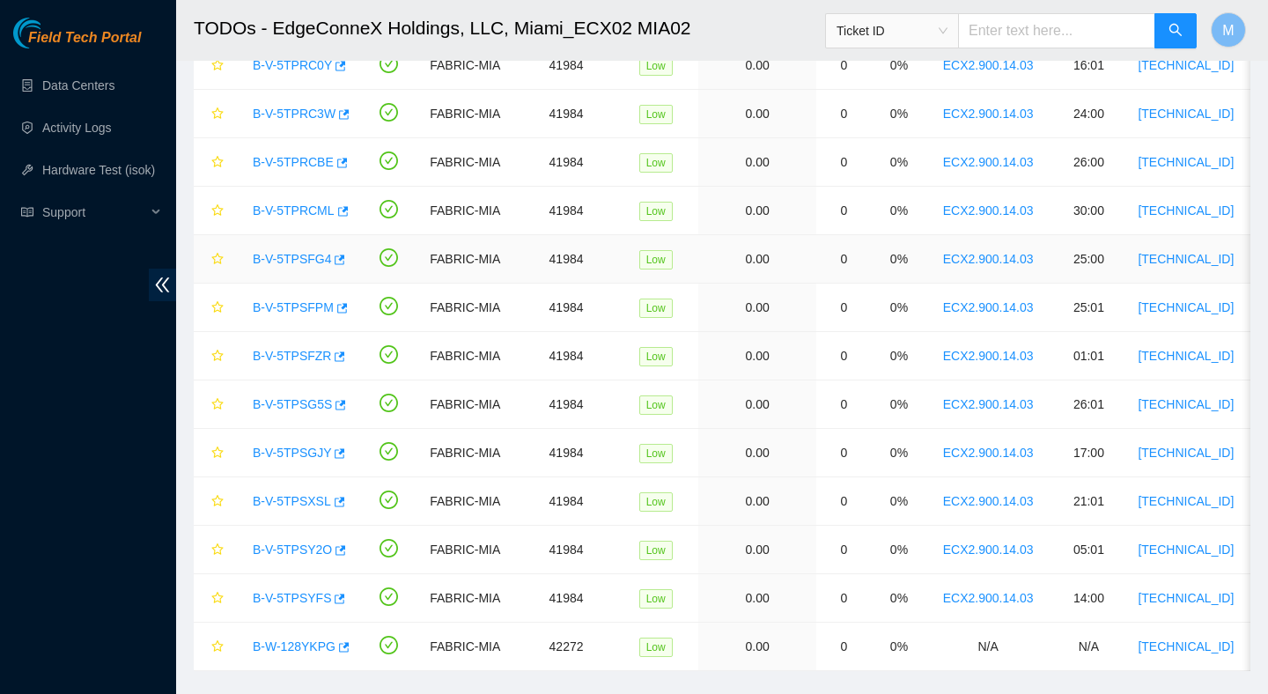
scroll to position [0, 0]
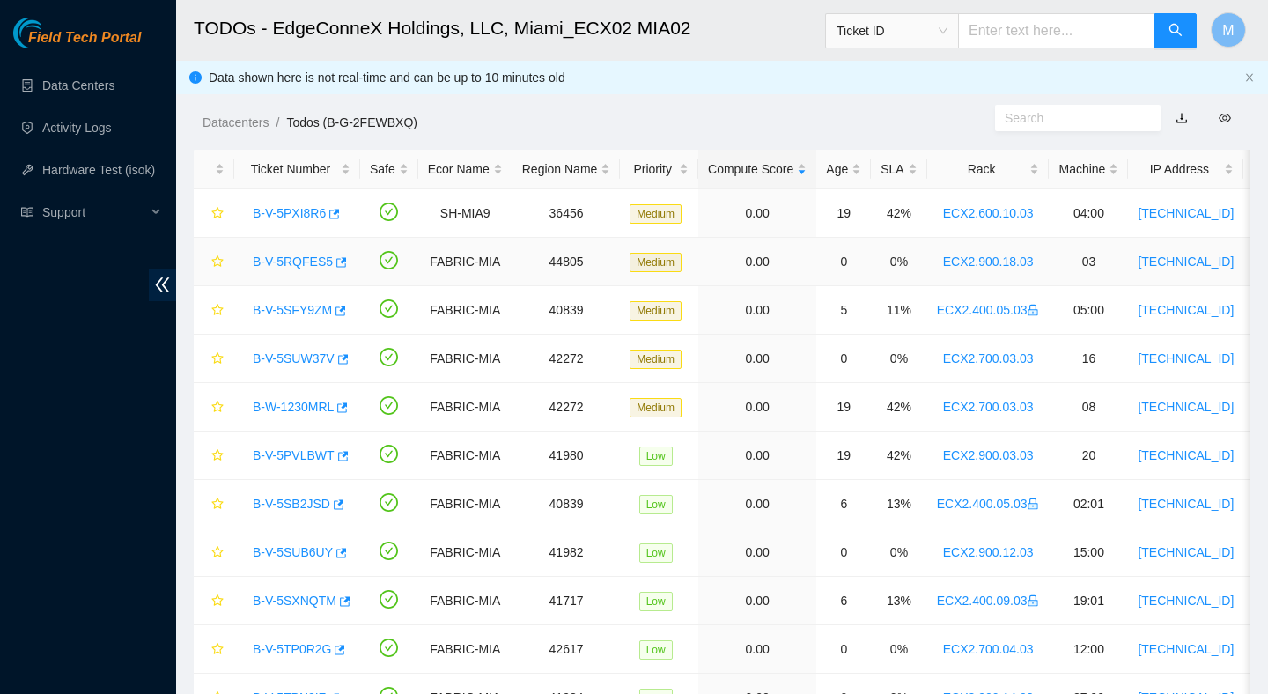
click at [314, 260] on link "B-V-5RQFES5" at bounding box center [293, 262] width 80 height 14
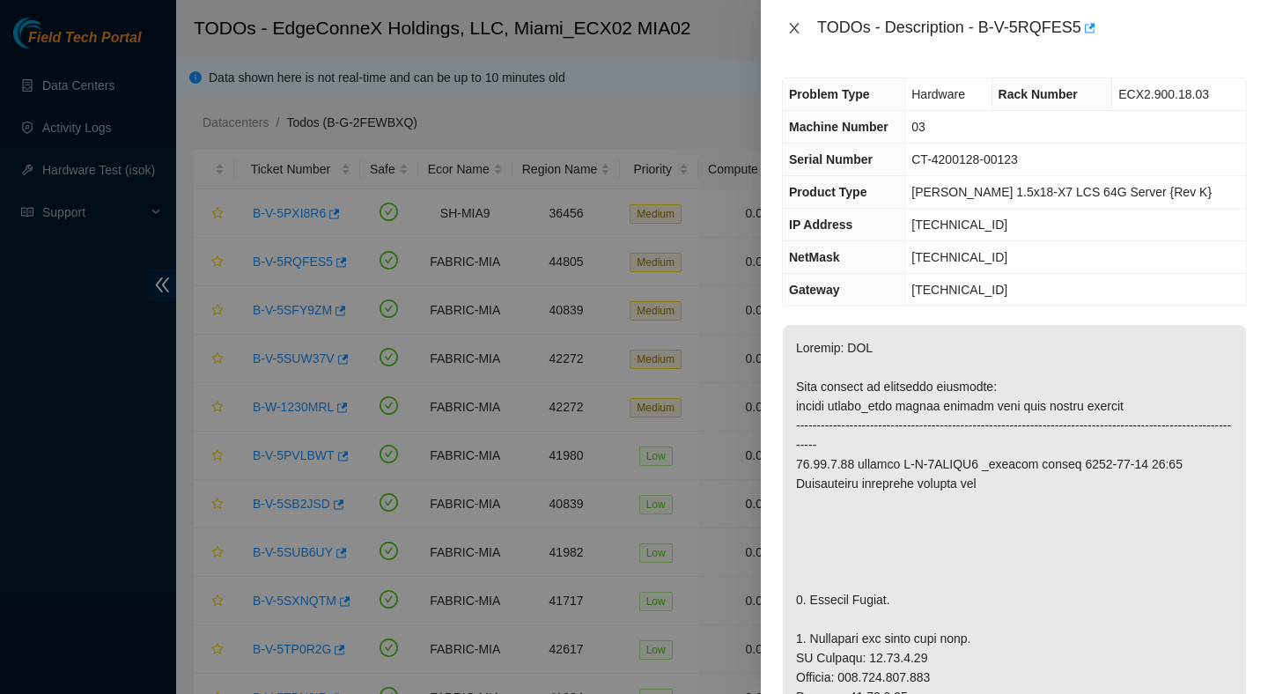
click at [794, 31] on icon "close" at bounding box center [794, 28] width 14 height 14
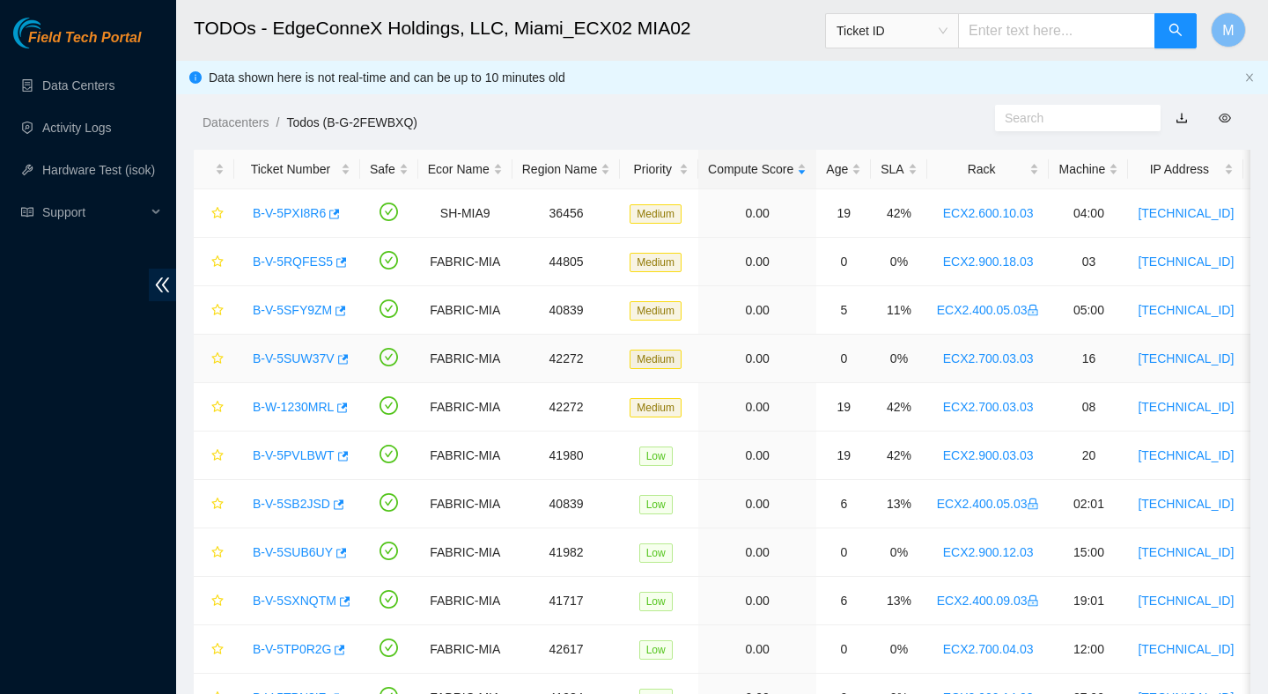
click at [329, 358] on link "B-V-5SUW37V" at bounding box center [294, 358] width 82 height 14
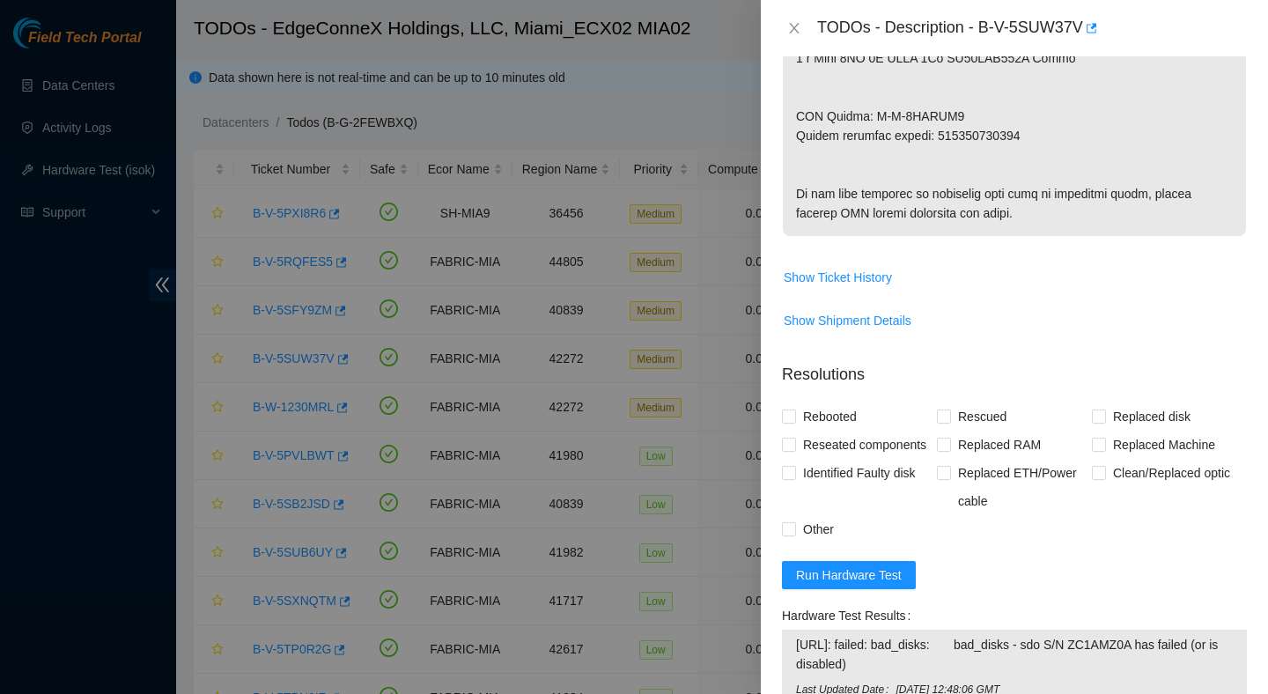
scroll to position [1369, 0]
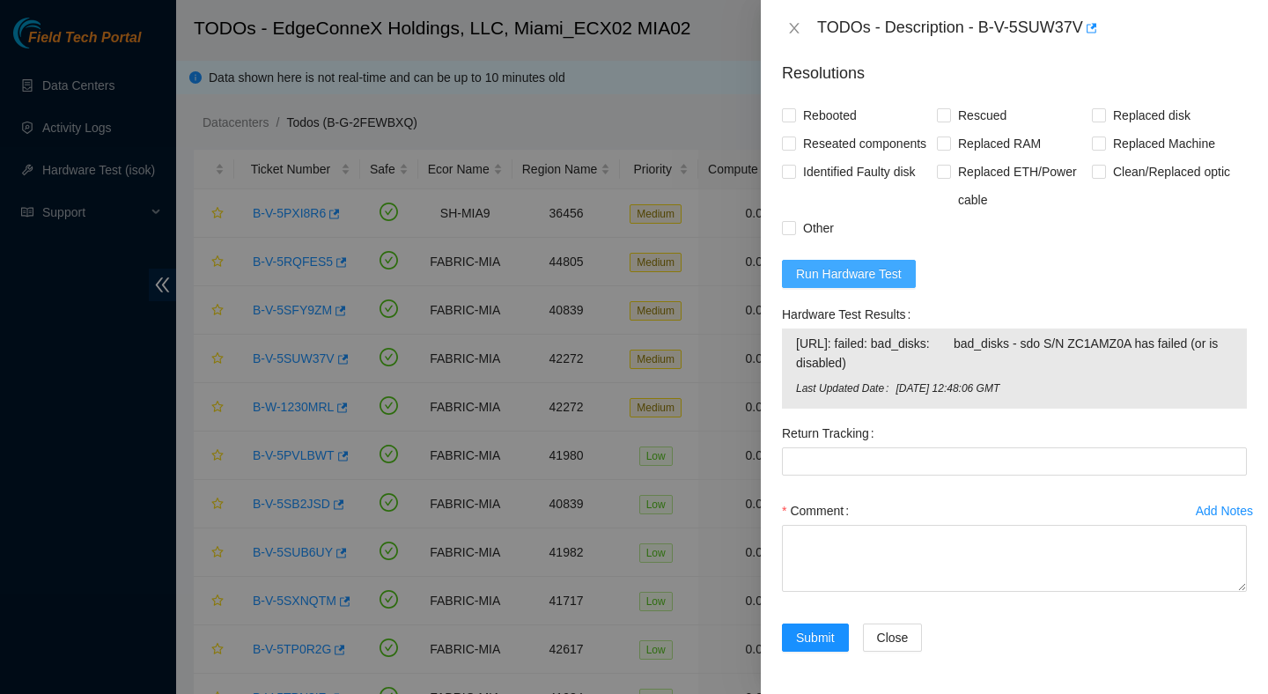
click at [897, 283] on span "Run Hardware Test" at bounding box center [849, 273] width 106 height 19
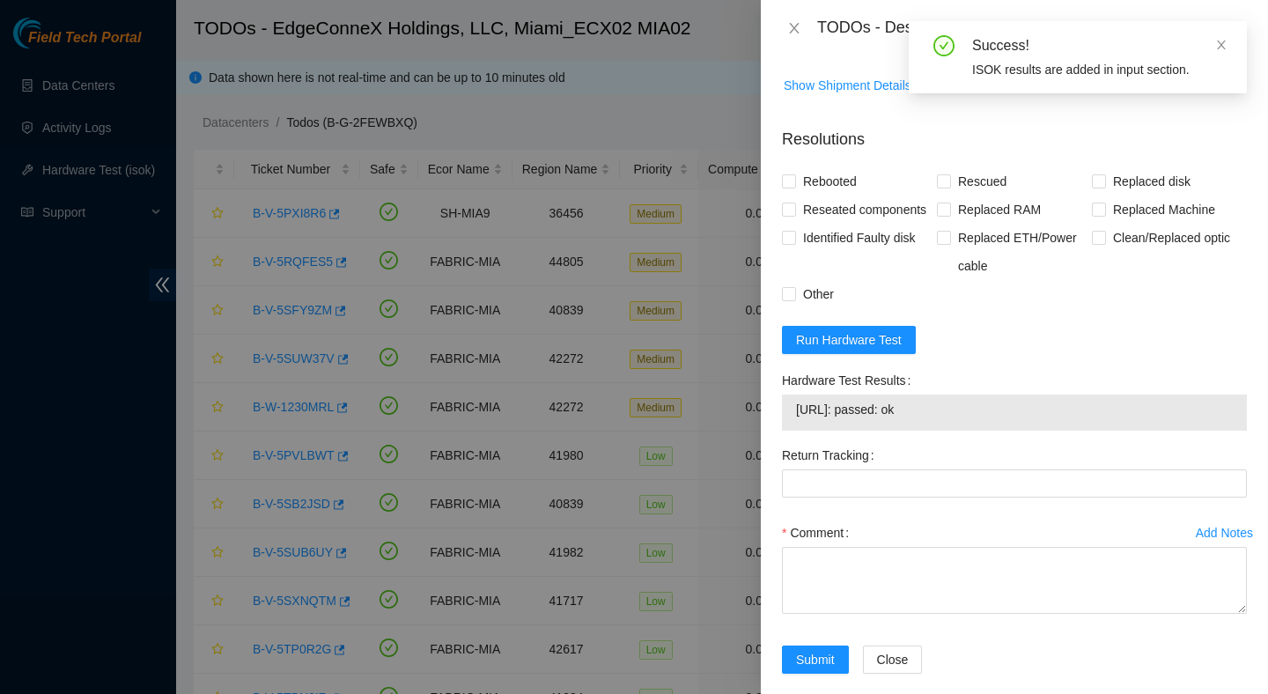
scroll to position [1325, 0]
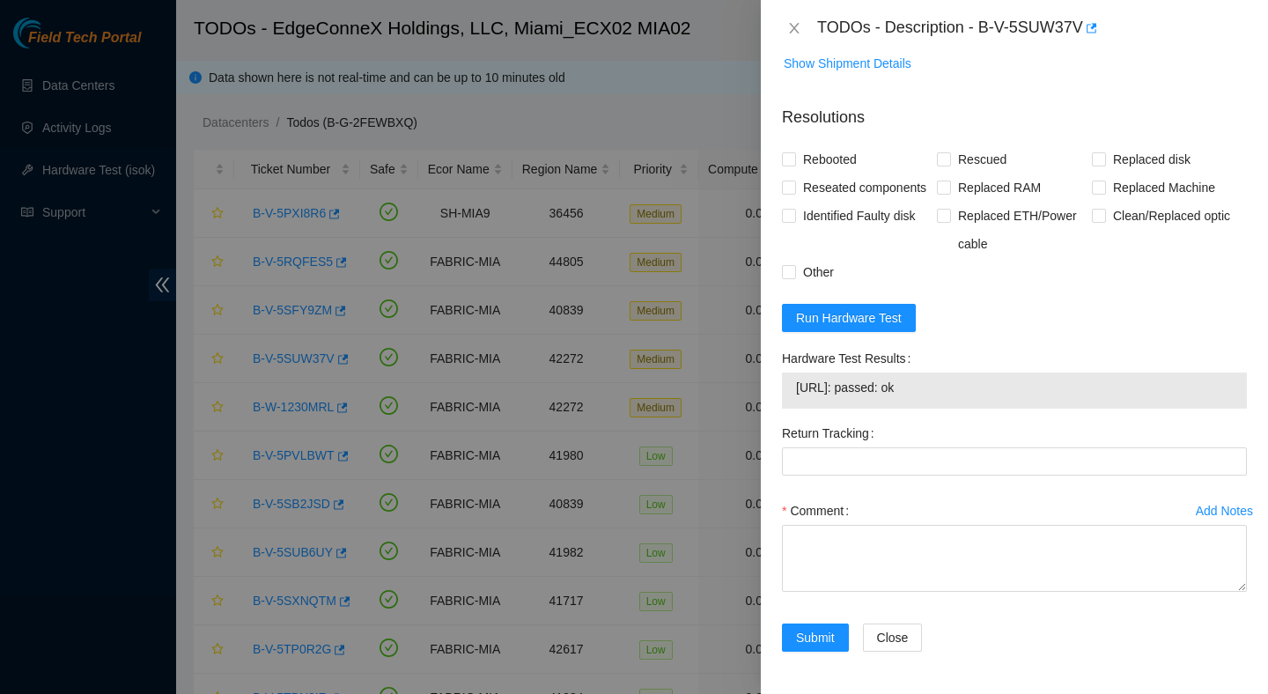
click at [920, 393] on span "[URL]: passed: ok" at bounding box center [1014, 387] width 437 height 19
copy span "[URL]: passed: ok"
click at [829, 145] on span "Rebooted" at bounding box center [830, 159] width 68 height 28
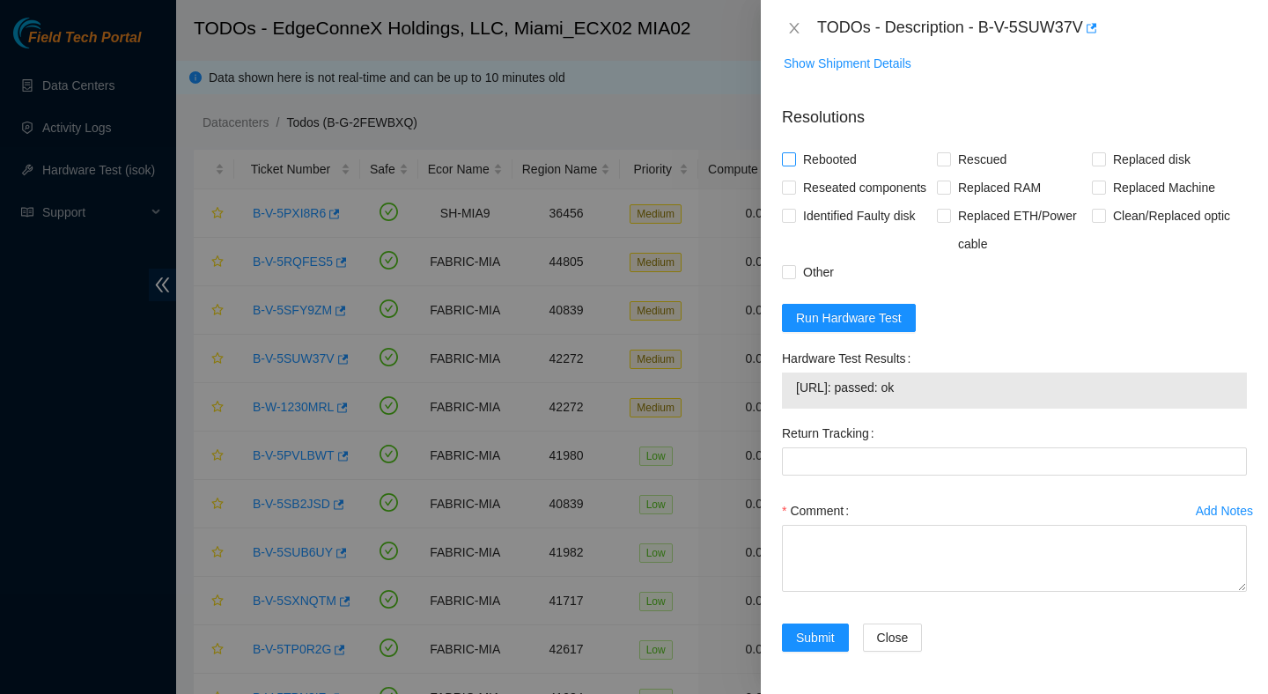
click at [794, 152] on input "Rebooted" at bounding box center [788, 158] width 12 height 12
checkbox input "true"
click at [962, 145] on span "Rescued" at bounding box center [982, 159] width 63 height 28
click at [949, 152] on input "Rescued" at bounding box center [943, 158] width 12 height 12
checkbox input "true"
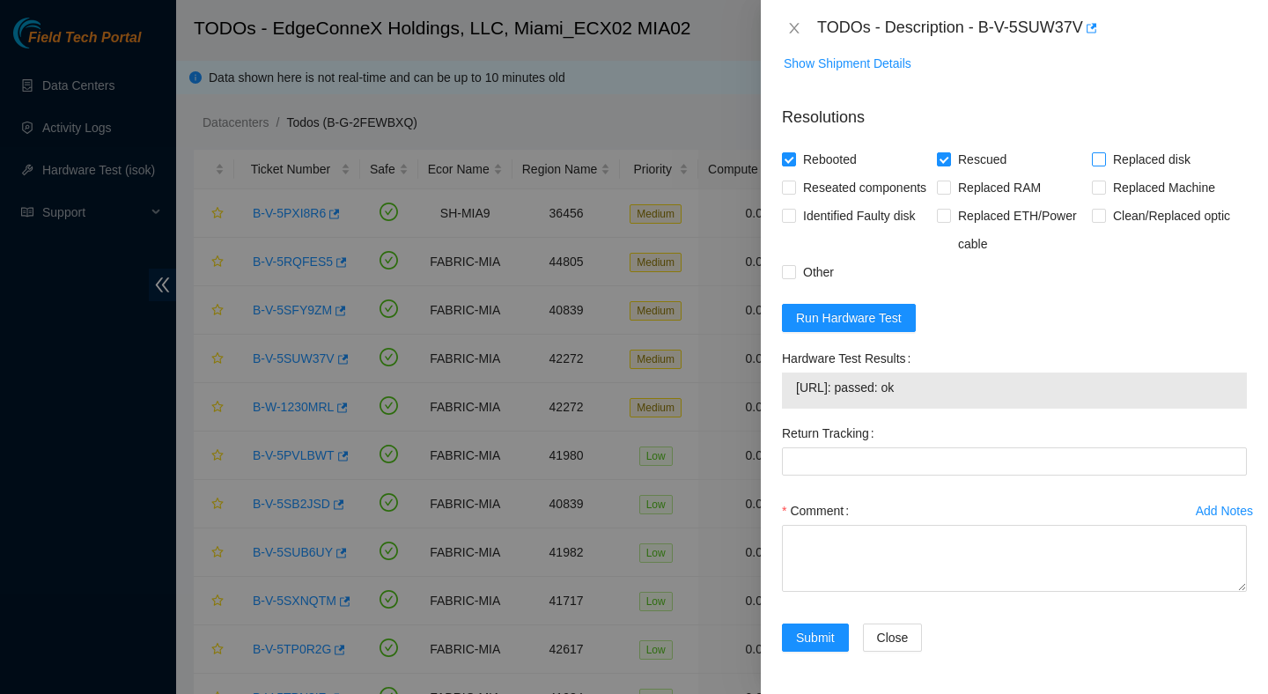
click at [1146, 145] on span "Replaced disk" at bounding box center [1152, 159] width 92 height 28
click at [1104, 152] on input "Replaced disk" at bounding box center [1098, 158] width 12 height 12
checkbox input "true"
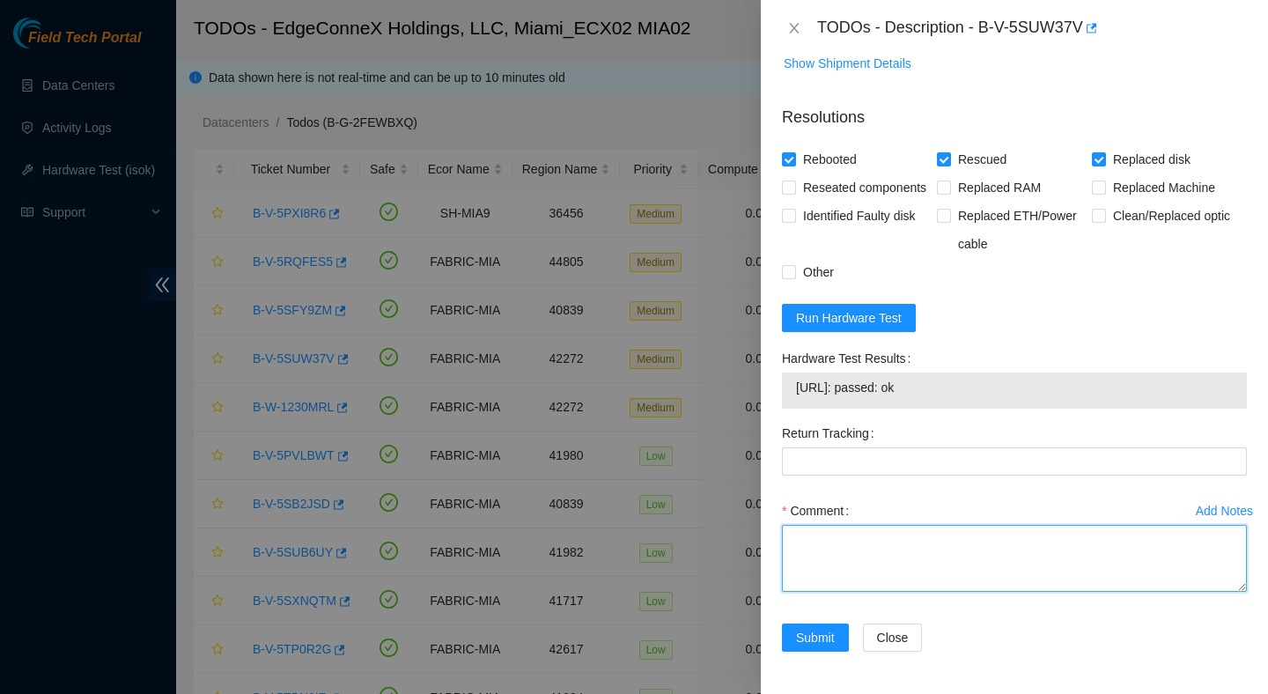
click at [944, 527] on textarea "Comment" at bounding box center [1014, 558] width 465 height 67
paste textarea "Verified ticket is safe to work on : Yes NOCC Authorized: Yes Located server co…"
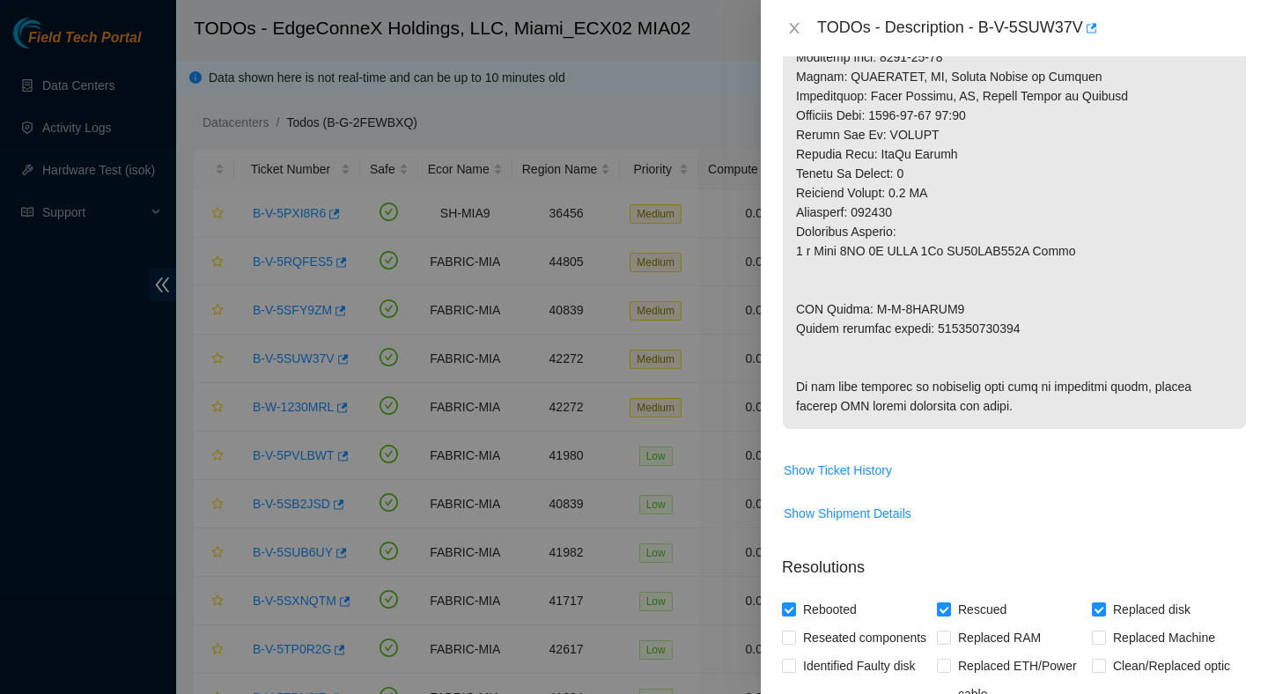
type textarea "Verified ticket is safe to work on : Yes NOCC Authorized: Yes Located server co…"
click at [985, 328] on p at bounding box center [1014, 9] width 463 height 840
copy p "425421605804"
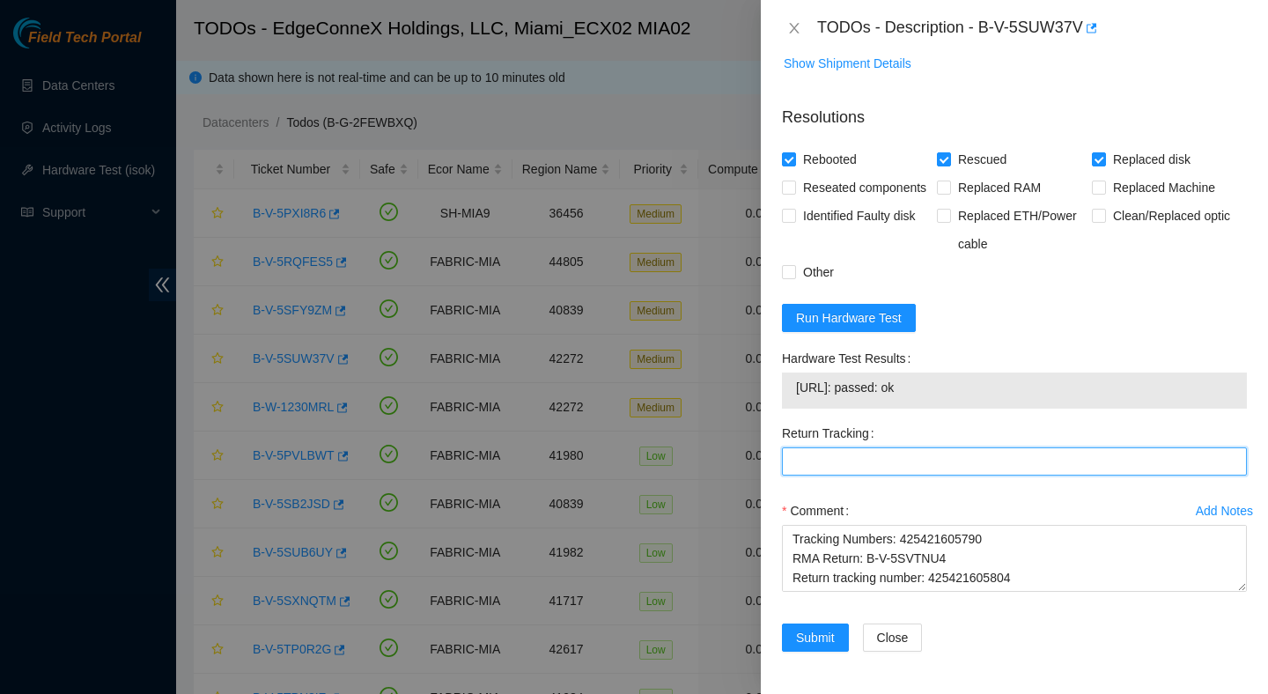
click at [912, 457] on Tracking "Return Tracking" at bounding box center [1014, 461] width 465 height 28
paste Tracking "425421605804"
type Tracking "425421605804"
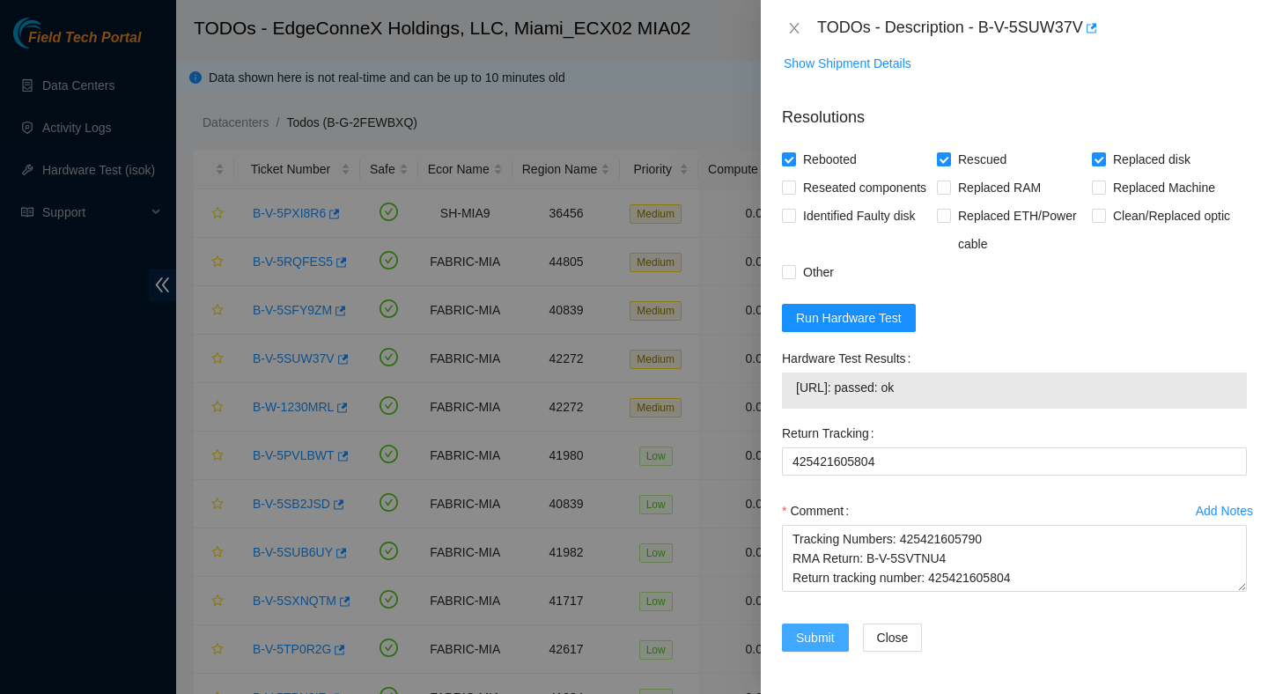
click at [809, 644] on span "Submit" at bounding box center [815, 637] width 39 height 19
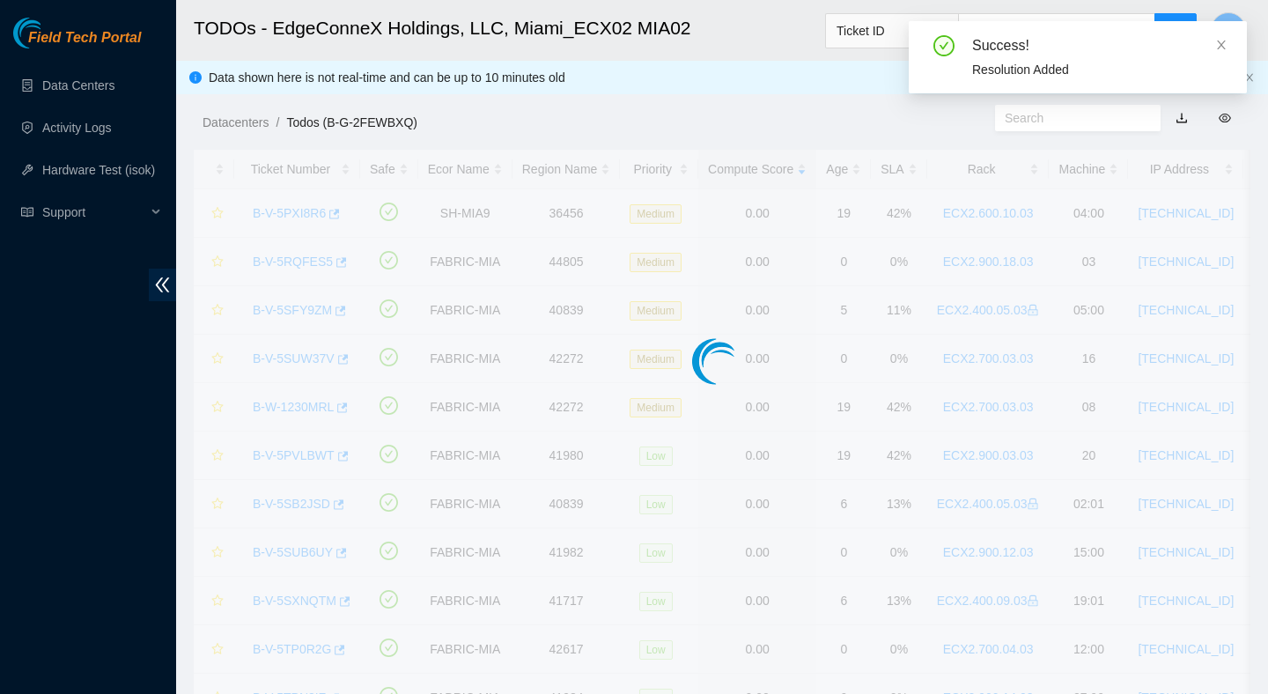
scroll to position [442, 0]
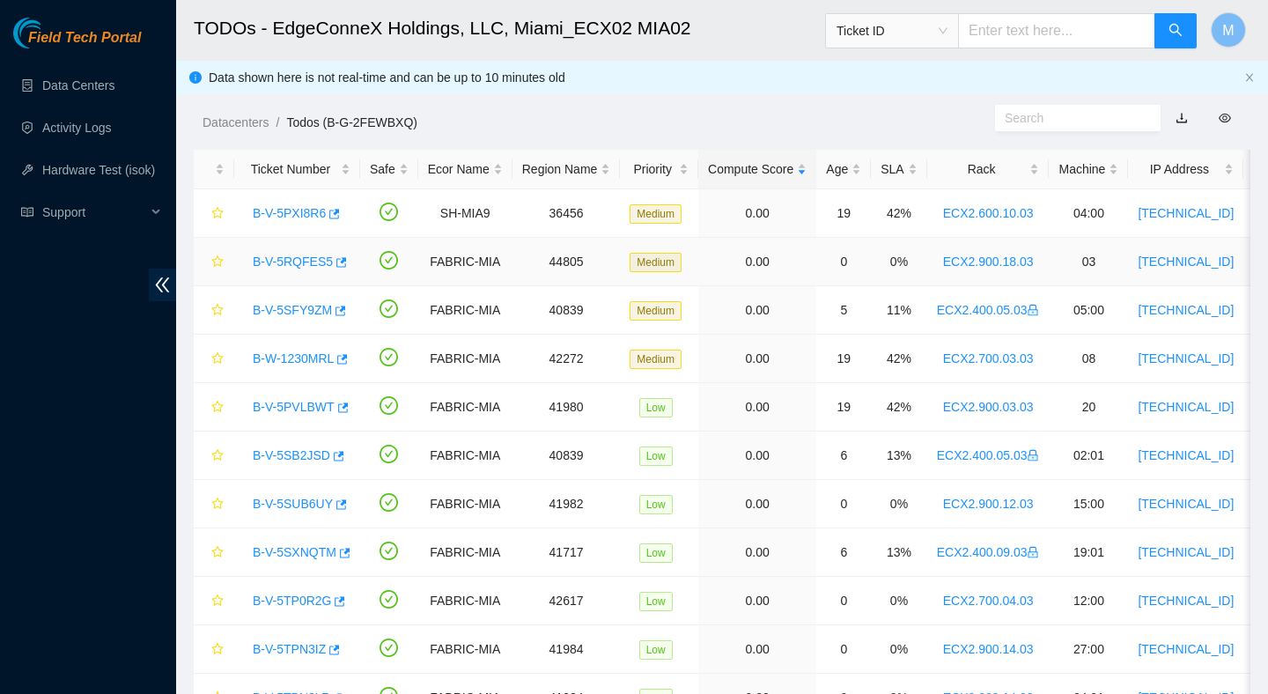
click at [299, 259] on link "B-V-5RQFES5" at bounding box center [293, 262] width 80 height 14
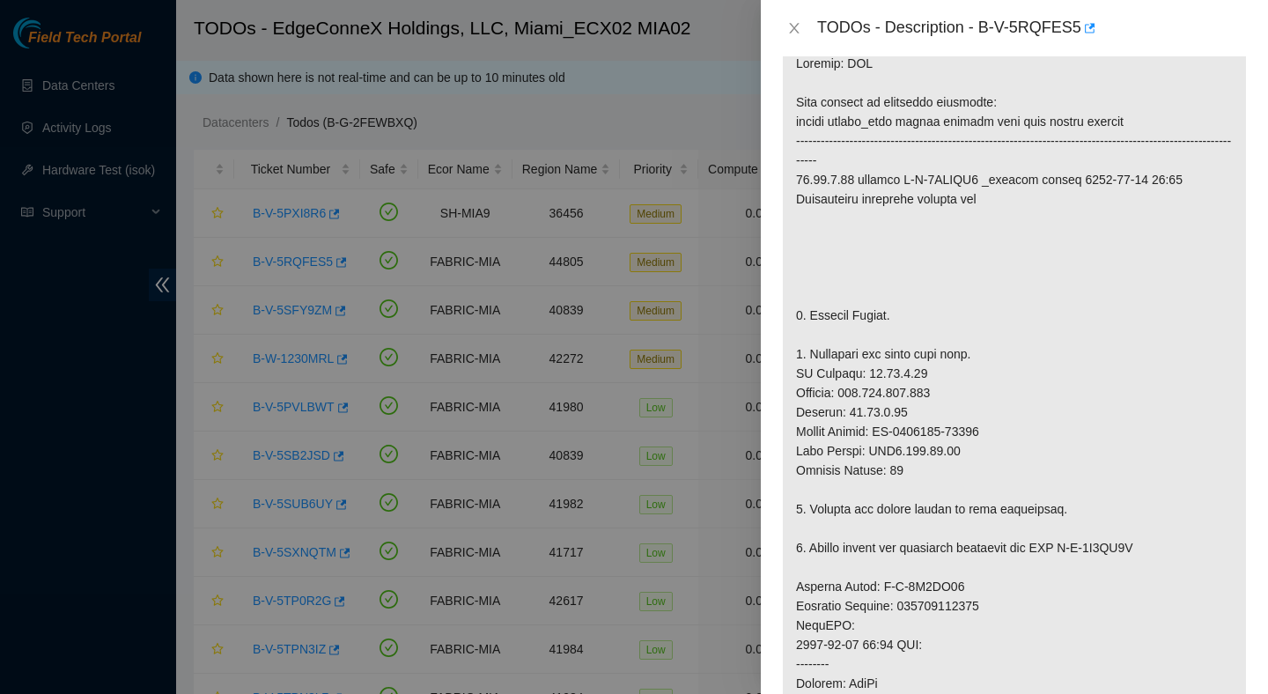
scroll to position [0, 0]
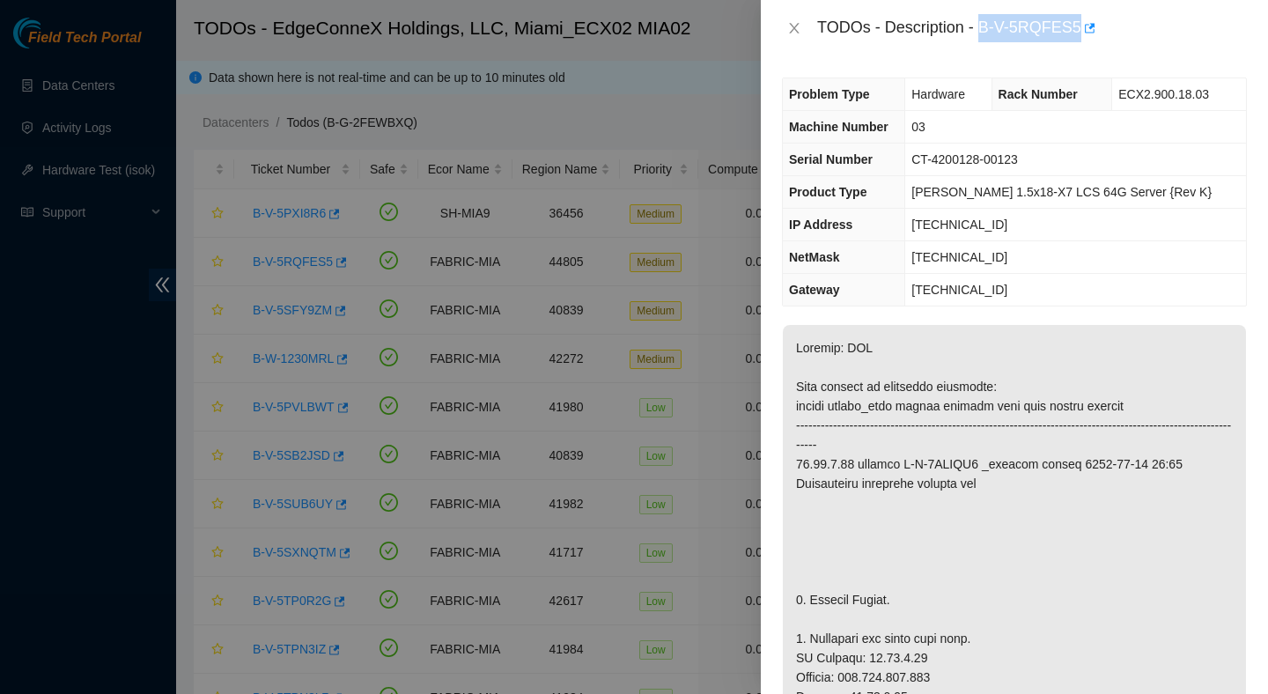
drag, startPoint x: 985, startPoint y: 20, endPoint x: 1084, endPoint y: 35, distance: 100.6
click at [1084, 37] on div "TODOs - Description - B-V-5RQFES5" at bounding box center [1032, 28] width 430 height 28
copy div "B-V-5RQFES5"
drag, startPoint x: 1048, startPoint y: 166, endPoint x: 927, endPoint y: 163, distance: 121.6
click at [927, 163] on td "CT-4200128-00123" at bounding box center [1075, 160] width 341 height 33
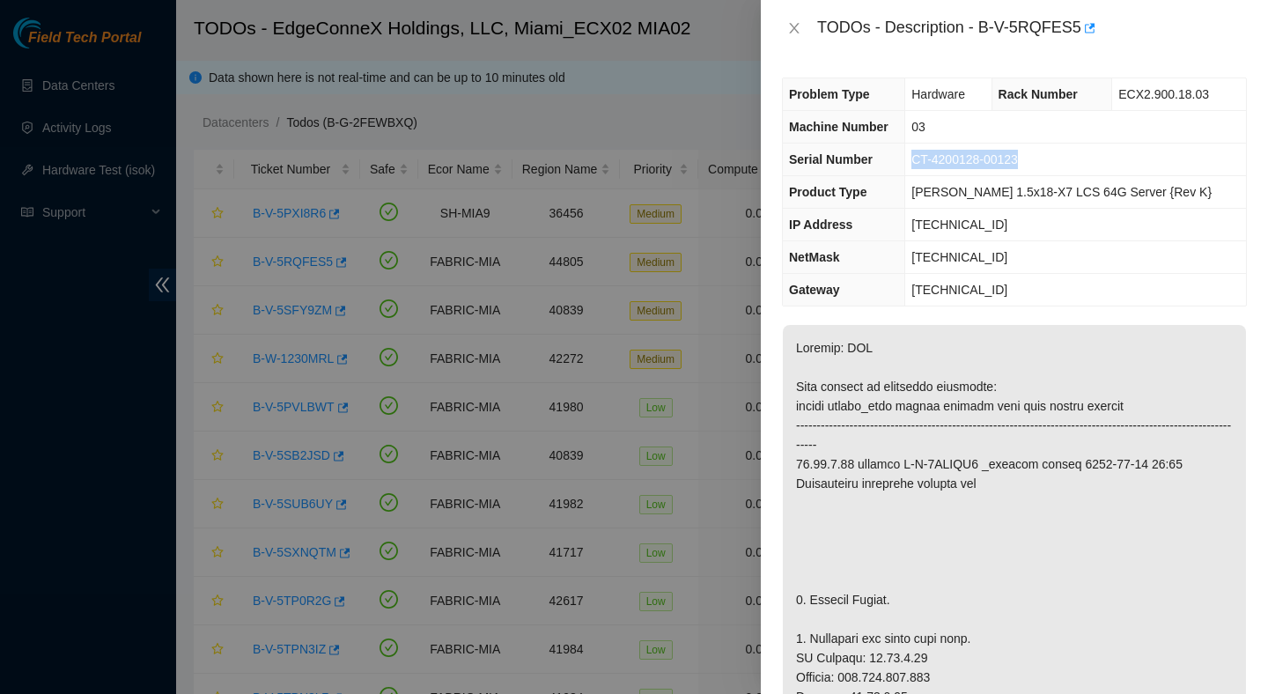
copy span "CT-4200128-00123"
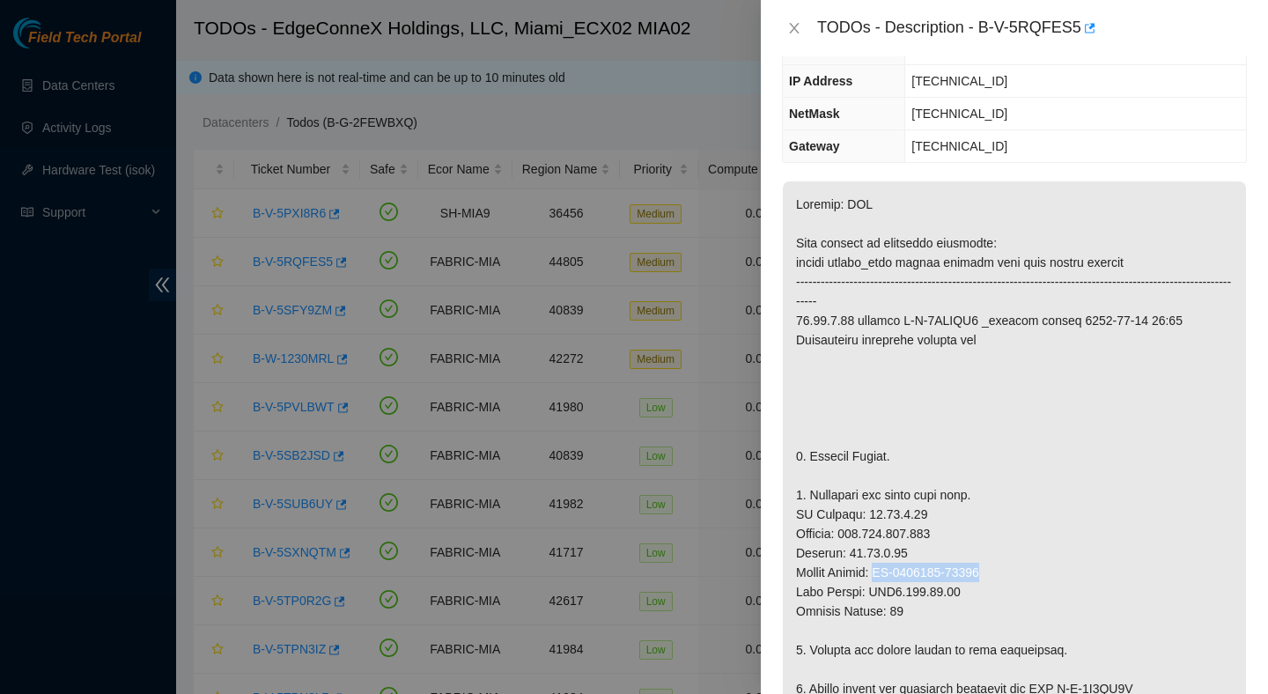
drag, startPoint x: 1007, startPoint y: 574, endPoint x: 883, endPoint y: 576, distance: 123.3
copy p "CT-4210112-00005"
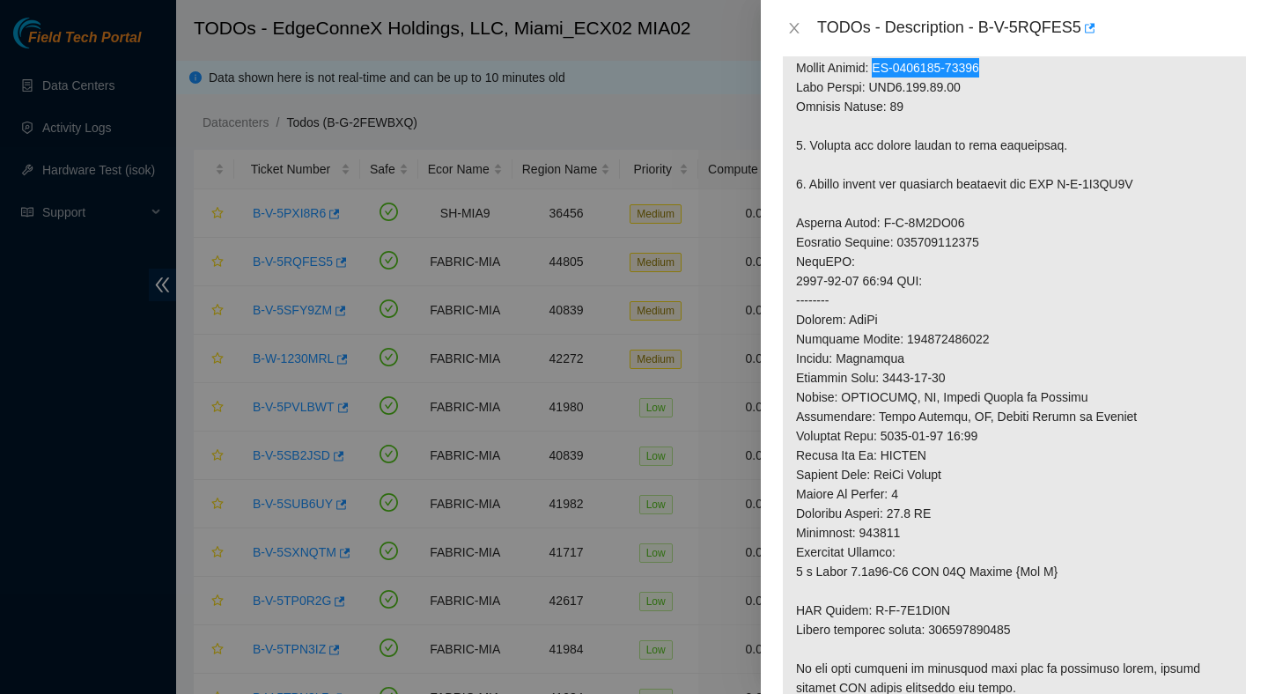
scroll to position [647, 0]
click at [976, 240] on p at bounding box center [1014, 204] width 463 height 1053
copy p "417328421018"
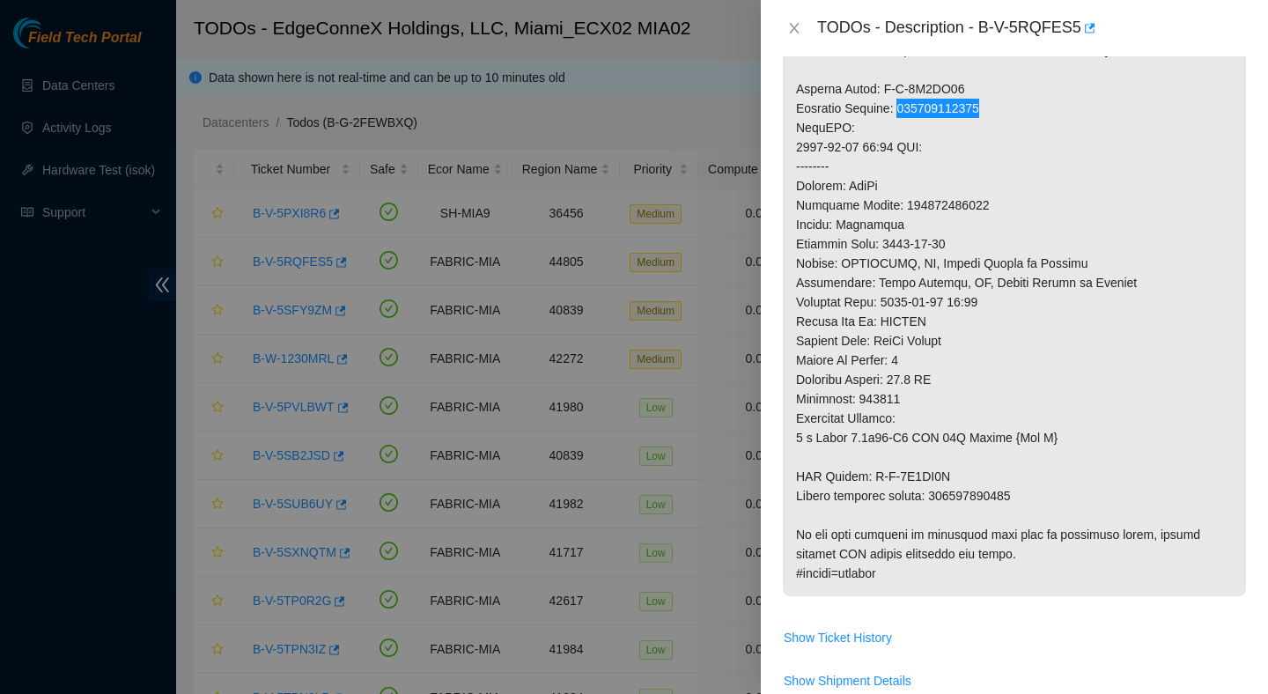
scroll to position [798, 0]
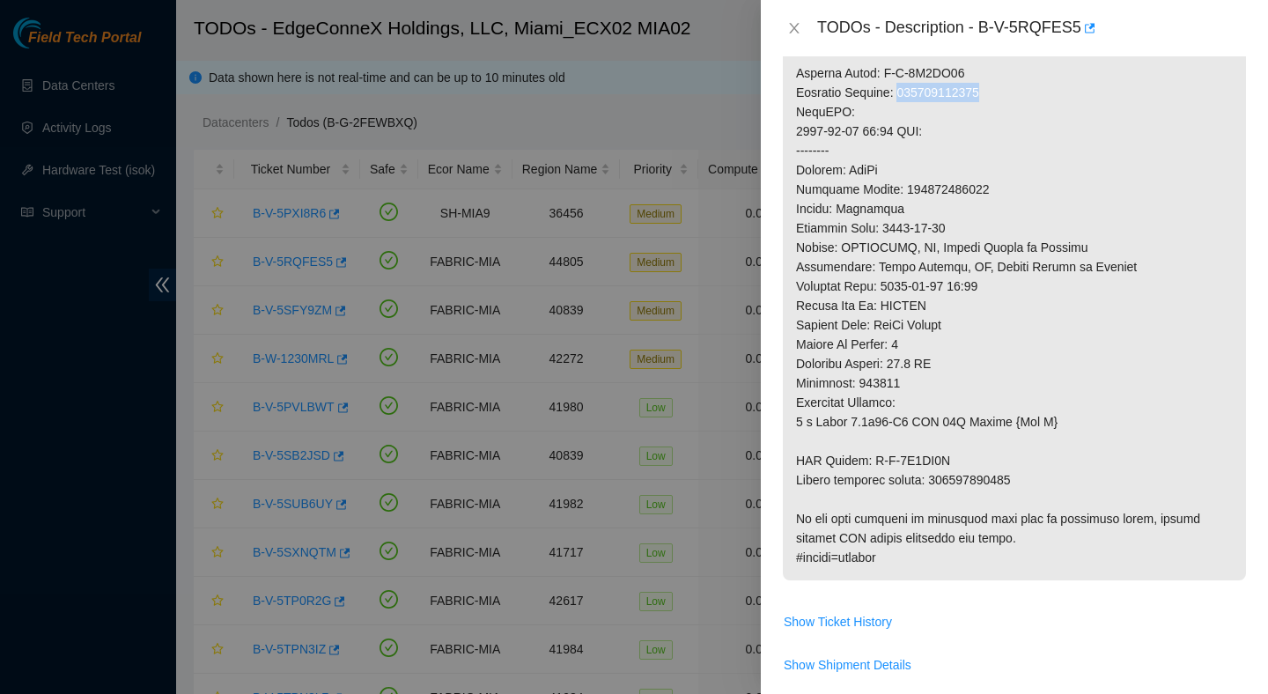
click at [1009, 481] on p at bounding box center [1014, 53] width 463 height 1053
copy p "417328421029"
click at [961, 464] on p at bounding box center [1014, 53] width 463 height 1053
drag, startPoint x: 961, startPoint y: 464, endPoint x: 870, endPoint y: 463, distance: 90.7
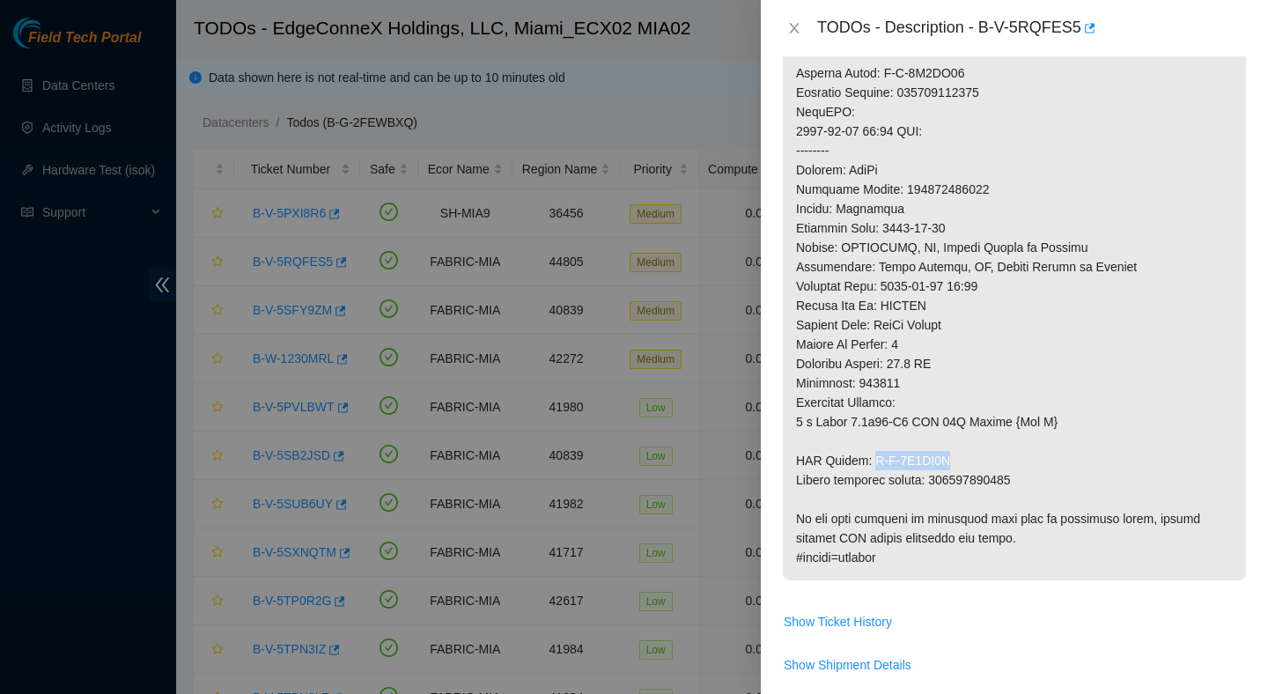
click at [870, 463] on p at bounding box center [1014, 53] width 463 height 1053
copy p "B-V-5S4RP2A"
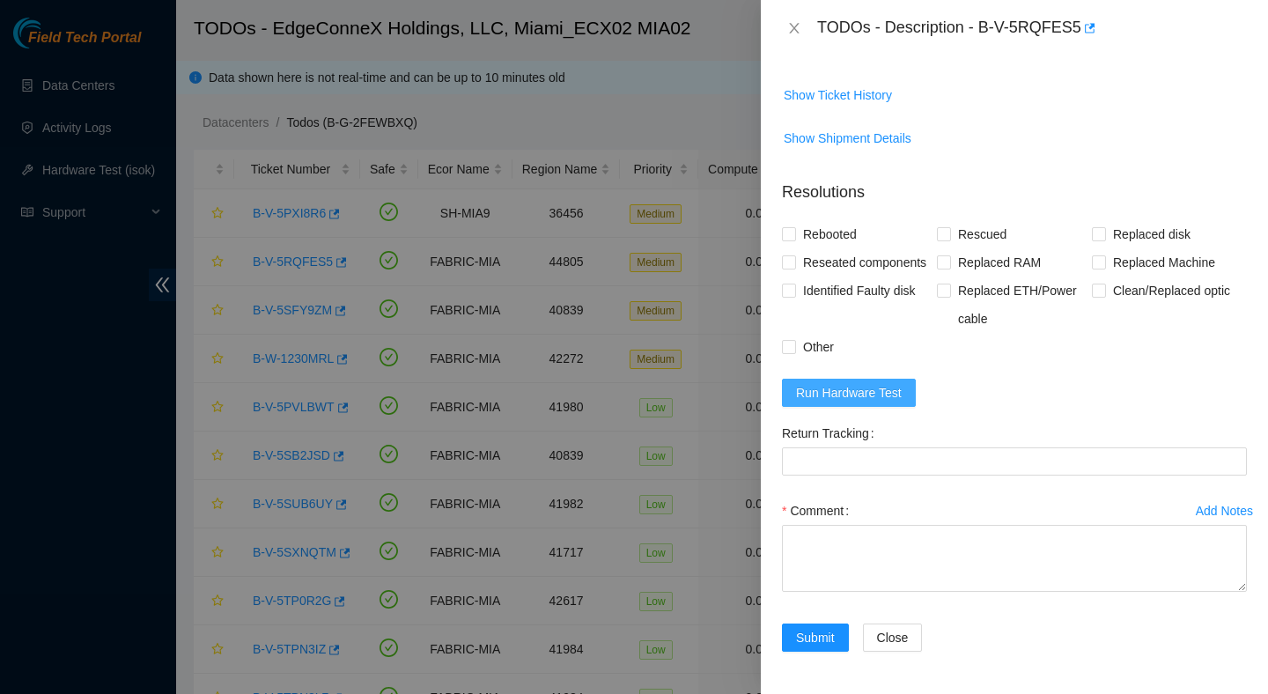
click at [887, 390] on span "Run Hardware Test" at bounding box center [849, 392] width 106 height 19
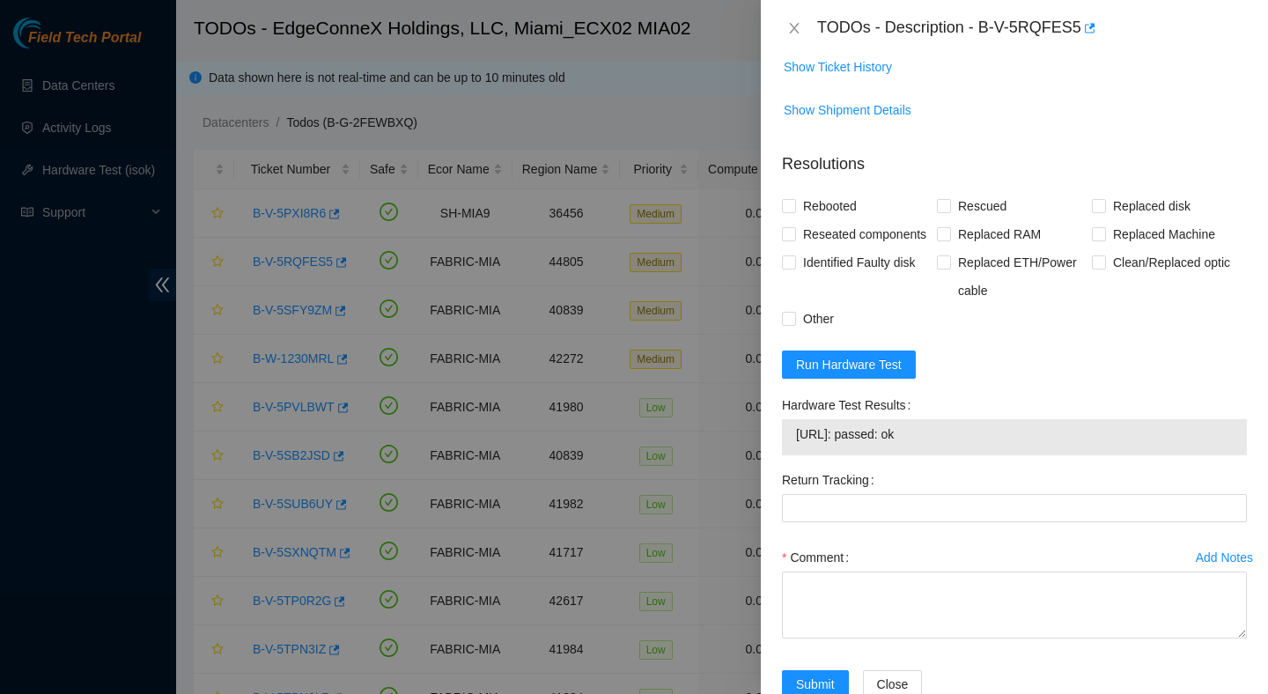
click at [942, 444] on span "[URL]: passed: ok" at bounding box center [1014, 434] width 437 height 19
drag, startPoint x: 938, startPoint y: 462, endPoint x: 794, endPoint y: 461, distance: 144.4
click at [794, 455] on div "[URL]: passed: ok" at bounding box center [1014, 437] width 465 height 36
copy tbody "[URL]: passed: ok"
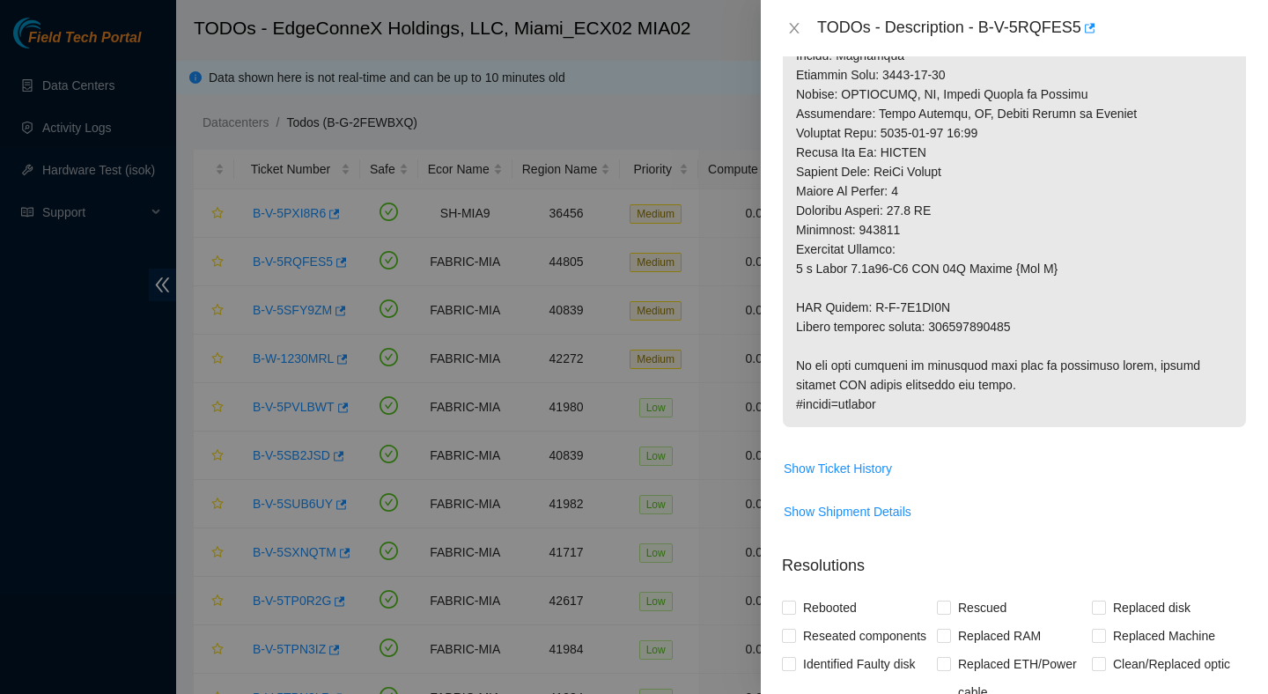
scroll to position [0, 0]
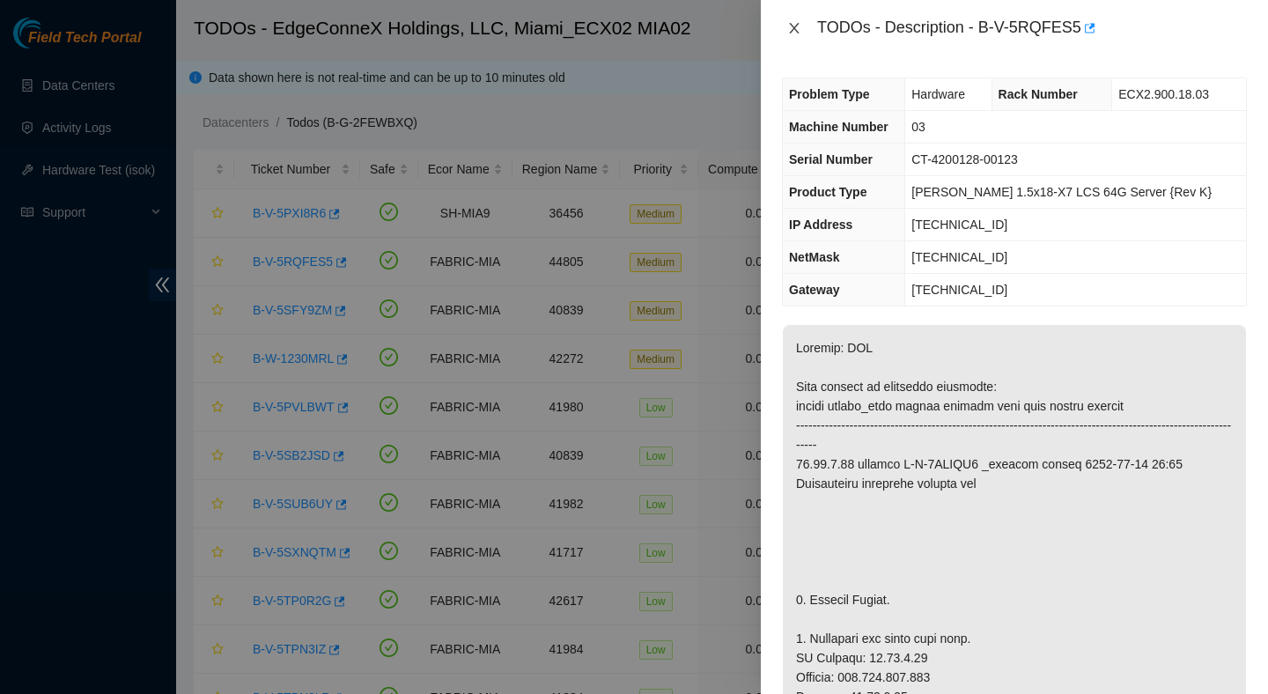
click at [784, 20] on button "Close" at bounding box center [794, 28] width 25 height 17
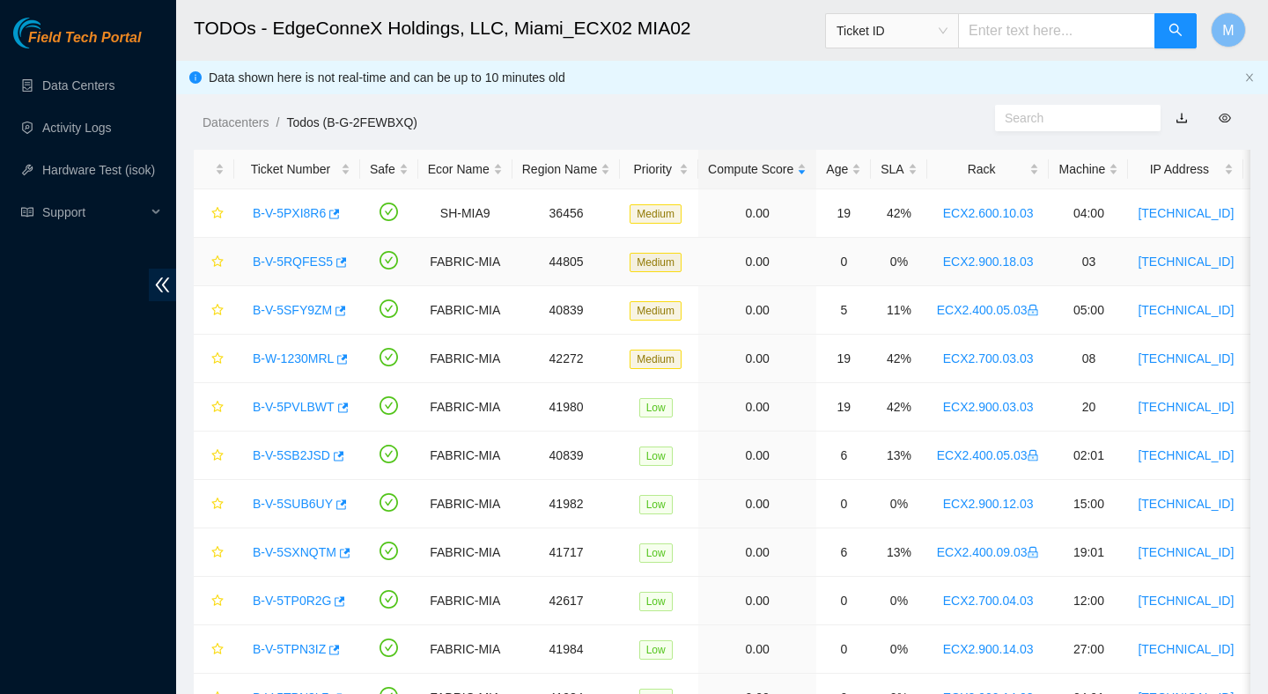
click at [313, 260] on link "B-V-5RQFES5" at bounding box center [293, 262] width 80 height 14
